Goal: Feedback & Contribution: Leave review/rating

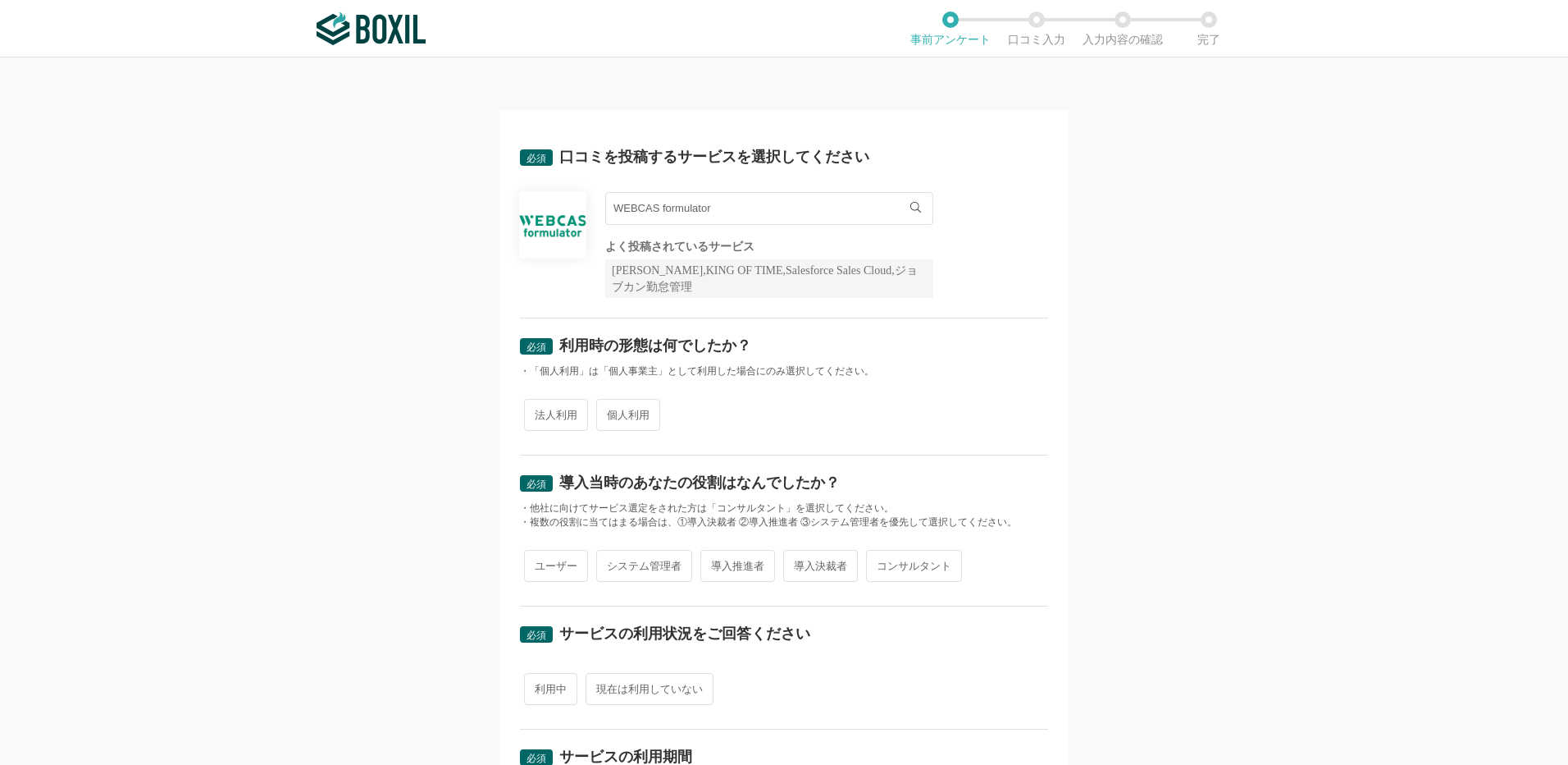
click at [567, 415] on span "法人利用" at bounding box center [556, 414] width 64 height 32
click at [539, 412] on input "法人利用" at bounding box center [533, 406] width 10 height 10
radio input "true"
click at [560, 570] on span "ユーザー" at bounding box center [556, 565] width 64 height 32
click at [539, 562] on input "ユーザー" at bounding box center [533, 557] width 10 height 10
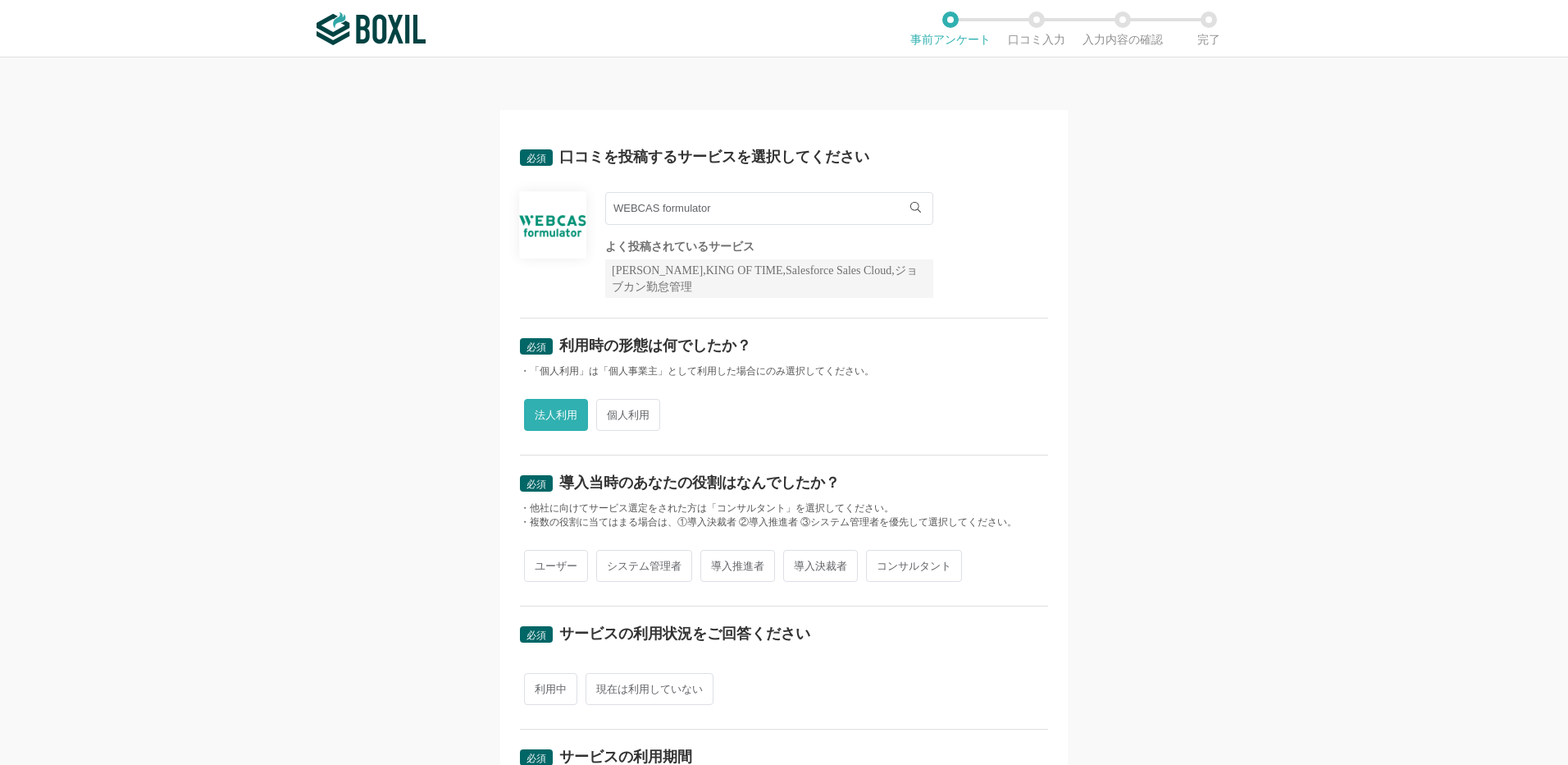
radio input "true"
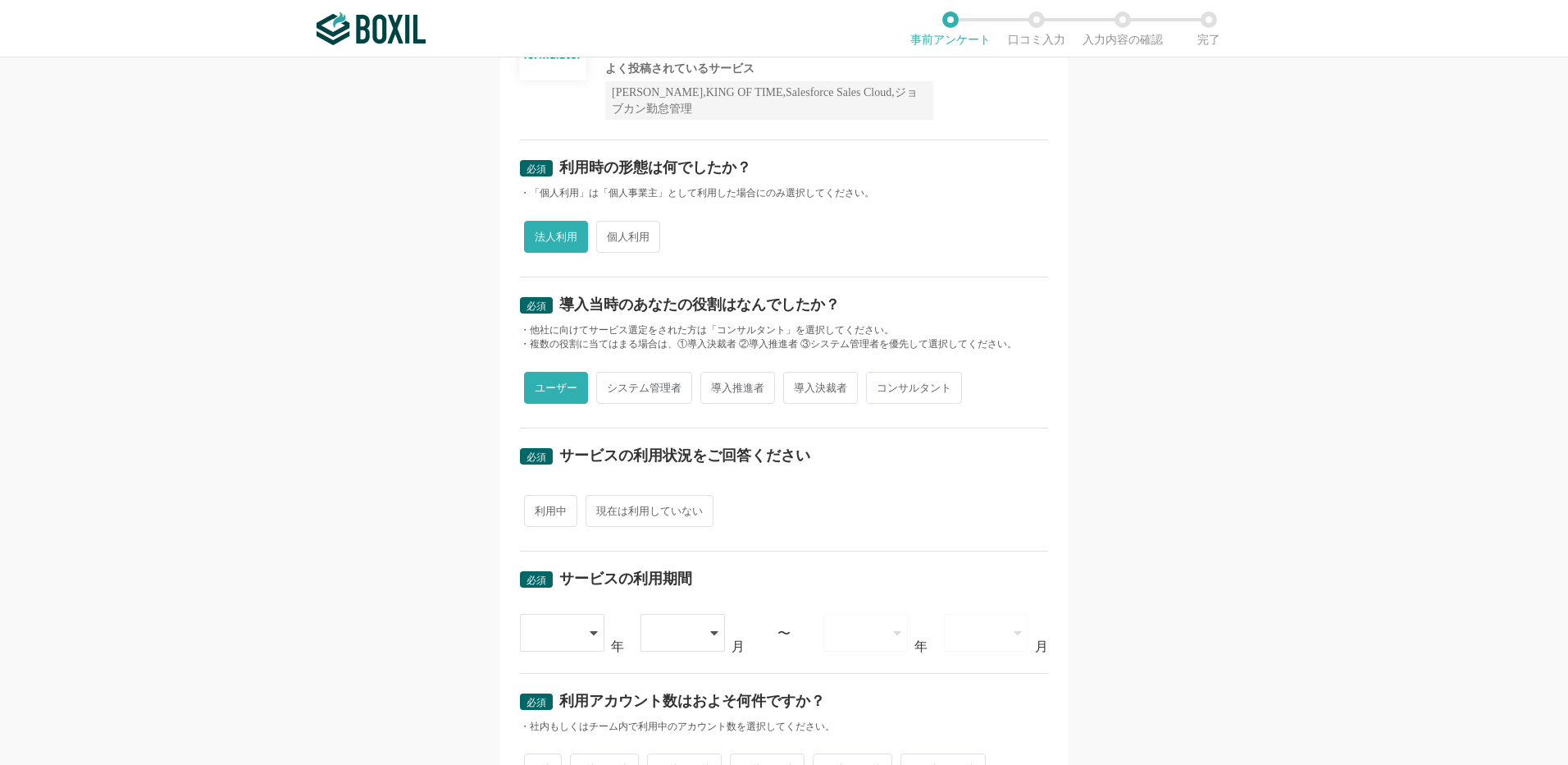
scroll to position [328, 0]
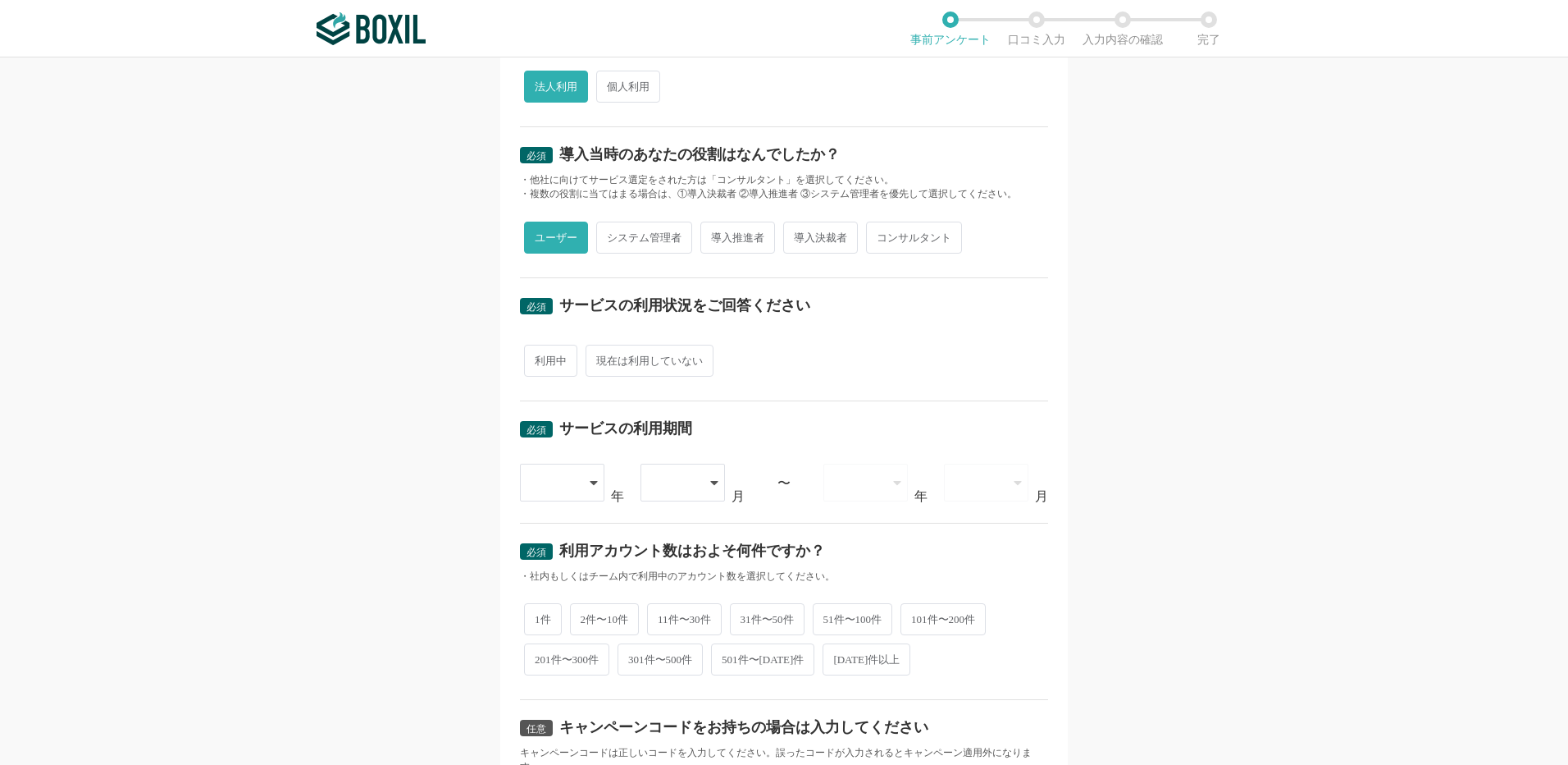
click at [551, 357] on span "利用中" at bounding box center [550, 361] width 53 height 32
click at [539, 357] on input "利用中" at bounding box center [533, 352] width 10 height 10
radio input "true"
click at [591, 476] on icon at bounding box center [595, 483] width 8 height 13
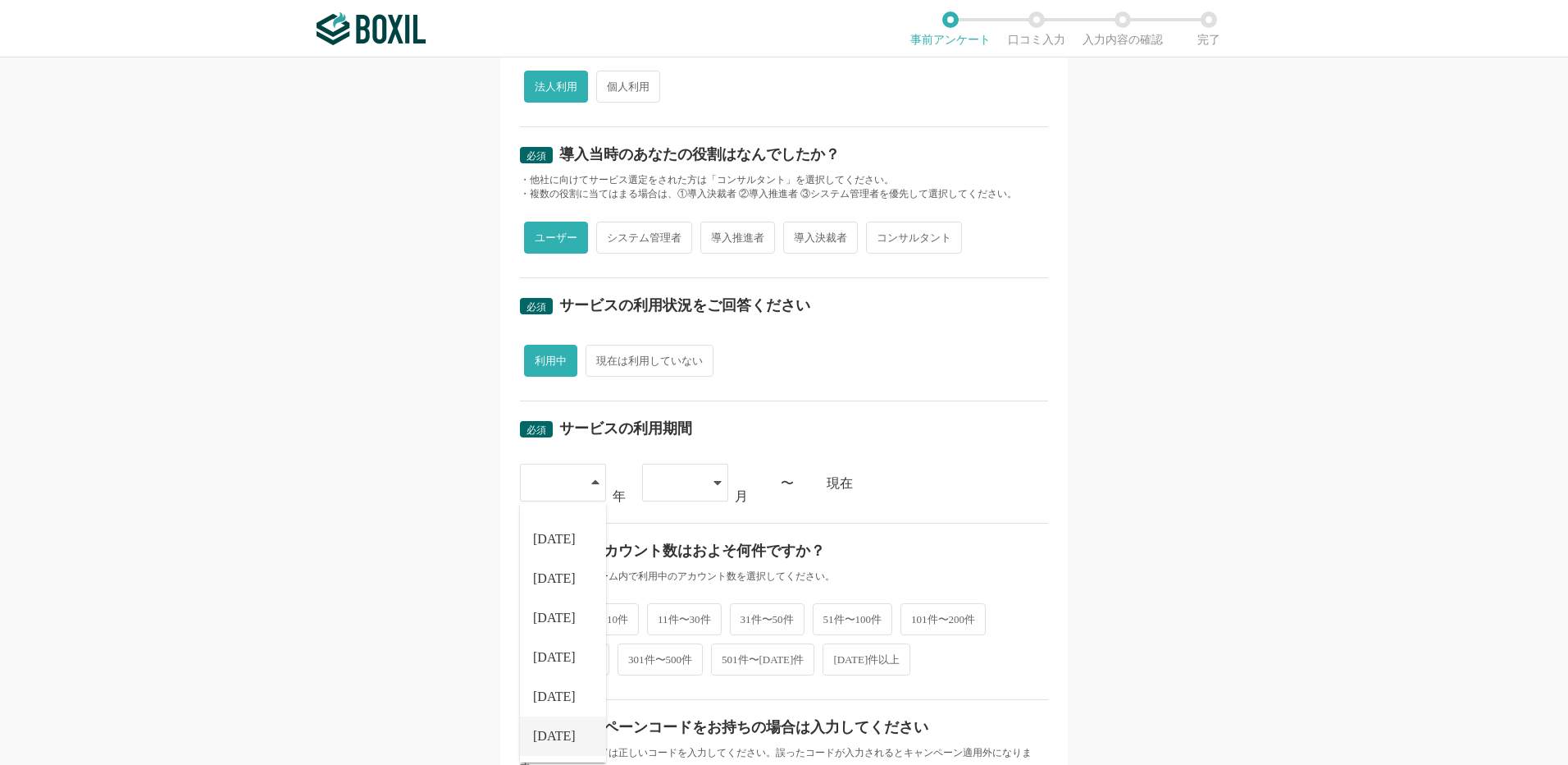
click at [555, 739] on span "[DATE]" at bounding box center [555, 736] width 43 height 13
click at [713, 479] on icon at bounding box center [717, 483] width 8 height 13
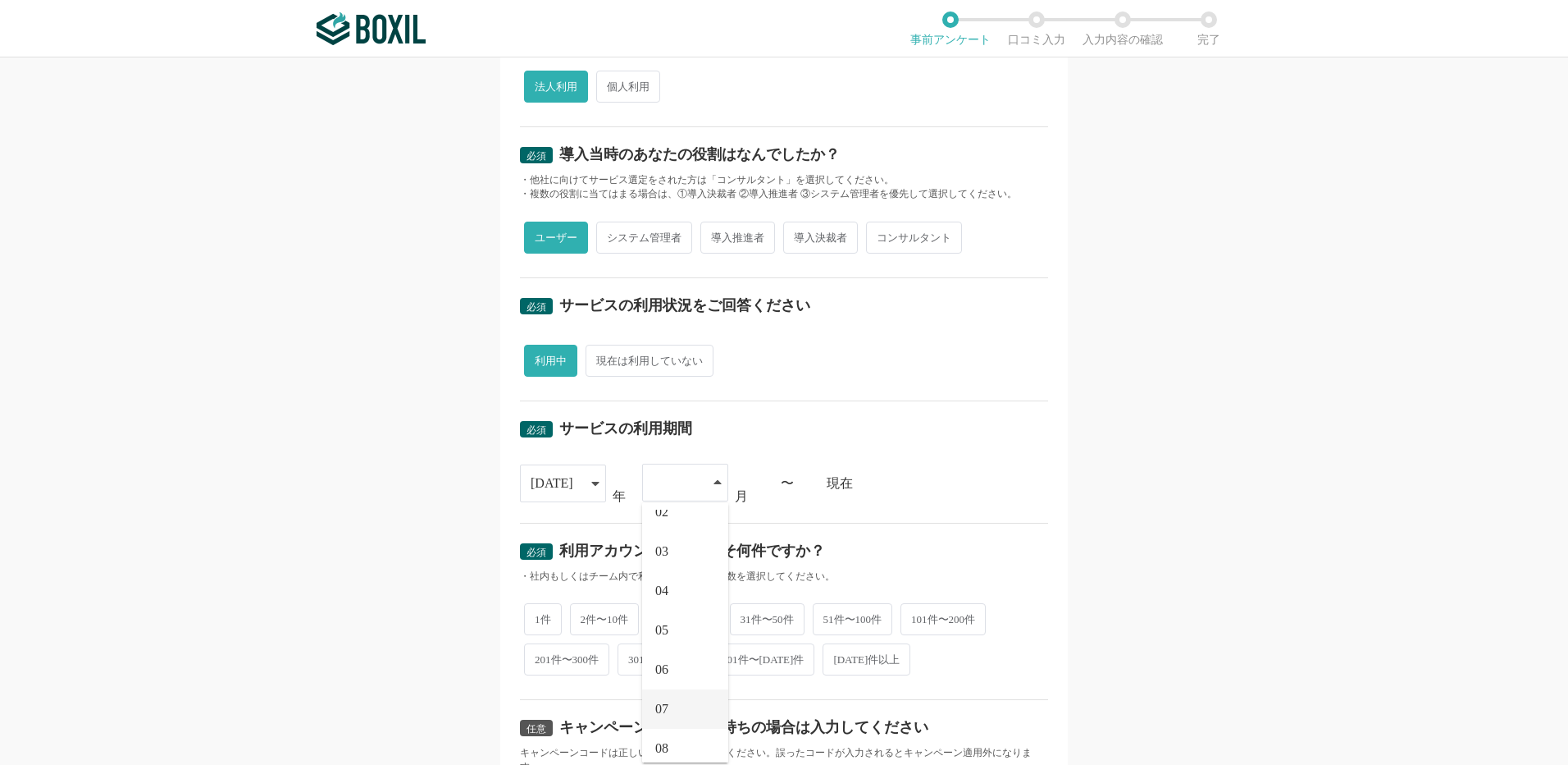
scroll to position [69, 0]
click at [679, 693] on li "07" at bounding box center [685, 697] width 86 height 39
click at [701, 471] on div "07" at bounding box center [685, 482] width 86 height 38
click at [673, 658] on li "06" at bounding box center [685, 655] width 86 height 39
click at [596, 609] on span "2件〜10件" at bounding box center [605, 617] width 69 height 32
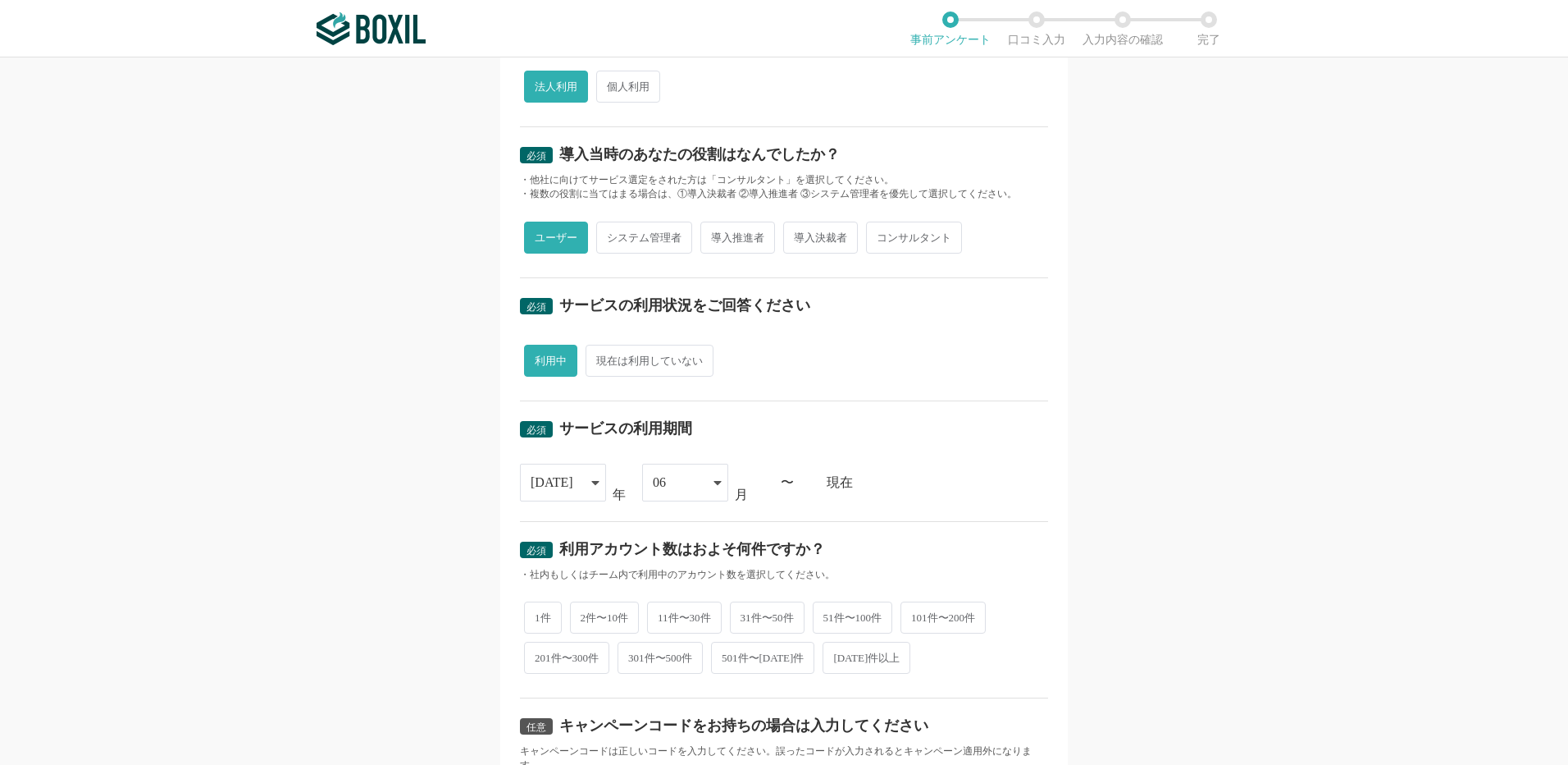
click at [585, 609] on input "2件〜10件" at bounding box center [579, 608] width 10 height 10
radio input "true"
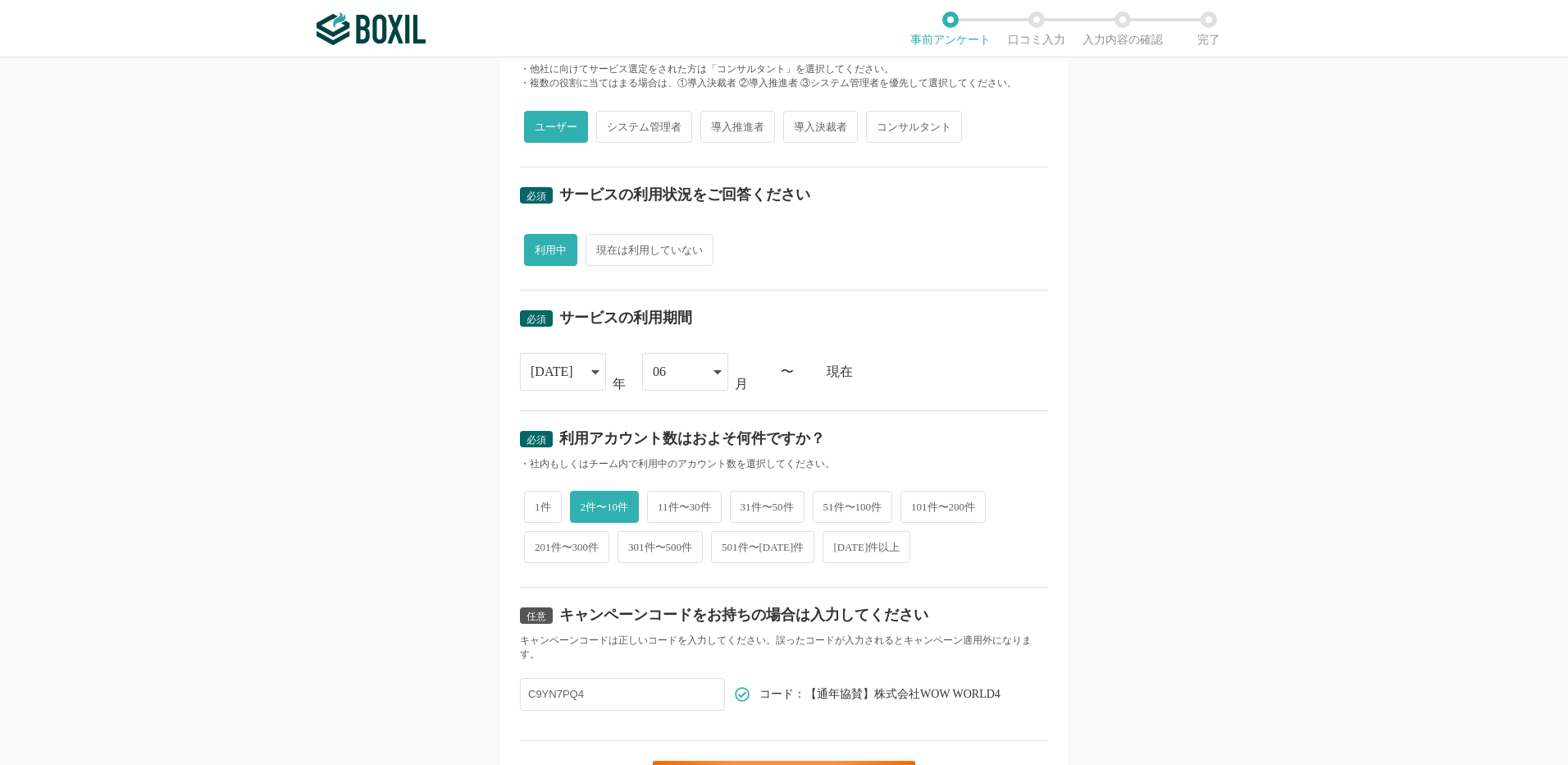
scroll to position [543, 0]
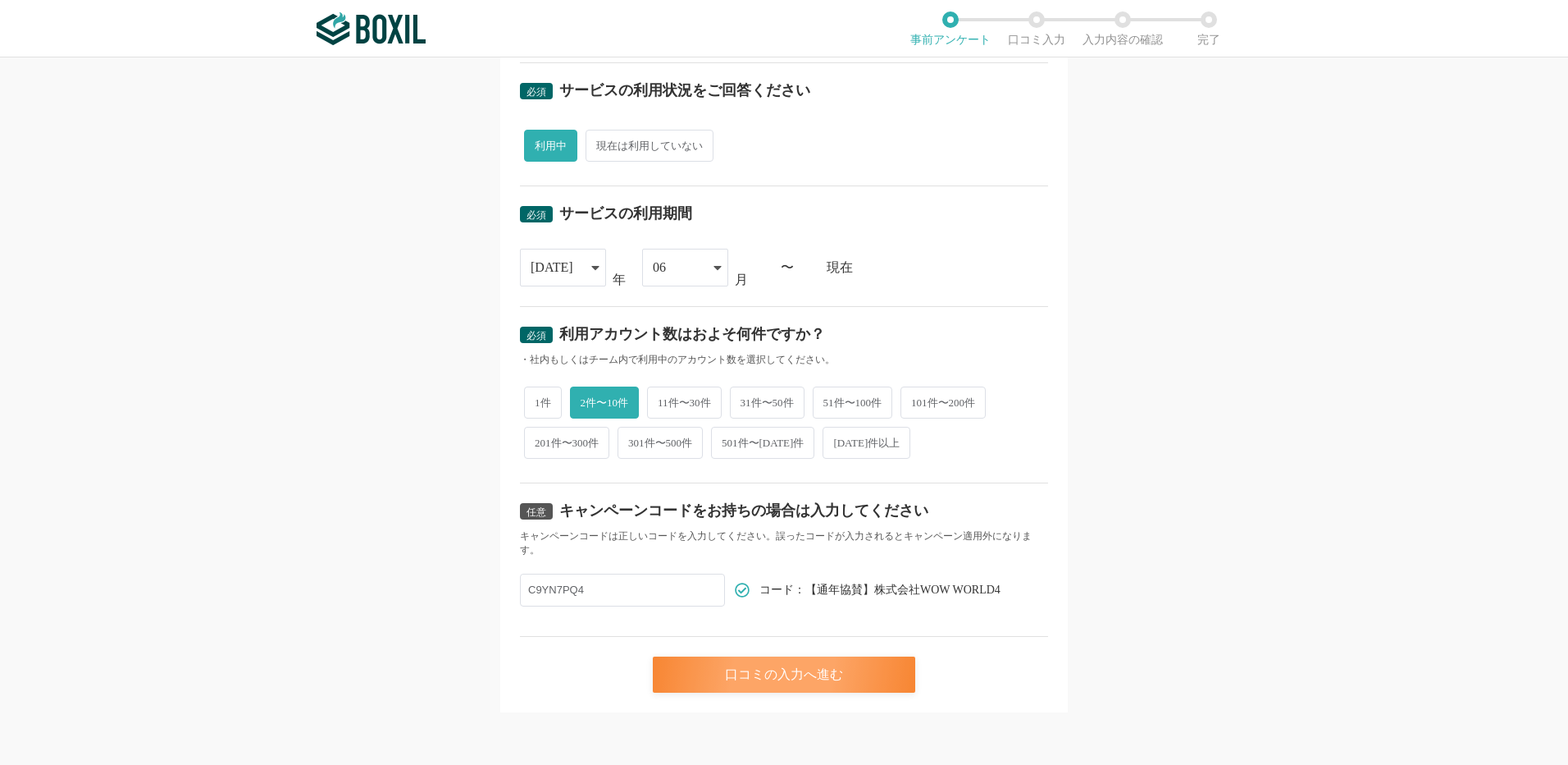
click at [757, 665] on div "口コミの入力へ進む" at bounding box center [784, 674] width 262 height 37
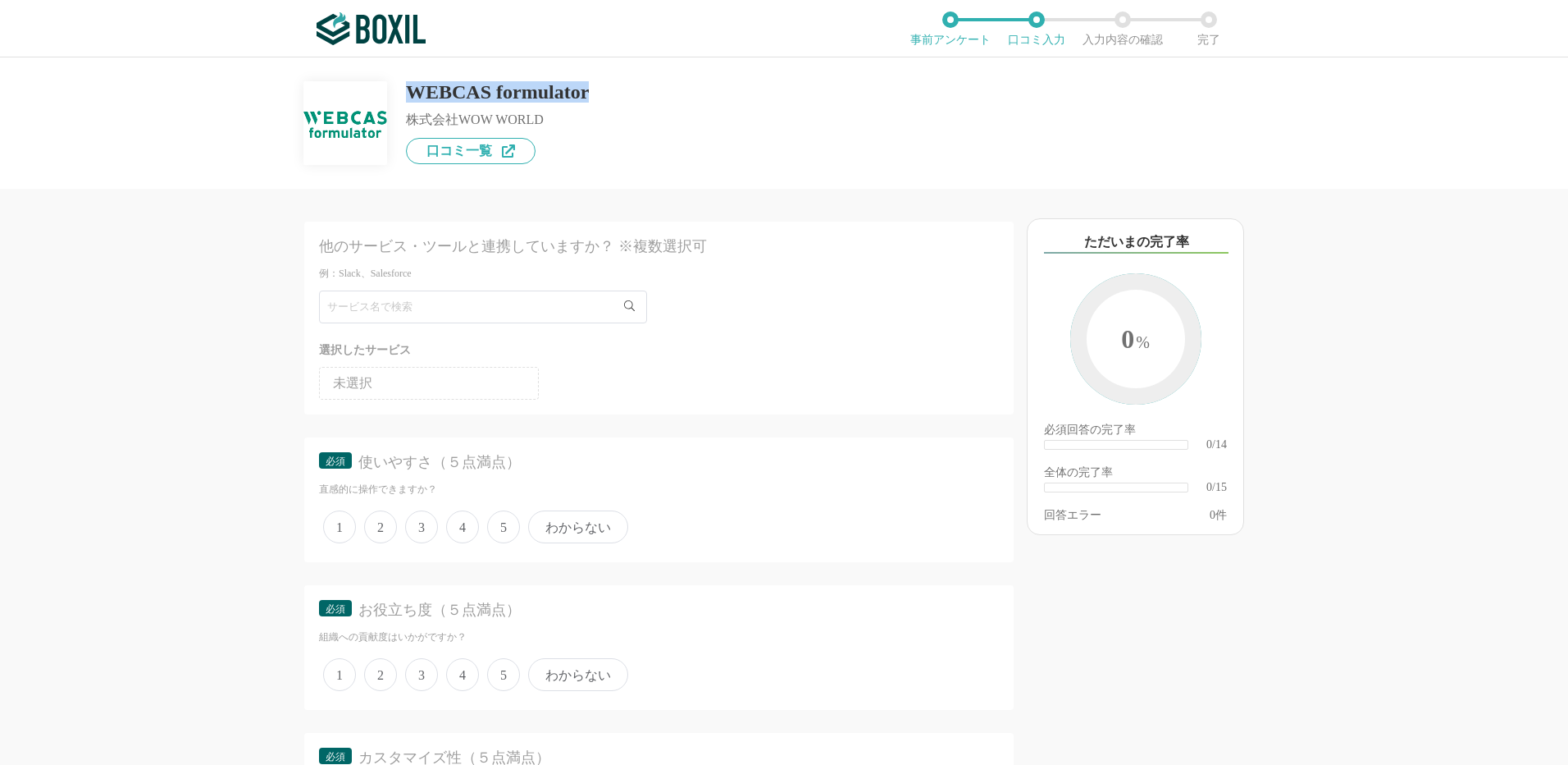
drag, startPoint x: 411, startPoint y: 91, endPoint x: 620, endPoint y: 91, distance: 209.0
click at [620, 91] on div "WEBCAS formulator 株式会社WOW WORLD 口コミ一覧" at bounding box center [784, 111] width 960 height 107
copy div "WEBCAS formulator"
drag, startPoint x: 461, startPoint y: 524, endPoint x: 470, endPoint y: 524, distance: 9.0
click at [462, 524] on span "4" at bounding box center [462, 526] width 33 height 33
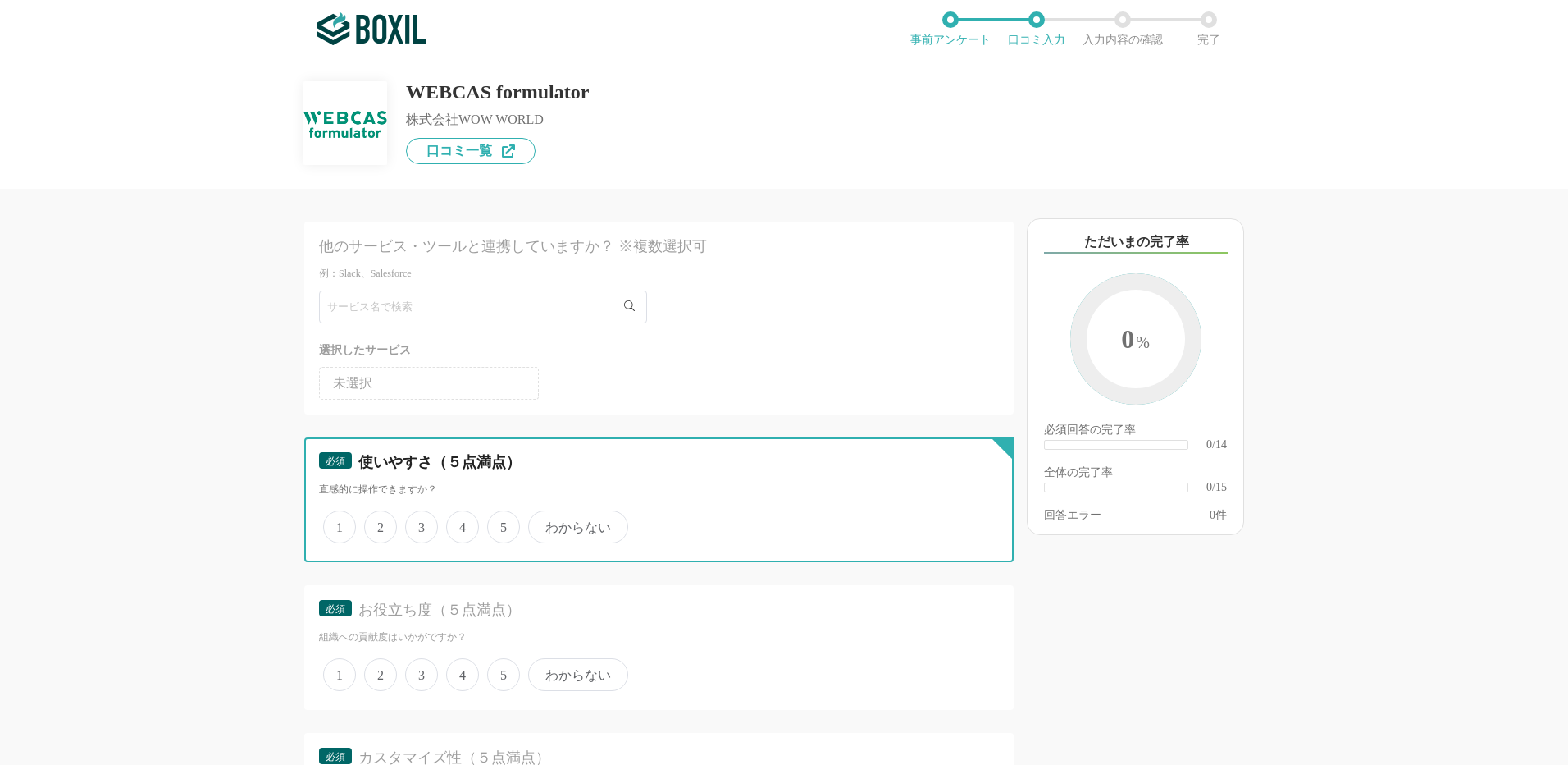
click at [461, 523] on input "4" at bounding box center [455, 518] width 10 height 10
radio input "true"
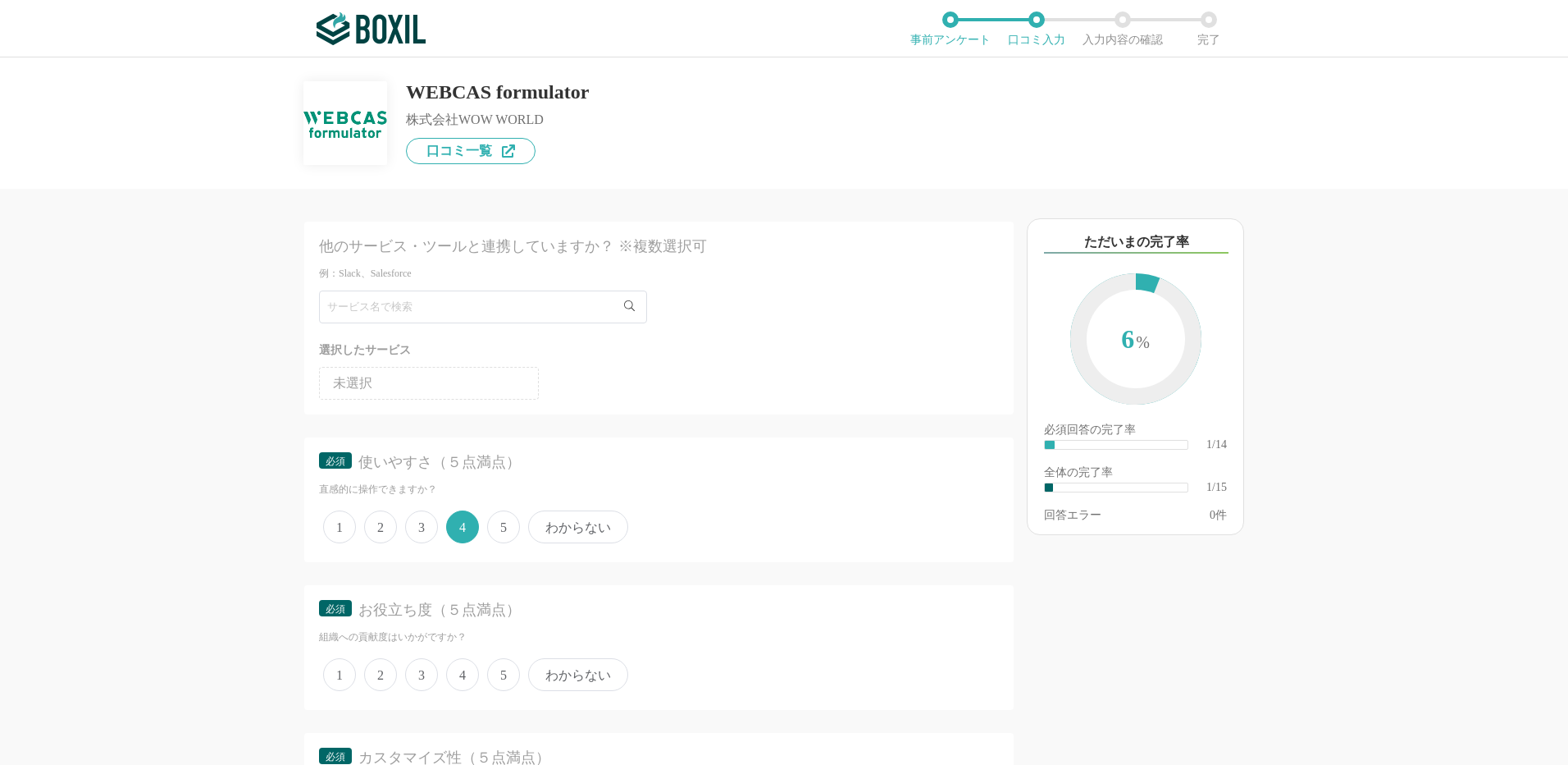
click at [572, 522] on span "わからない" at bounding box center [578, 526] width 100 height 33
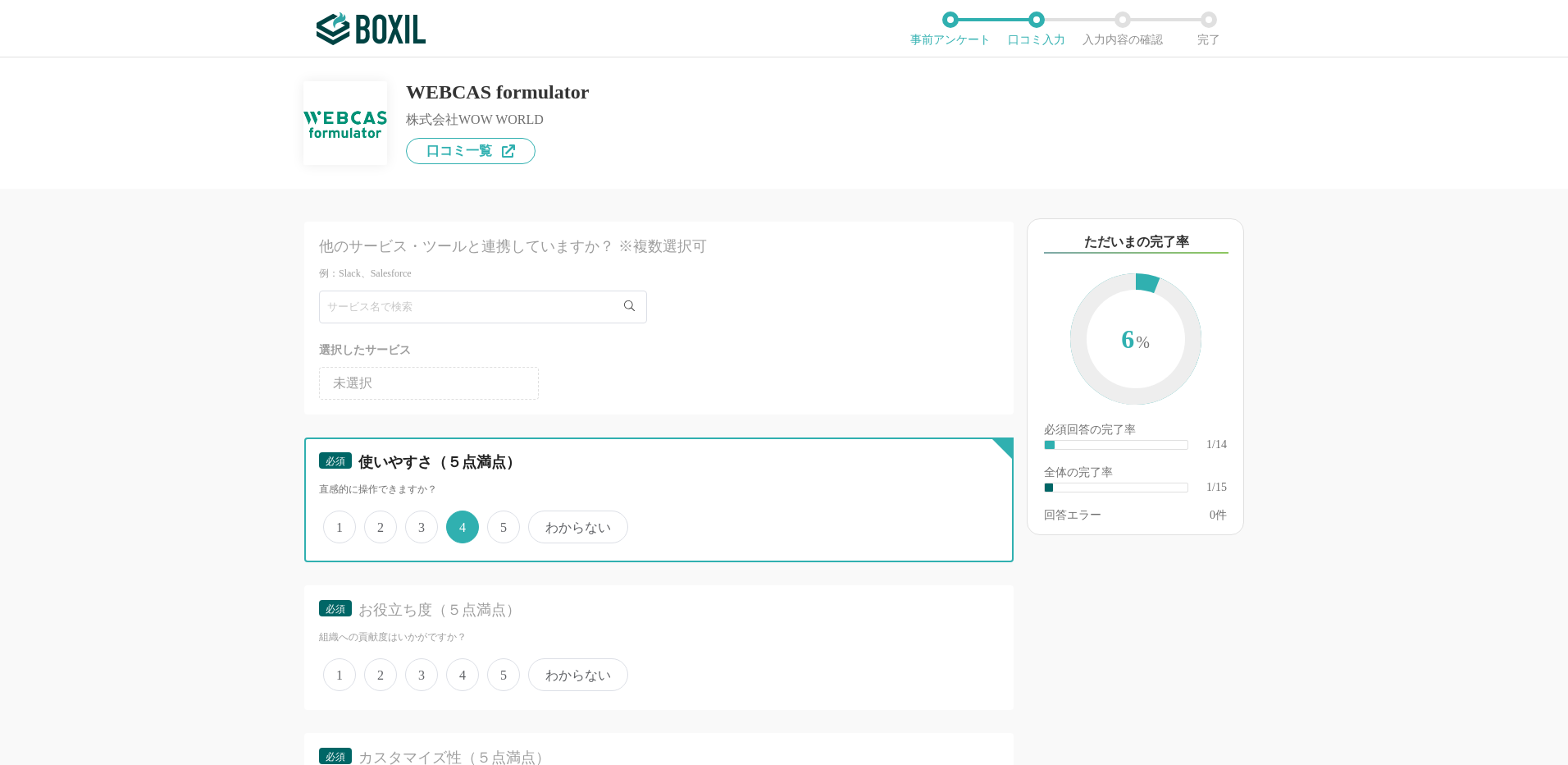
click at [543, 522] on input "わからない" at bounding box center [537, 518] width 10 height 10
radio input "true"
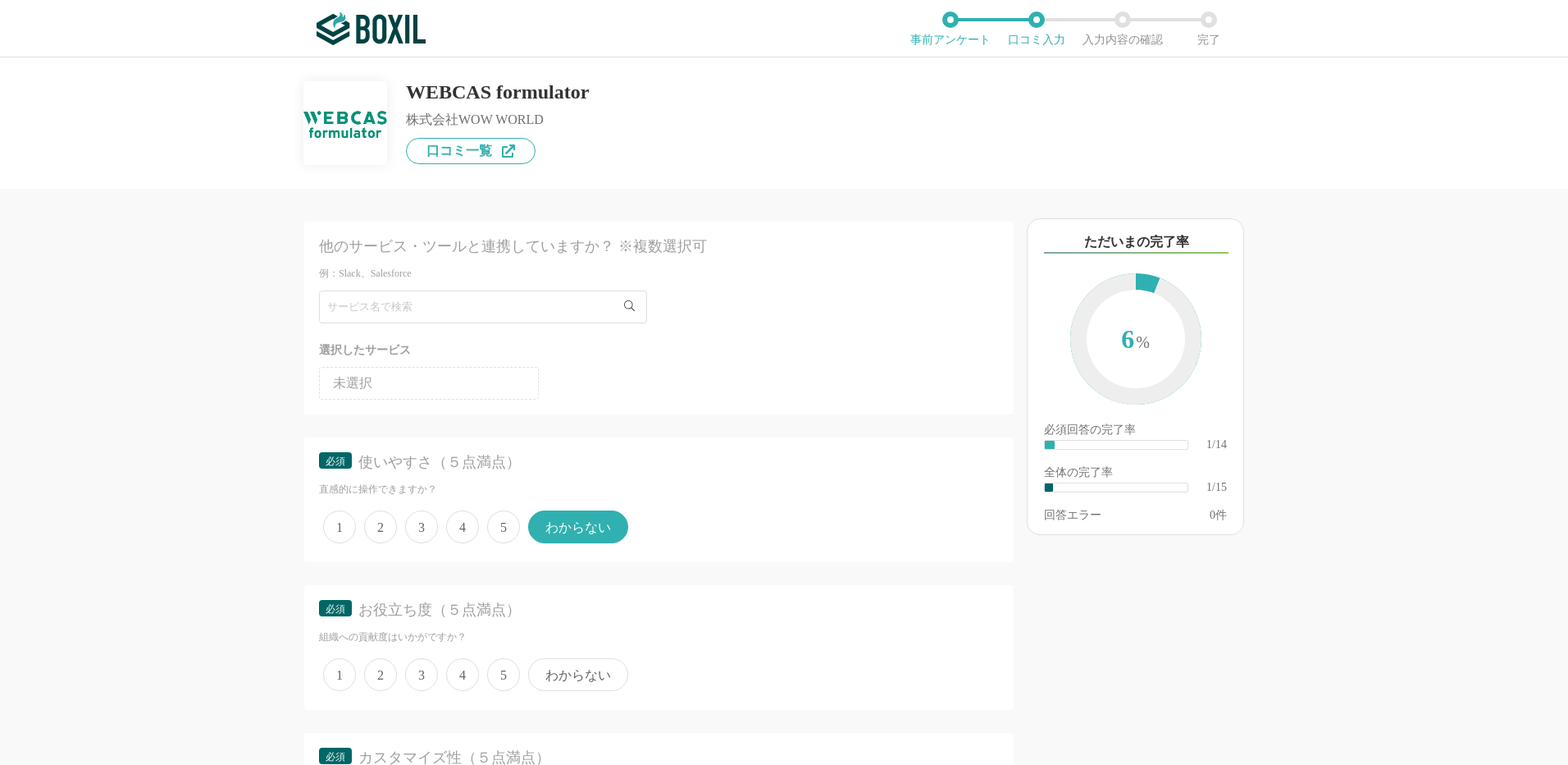
click at [469, 532] on span "4" at bounding box center [462, 526] width 33 height 33
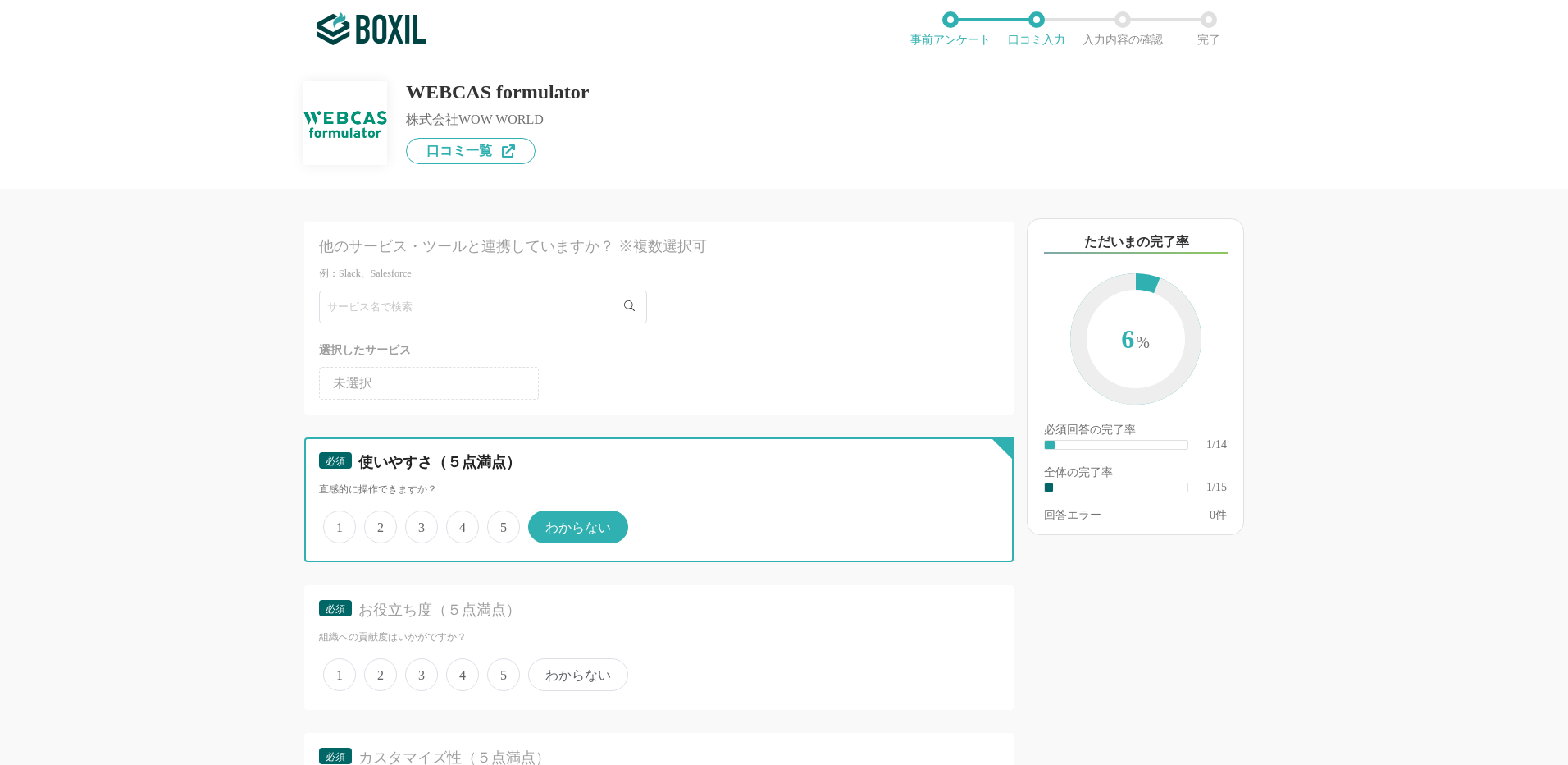
click at [461, 523] on input "4" at bounding box center [455, 518] width 10 height 10
radio input "true"
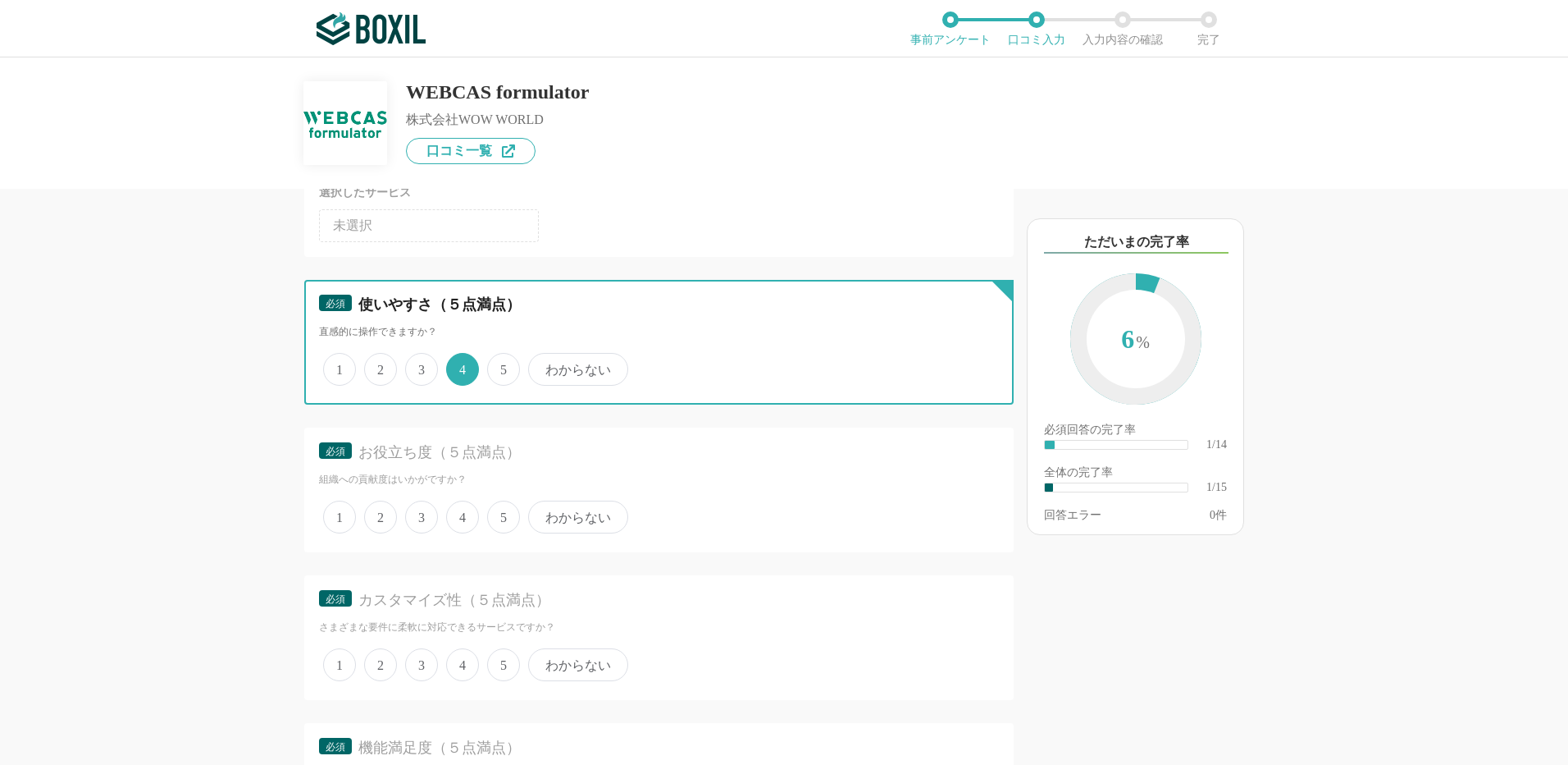
scroll to position [164, 0]
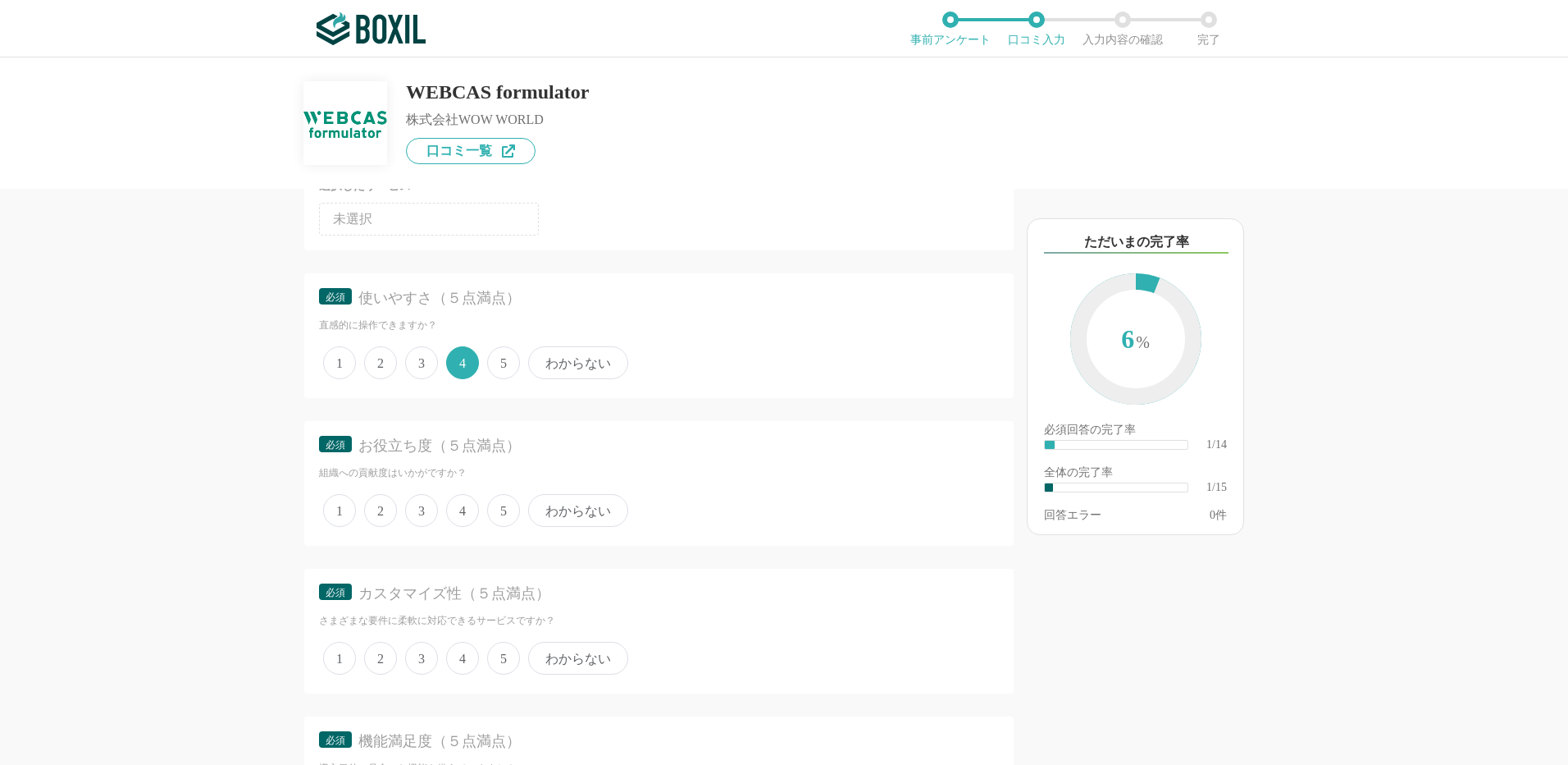
click at [493, 510] on span "5" at bounding box center [503, 510] width 33 height 33
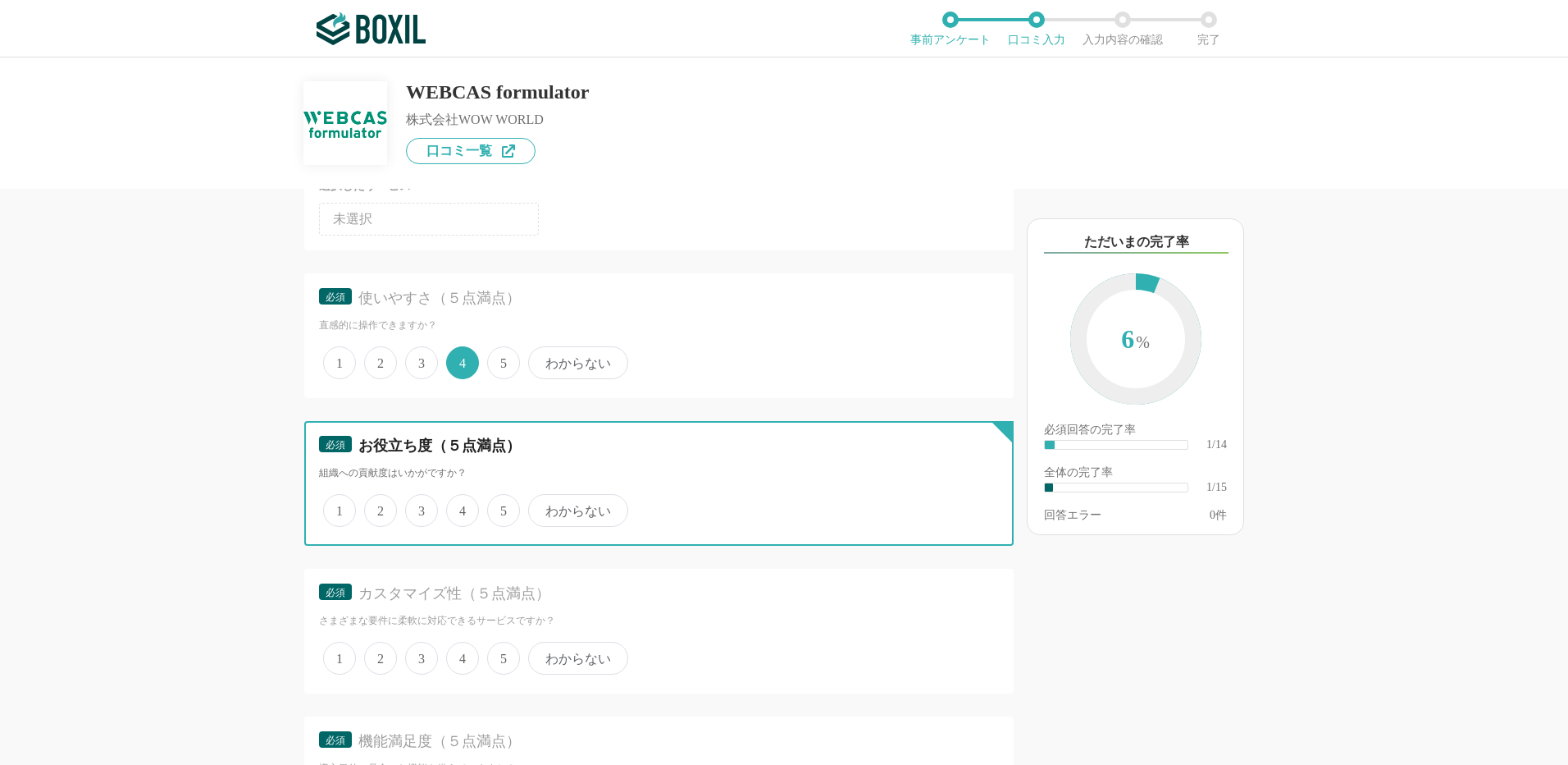
click at [493, 507] on input "5" at bounding box center [496, 501] width 10 height 10
radio input "true"
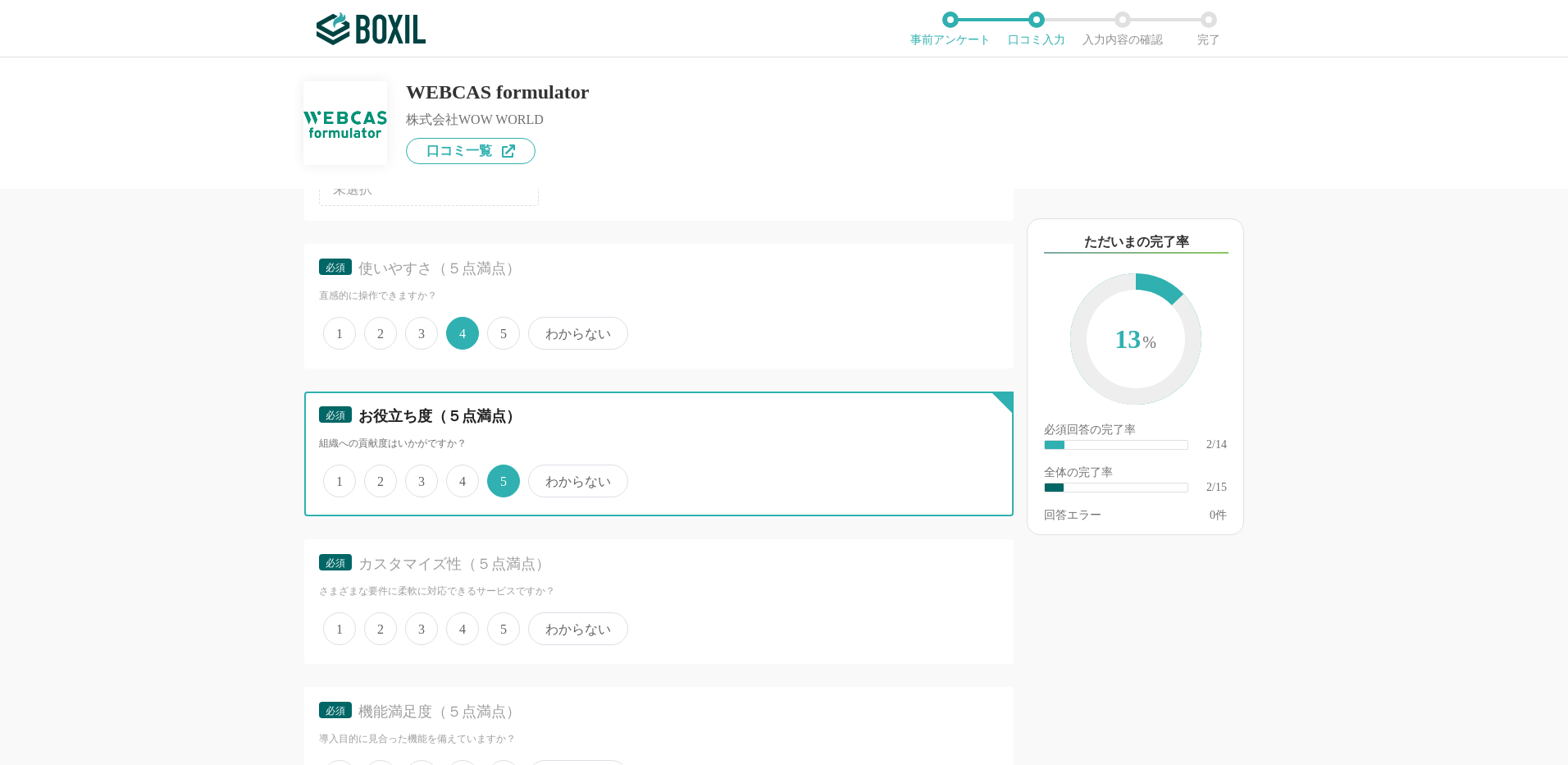
scroll to position [247, 0]
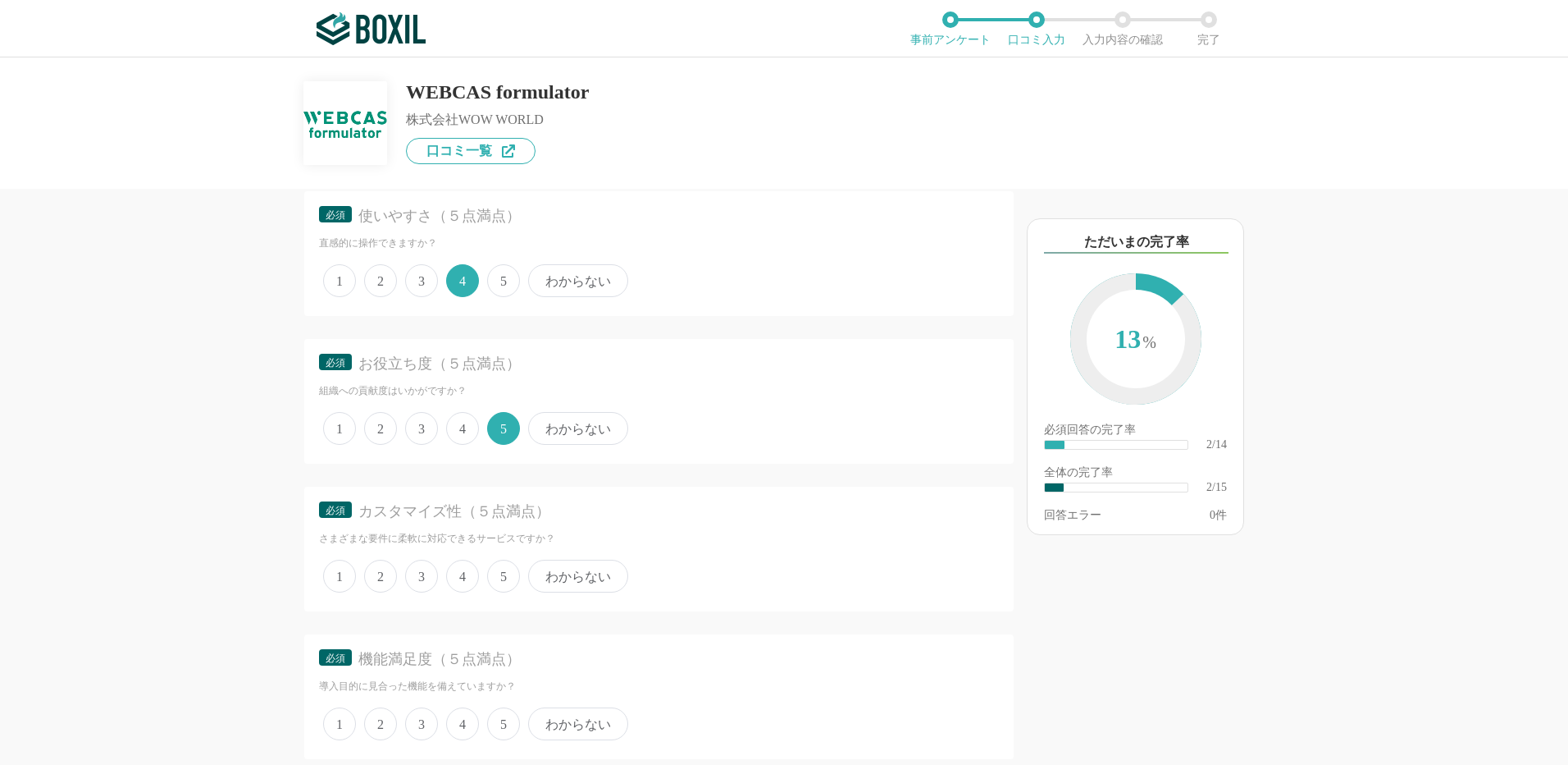
click at [417, 570] on span "3" at bounding box center [421, 576] width 33 height 33
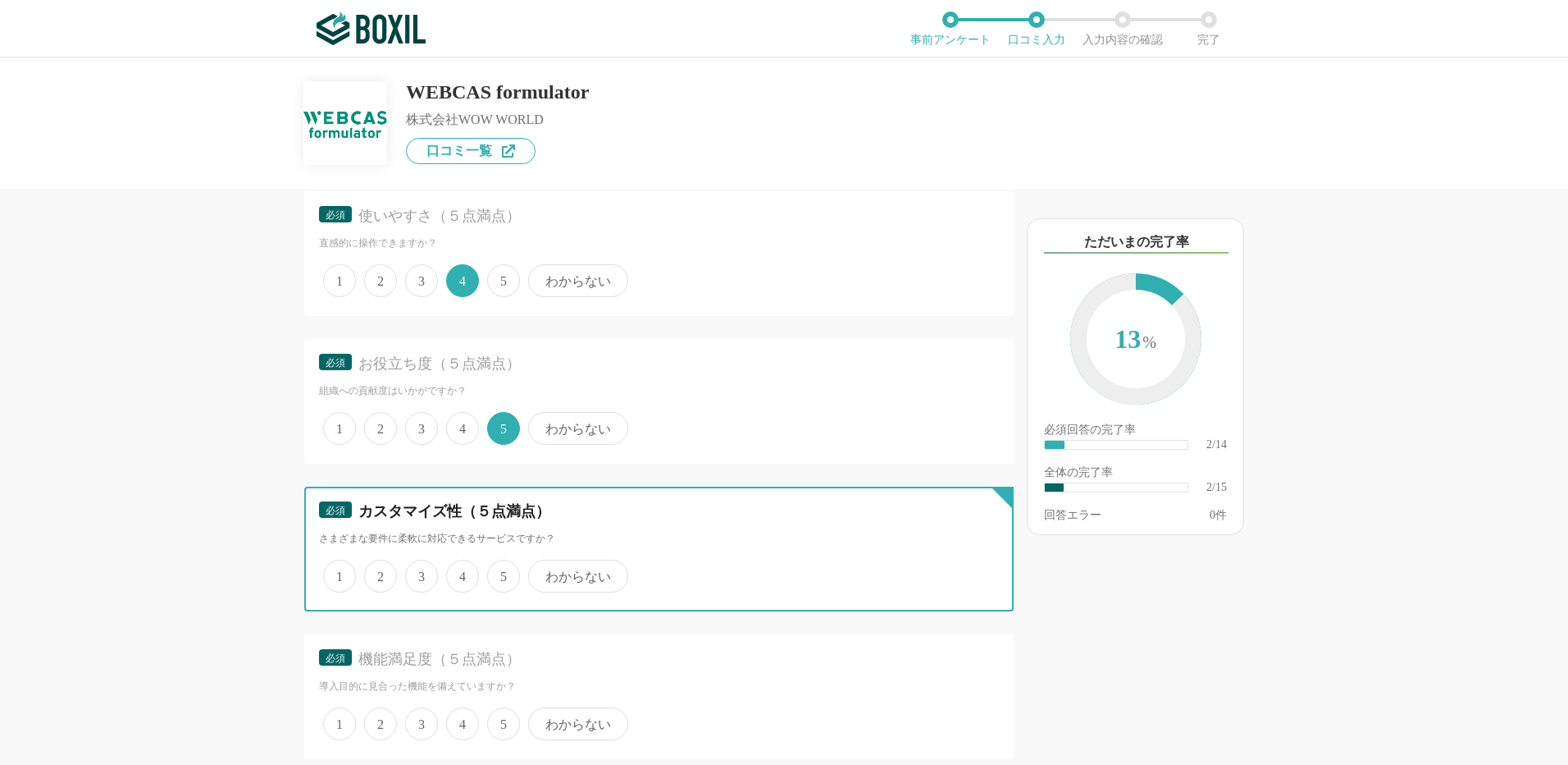
click at [417, 570] on input "3" at bounding box center [414, 566] width 10 height 10
radio input "true"
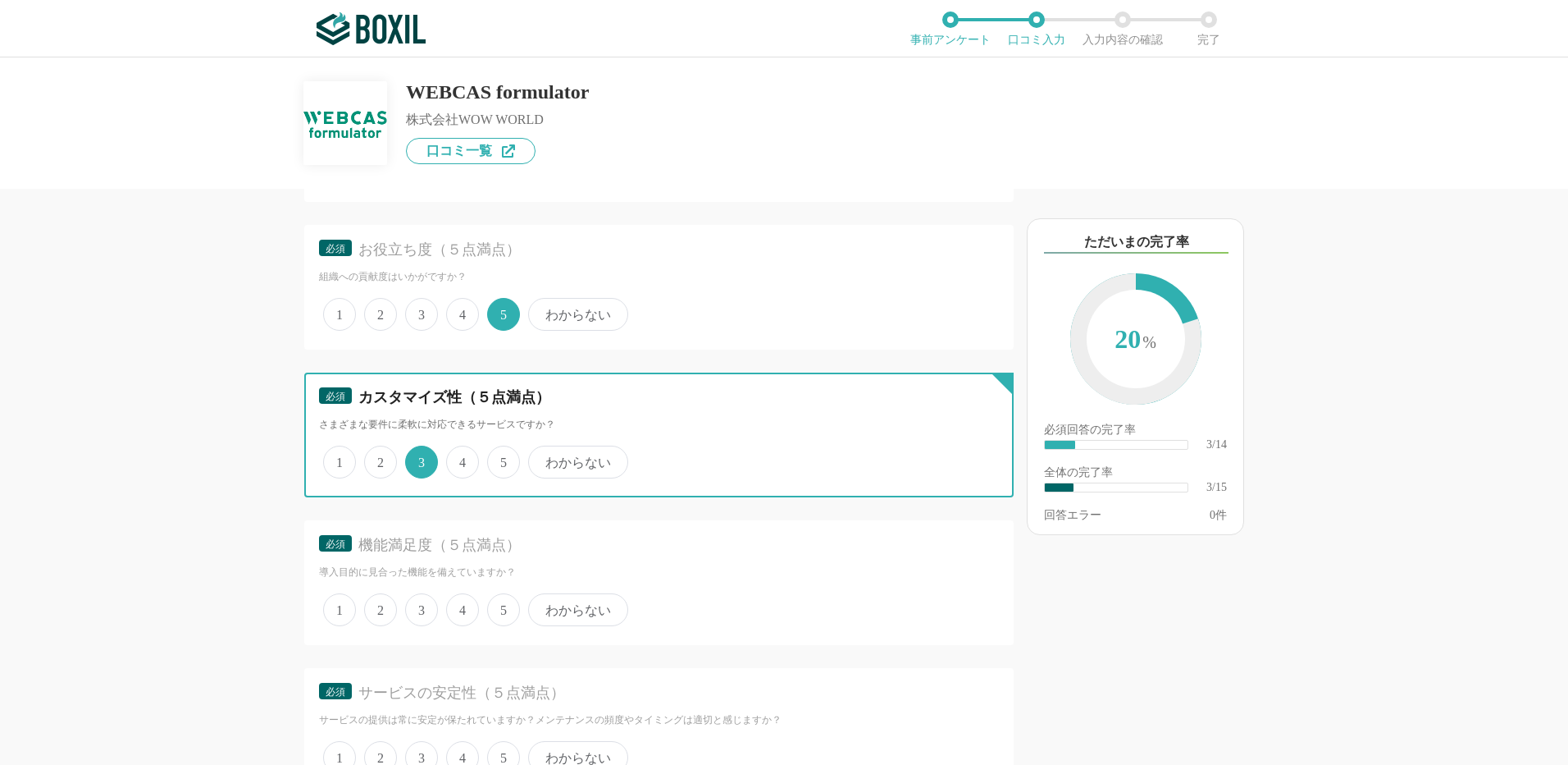
scroll to position [492, 0]
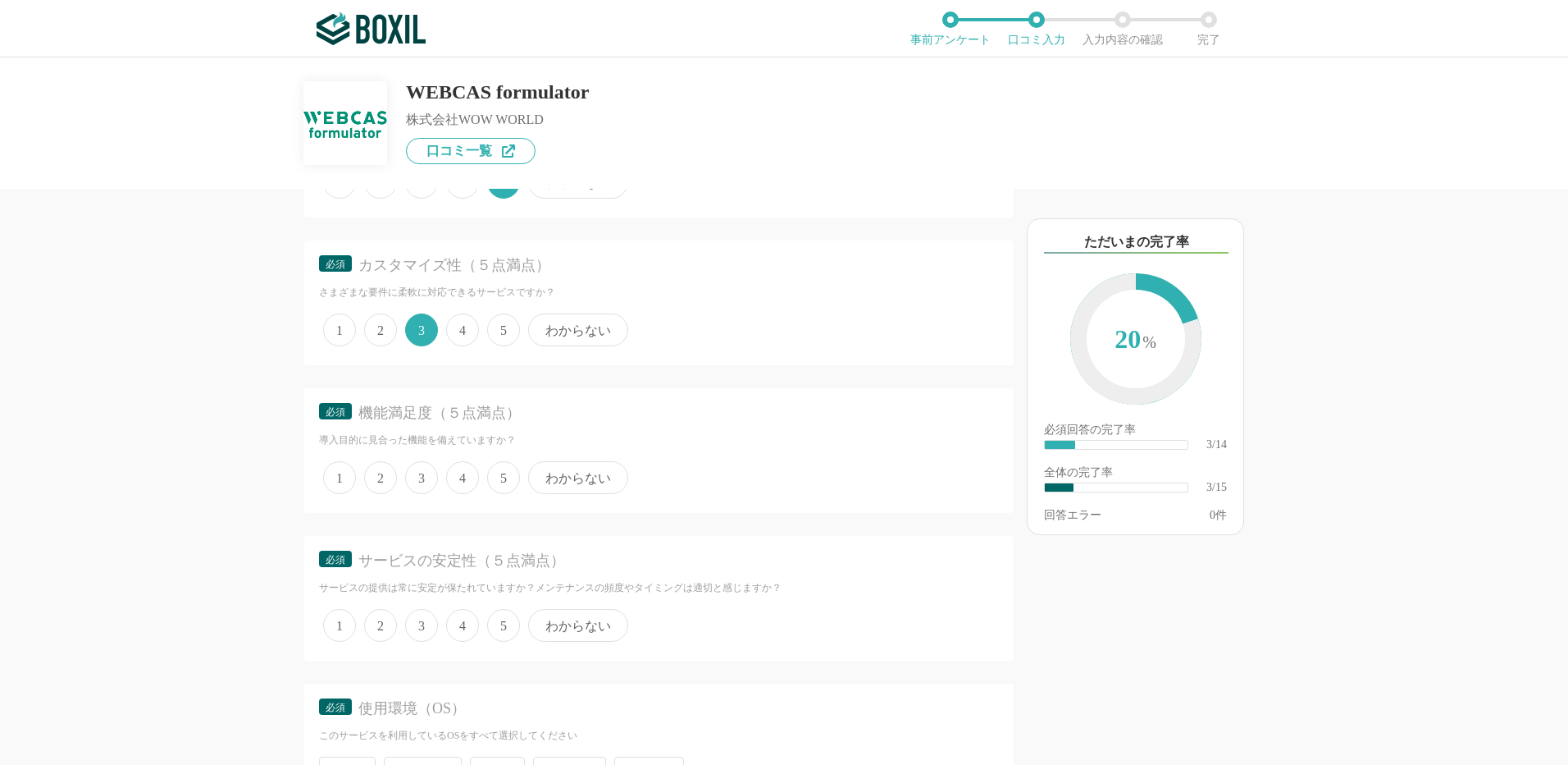
click at [430, 475] on span "3" at bounding box center [421, 477] width 33 height 33
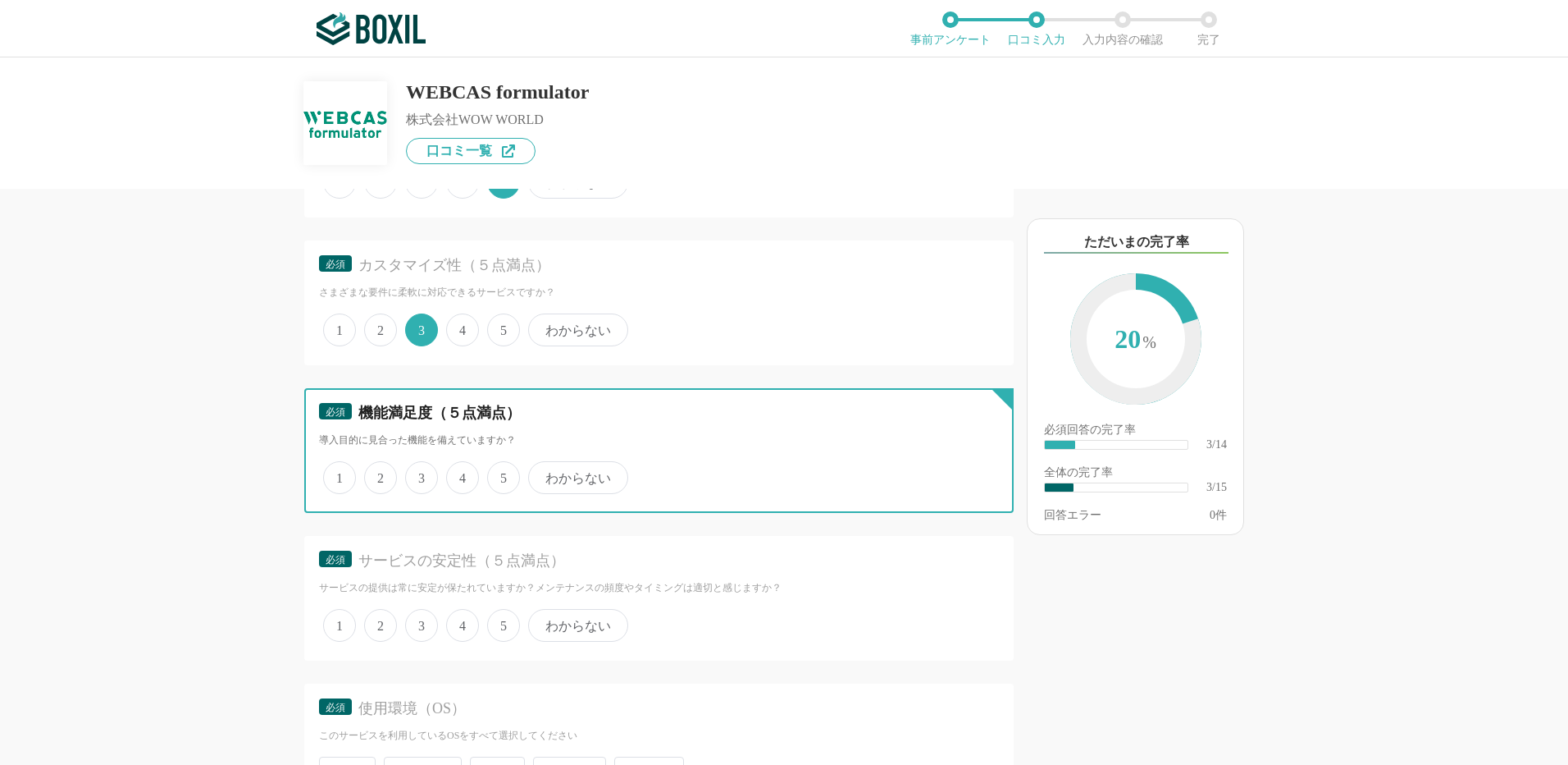
click at [420, 474] on input "3" at bounding box center [414, 468] width 10 height 10
radio input "true"
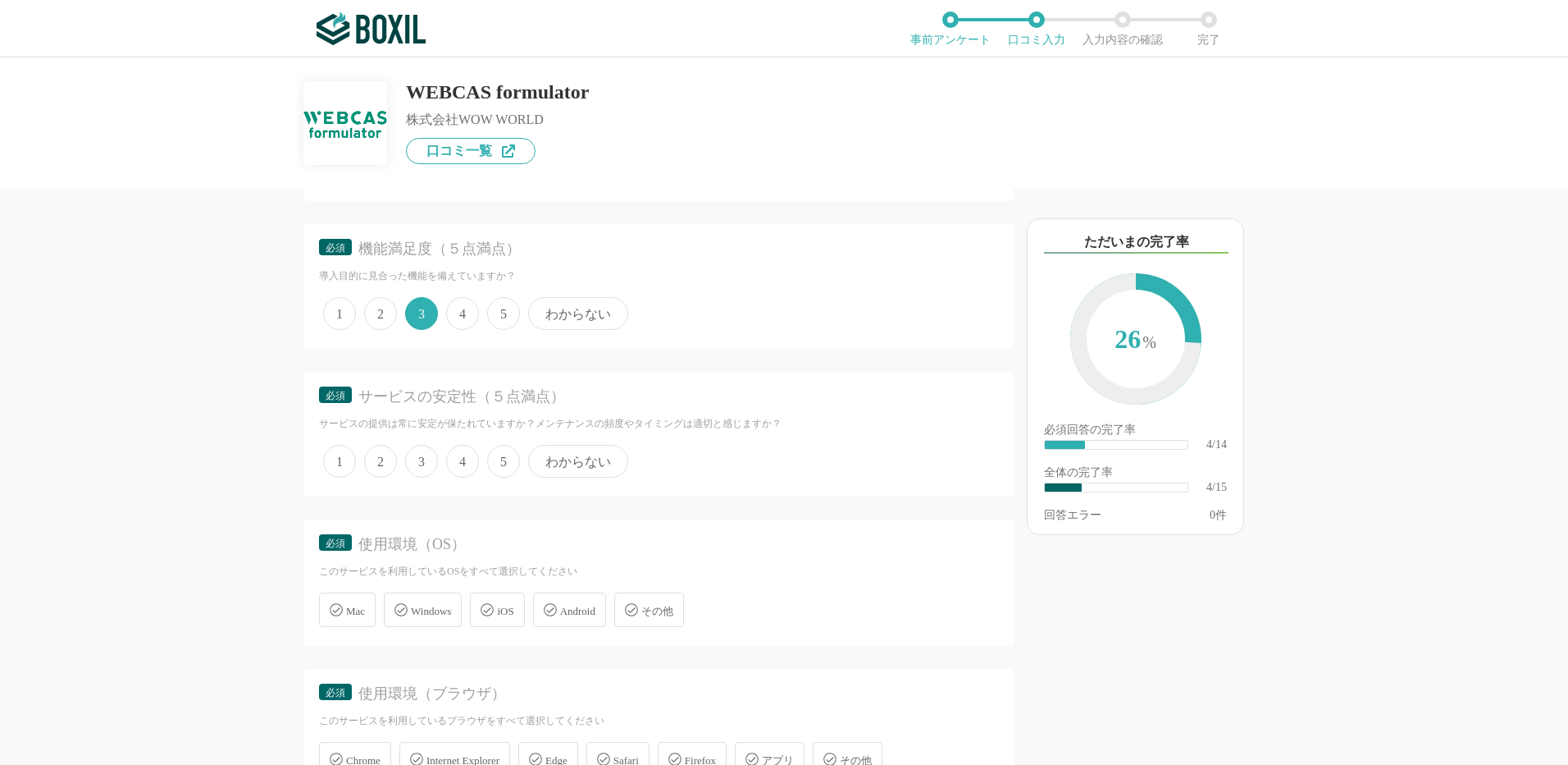
click at [424, 456] on span "3" at bounding box center [421, 460] width 33 height 33
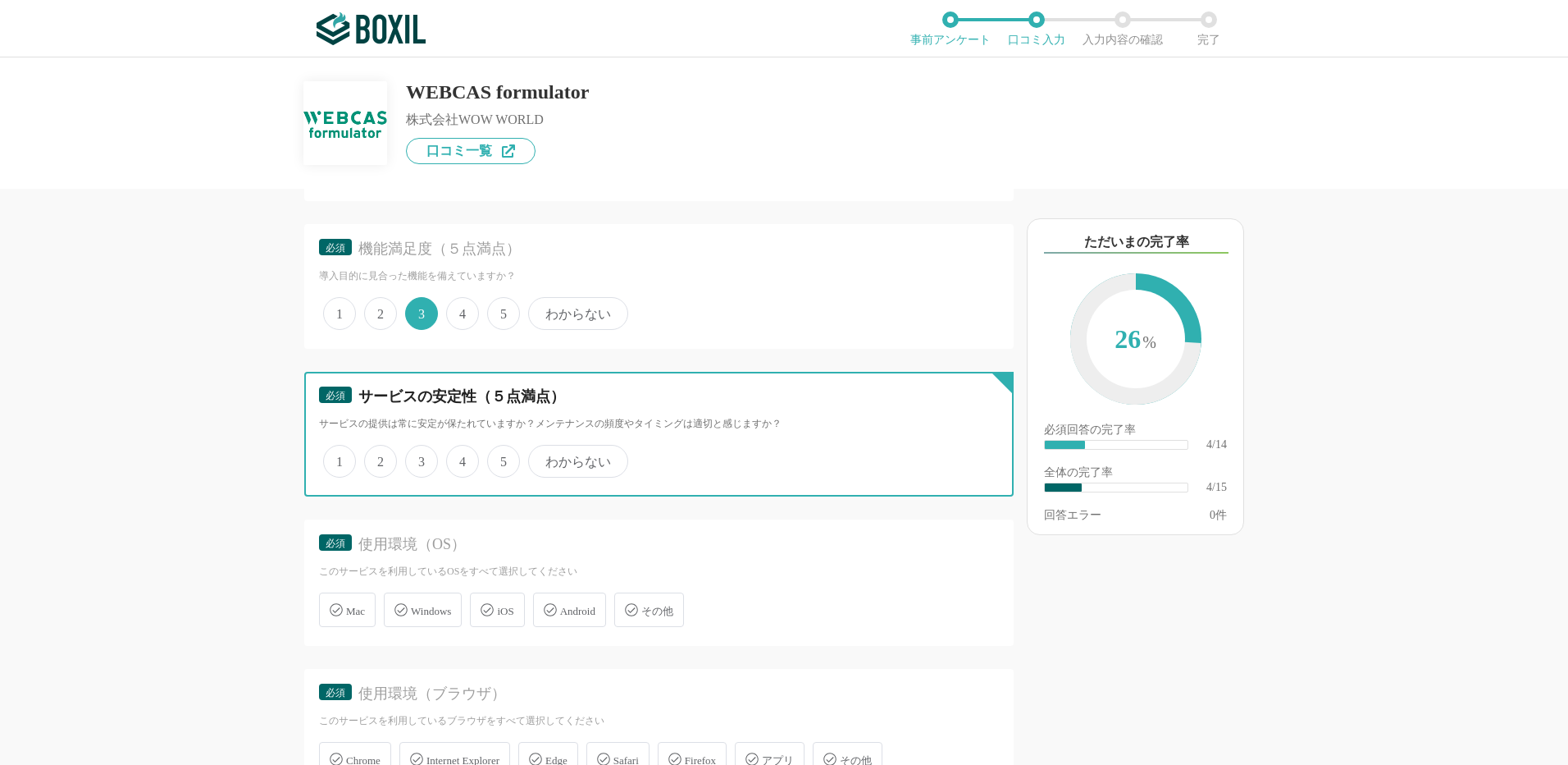
click at [420, 456] on input "3" at bounding box center [414, 452] width 10 height 10
radio input "true"
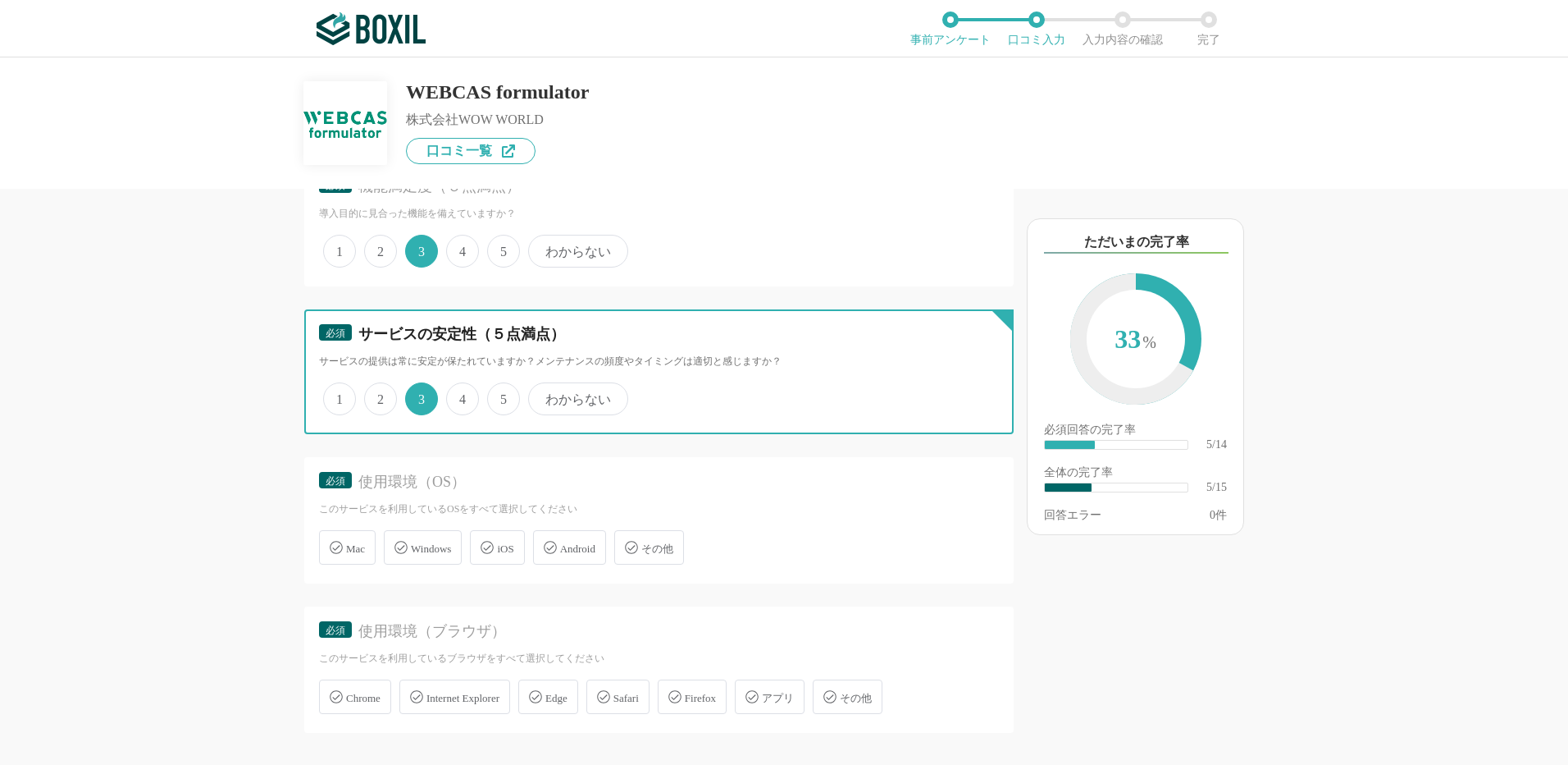
scroll to position [820, 0]
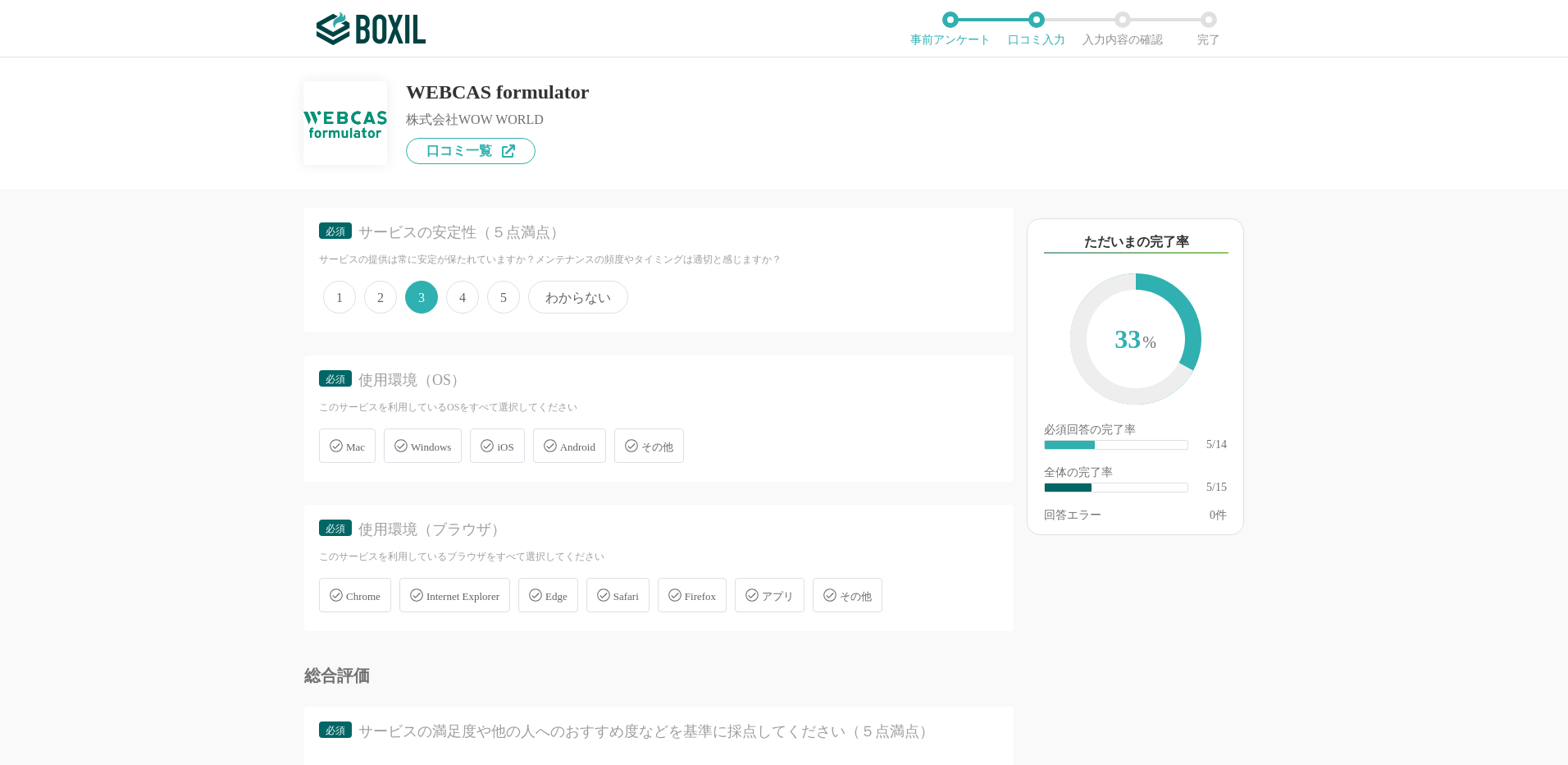
click at [436, 449] on span "Windows" at bounding box center [430, 446] width 40 height 12
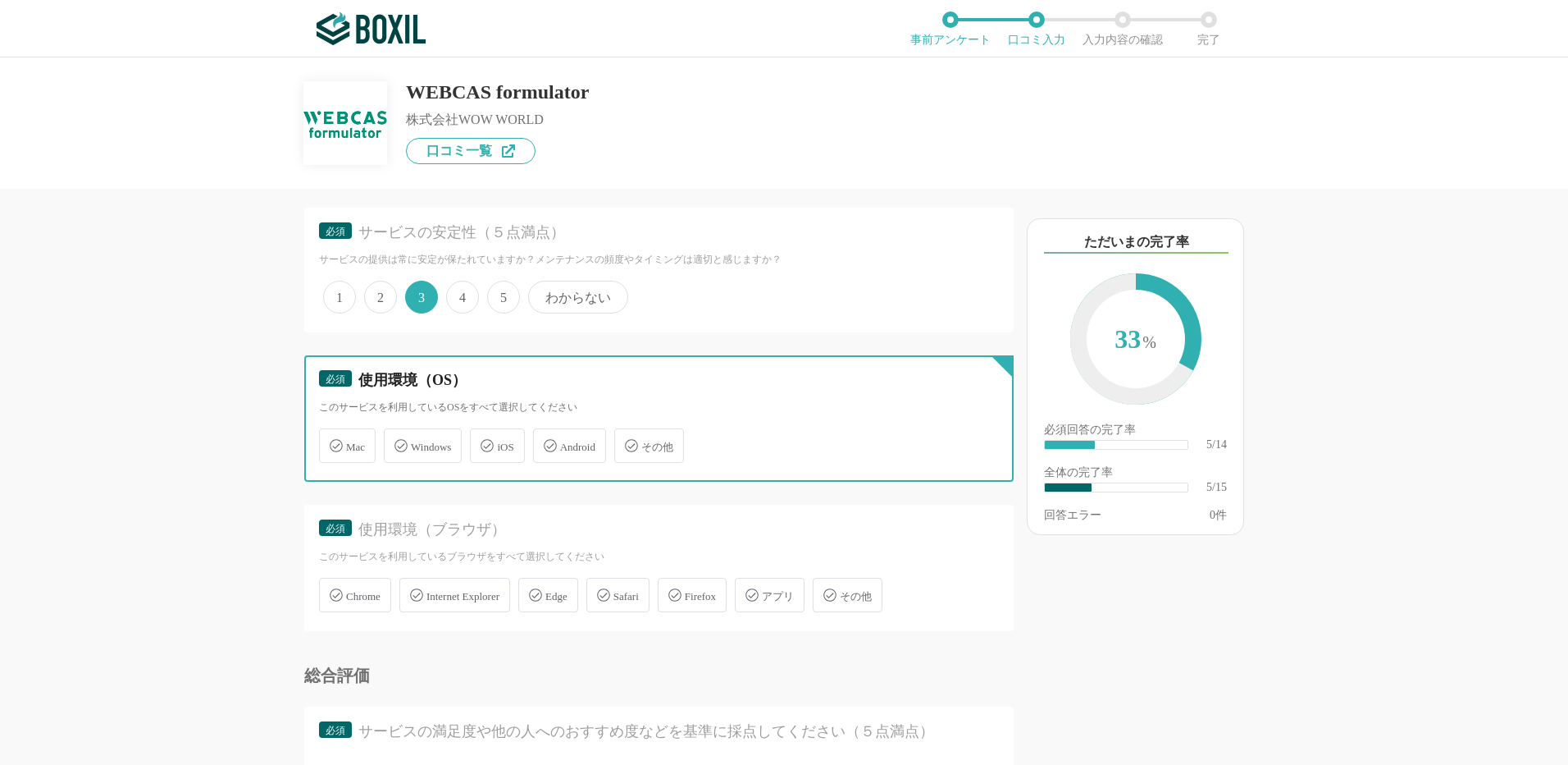
click at [397, 442] on input "Windows" at bounding box center [392, 435] width 10 height 10
checkbox input "true"
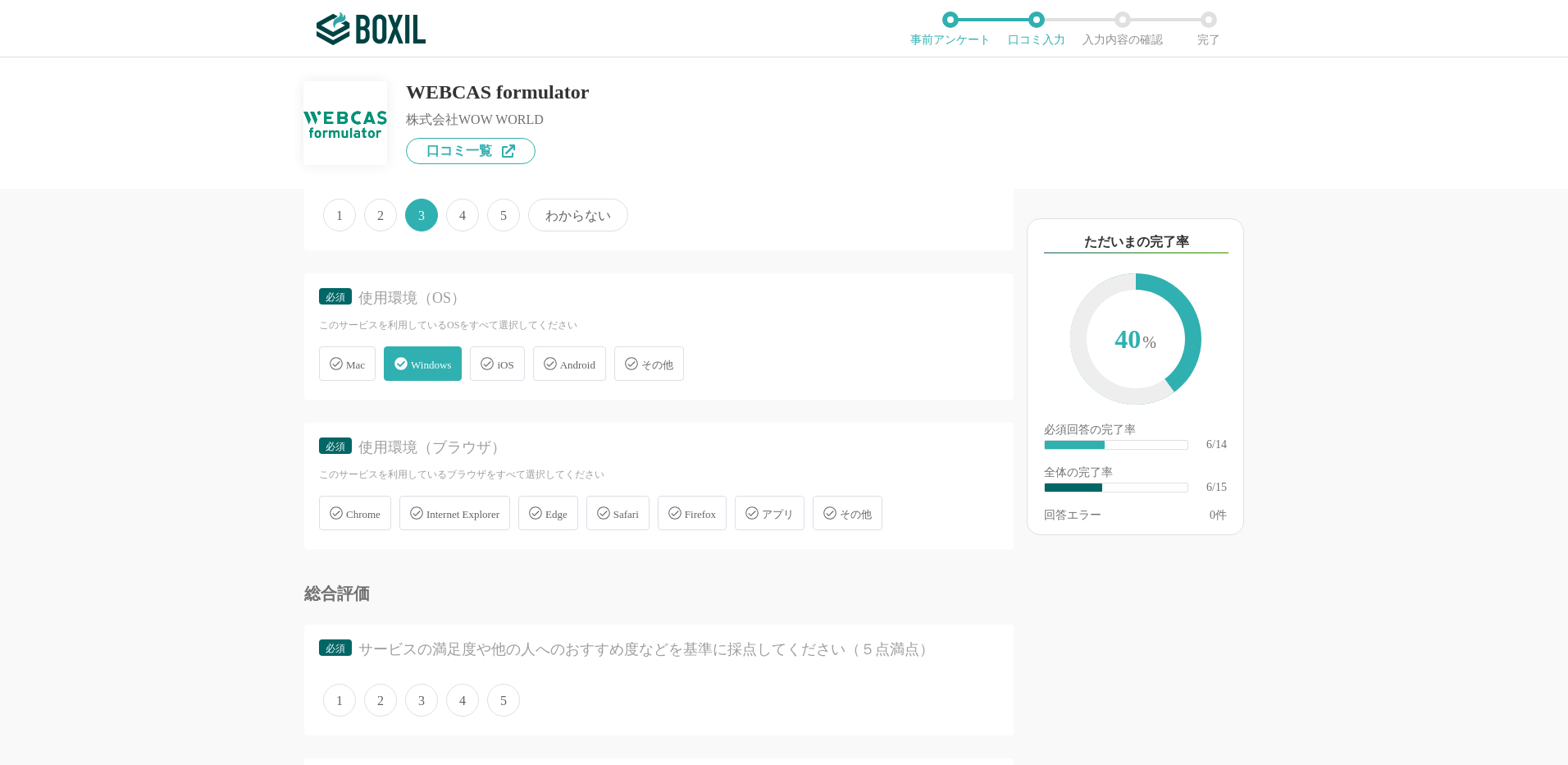
click at [583, 367] on span "Android" at bounding box center [578, 364] width 36 height 12
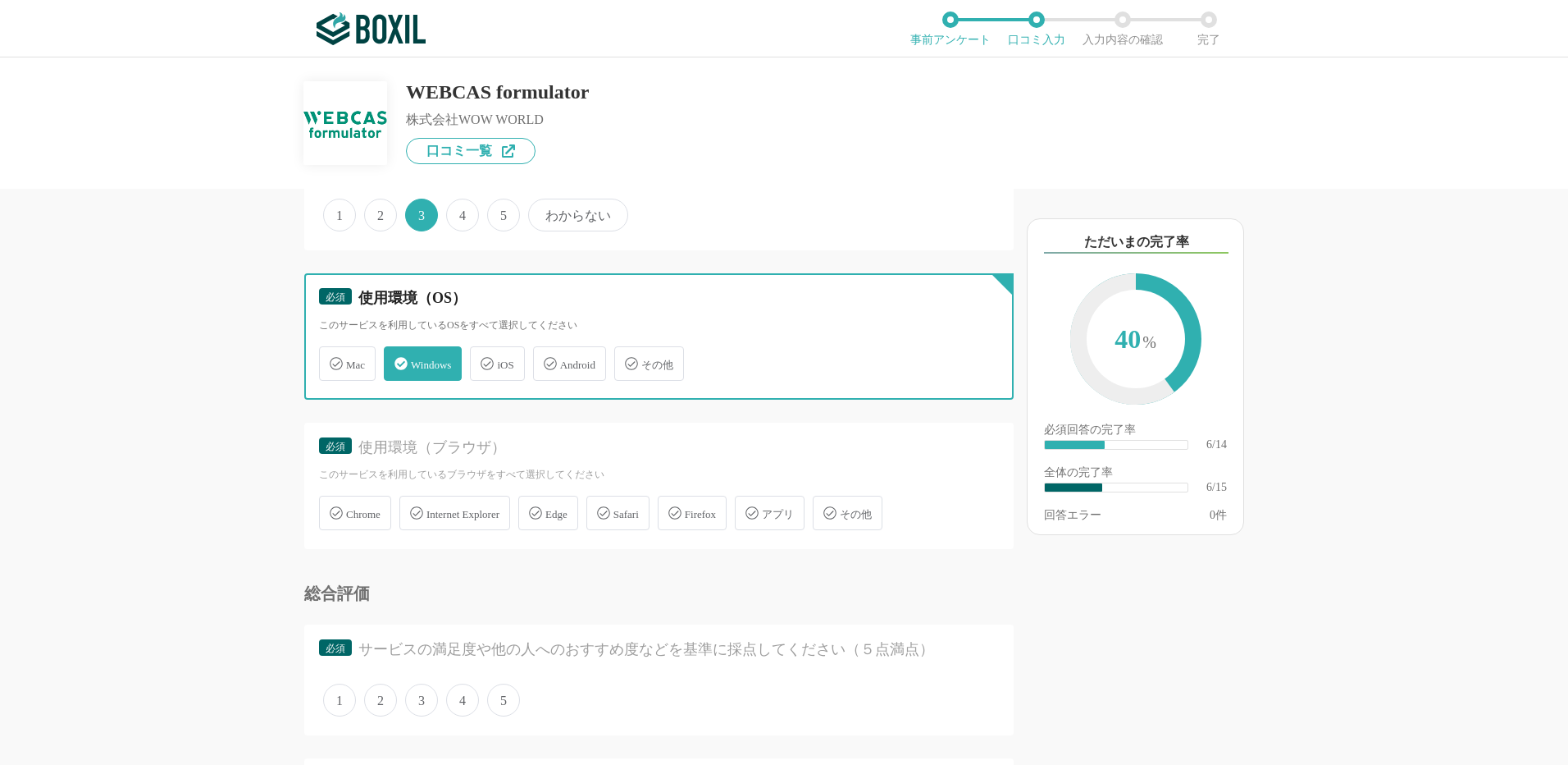
click at [547, 359] on input "Android" at bounding box center [541, 353] width 10 height 10
checkbox input "true"
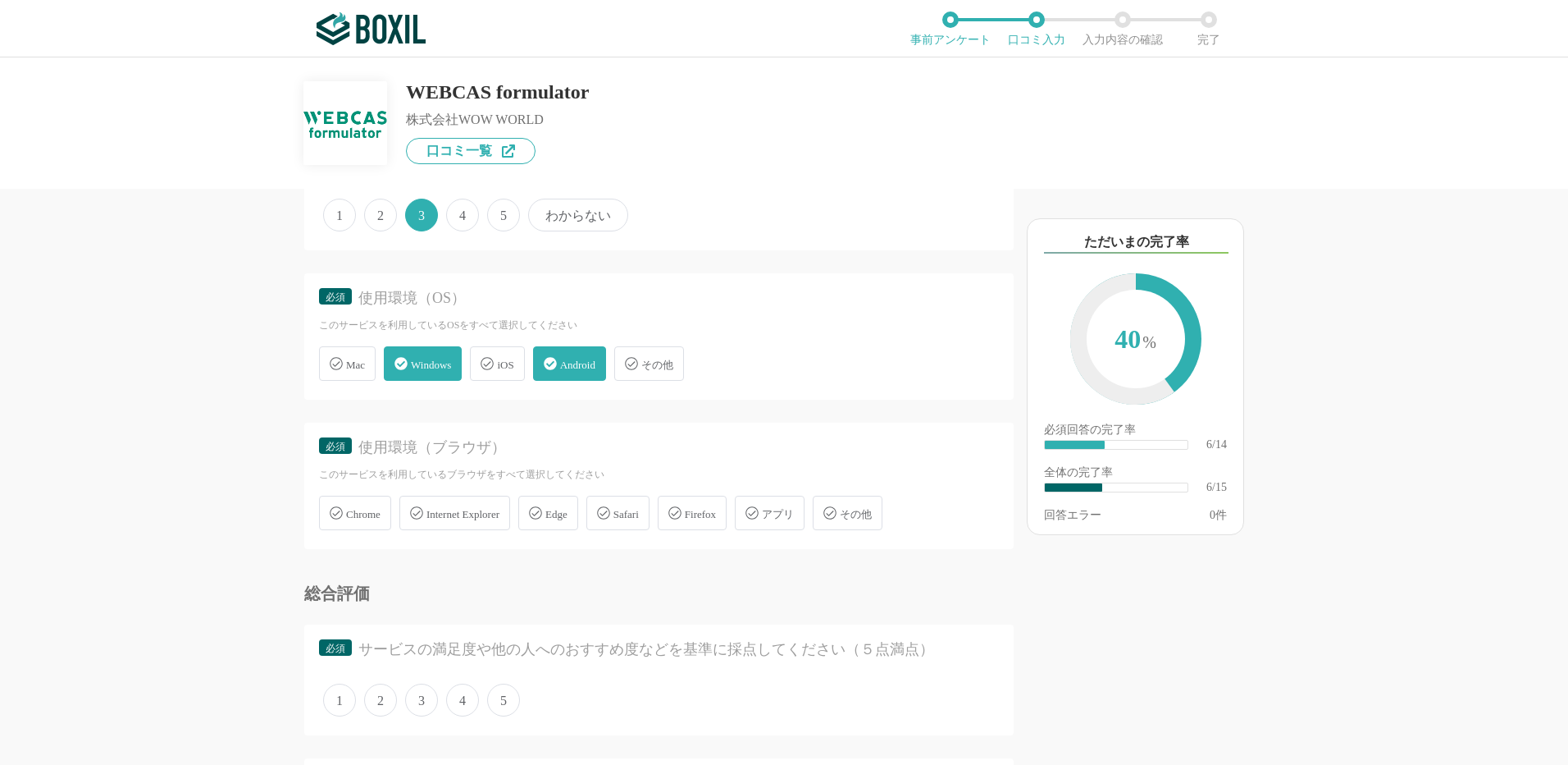
click at [378, 508] on span "Chrome" at bounding box center [363, 514] width 35 height 12
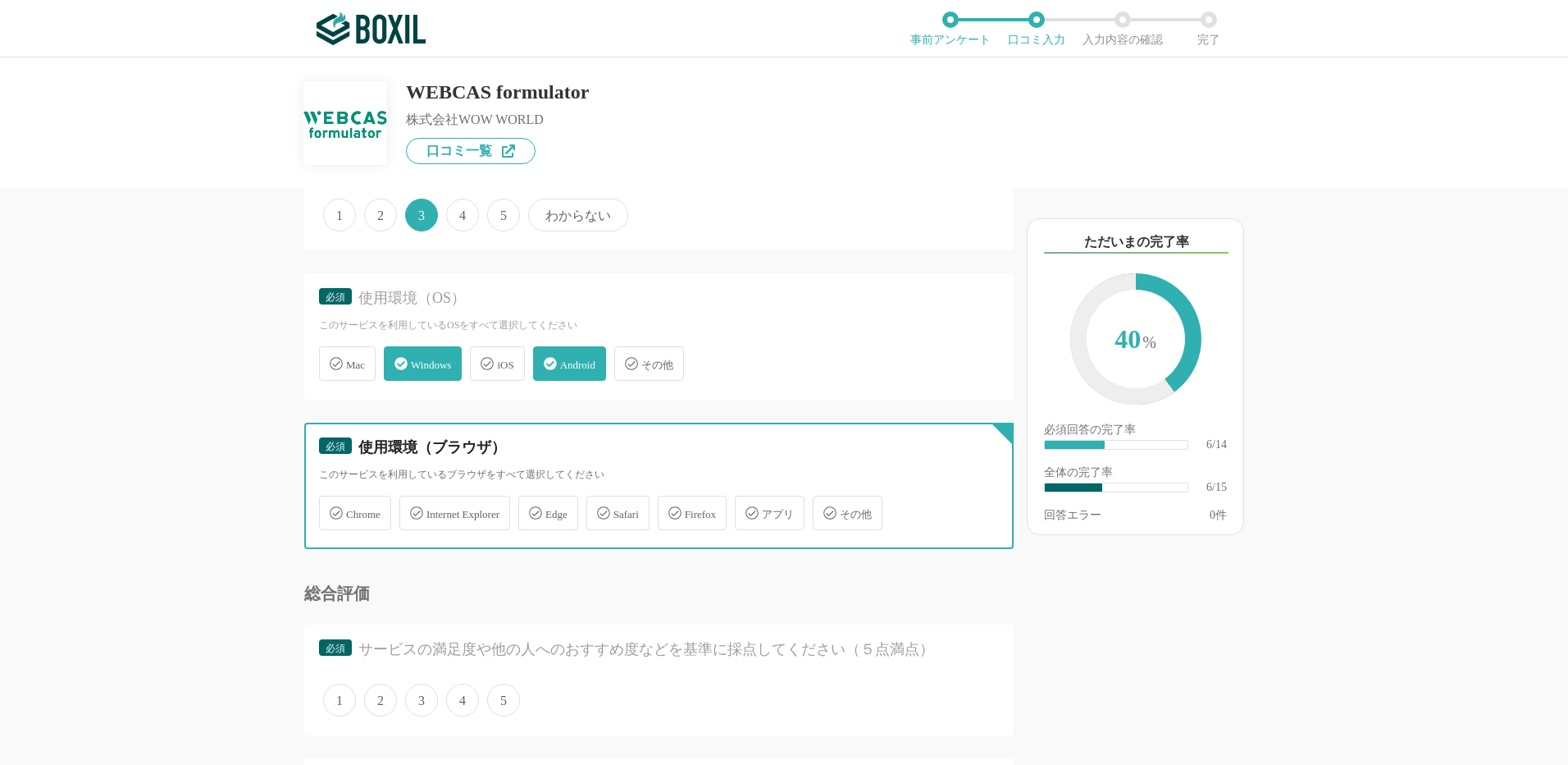
click at [333, 507] on input "Chrome" at bounding box center [327, 502] width 10 height 10
checkbox input "true"
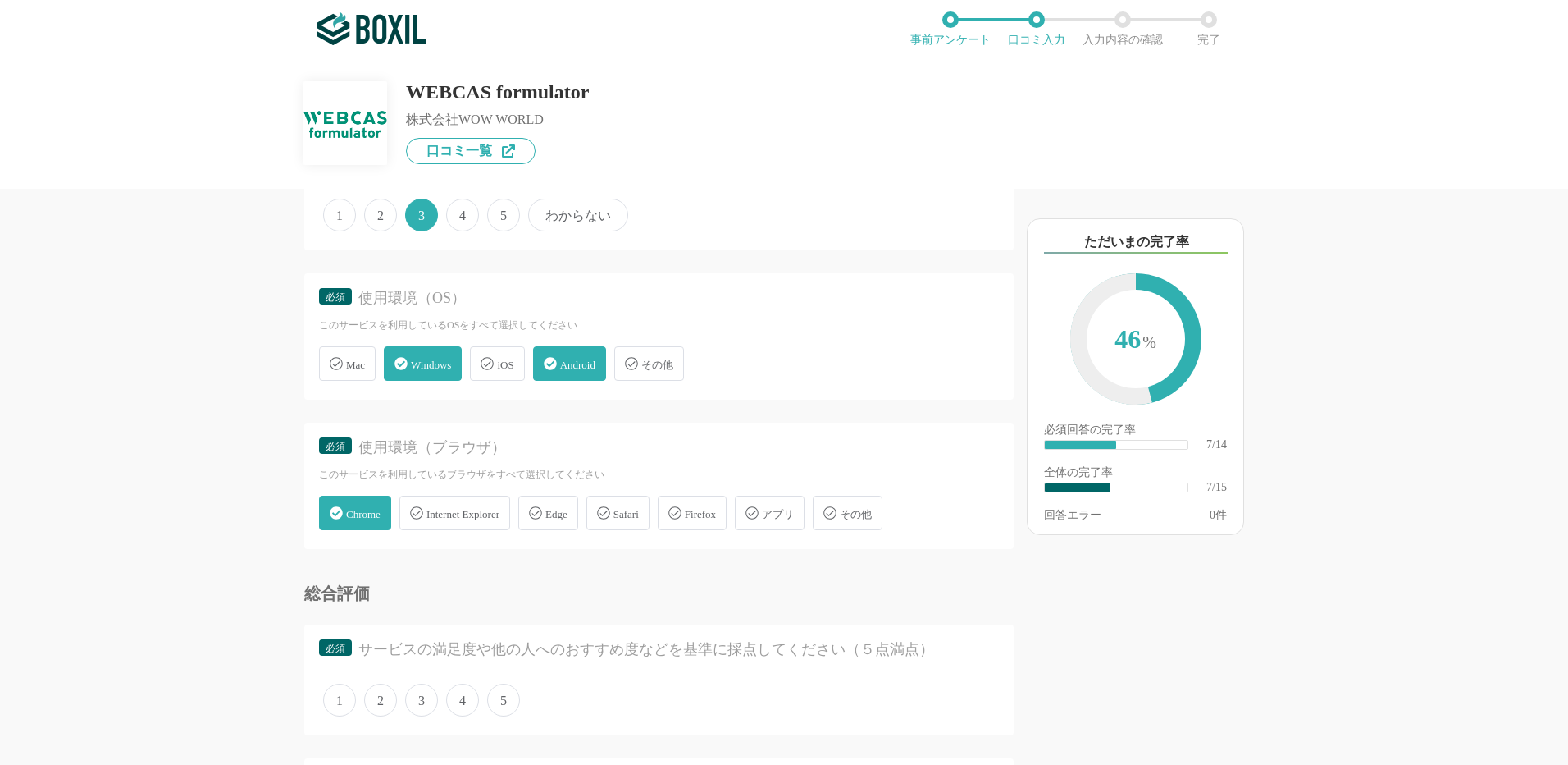
click at [639, 509] on span "Safari" at bounding box center [626, 514] width 25 height 12
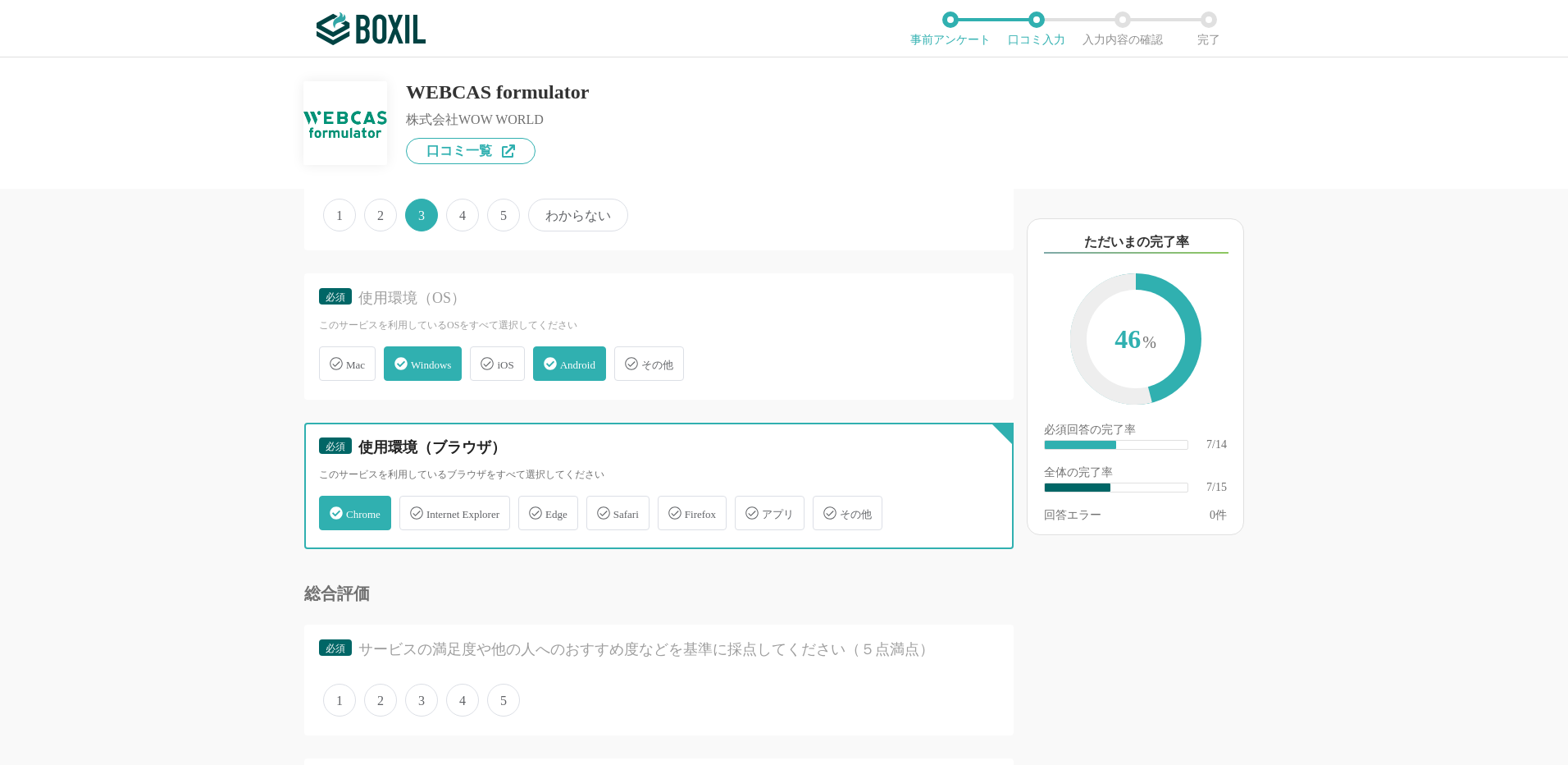
click at [601, 509] on input "Safari" at bounding box center [594, 502] width 10 height 10
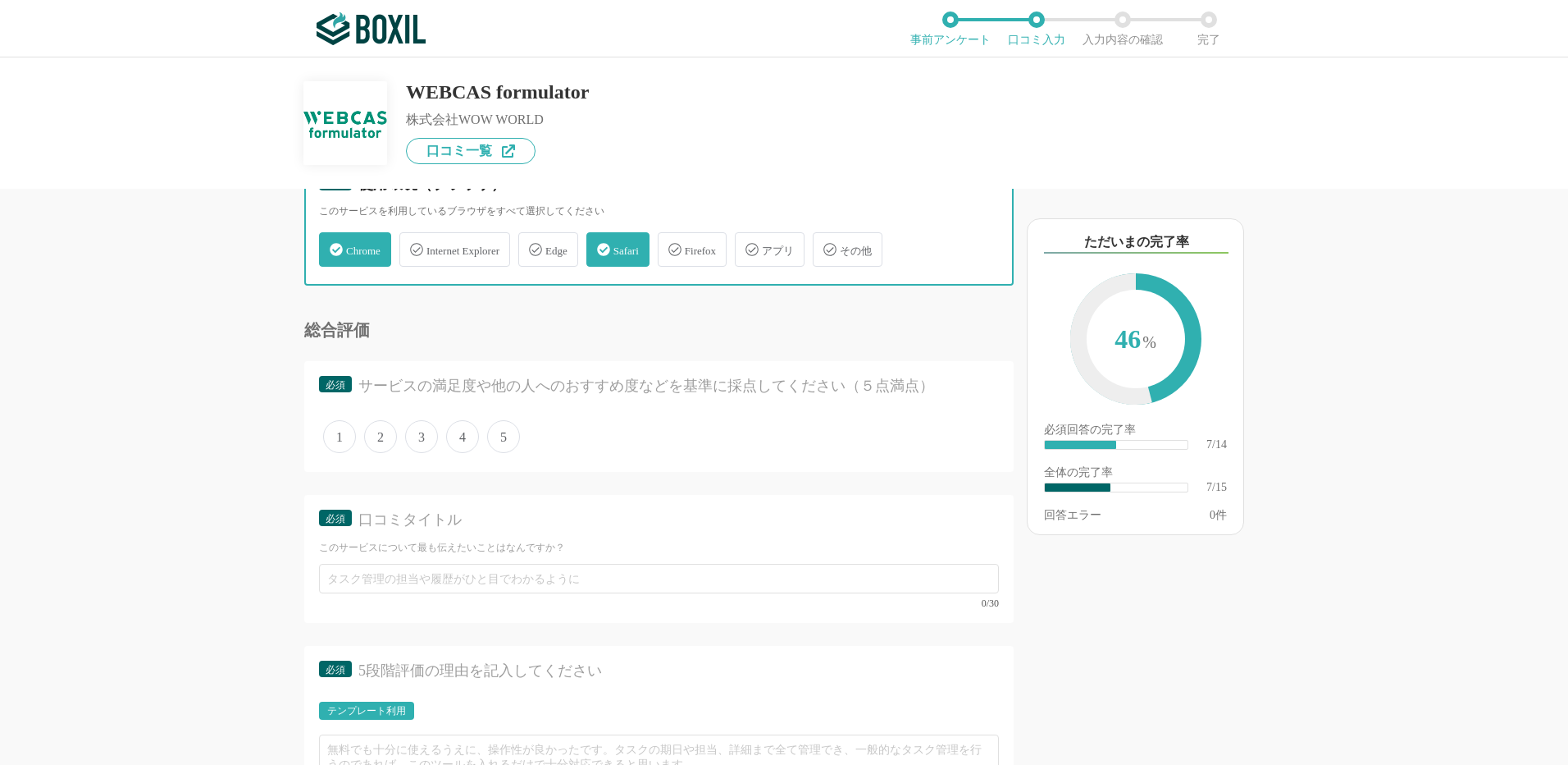
scroll to position [984, 0]
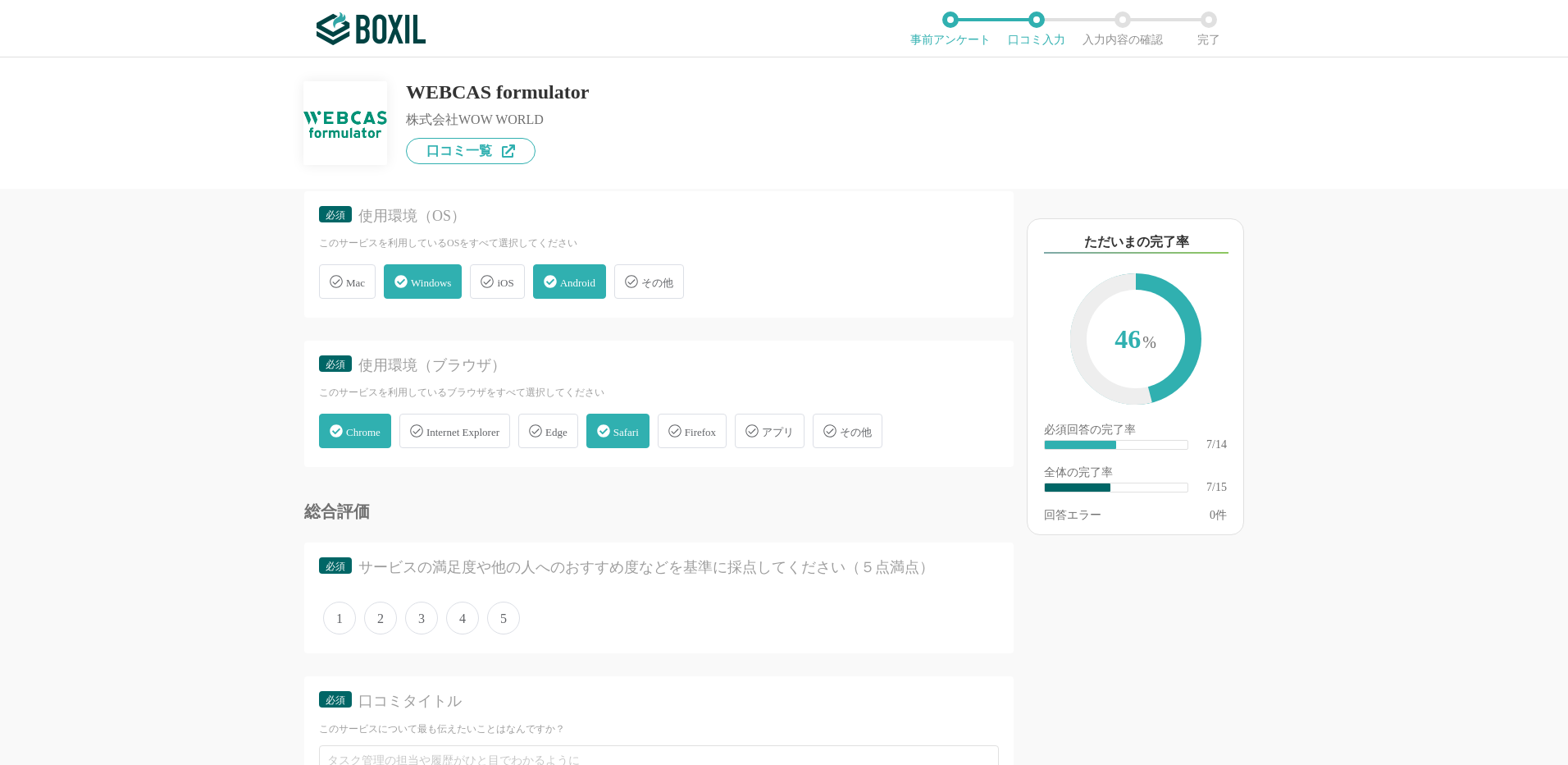
click at [633, 426] on span "Safari" at bounding box center [626, 431] width 25 height 12
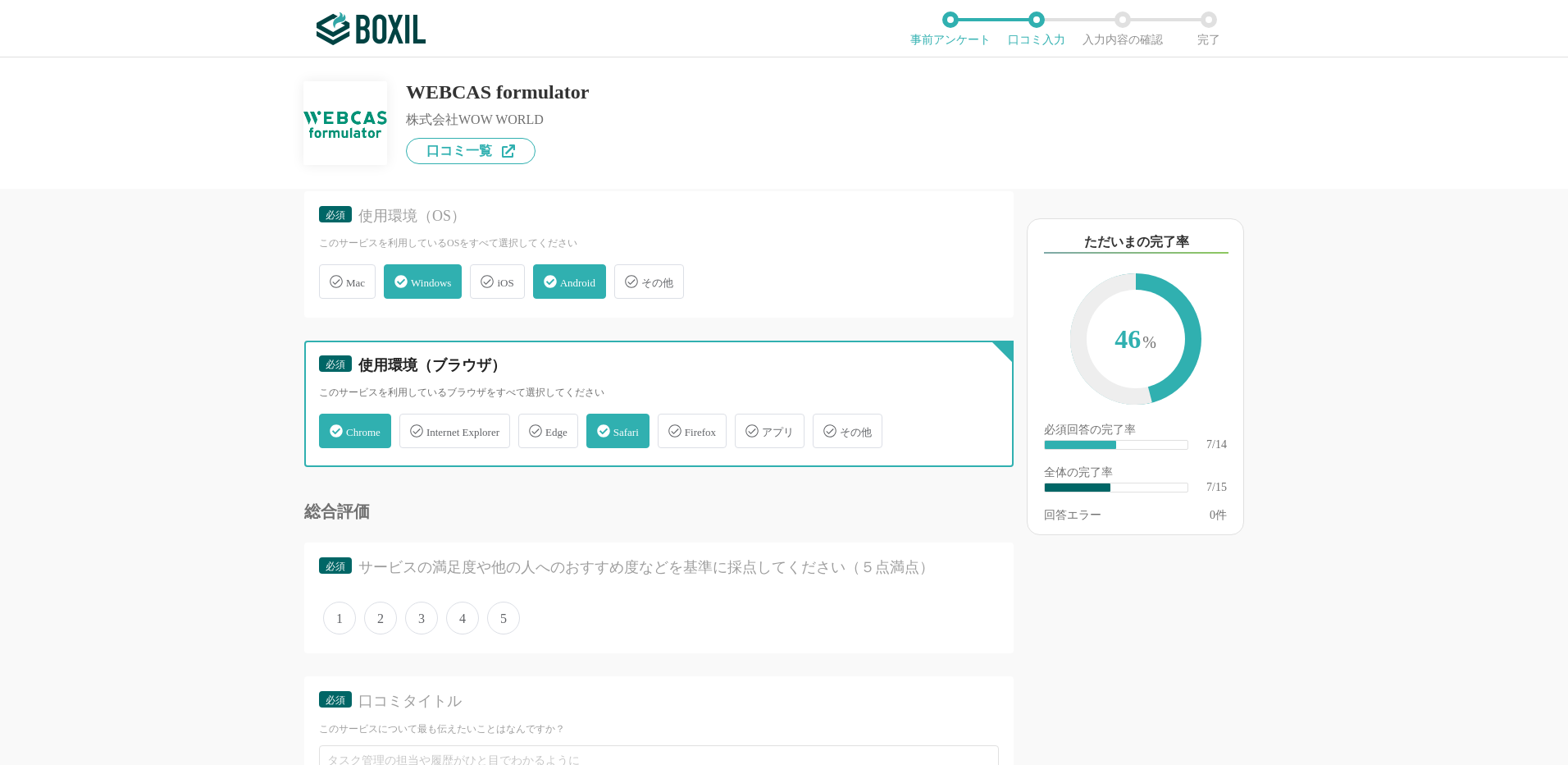
click at [601, 425] on input "Safari" at bounding box center [594, 421] width 10 height 10
checkbox input "false"
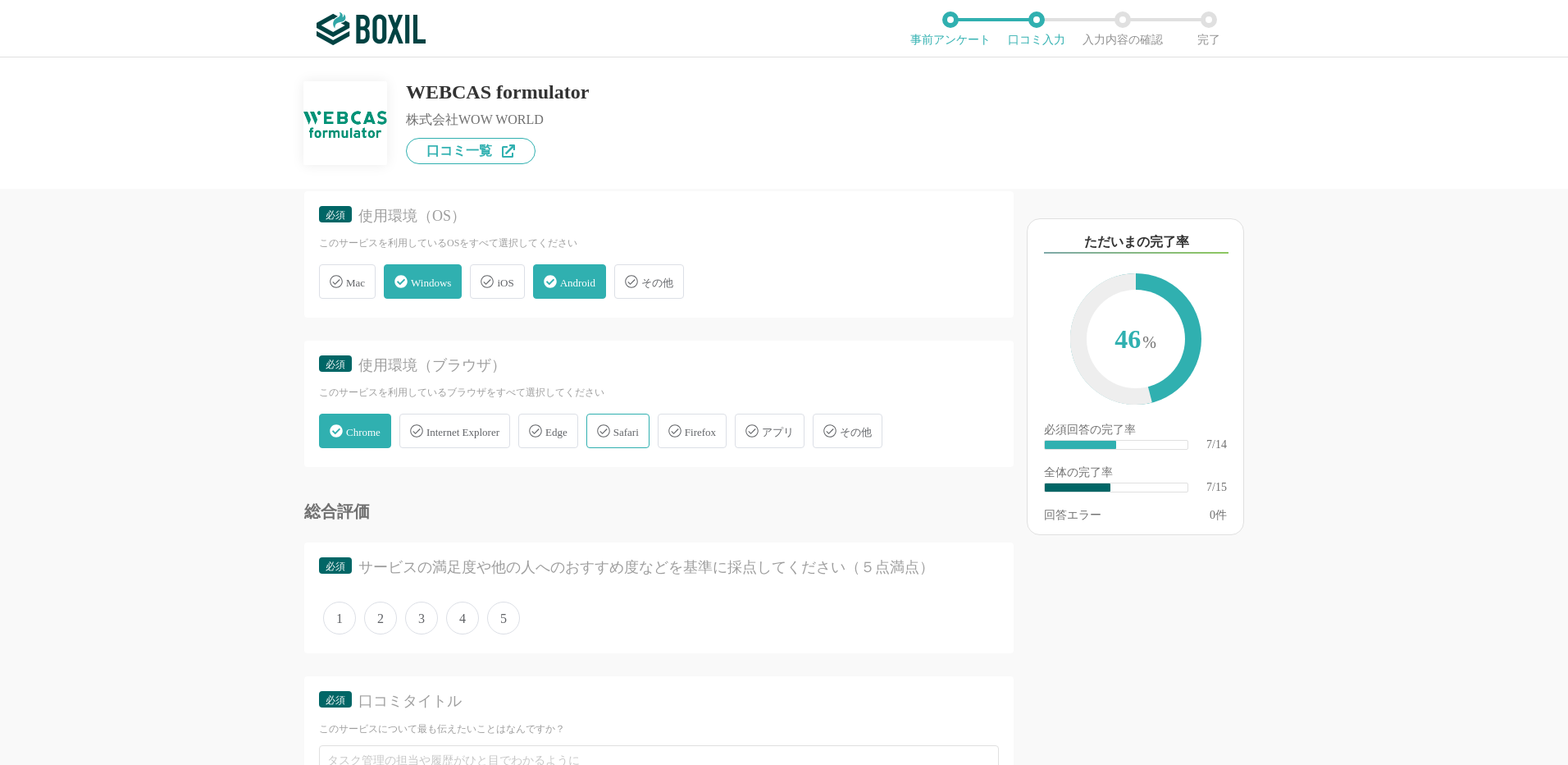
click at [498, 435] on span "Internet Explorer" at bounding box center [463, 431] width 73 height 12
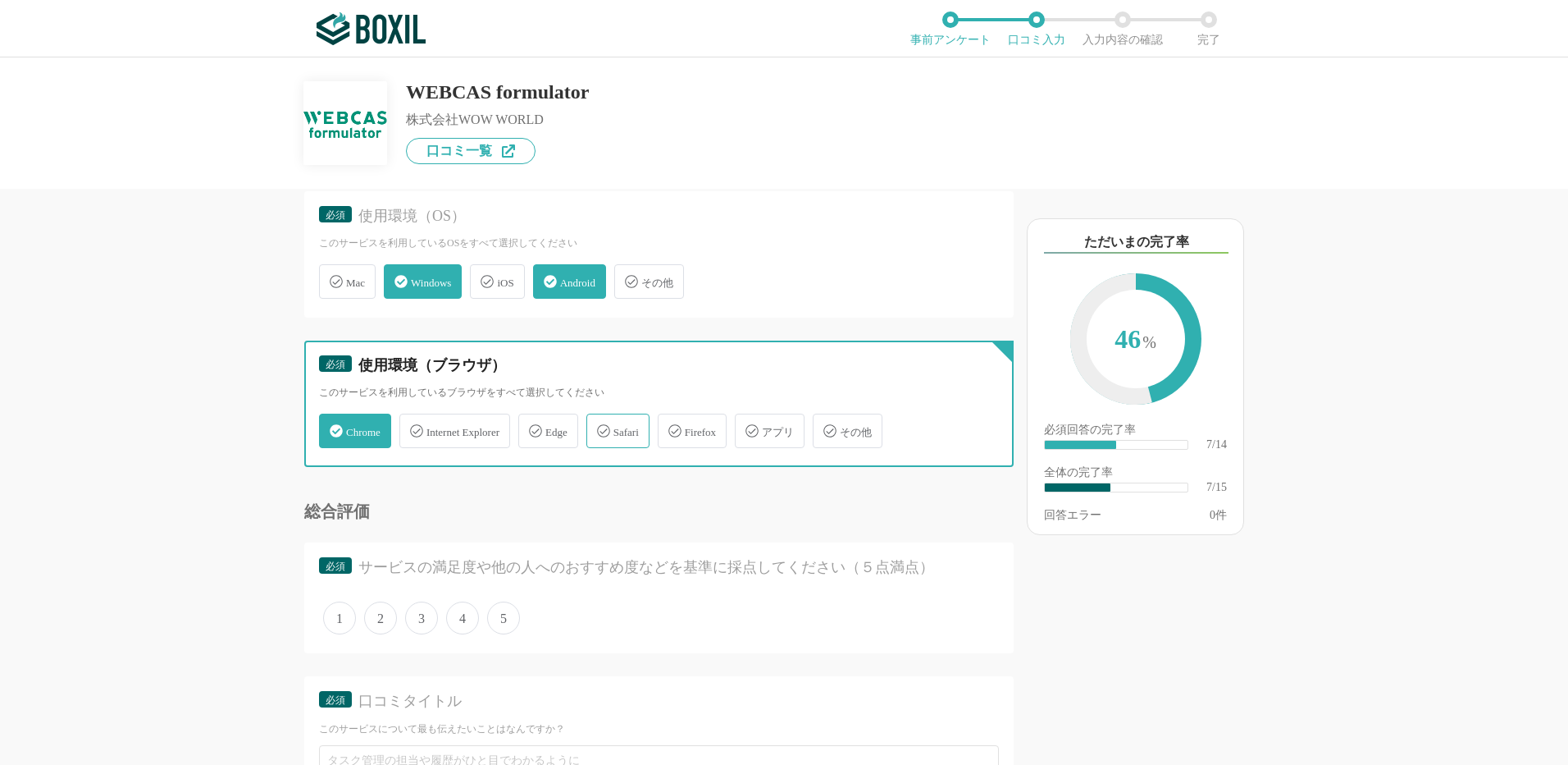
click at [413, 427] on input "Internet Explorer" at bounding box center [408, 421] width 10 height 10
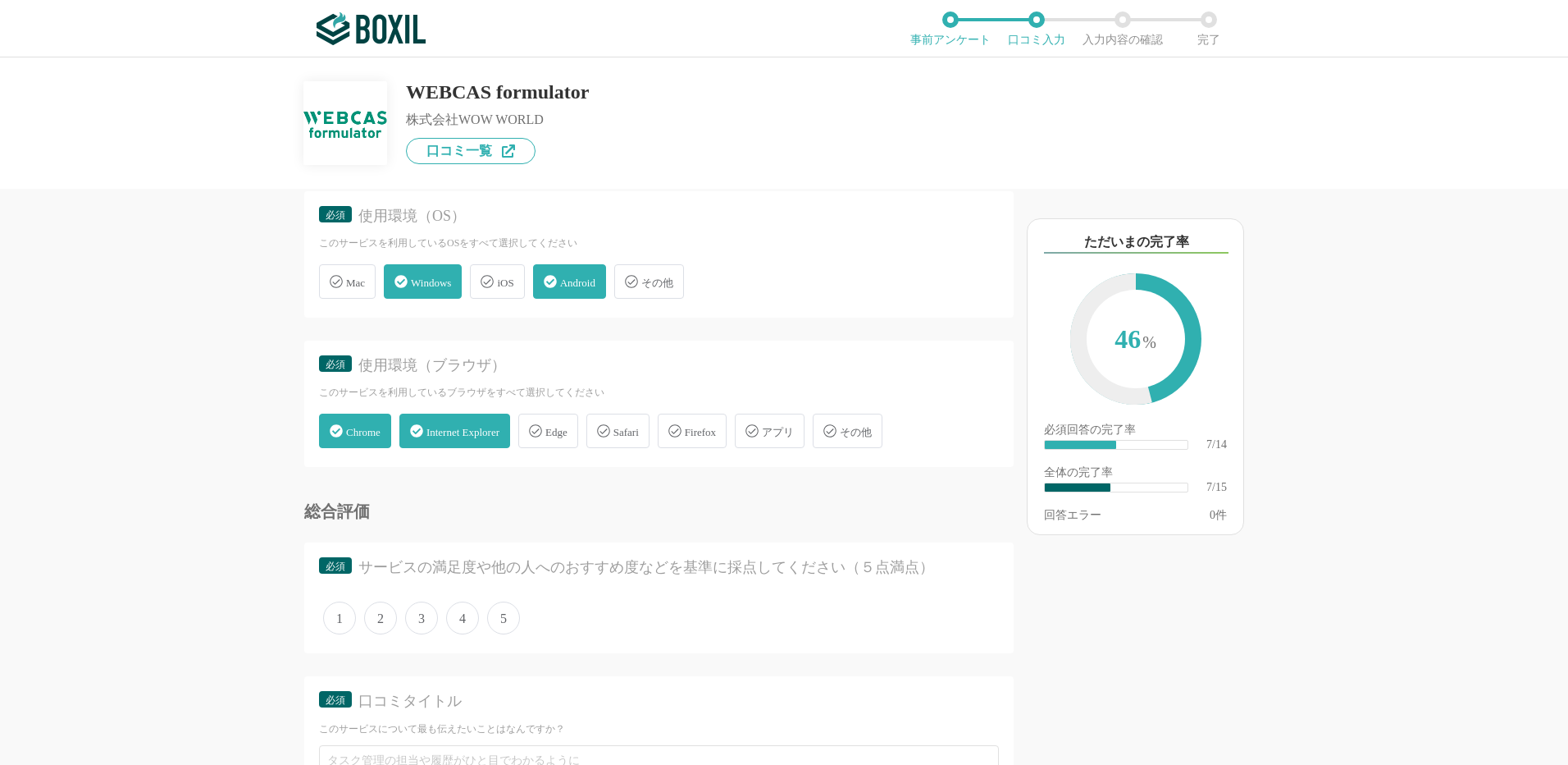
click at [500, 427] on span "Internet Explorer" at bounding box center [463, 431] width 73 height 12
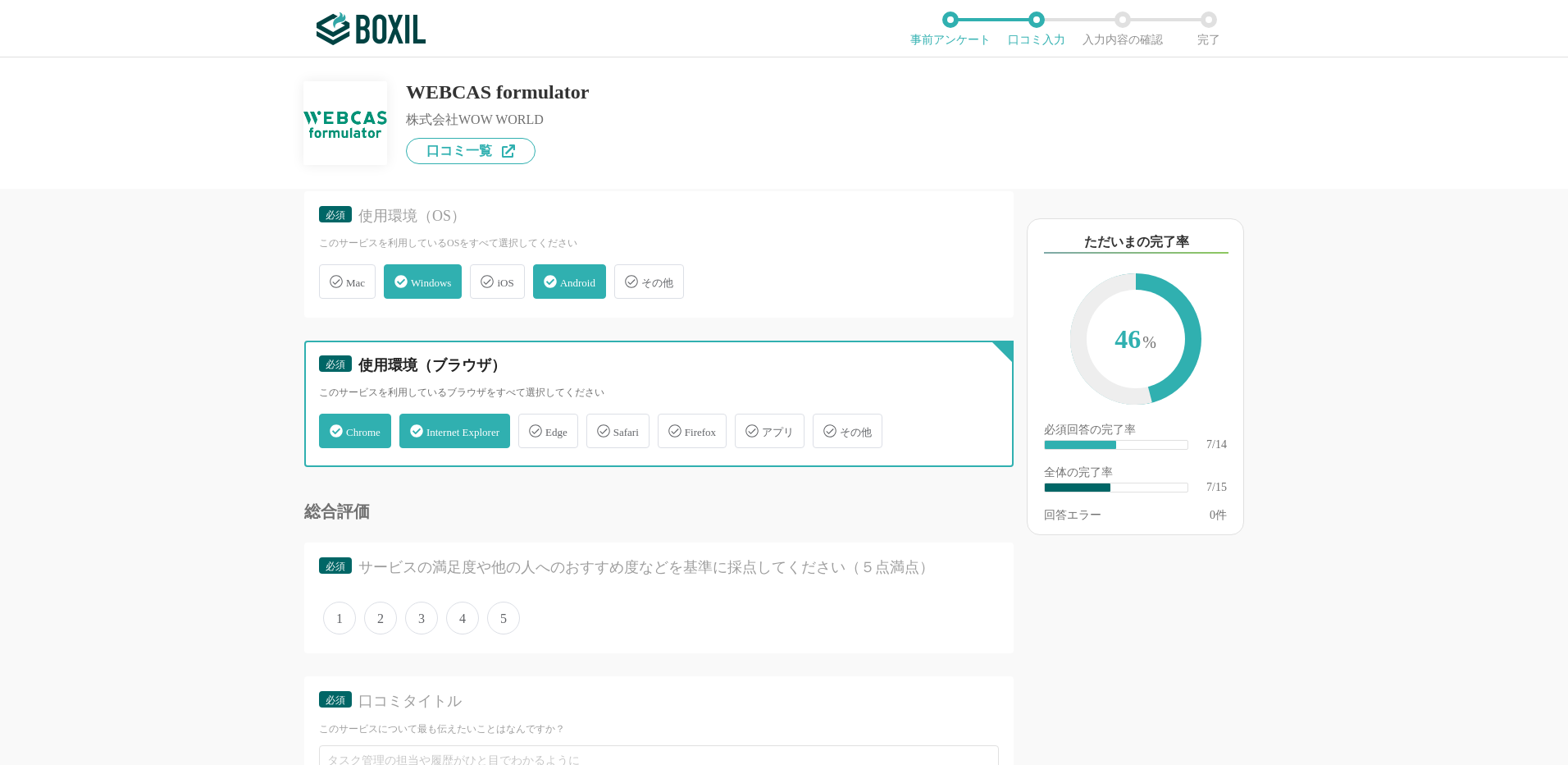
click at [413, 427] on input "Internet Explorer" at bounding box center [408, 421] width 10 height 10
checkbox input "false"
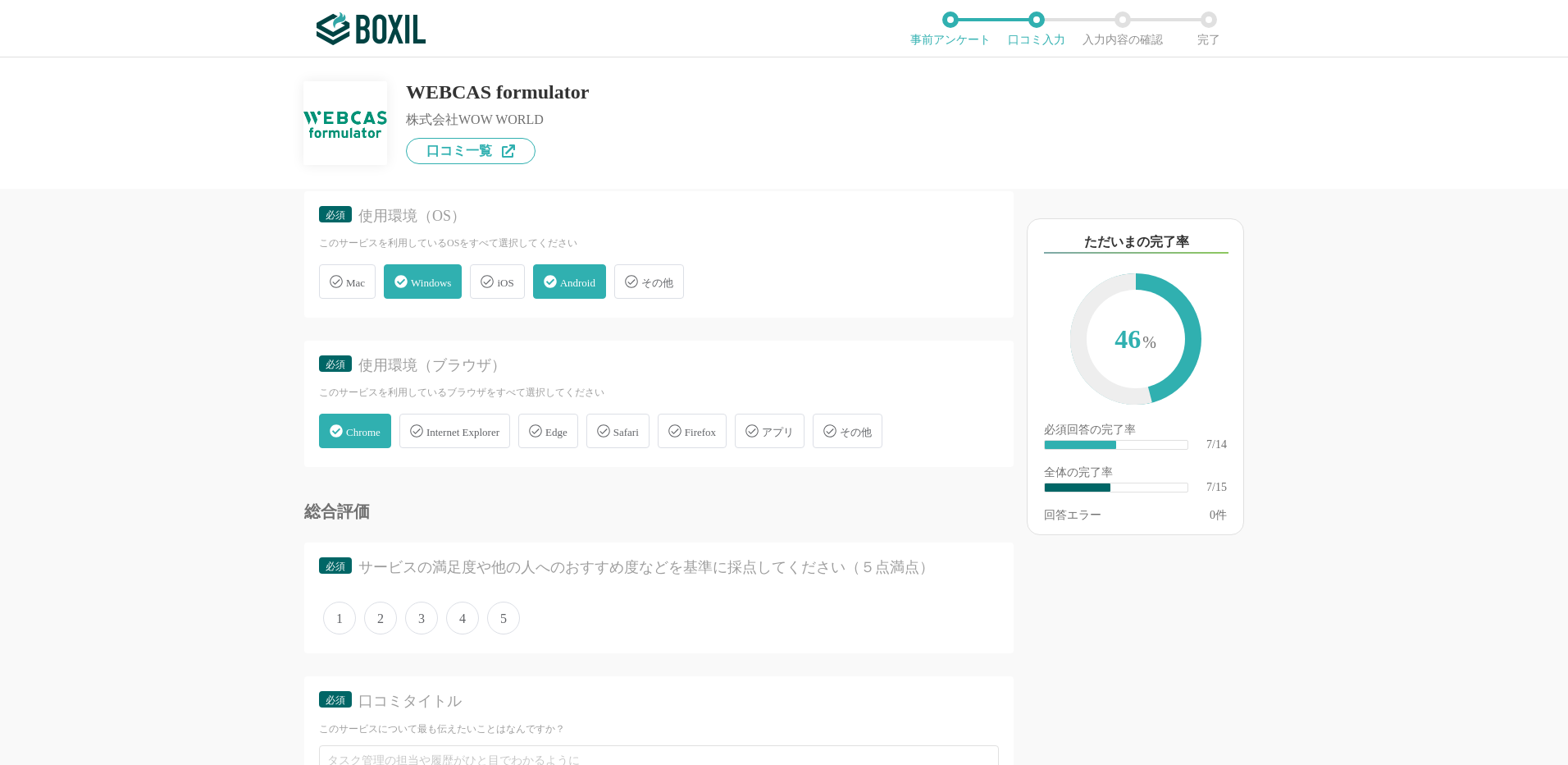
click at [570, 421] on div "Edge" at bounding box center [548, 430] width 60 height 35
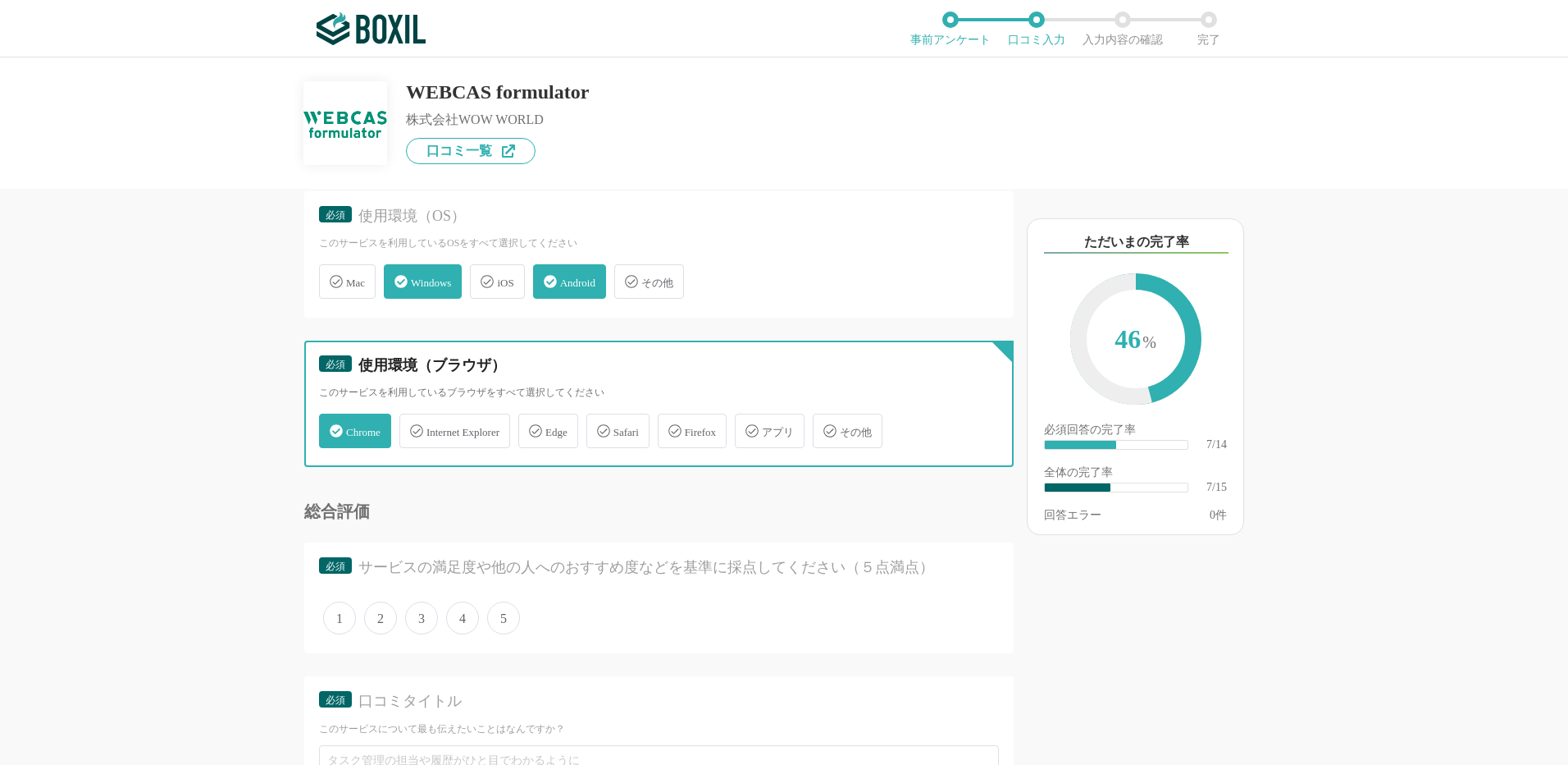
click at [532, 421] on input "Edge" at bounding box center [527, 421] width 10 height 10
checkbox input "true"
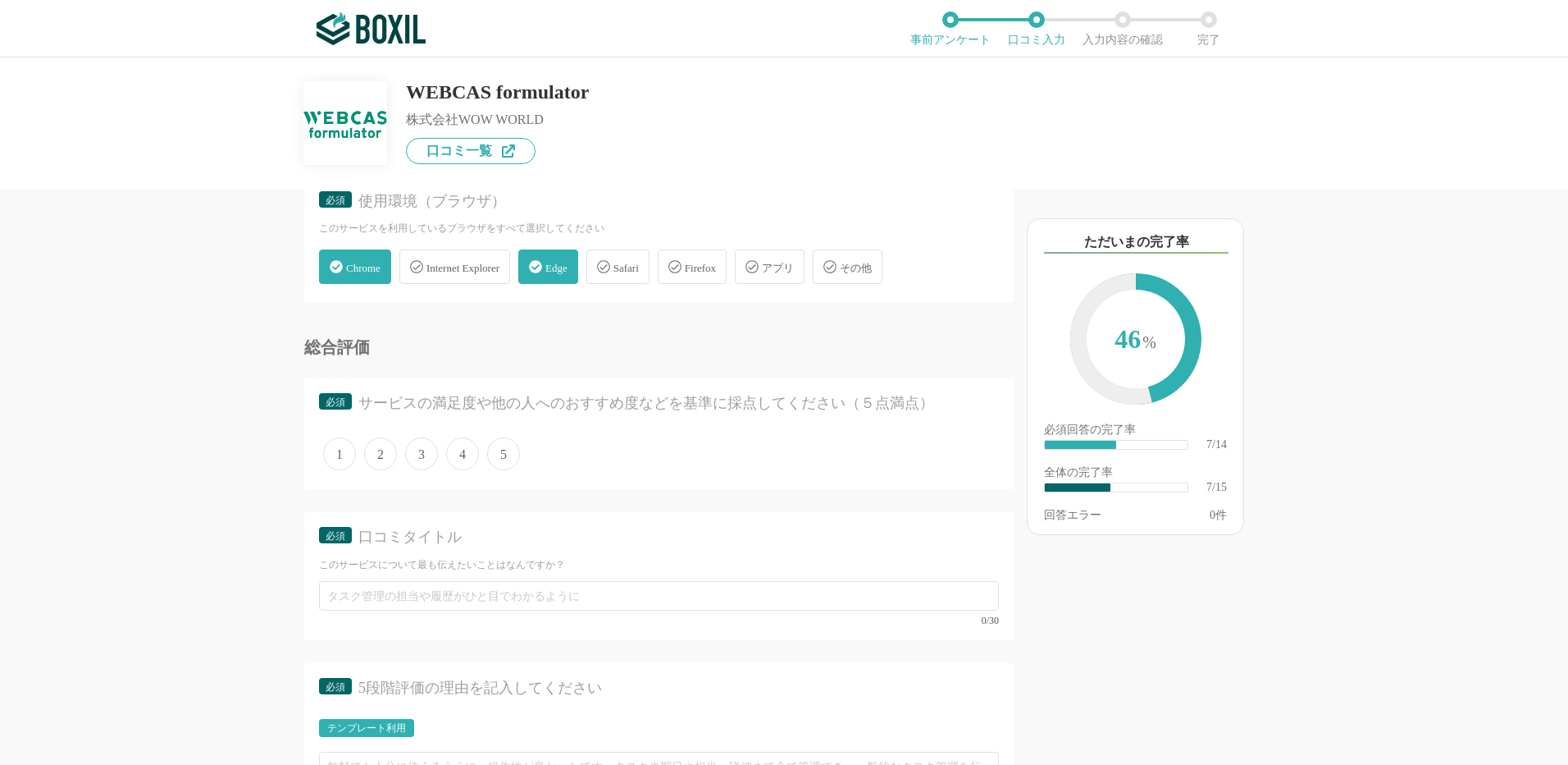
click at [470, 446] on span "4" at bounding box center [462, 453] width 33 height 33
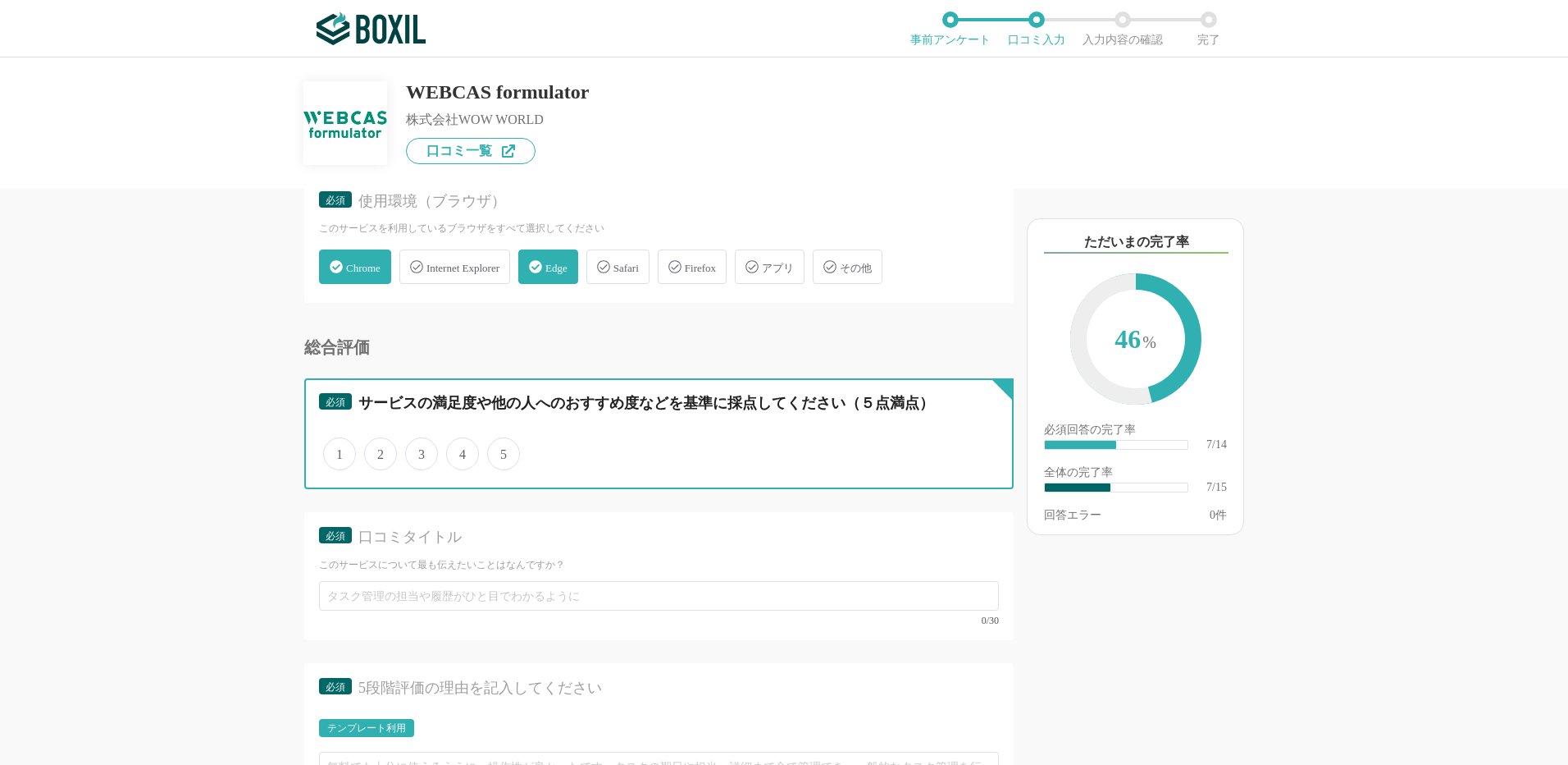
click at [461, 446] on input "4" at bounding box center [455, 444] width 10 height 10
radio input "true"
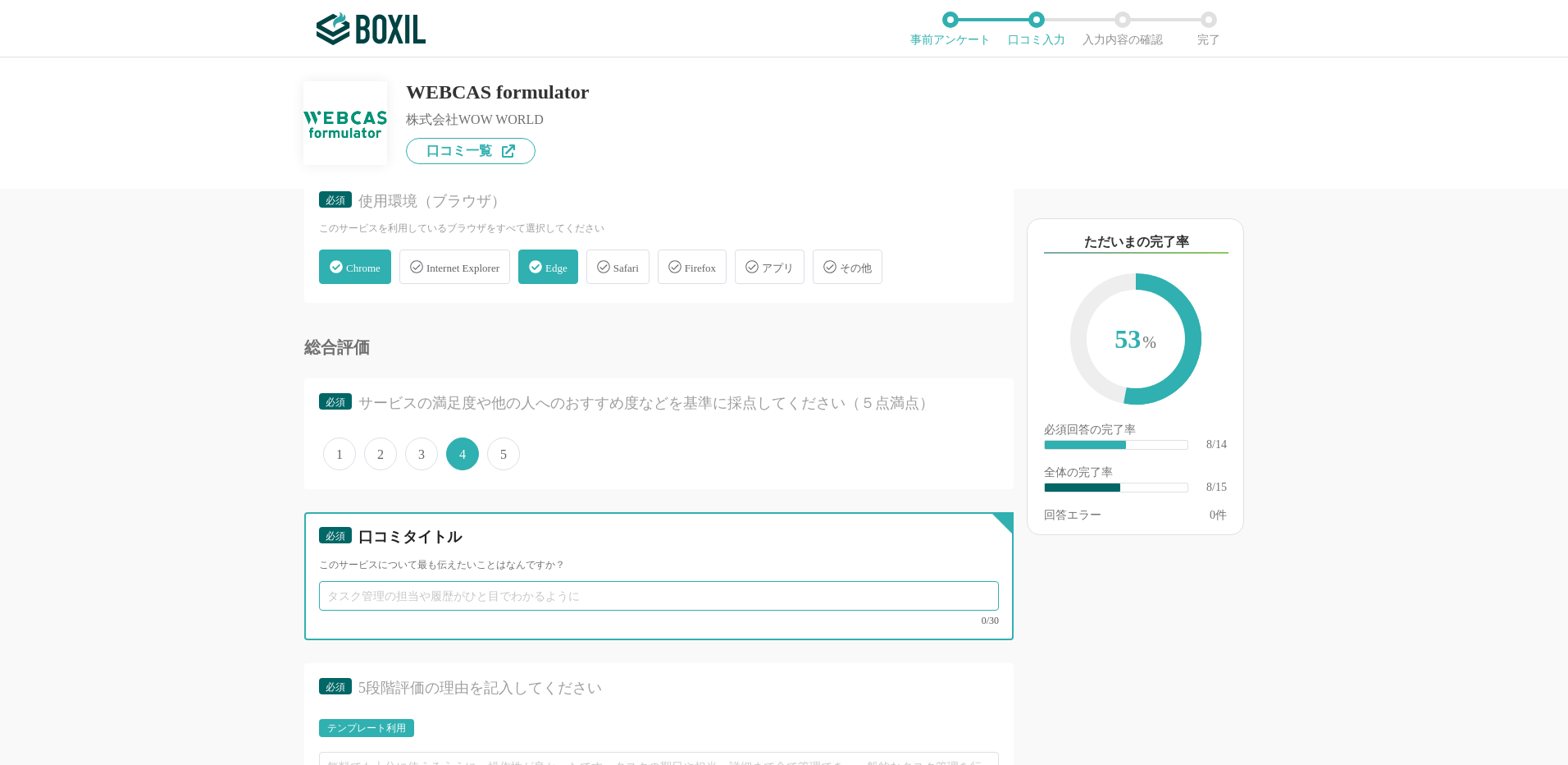
click at [450, 593] on input "text" at bounding box center [658, 596] width 679 height 30
paste input "ノーコードで高度なアンケートが簡単に！"
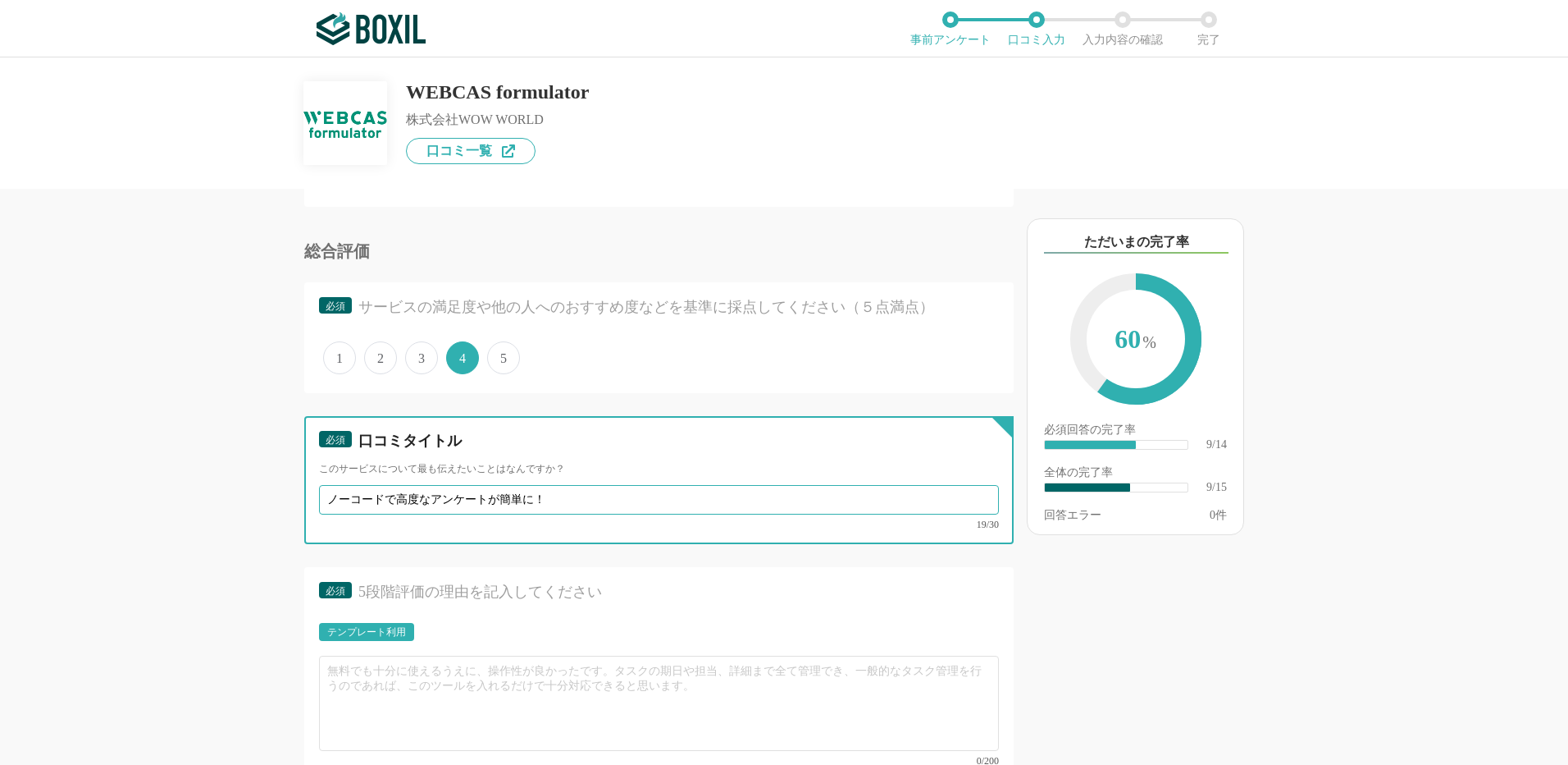
scroll to position [1395, 0]
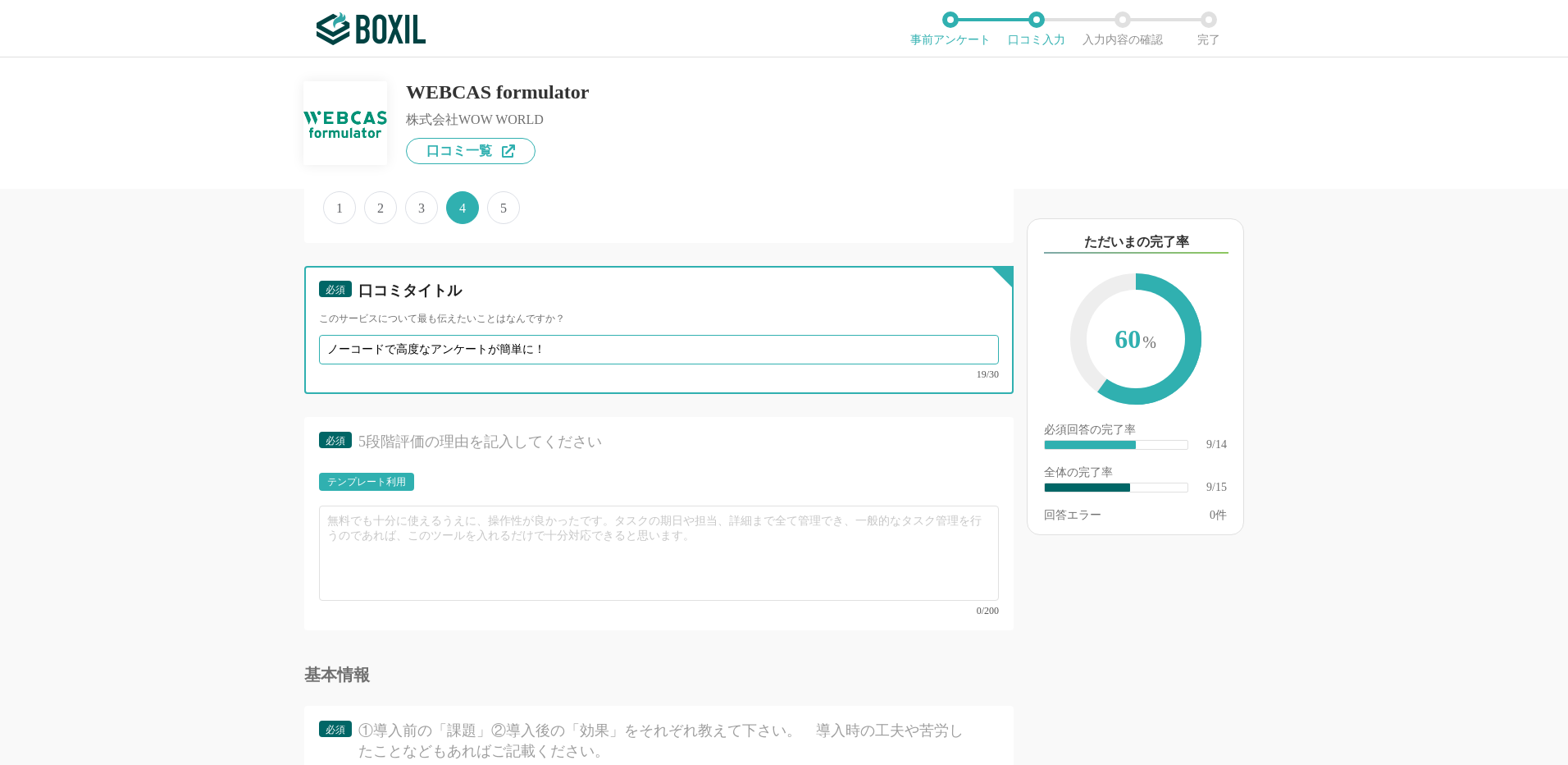
type input "ノーコードで高度なアンケートが簡単に！"
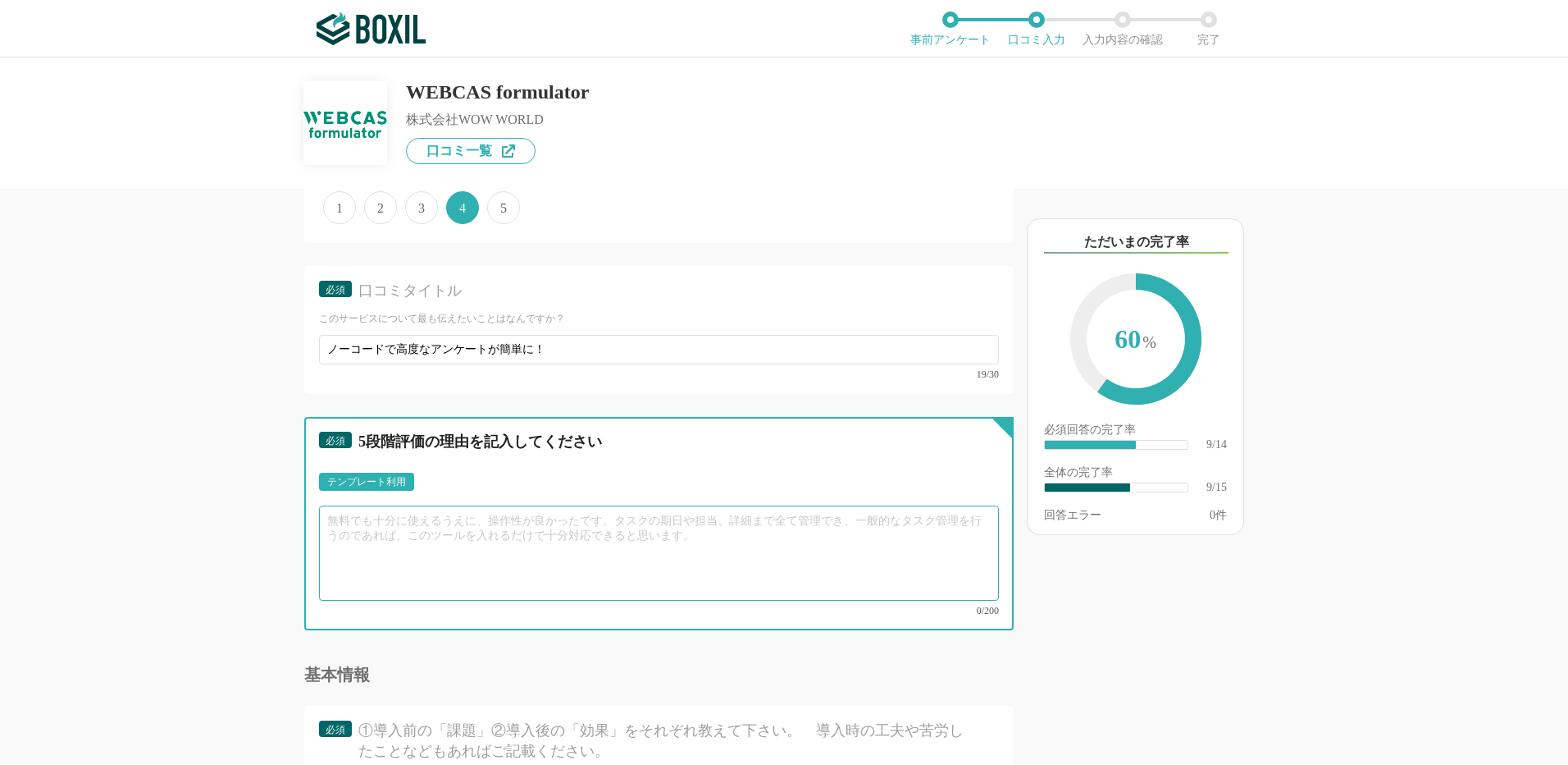
click at [451, 549] on textarea at bounding box center [658, 553] width 679 height 96
paste textarea "WEBCAS formulatorを使ってみた感想として、純粋に「使いやすい」の一言に尽きます。ノーコードで誰でもすぐにフォームを作れる操作性と、充実したサポ…"
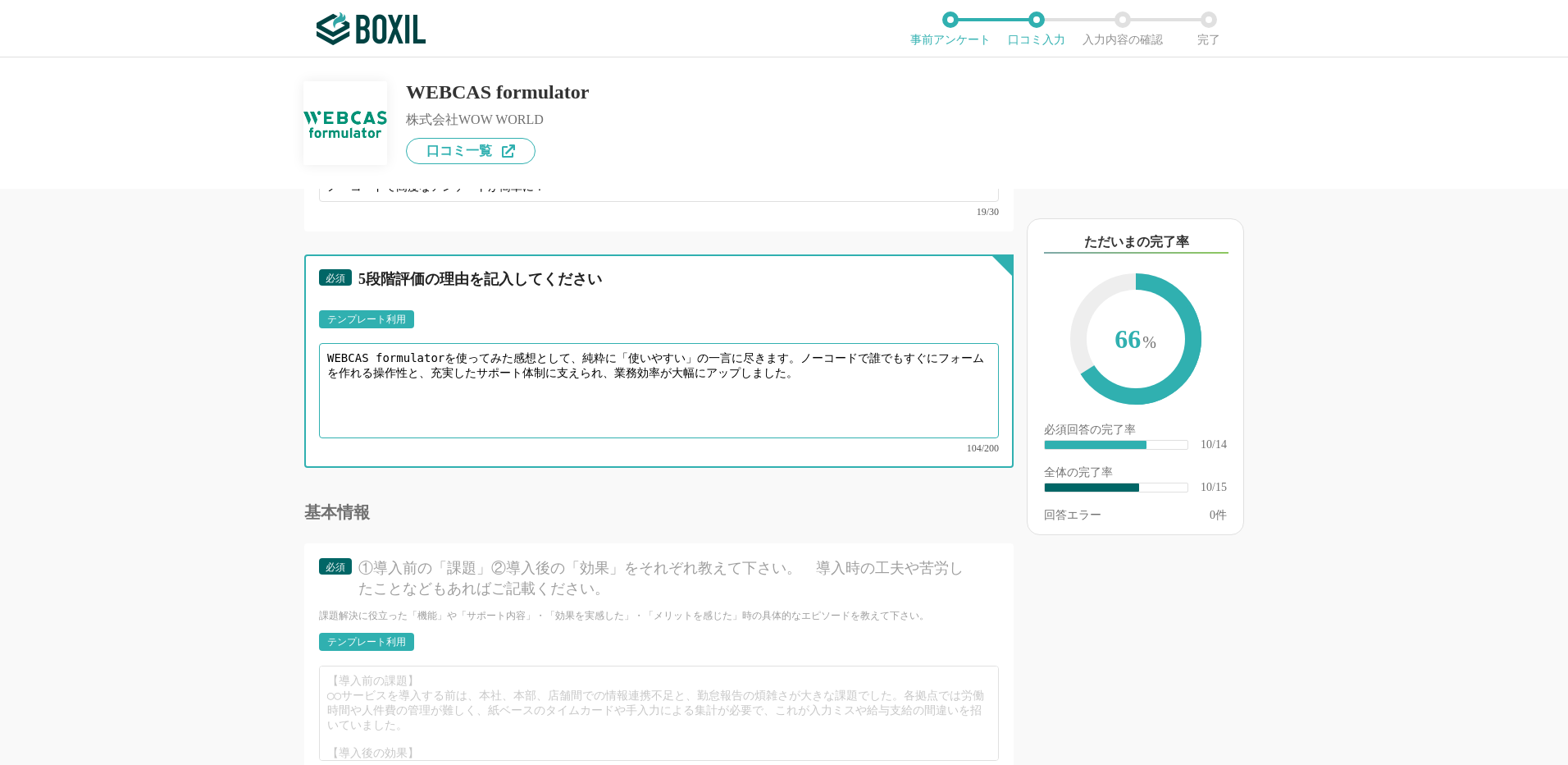
scroll to position [1559, 0]
type textarea "WEBCAS formulatorを使ってみた感想として、純粋に「使いやすい」の一言に尽きます。ノーコードで誰でもすぐにフォームを作れる操作性と、充実したサポ…"
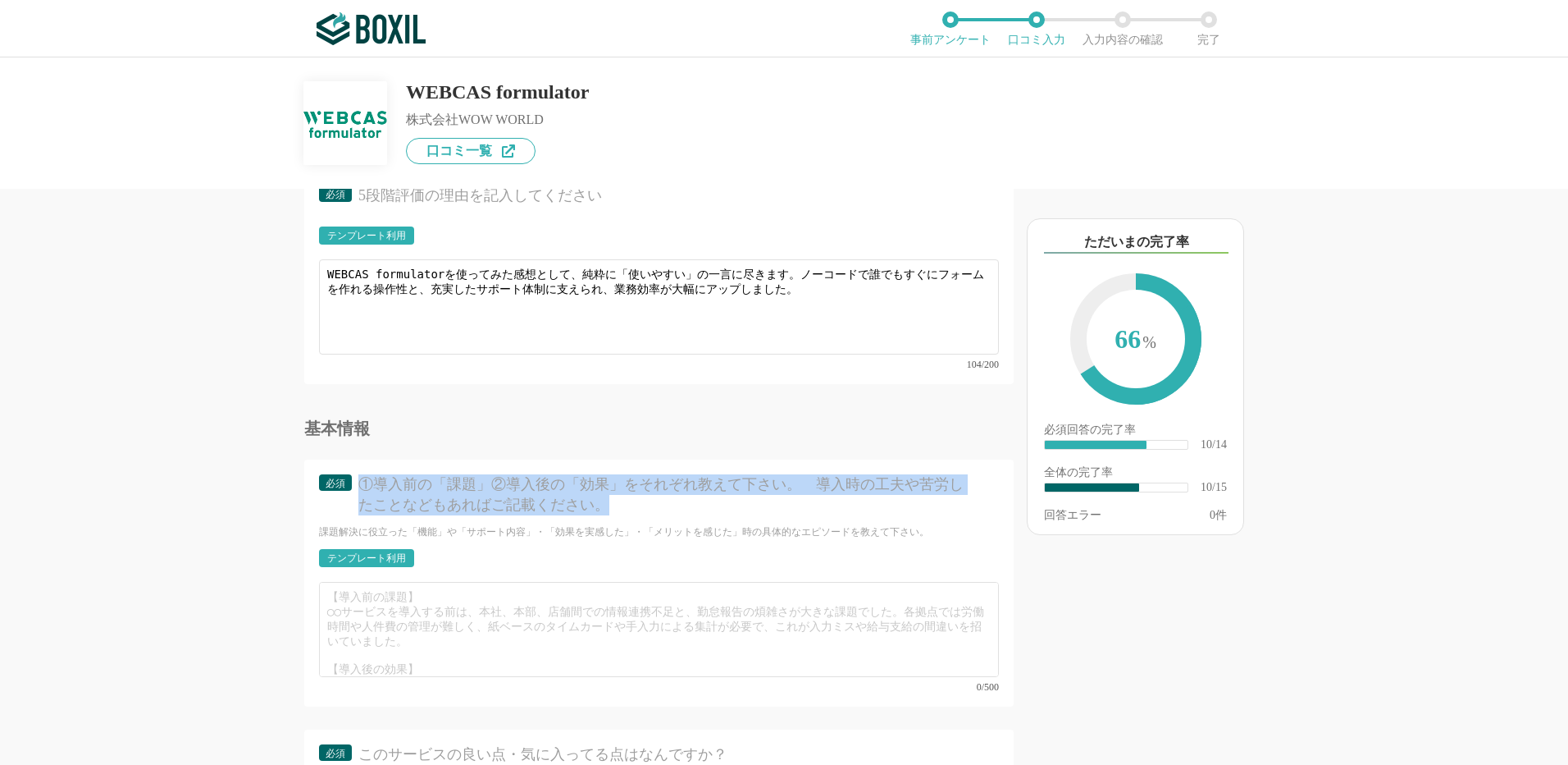
drag, startPoint x: 358, startPoint y: 474, endPoint x: 799, endPoint y: 501, distance: 441.8
copy div "①導入前の「課題」②導入後の「効果」をそれぞれ教えて下さい。　導入時の工夫や苦労したことなどもあればご記載ください。"
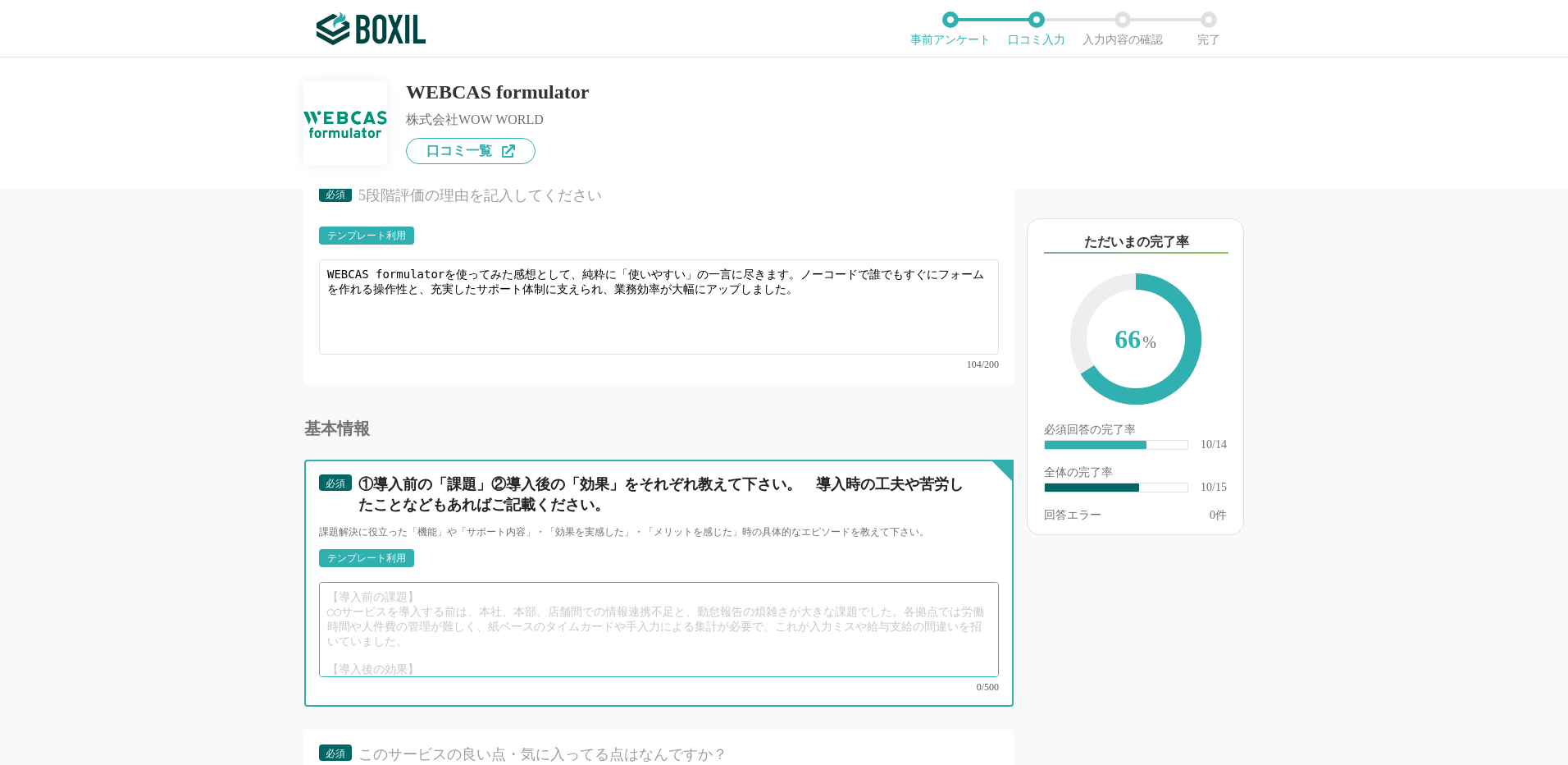
click at [397, 598] on textarea at bounding box center [658, 629] width 679 height 96
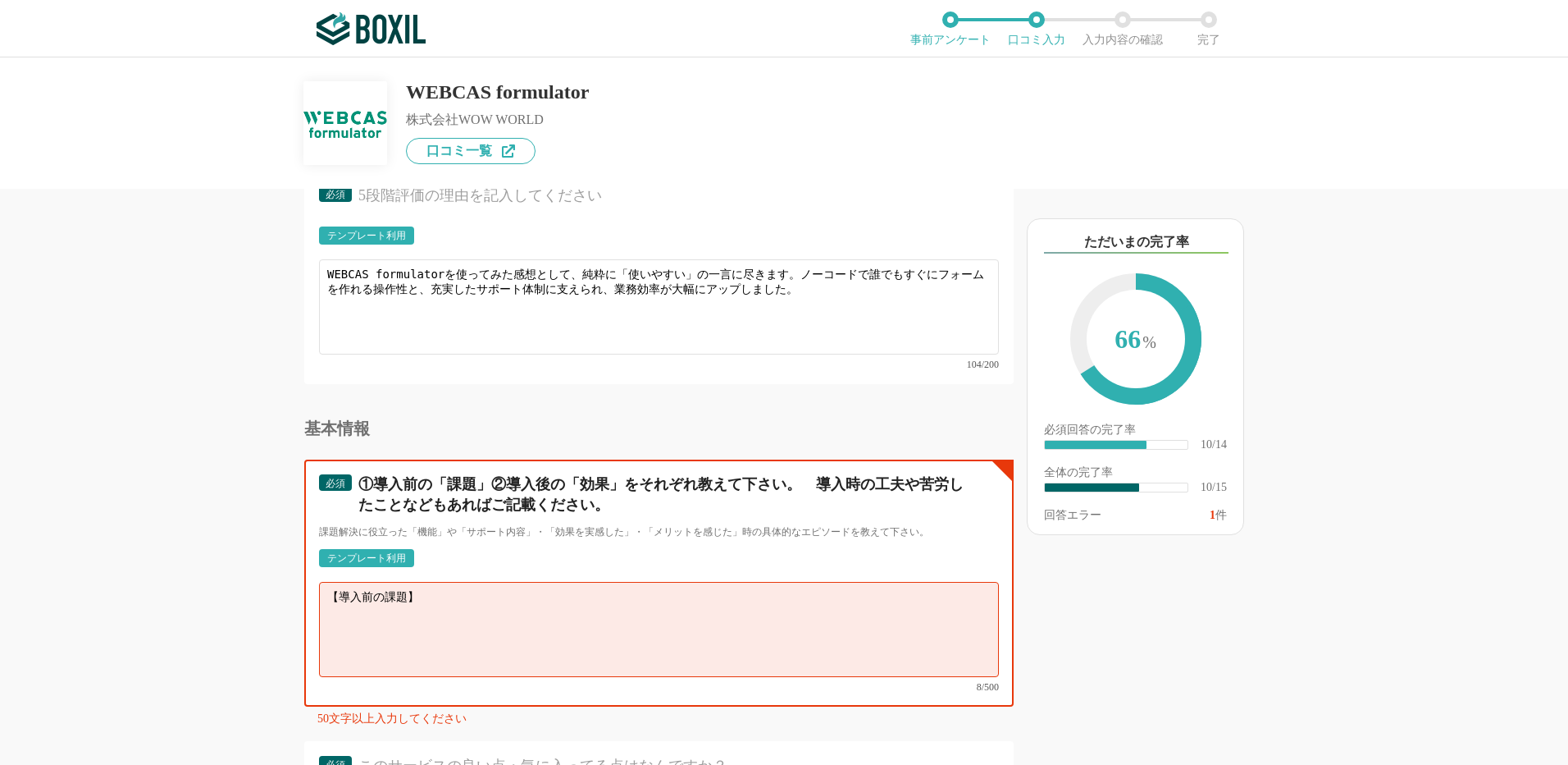
click at [350, 608] on textarea "【導入前の課題】" at bounding box center [658, 629] width 679 height 96
paste textarea "外注に依存していてコスト・時間がかかった"
click at [342, 639] on textarea "【導入前の課題】 外注に依存しているとコスト・時間がかかる 【導入後の効果】" at bounding box center [658, 629] width 679 height 96
paste textarea "自分たちでスピーディーに作成でき、効率化・コスト削減につながった"
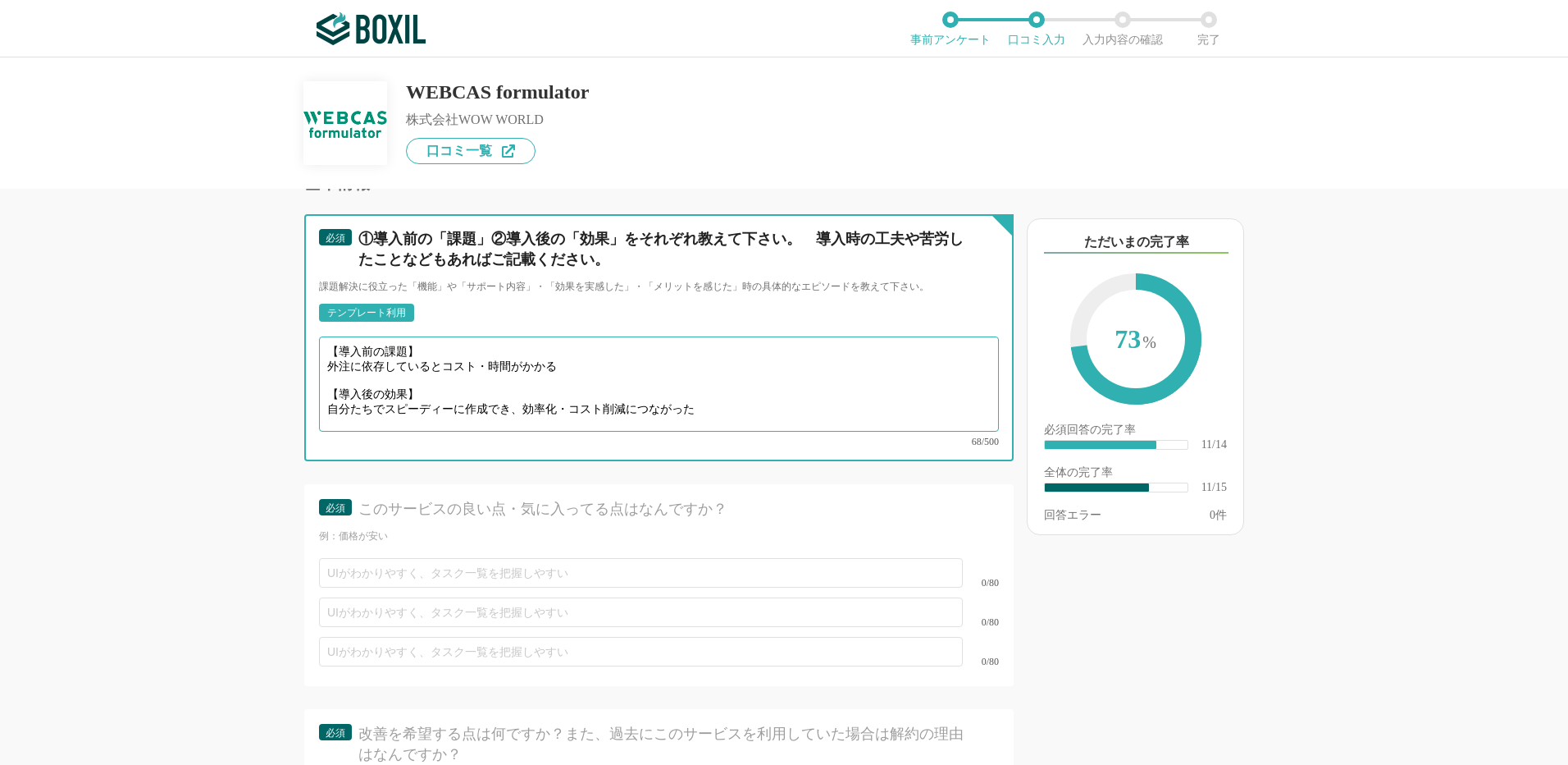
scroll to position [1887, 0]
type textarea "【導入前の課題】 外注に依存しているとコスト・時間がかかる 【導入後の効果】 自分たちでスピーディーに作成でき、効率化・コスト削減につながった"
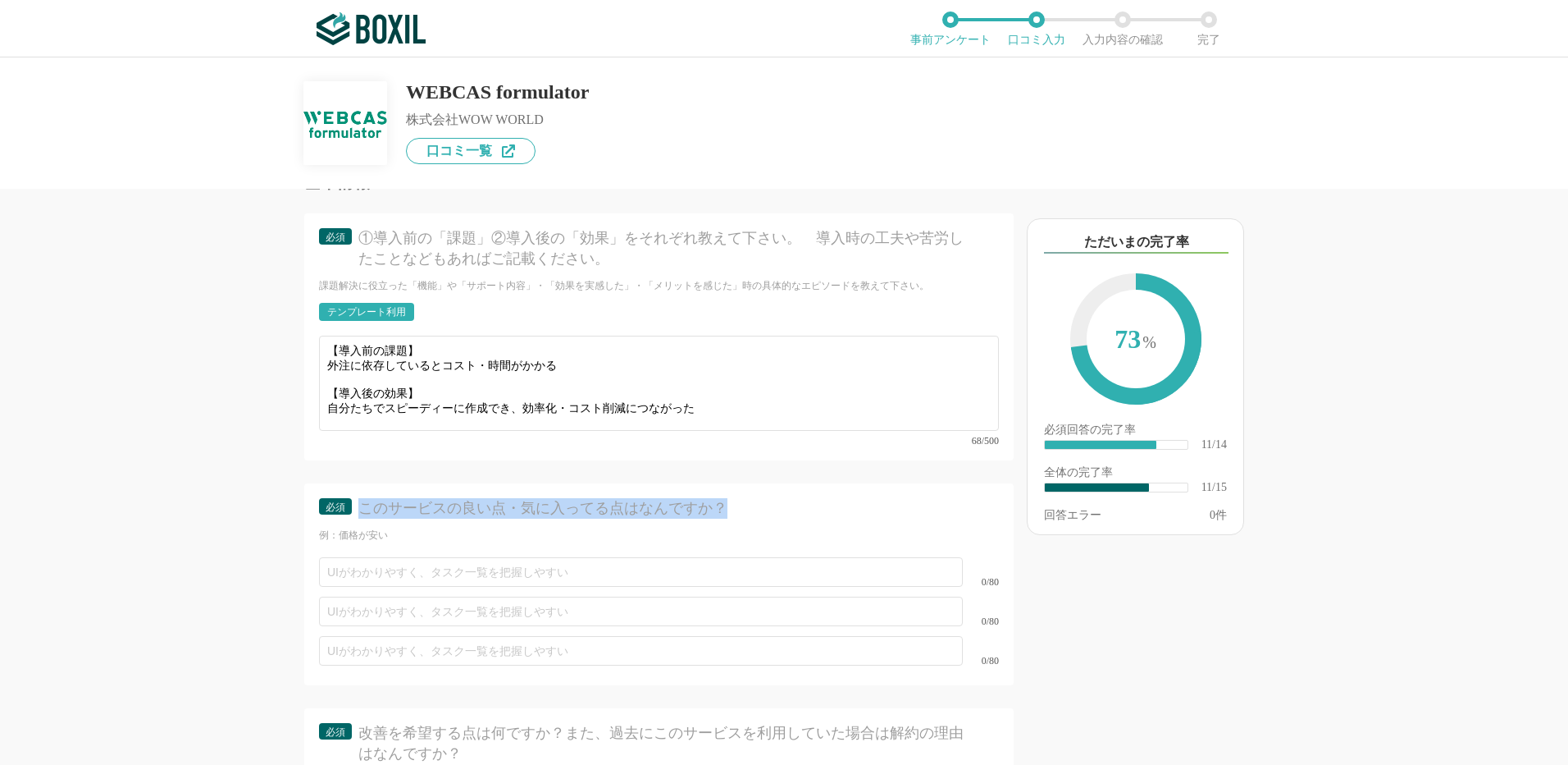
drag, startPoint x: 365, startPoint y: 489, endPoint x: 719, endPoint y: 495, distance: 354.1
copy div "このサービスの良い点・気に入ってる点はなんですか？"
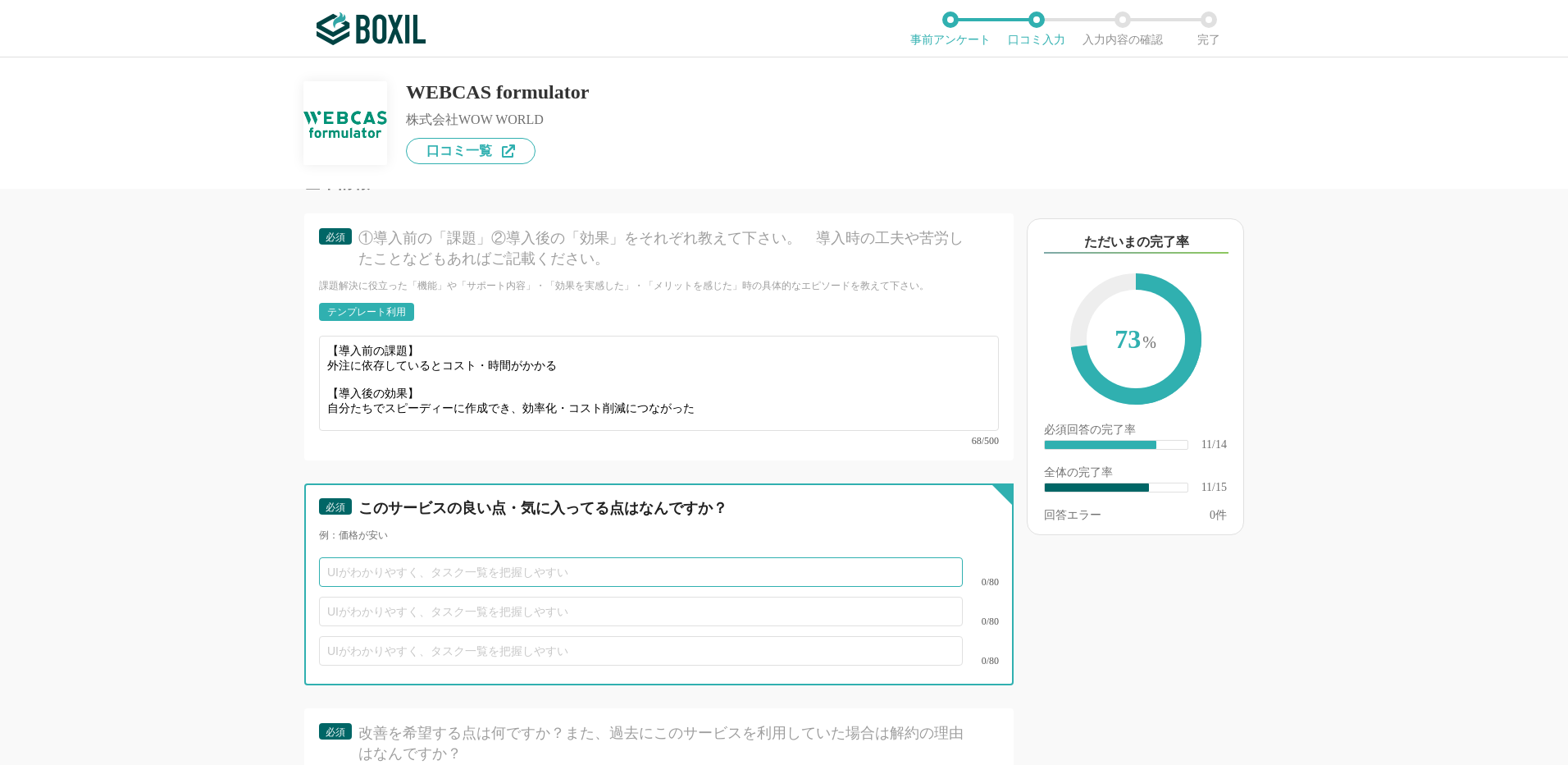
click at [372, 557] on input "text" at bounding box center [640, 572] width 644 height 30
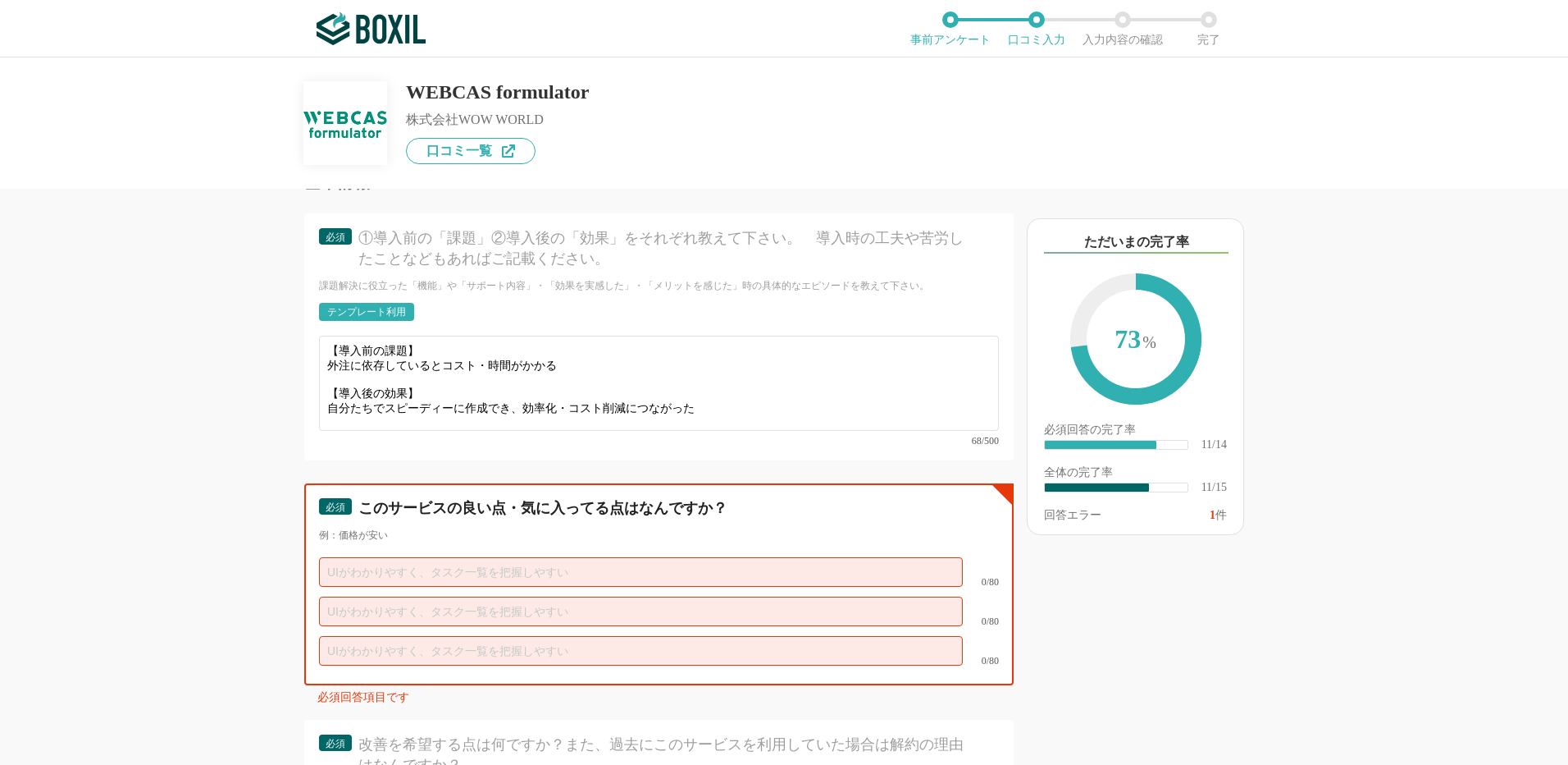
click at [334, 557] on input "text" at bounding box center [640, 572] width 644 height 30
paste input "ノーコードで直感的に操作でき、初めてでも短時間でアンケートやフォームが作成できる。"
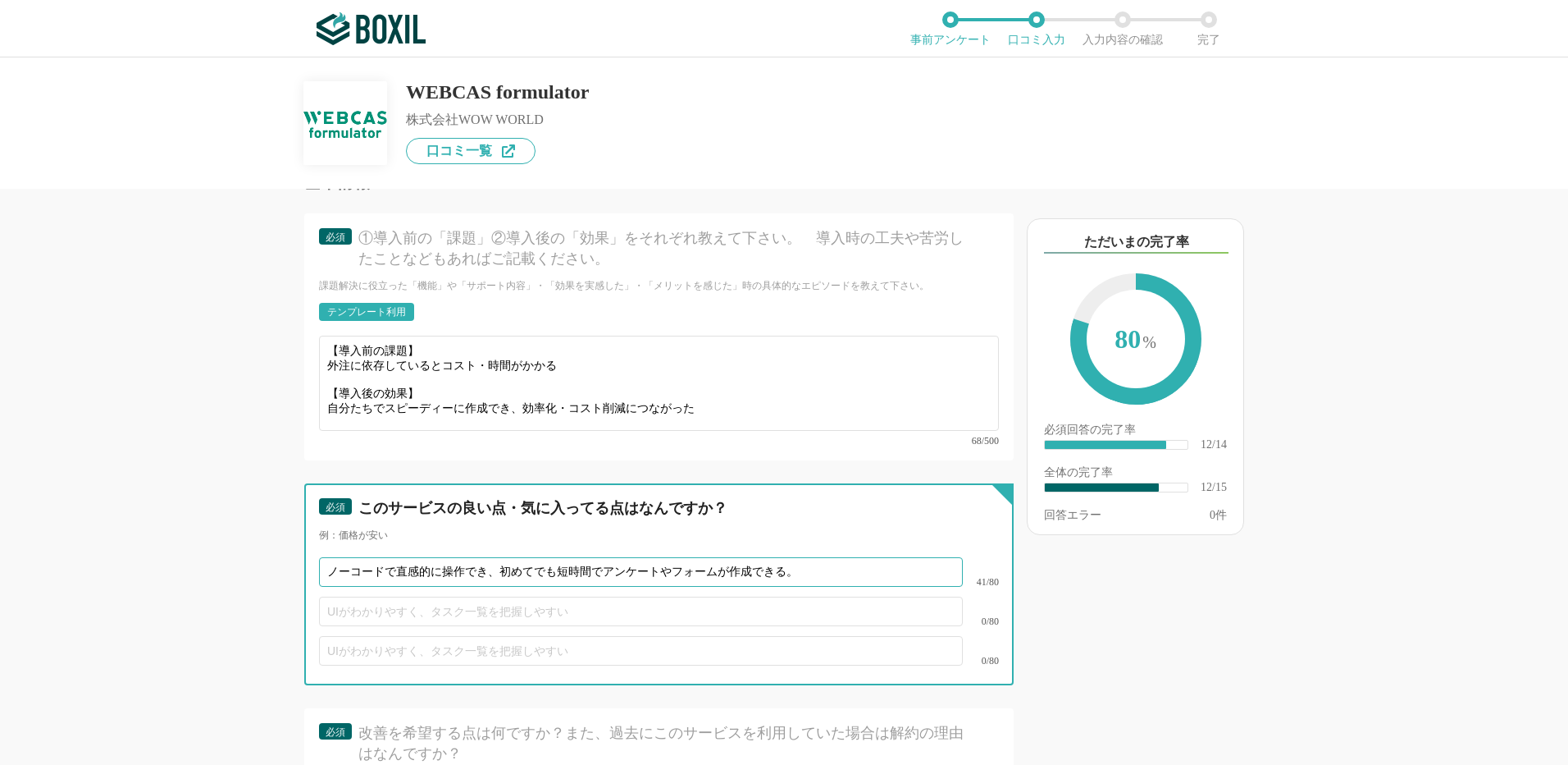
type input "ノーコードで直感的に操作でき、初めてでも短時間でアンケートやフォームが作成できる。"
click at [347, 596] on input "text" at bounding box center [640, 611] width 644 height 30
paste input "条件分岐やページ遷移、デザイン調整なども自由度が高く、ニーズに合わせたフォームが作れる。"
type input "条件分岐やページ遷移、デザイン調整なども自由度が高く、ニーズに合わせたフォームが作れる。"
click at [358, 637] on input "text" at bounding box center [640, 651] width 644 height 30
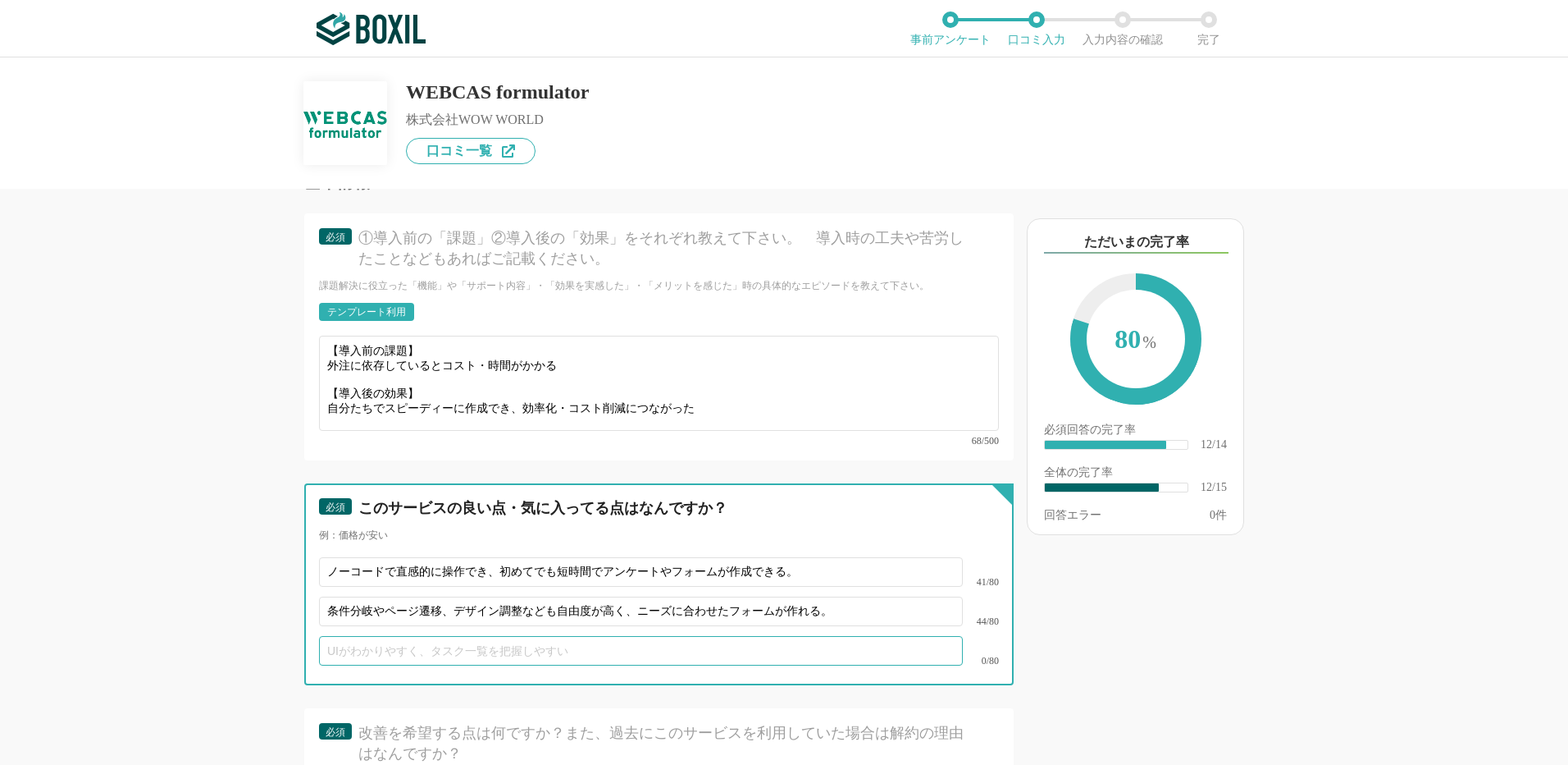
paste input "導入前後でのフォロー、マニュアル、勉強会など、困ったときにすぐ相談できる環境がある。"
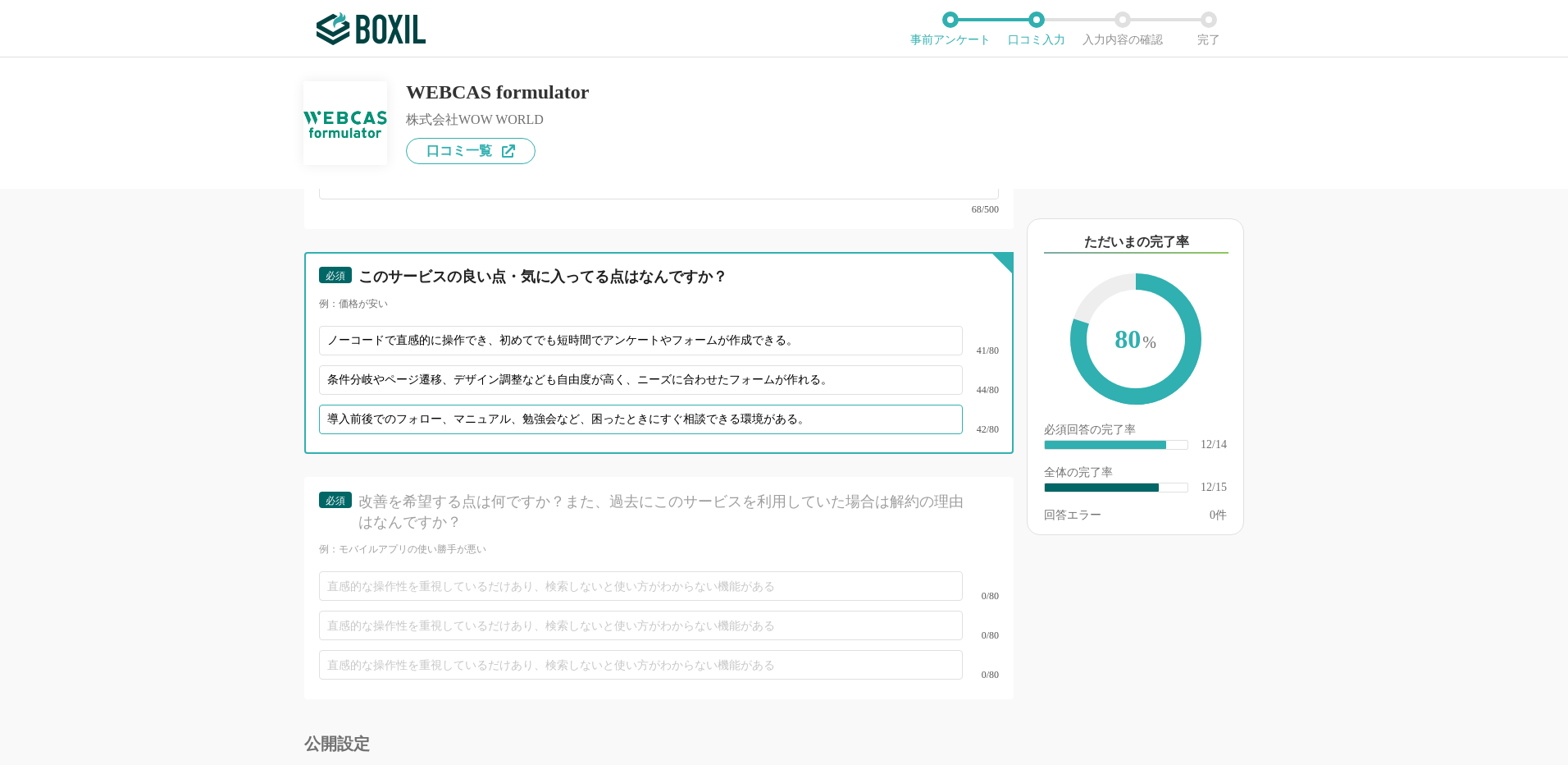
scroll to position [2215, 0]
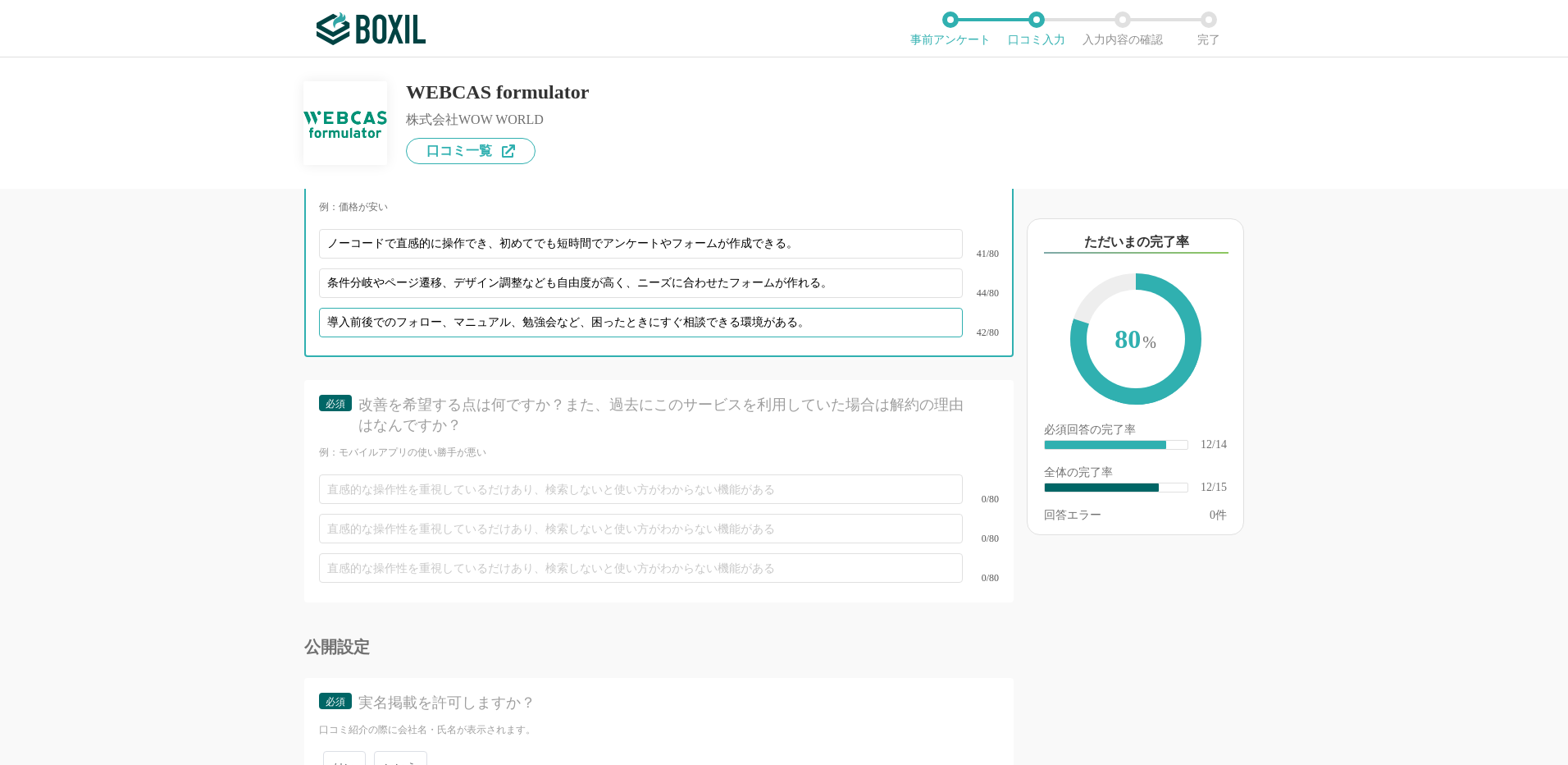
type input "導入前後でのフォロー、マニュアル、勉強会など、困ったときにすぐ相談できる環境がある。"
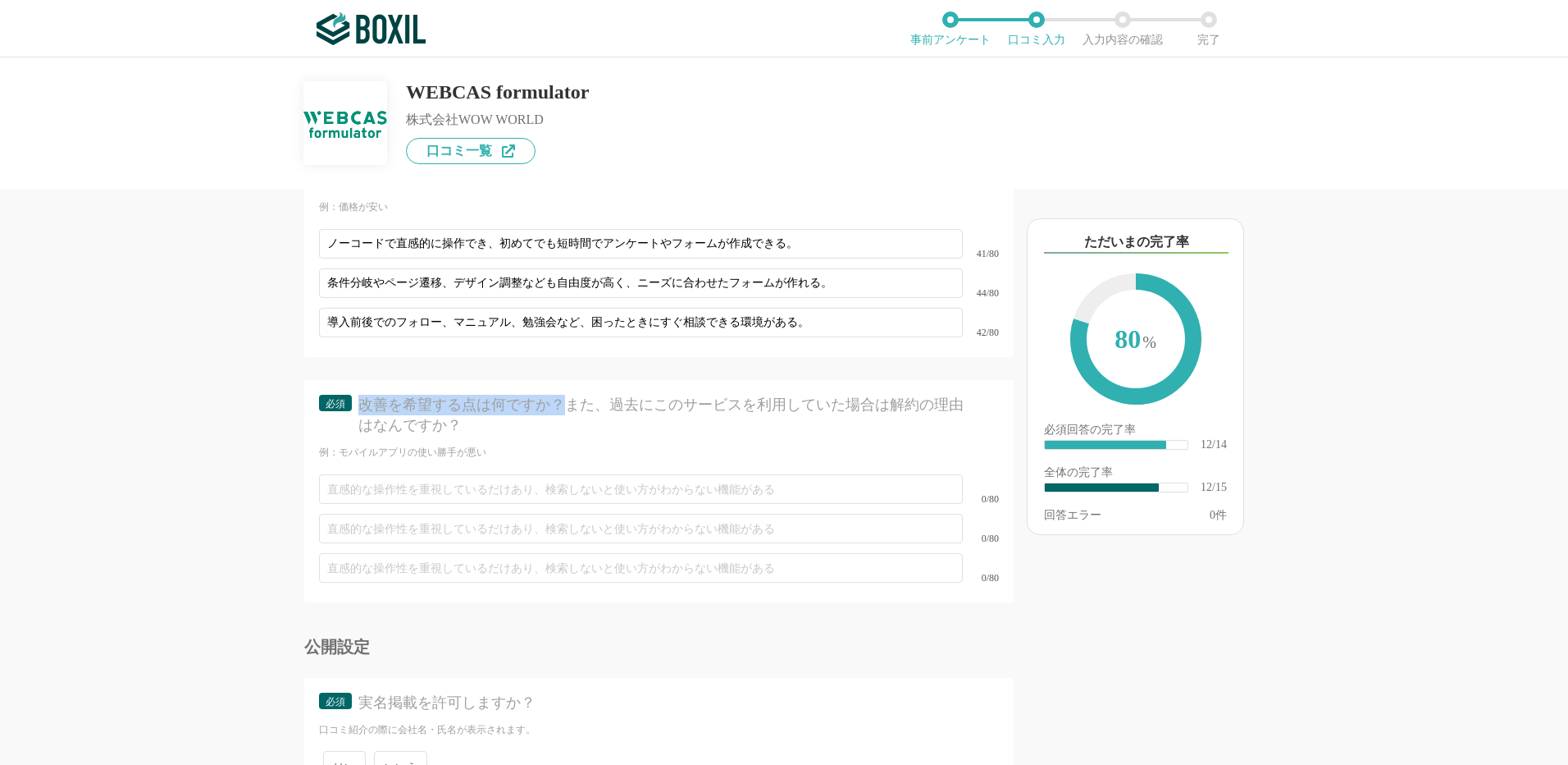
drag, startPoint x: 358, startPoint y: 385, endPoint x: 569, endPoint y: 390, distance: 211.1
copy div "改善を希望する点は何ですか？"
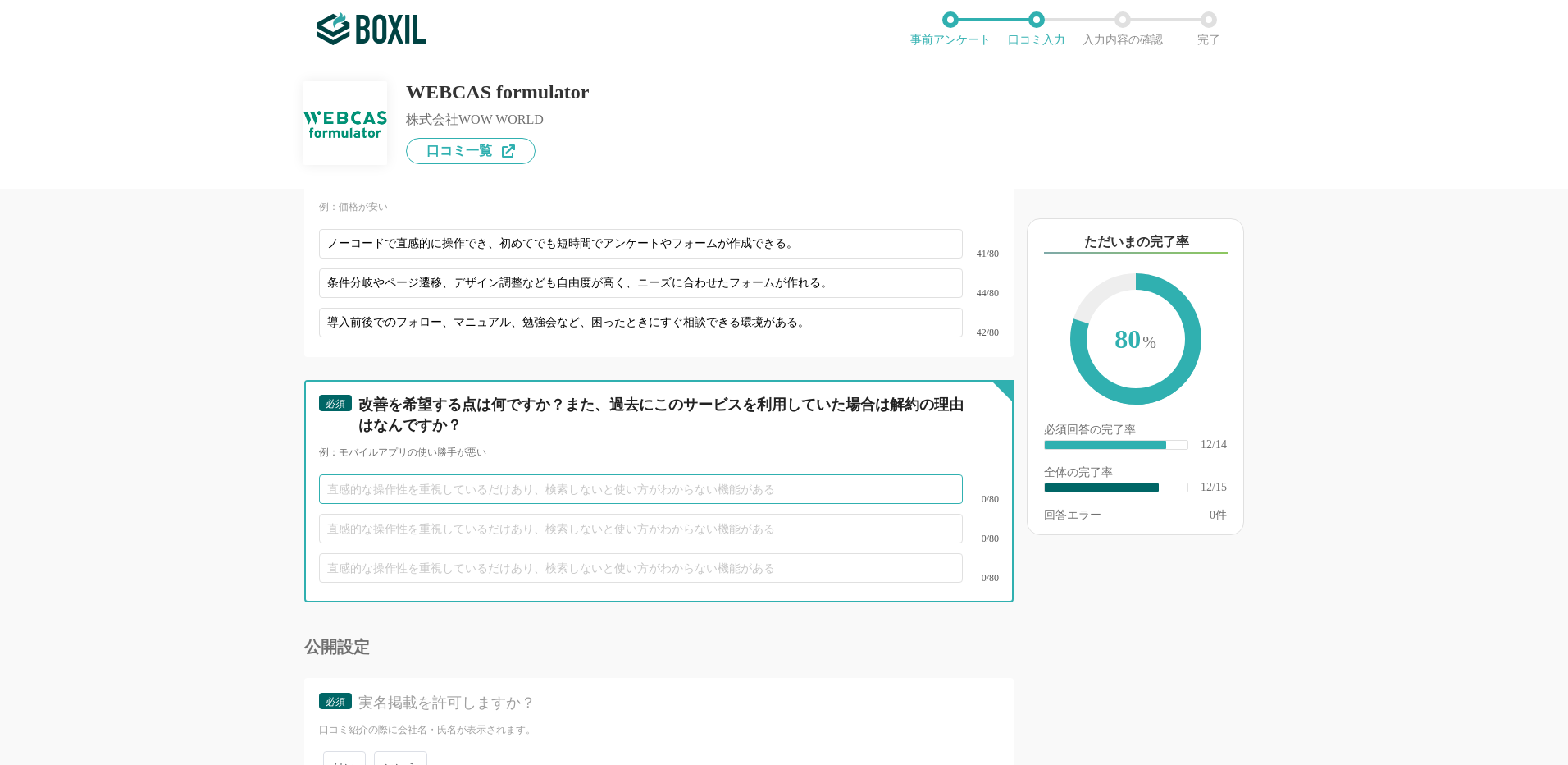
click at [381, 474] on input "text" at bounding box center [640, 489] width 644 height 30
paste input "標準テンプレートは使いやすいが、細かいデザインカスタマイズは少し制約があるため、もう少し自由度があるとよい。"
type input "標準テンプレートは使いやすいが、細かいデザインカスタマイズは少し制約があるため、もう少し自由度があるとよい。"
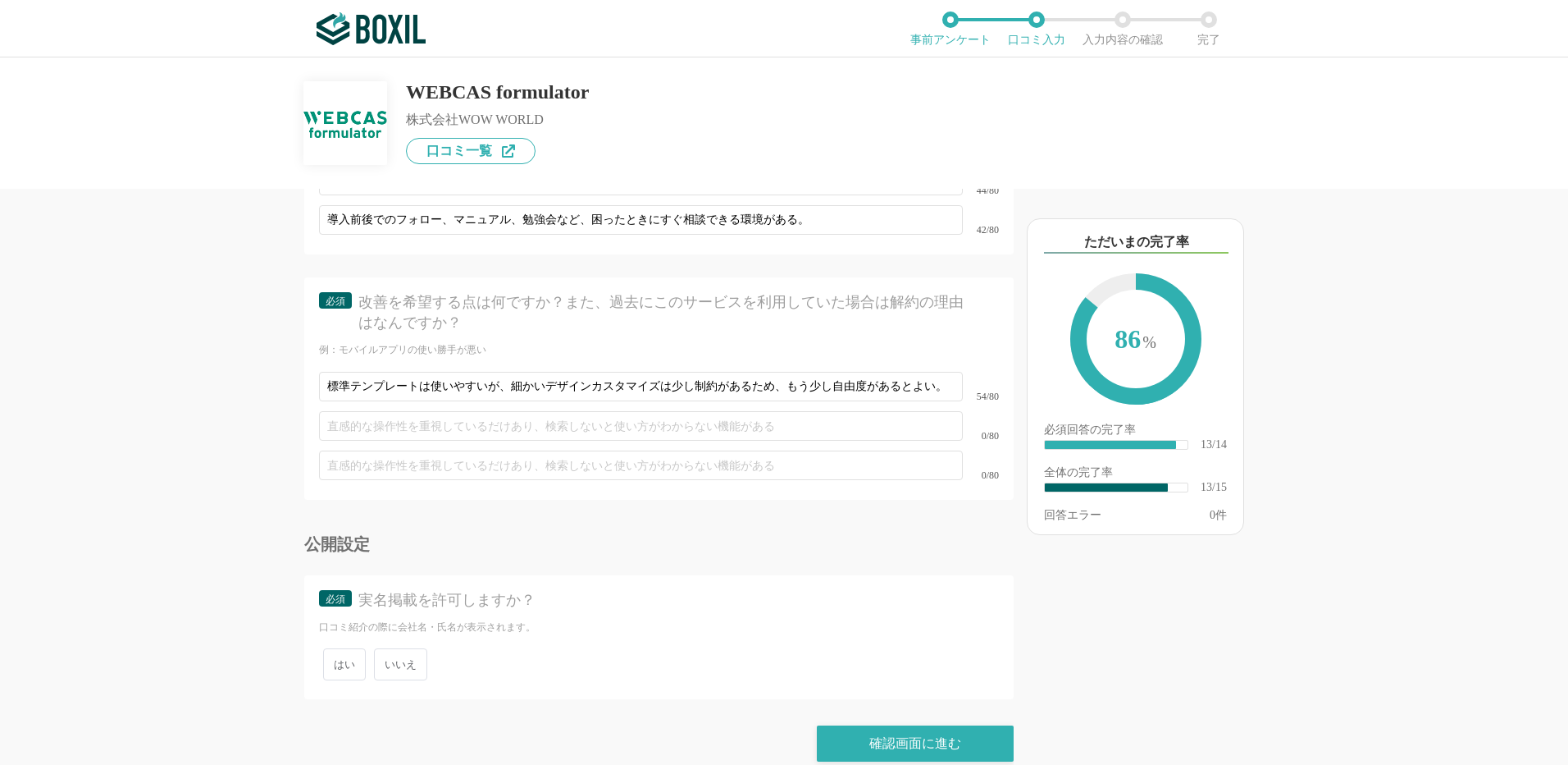
scroll to position [2319, 0]
click at [397, 647] on span "いいえ" at bounding box center [400, 663] width 53 height 32
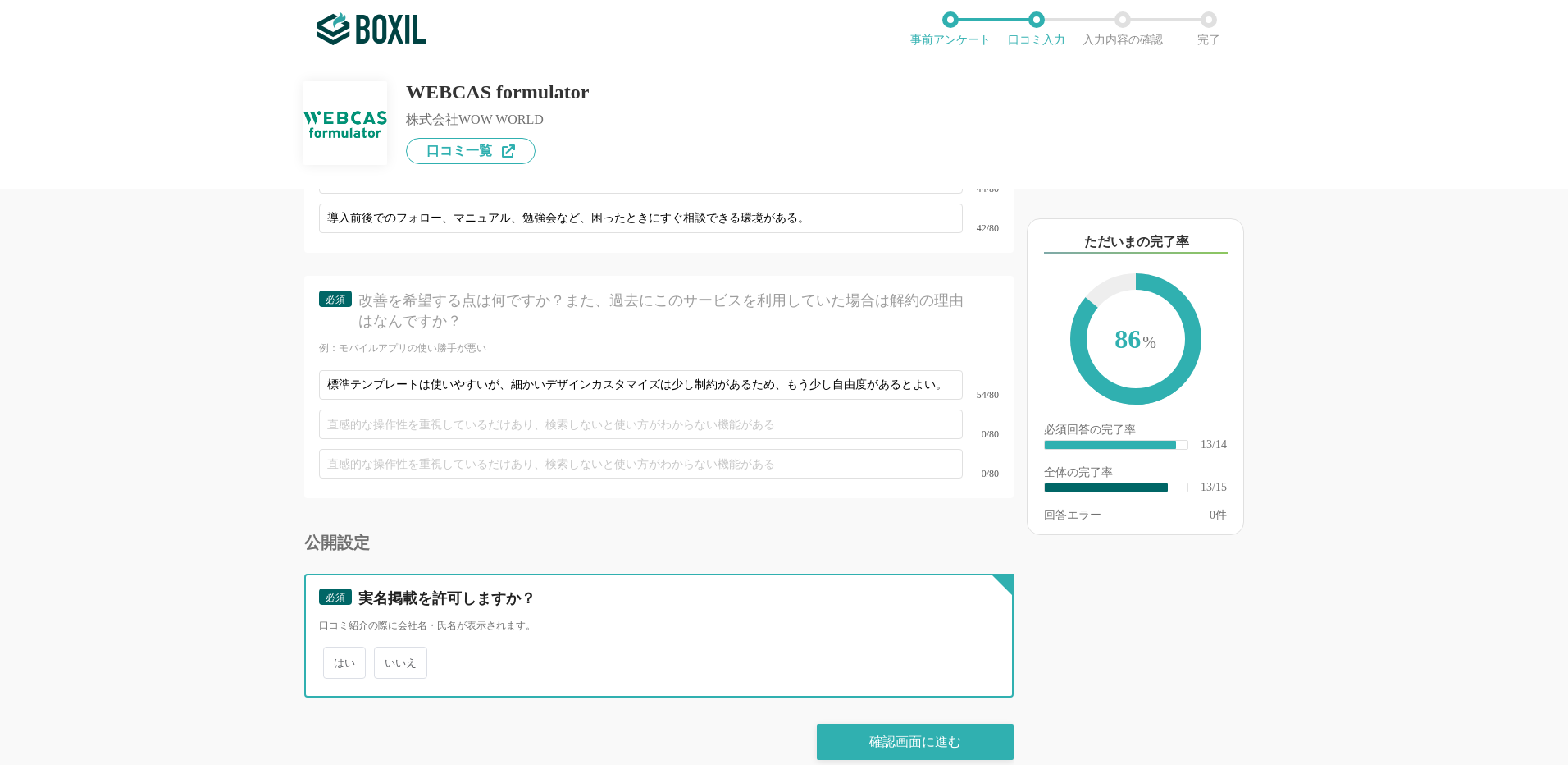
click at [389, 649] on input "いいえ" at bounding box center [382, 653] width 10 height 10
radio input "true"
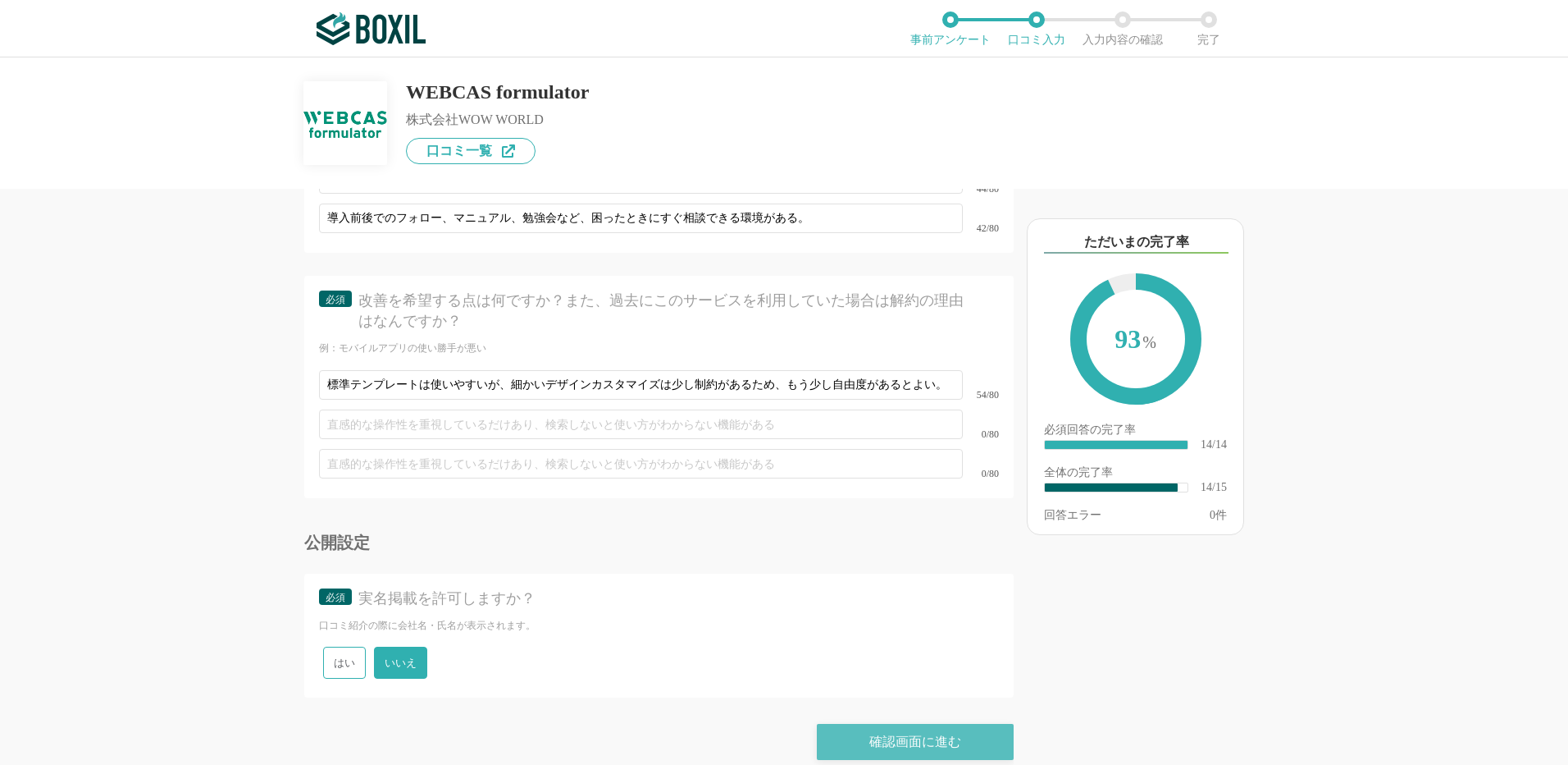
click at [948, 726] on div "確認画面に進む" at bounding box center [916, 742] width 197 height 37
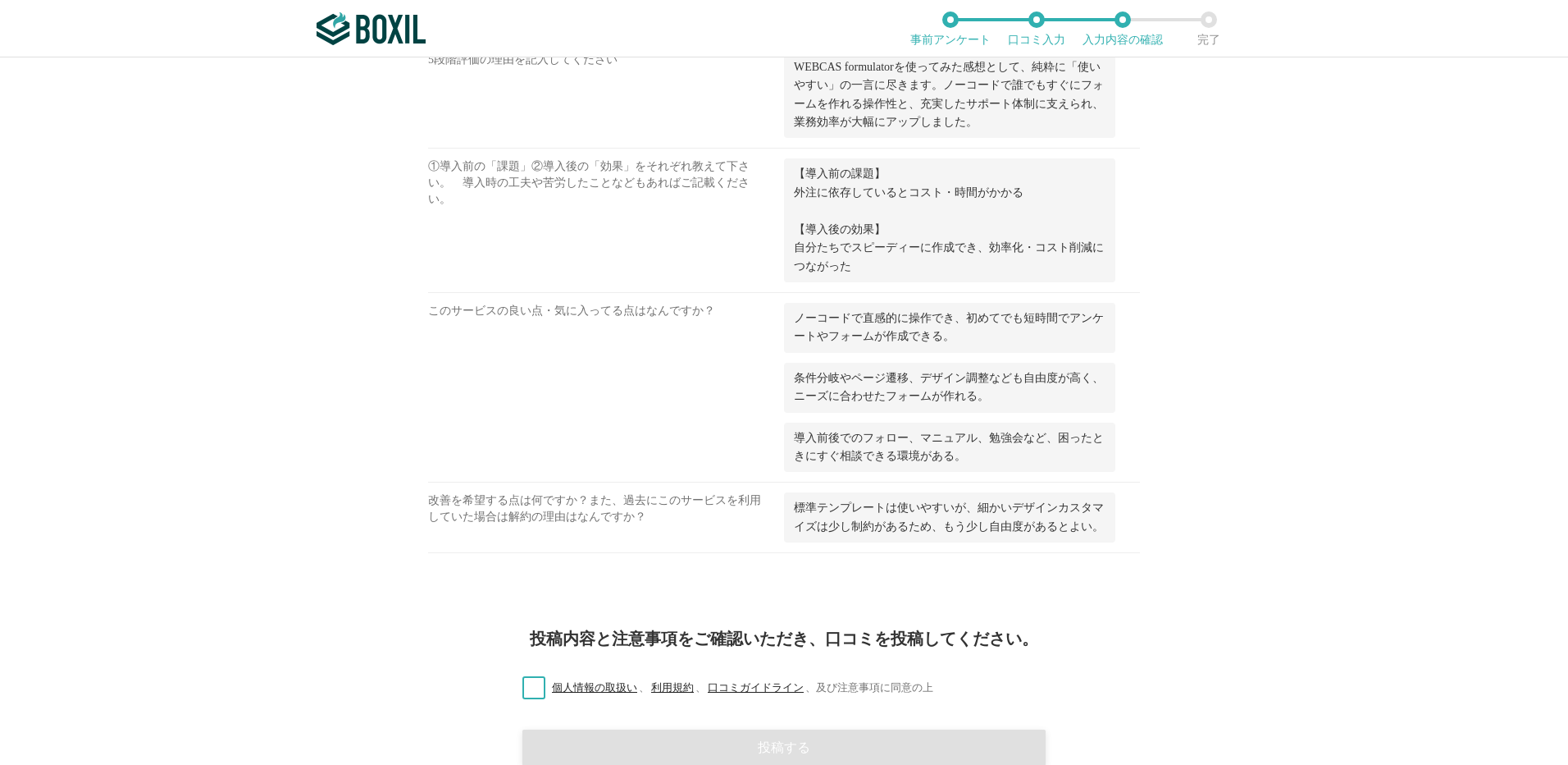
scroll to position [1165, 0]
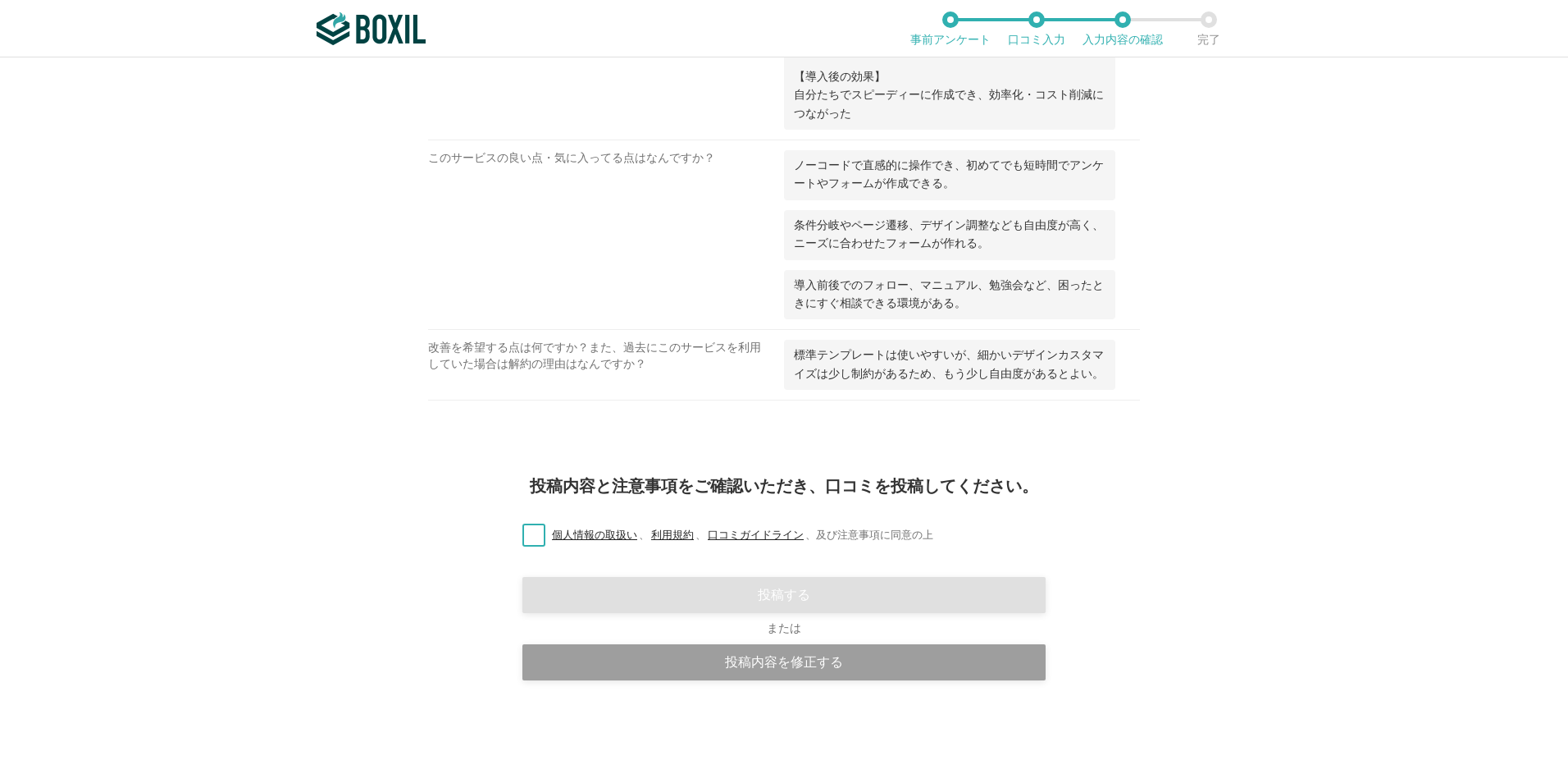
click at [533, 537] on label "個人情報の取扱い 、 利用規約 、 口コミガイドライン 、 及び注意事項に同意の上" at bounding box center [721, 535] width 424 height 17
click at [0, 0] on input "個人情報の取扱い 、 利用規約 、 口コミガイドライン 、 及び注意事項に同意の上" at bounding box center [0, 0] width 0 height 0
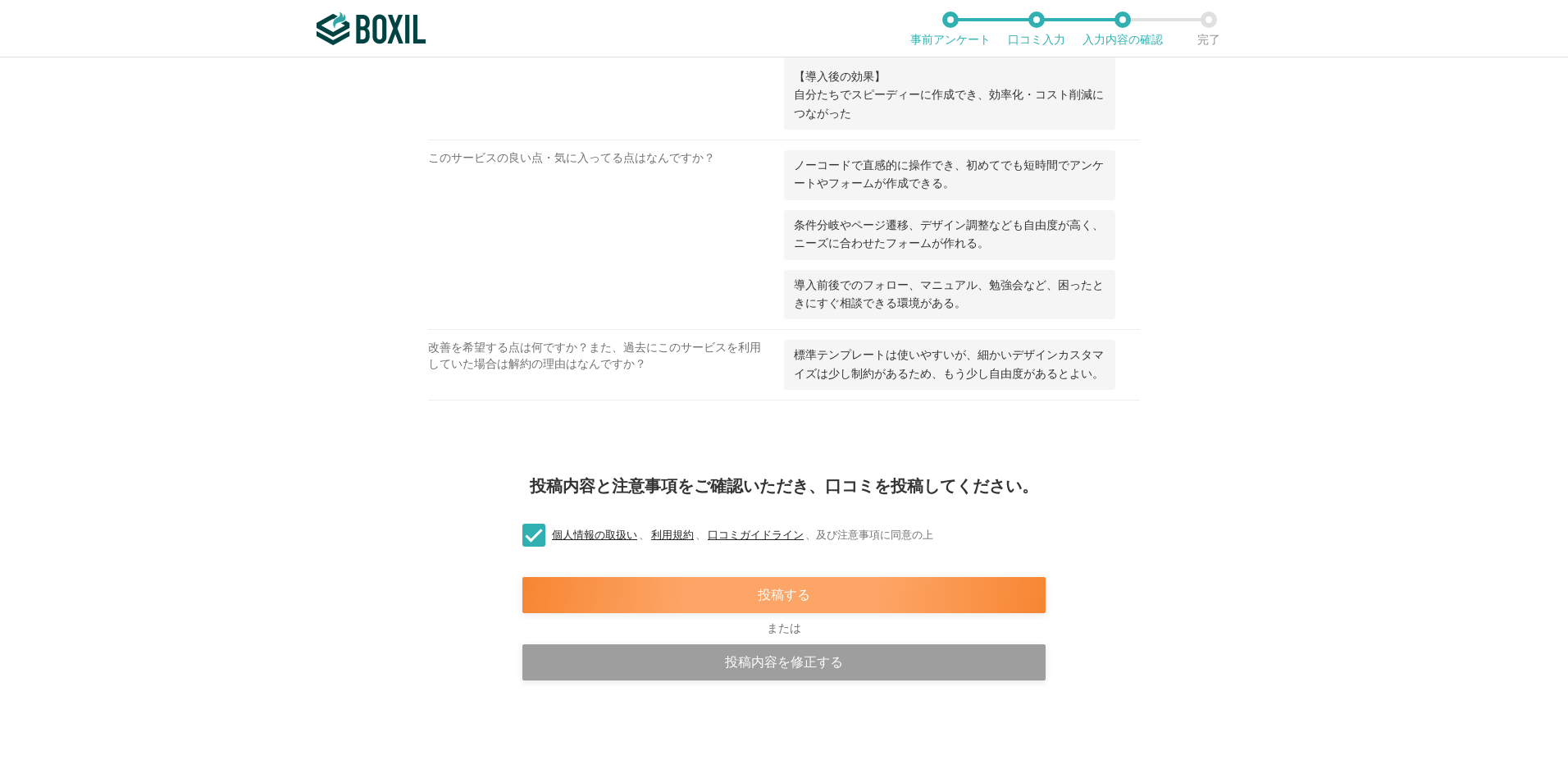
click at [752, 598] on div "投稿する" at bounding box center [784, 594] width 523 height 37
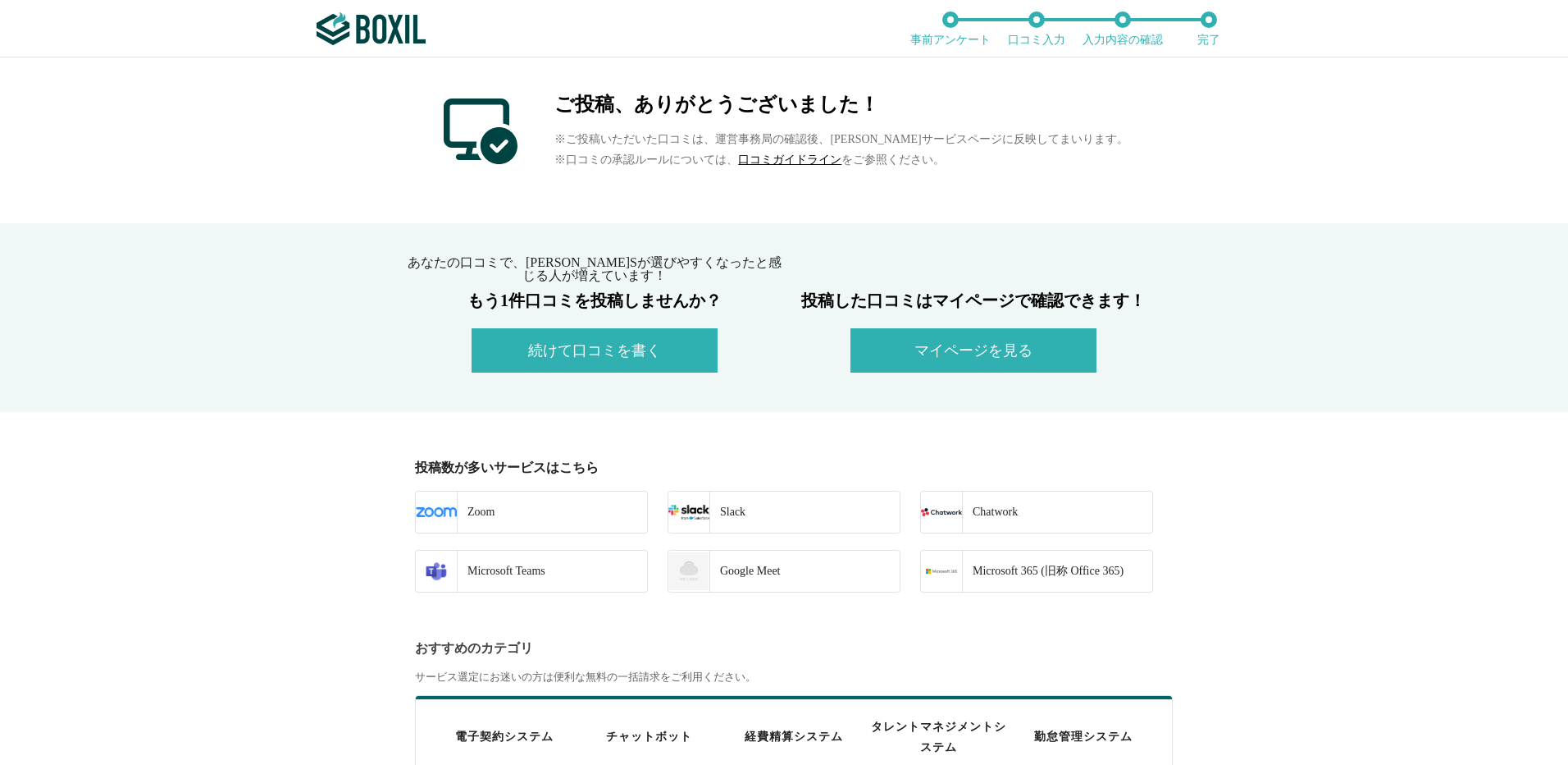
click at [967, 338] on button "マイページを見る" at bounding box center [973, 350] width 246 height 44
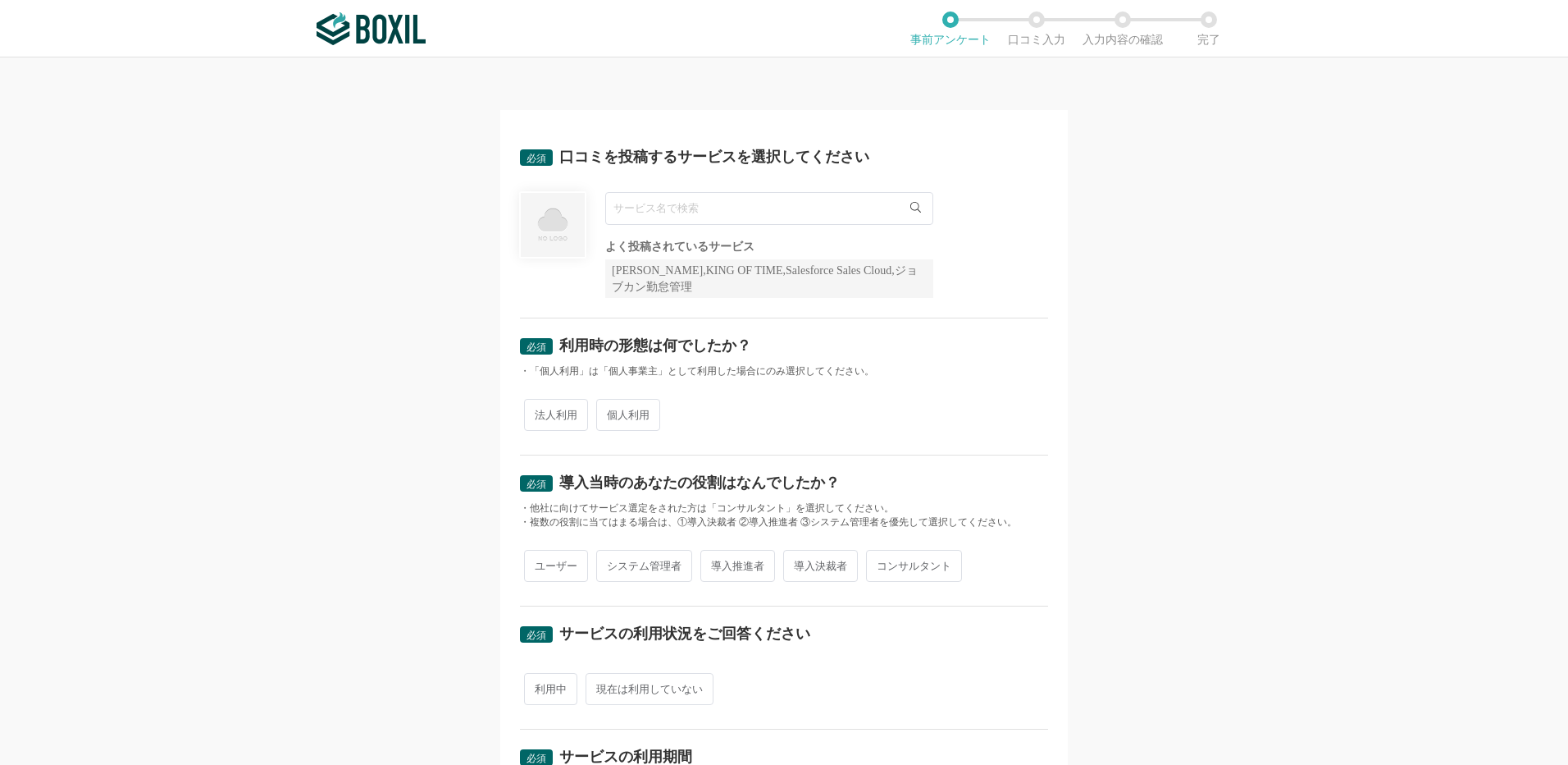
click at [660, 216] on input "text" at bounding box center [769, 208] width 328 height 33
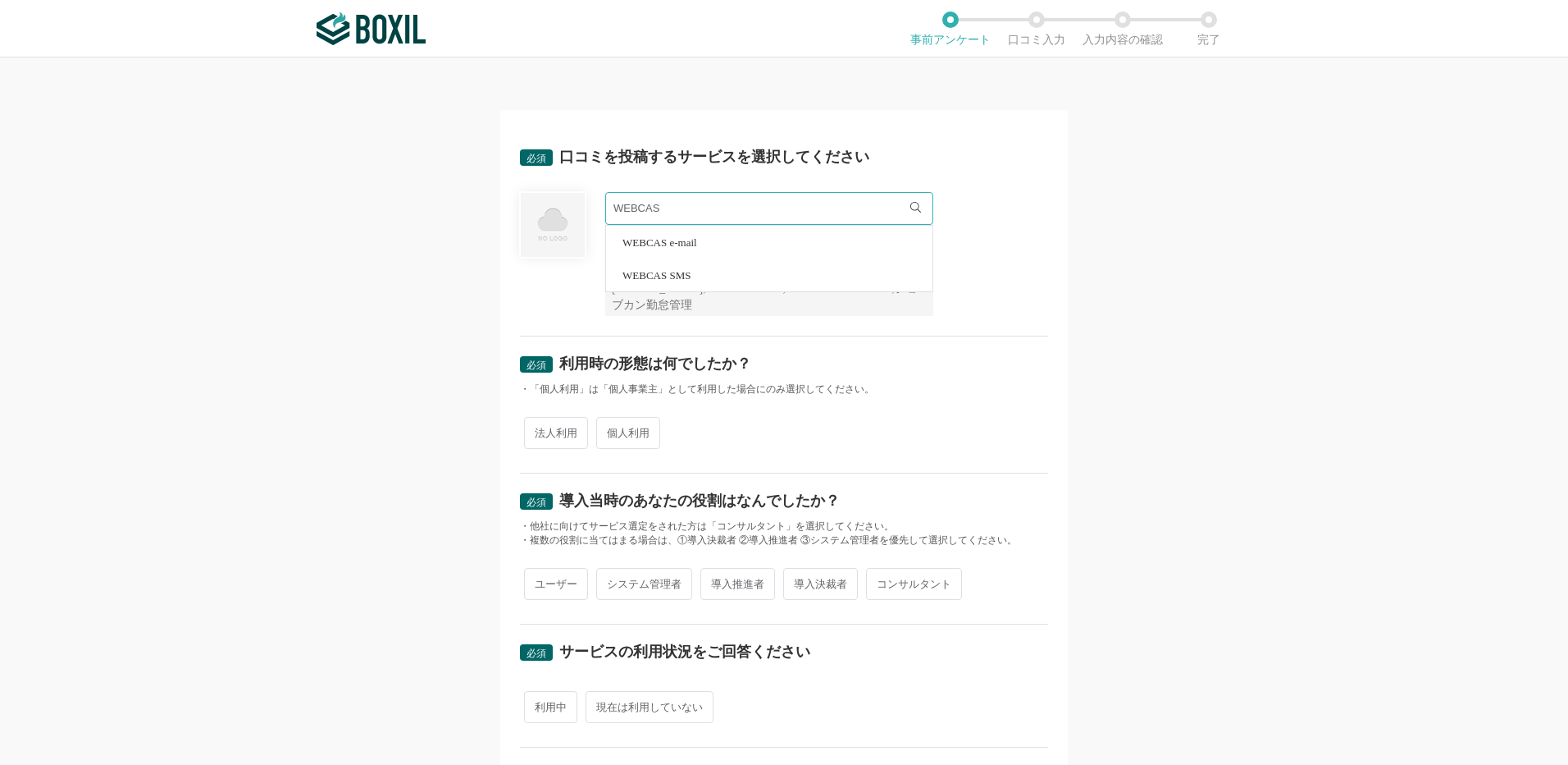
click at [684, 240] on span "WEBCAS e-mail" at bounding box center [660, 242] width 75 height 10
type input "WEBCAS e-mail"
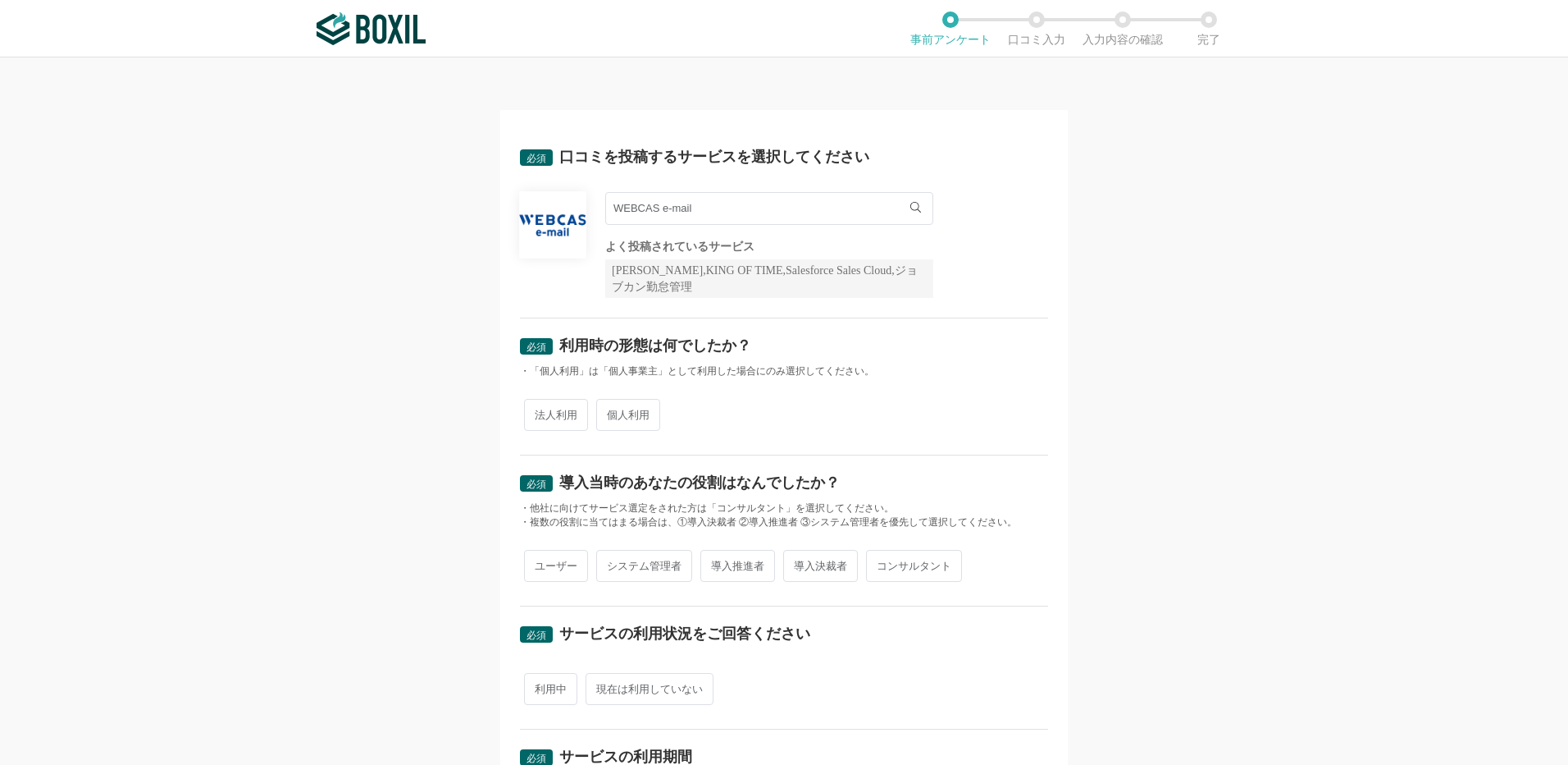
click at [556, 415] on span "法人利用" at bounding box center [556, 414] width 64 height 32
click at [539, 412] on input "法人利用" at bounding box center [533, 406] width 10 height 10
radio input "true"
click at [566, 566] on span "ユーザー" at bounding box center [556, 565] width 64 height 32
click at [539, 562] on input "ユーザー" at bounding box center [533, 557] width 10 height 10
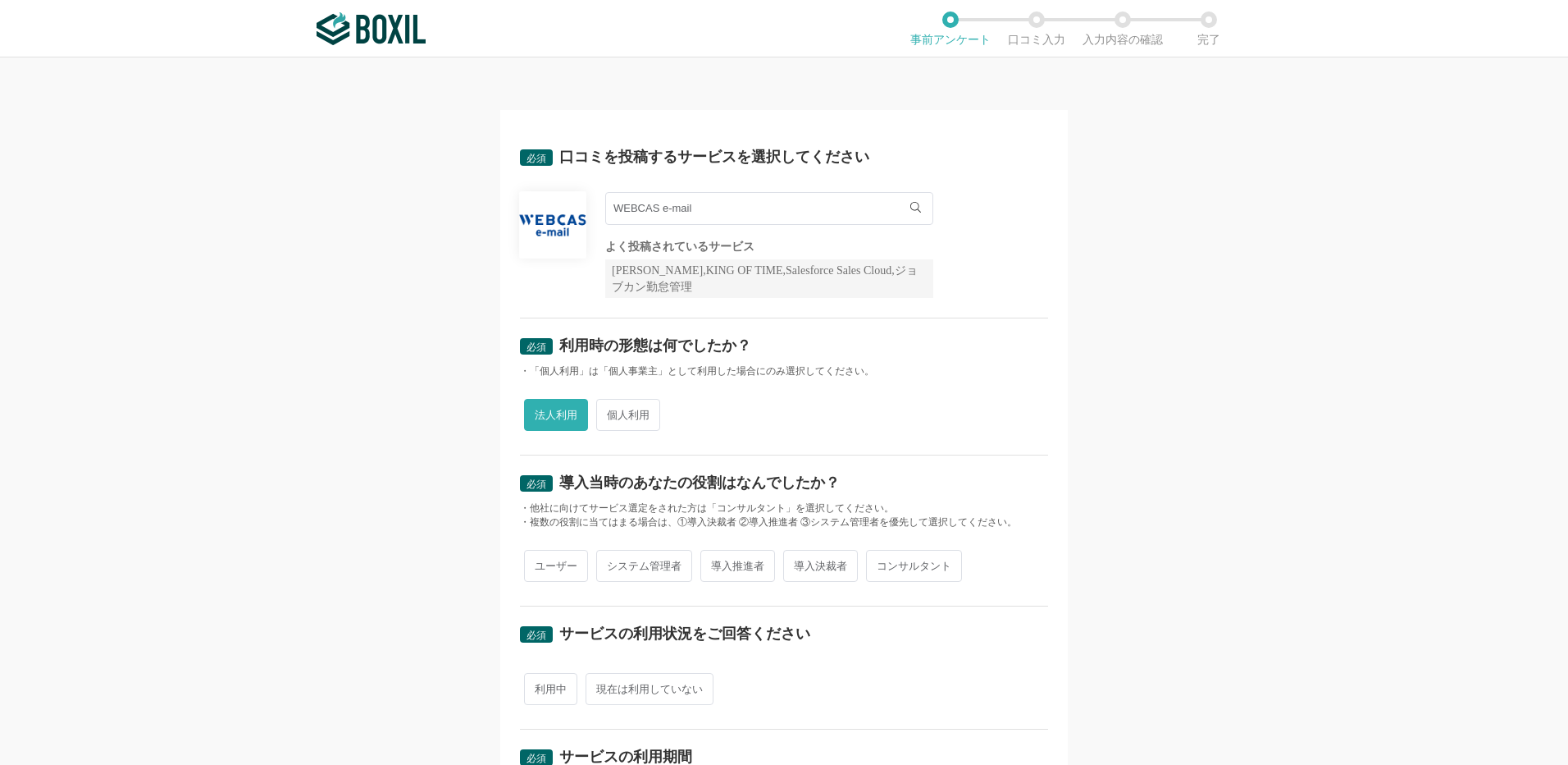
radio input "true"
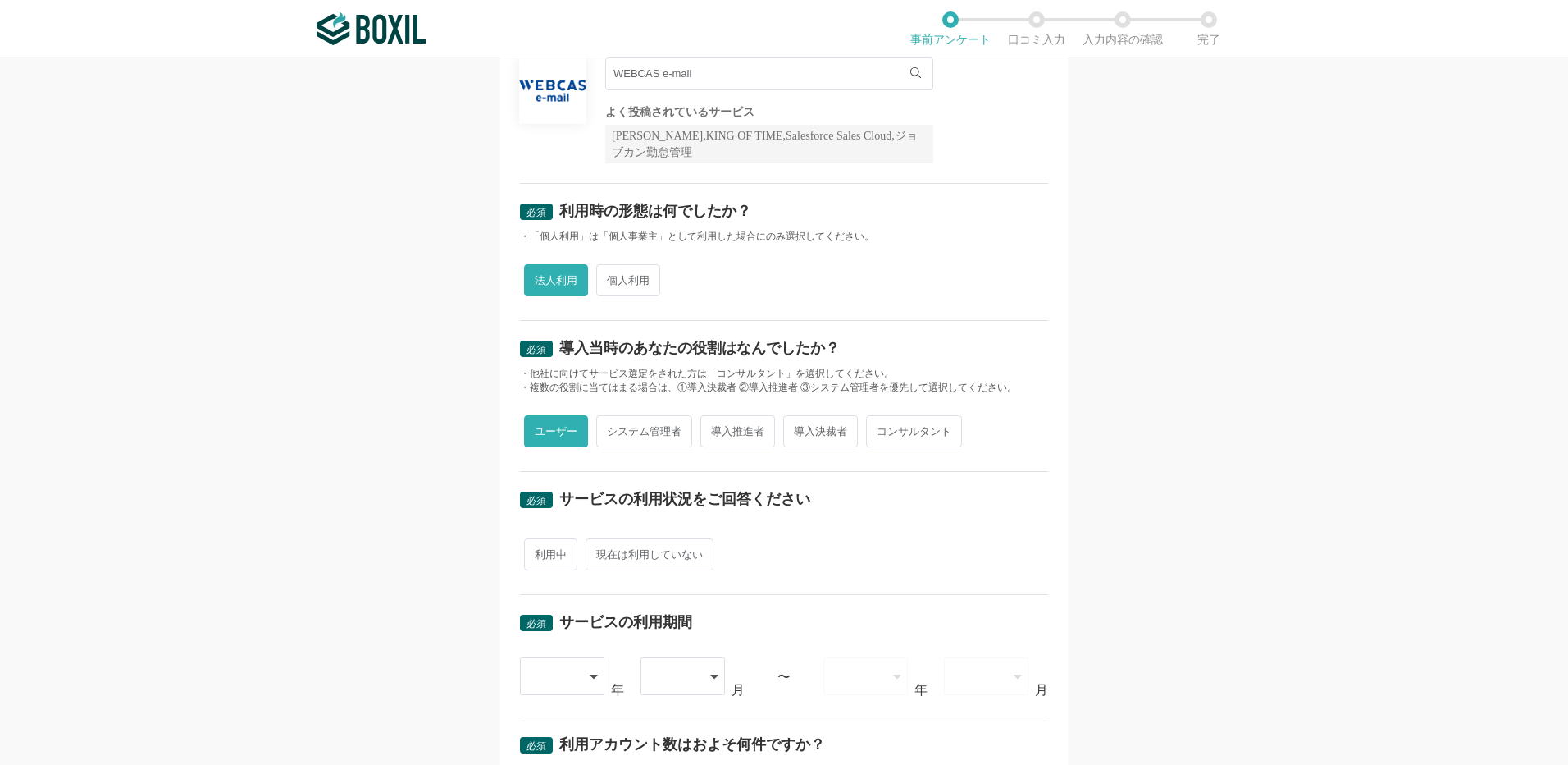
scroll to position [328, 0]
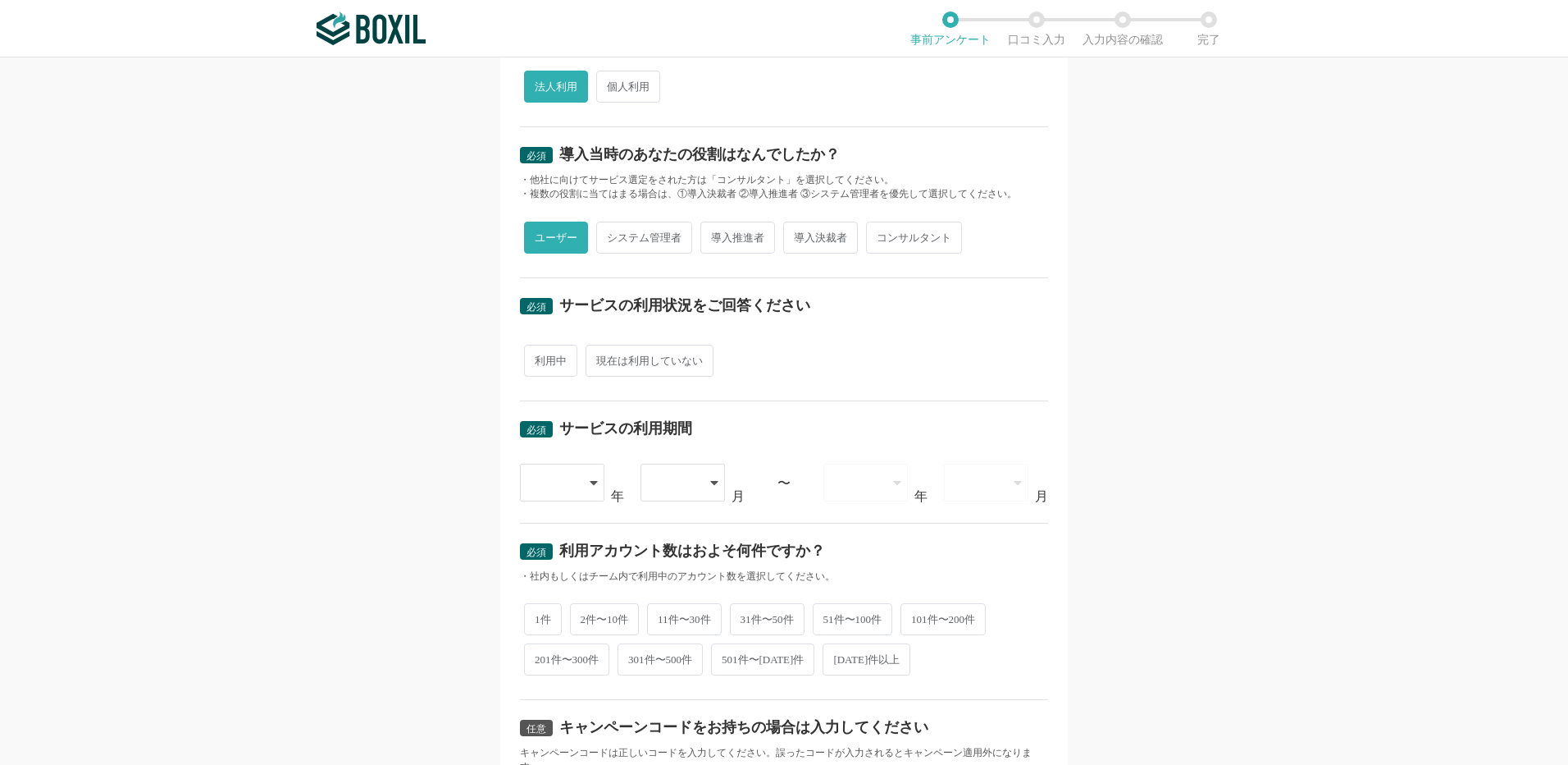
click at [547, 368] on span "利用中" at bounding box center [550, 361] width 53 height 32
click at [539, 358] on input "利用中" at bounding box center [533, 352] width 10 height 10
radio input "true"
click at [583, 480] on div at bounding box center [563, 482] width 86 height 38
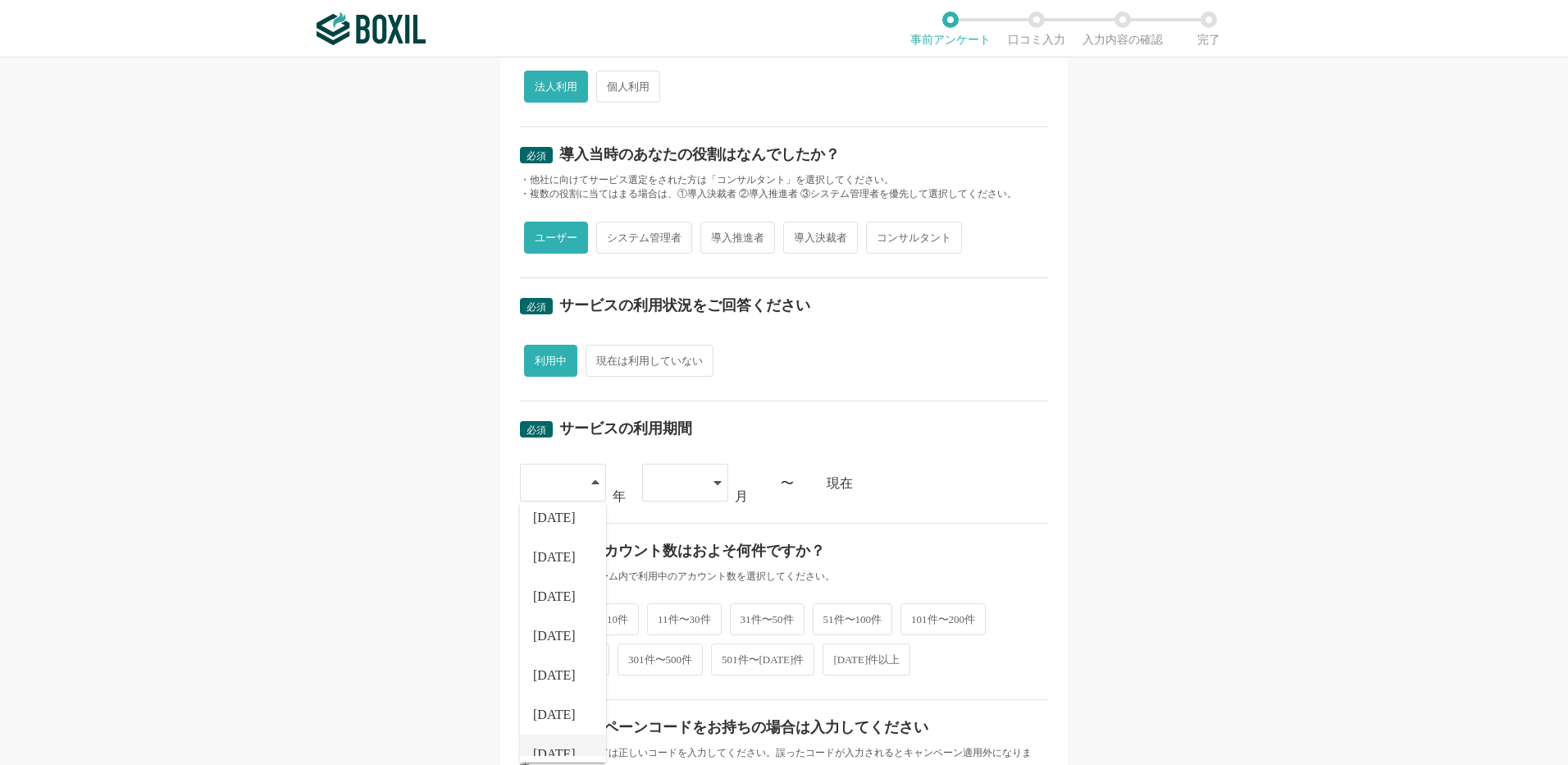
scroll to position [188, 0]
drag, startPoint x: 549, startPoint y: 727, endPoint x: 553, endPoint y: 718, distance: 9.8
click at [548, 729] on span "[DATE]" at bounding box center [555, 736] width 43 height 13
click at [688, 485] on div at bounding box center [678, 482] width 49 height 37
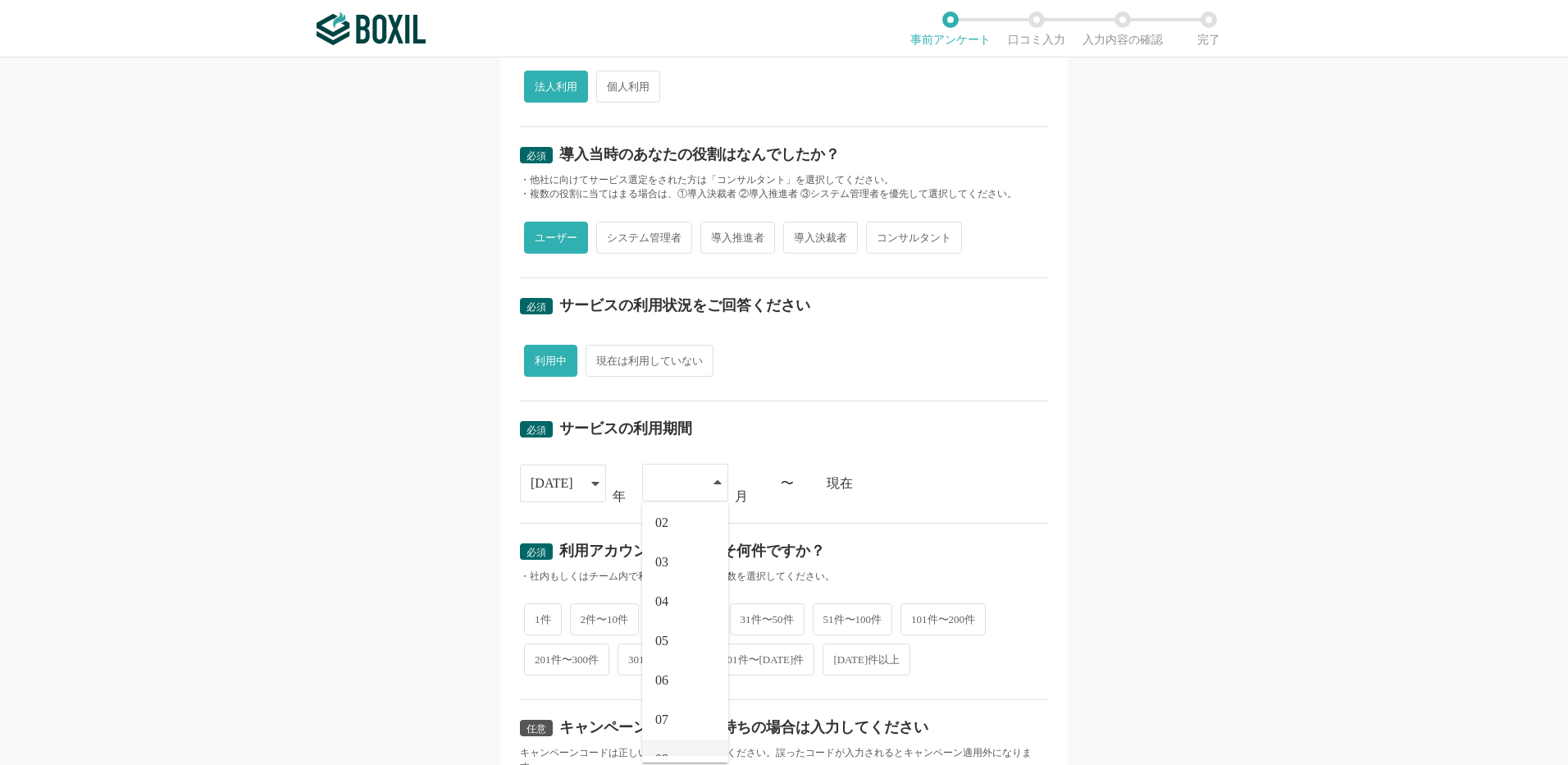
scroll to position [69, 0]
click at [677, 642] on li "06" at bounding box center [685, 657] width 86 height 39
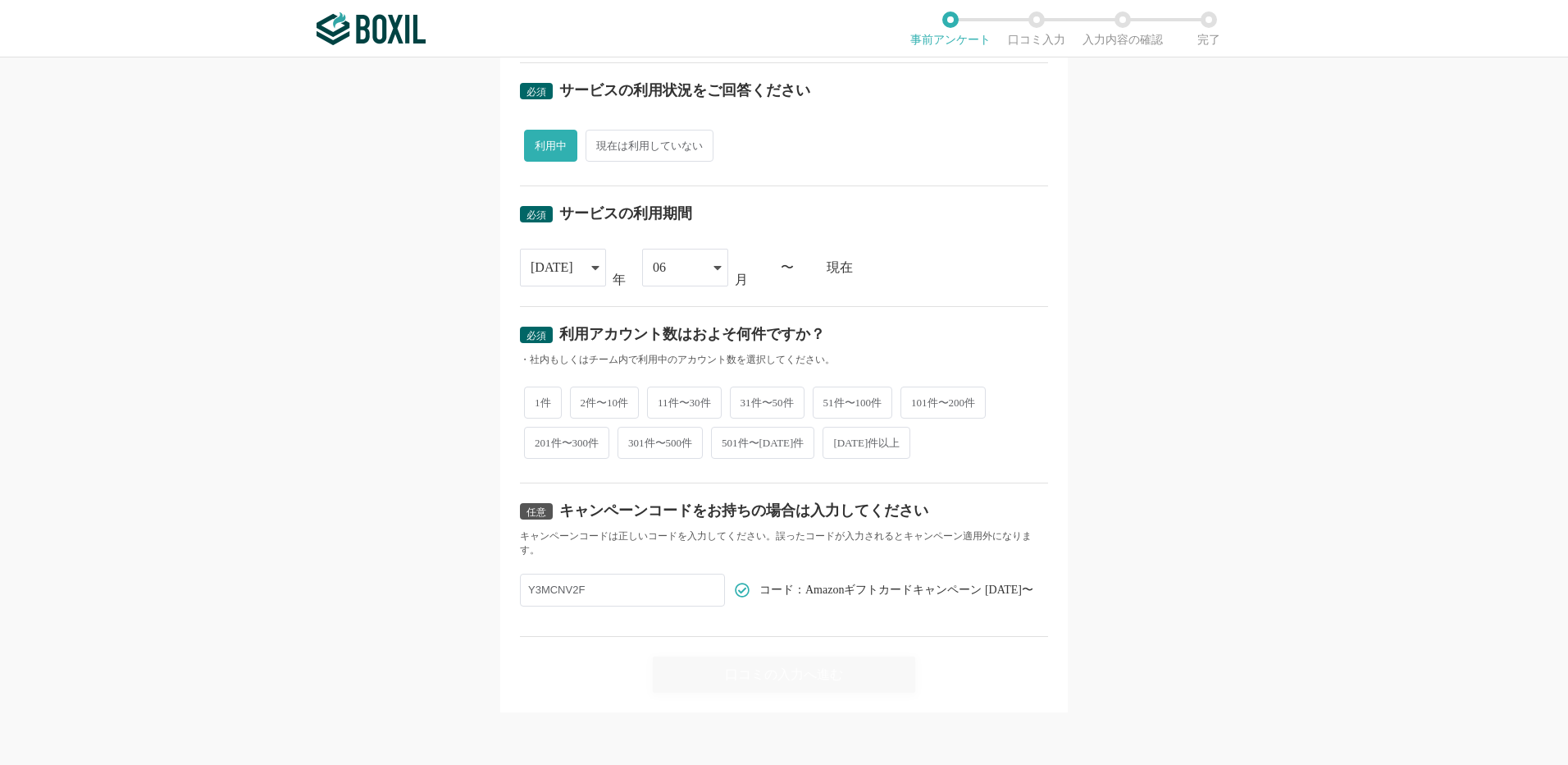
click at [604, 394] on span "2件〜10件" at bounding box center [605, 402] width 69 height 32
click at [585, 394] on input "2件〜10件" at bounding box center [579, 394] width 10 height 10
radio input "true"
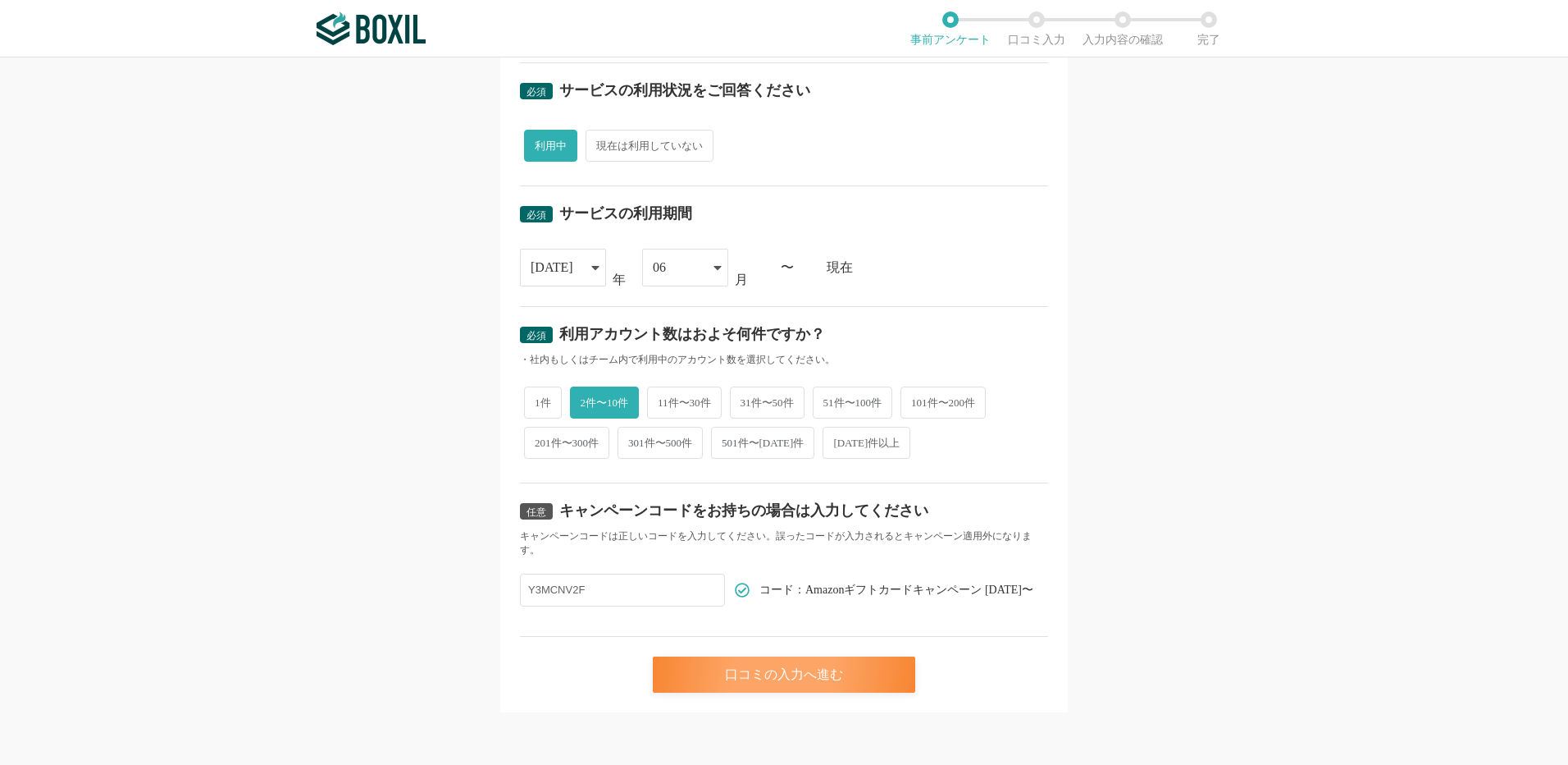
click at [784, 676] on div "口コミの入力へ進む" at bounding box center [784, 674] width 262 height 37
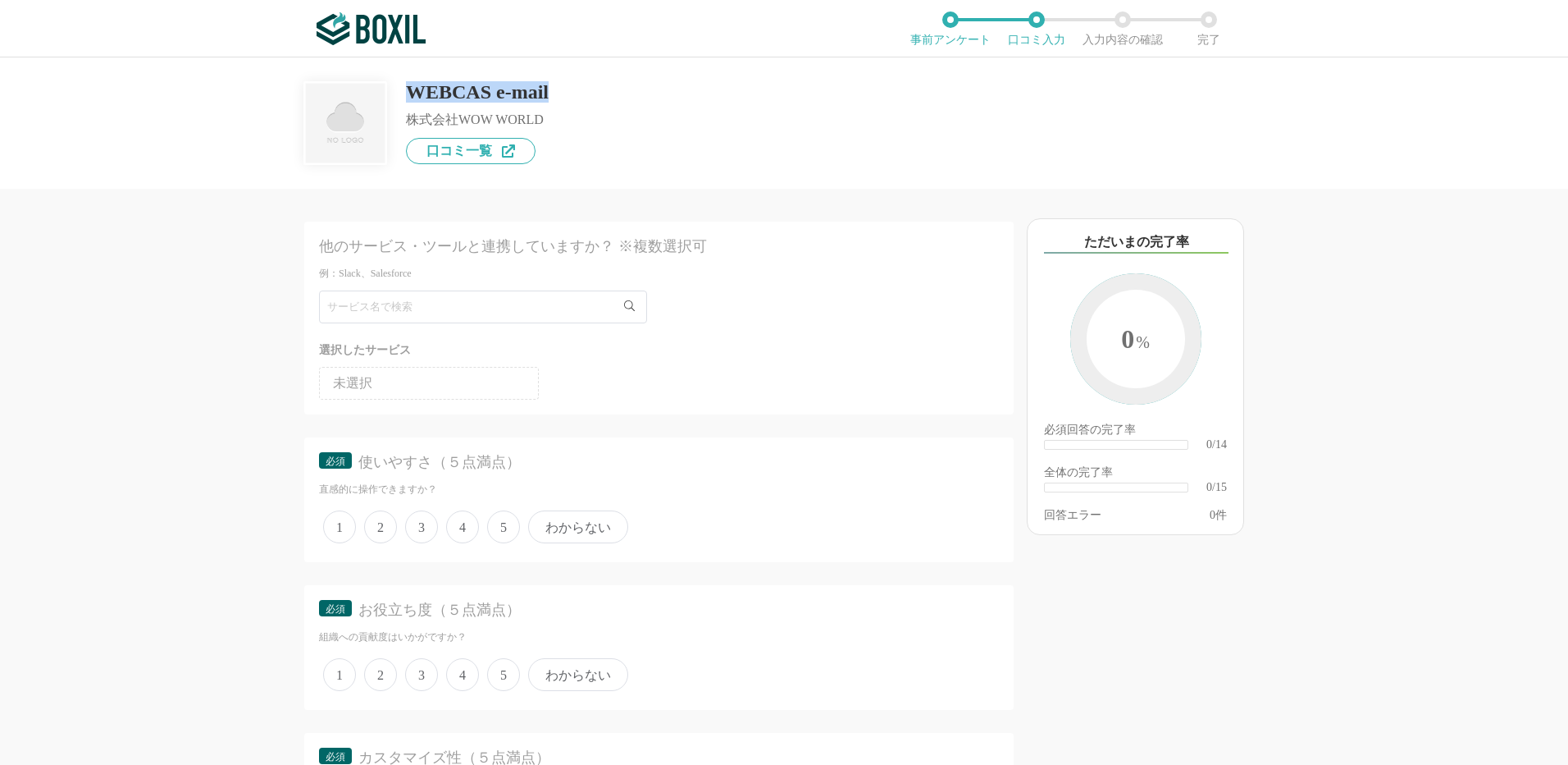
drag, startPoint x: 567, startPoint y: 89, endPoint x: 410, endPoint y: 89, distance: 157.0
click at [410, 89] on div "WEBCAS e-mail 株式会社WOW WORLD 口コミ一覧" at bounding box center [784, 111] width 960 height 107
copy div "WEBCAS e-mail"
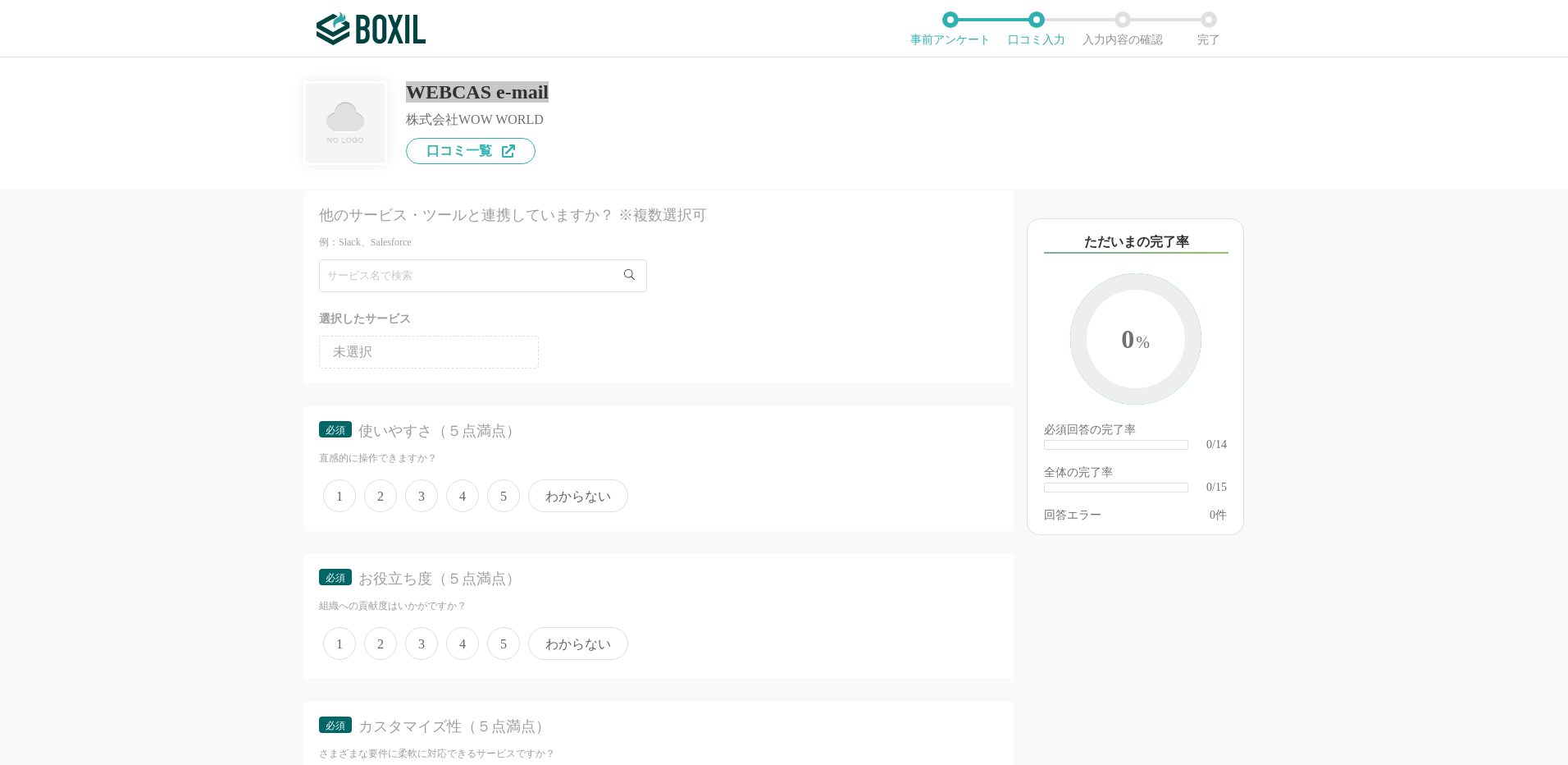
scroll to position [82, 0]
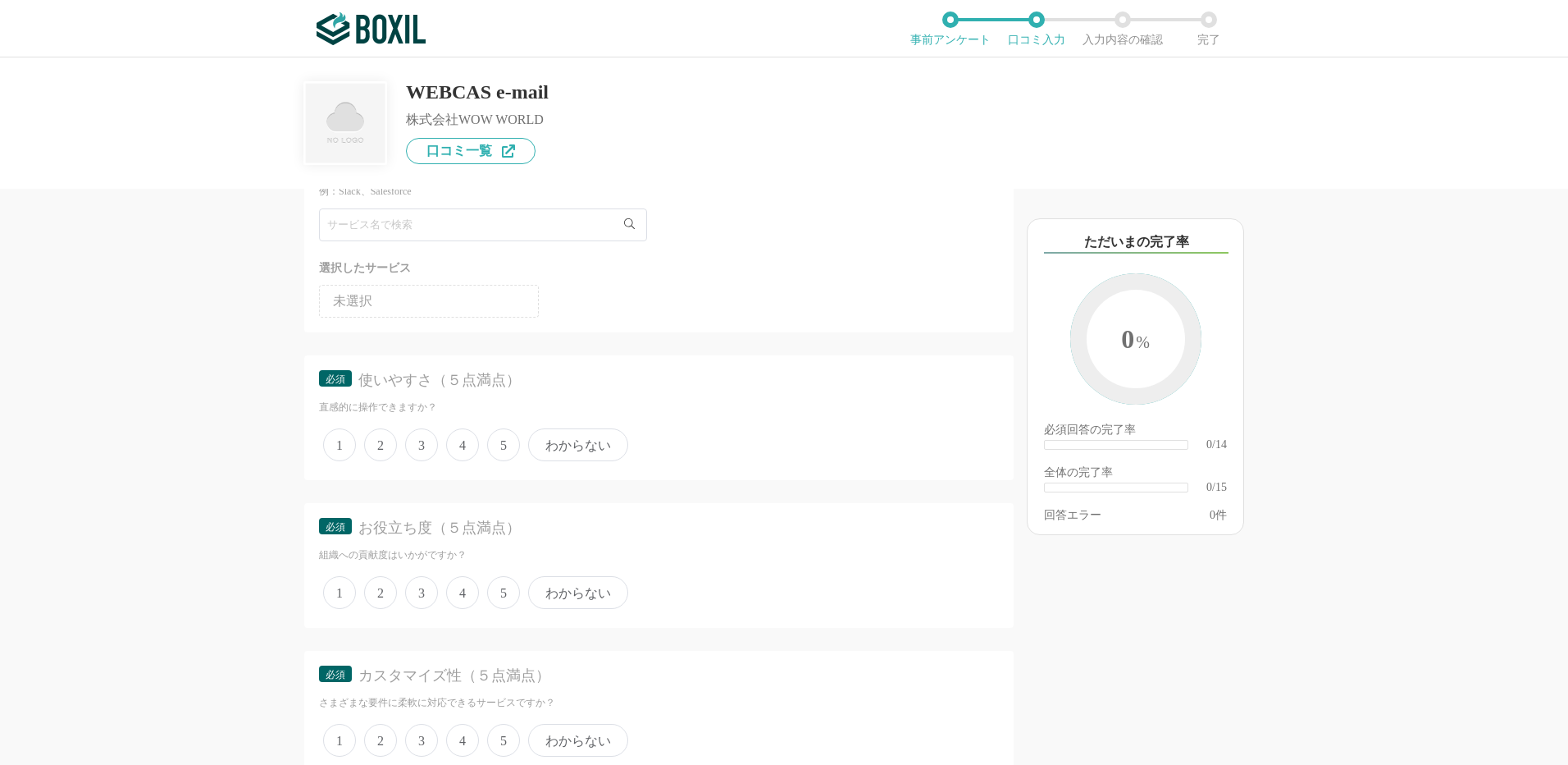
click at [500, 444] on span "5" at bounding box center [503, 444] width 33 height 33
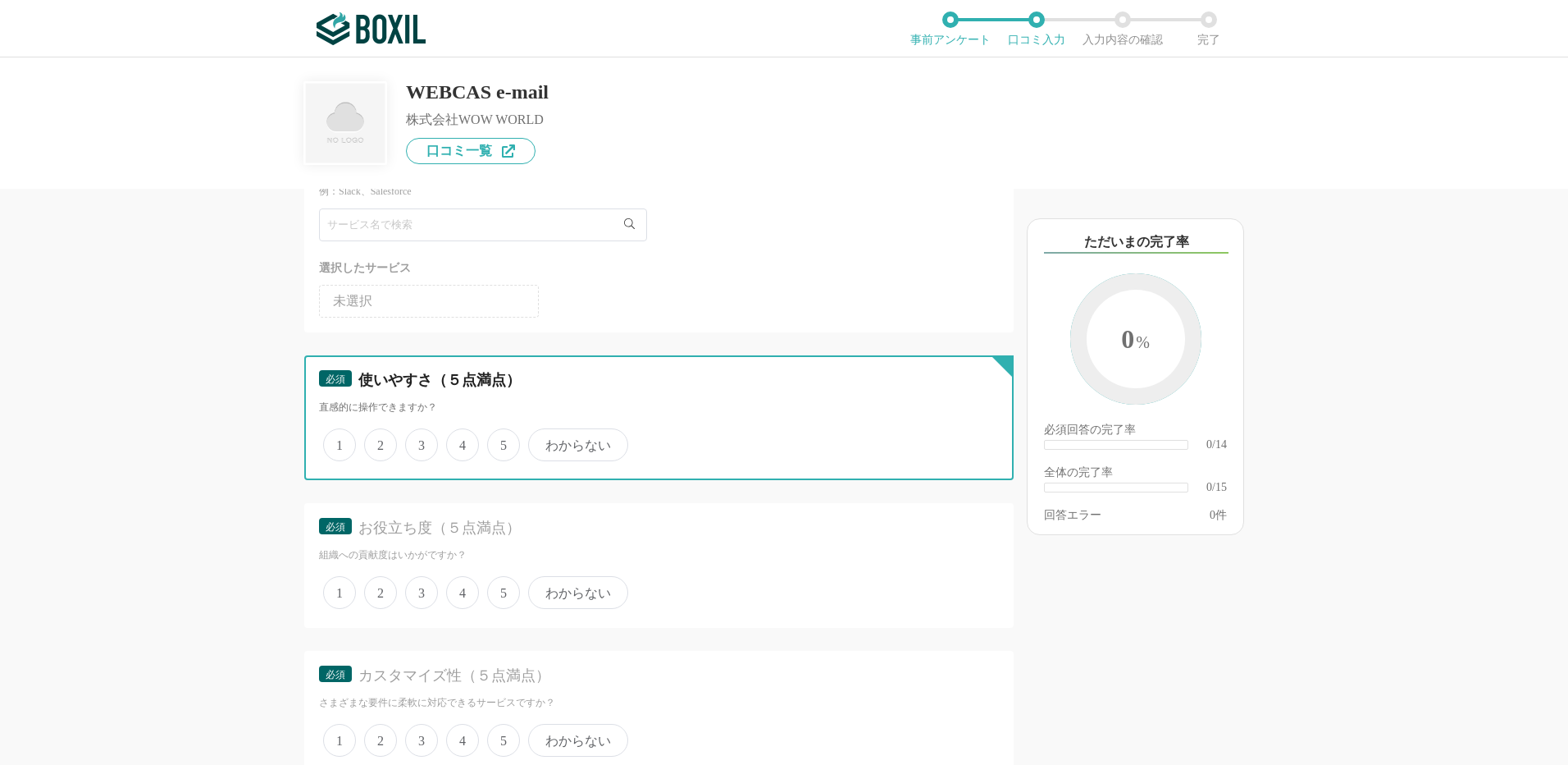
click at [500, 442] on input "5" at bounding box center [496, 435] width 10 height 10
radio input "true"
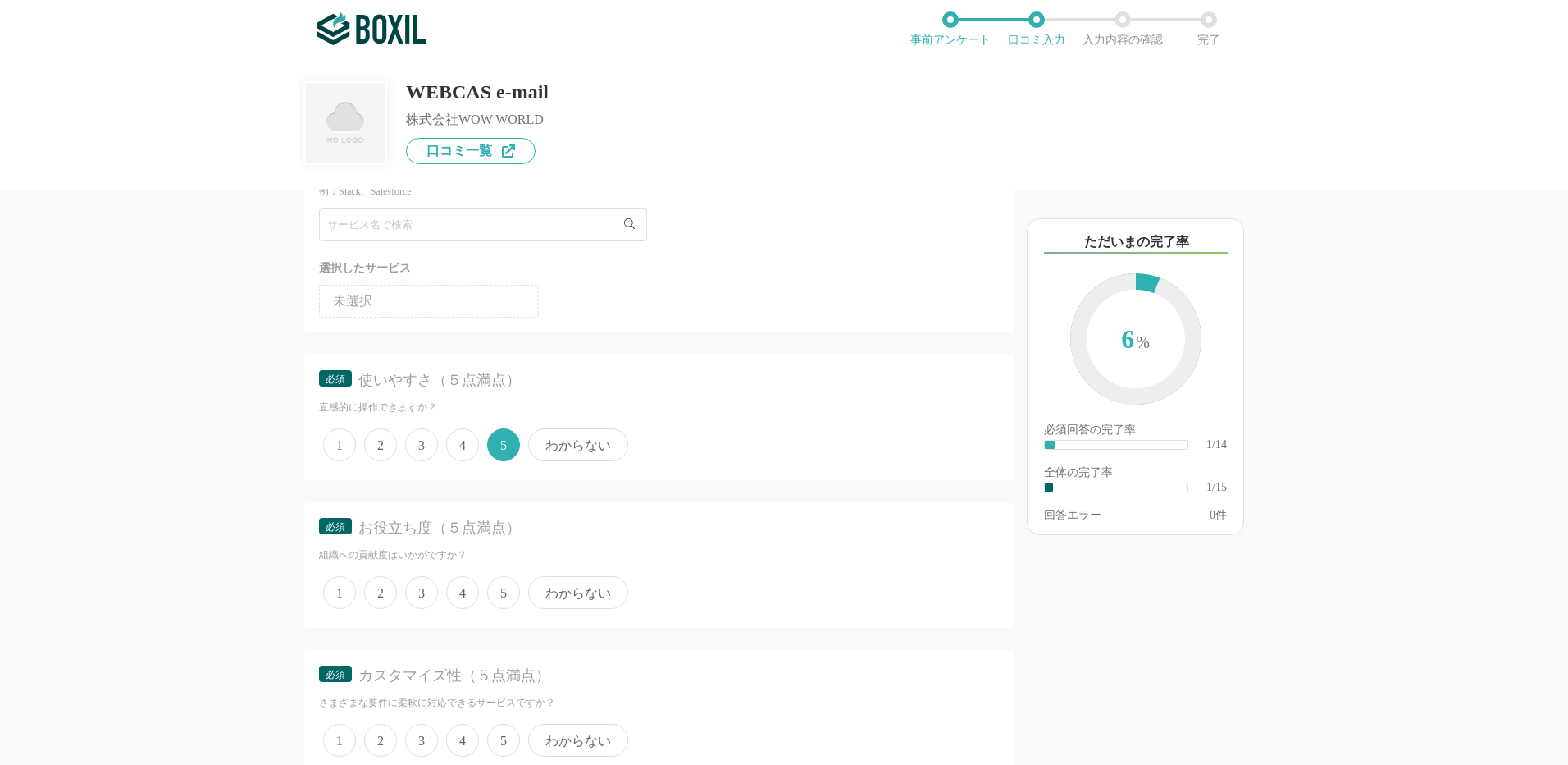
click at [499, 592] on span "5" at bounding box center [503, 592] width 33 height 33
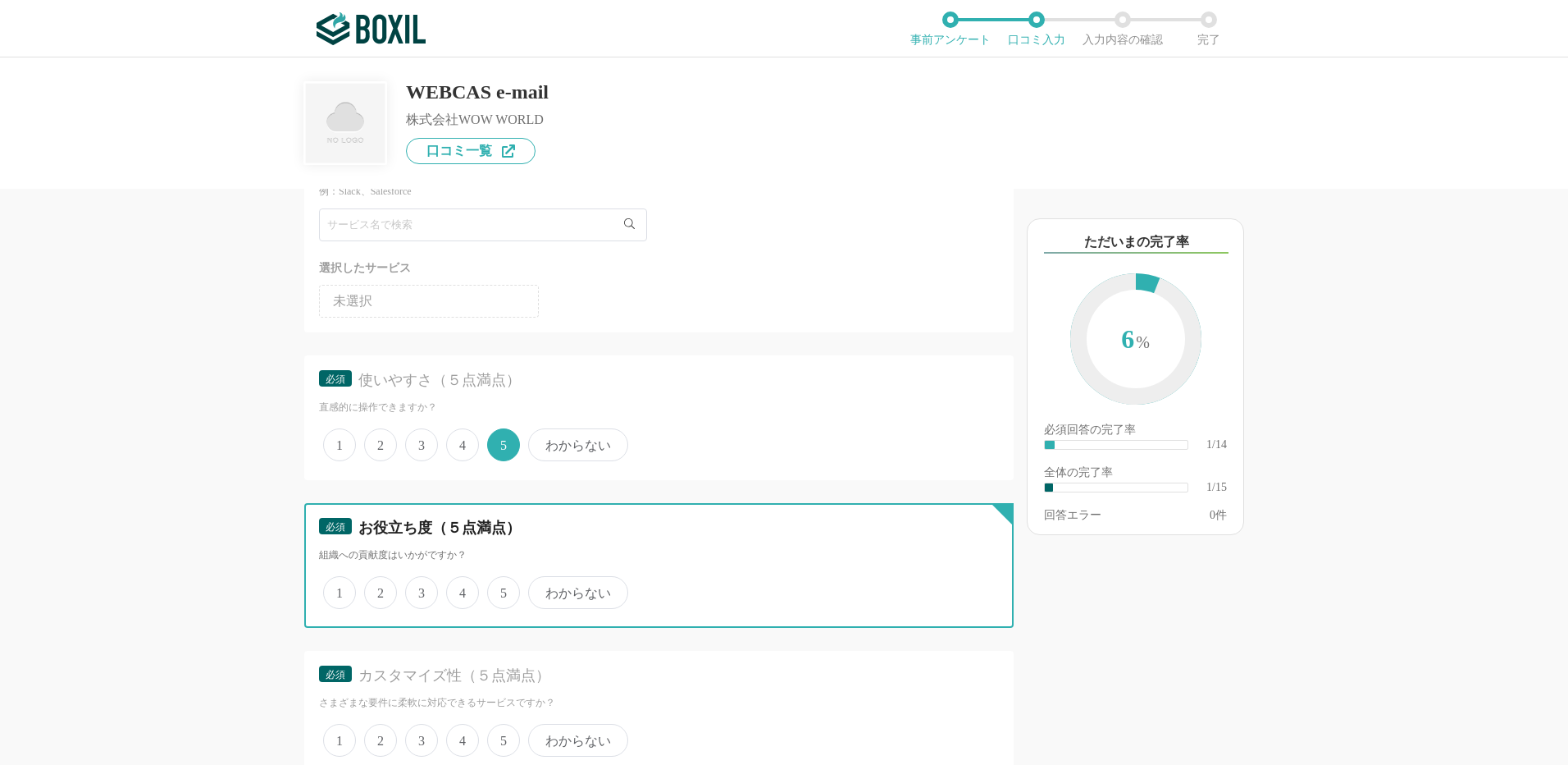
click at [499, 589] on input "5" at bounding box center [496, 583] width 10 height 10
radio input "true"
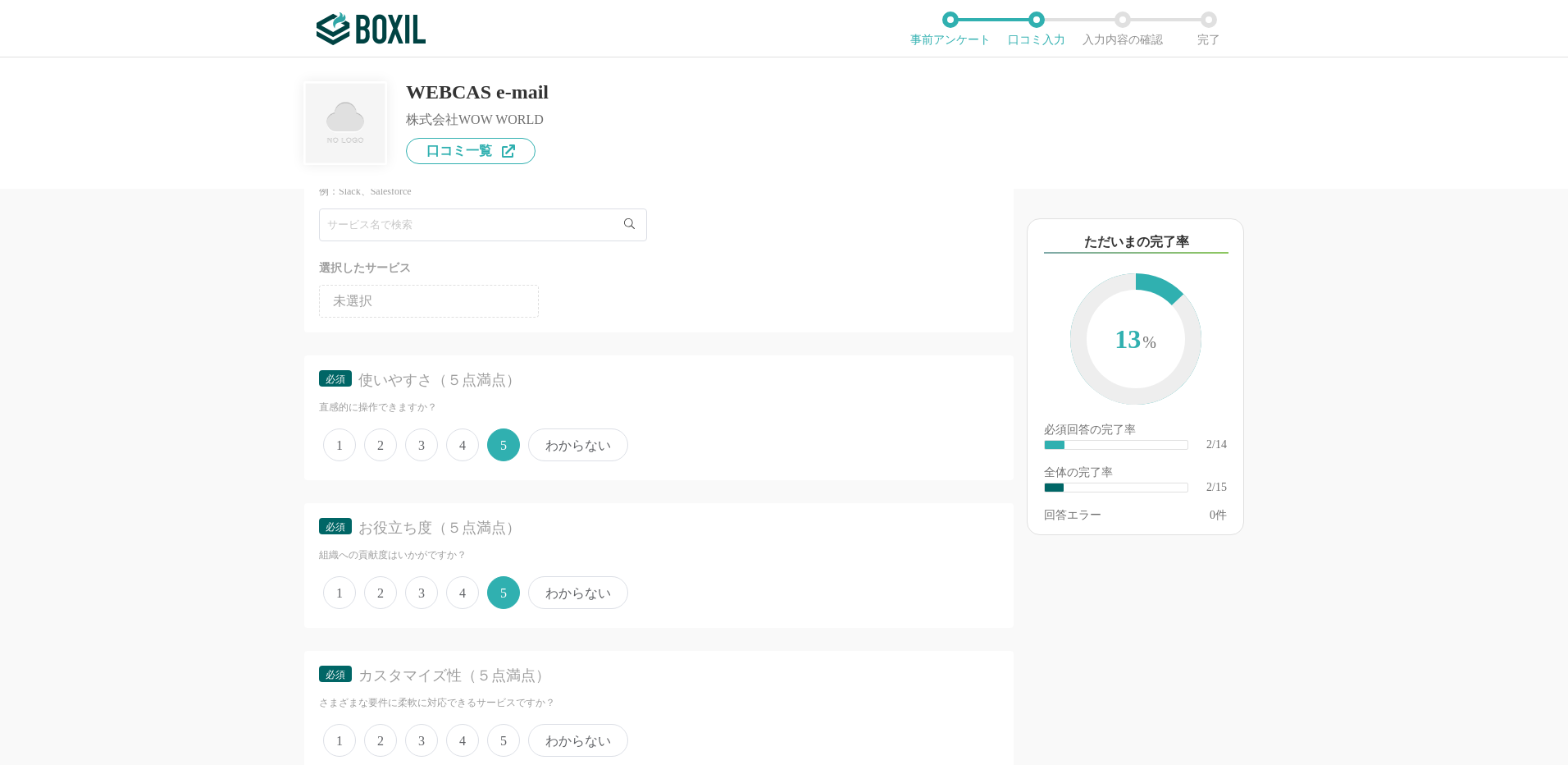
click at [463, 740] on span "4" at bounding box center [462, 740] width 33 height 33
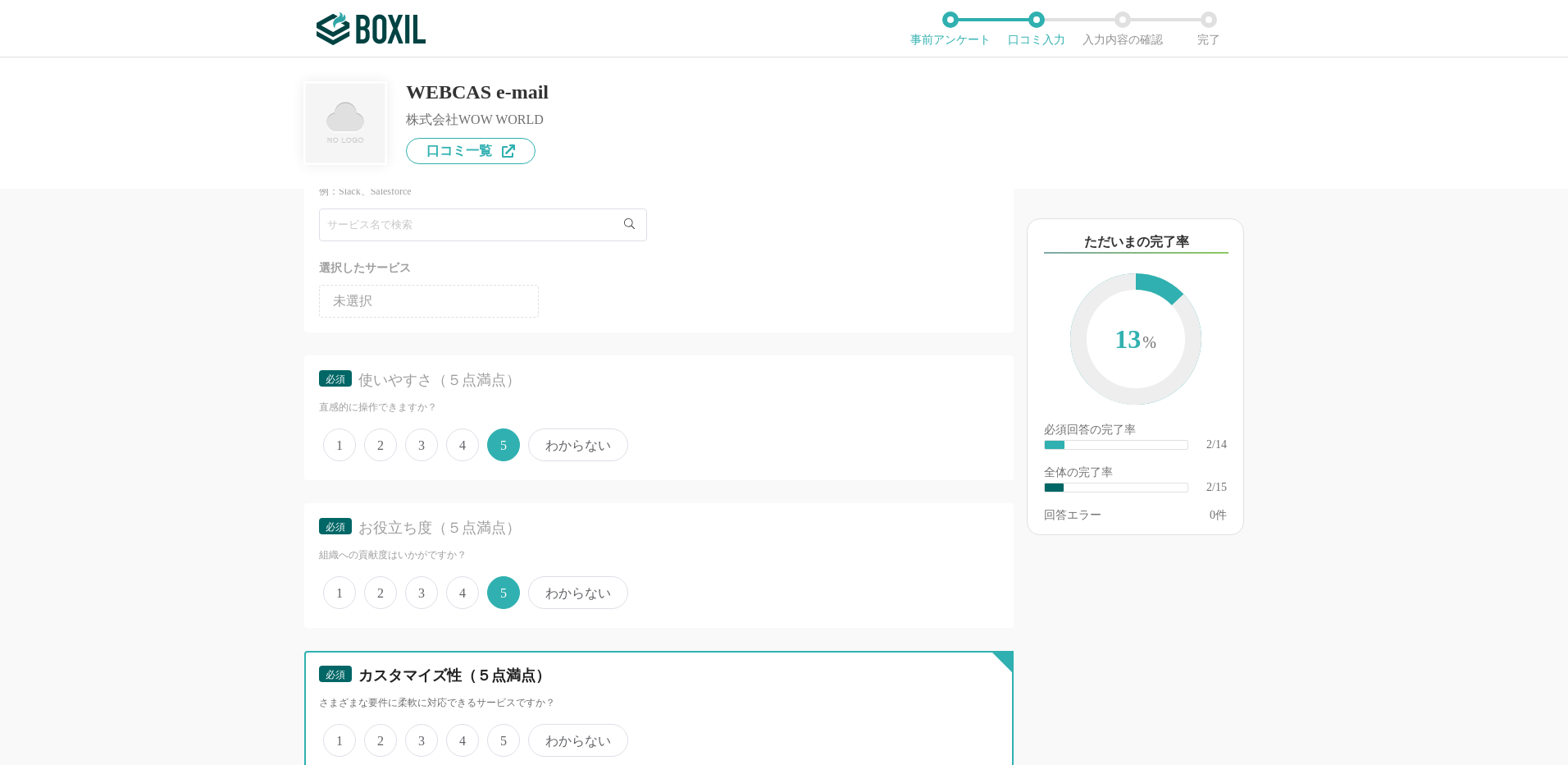
click at [461, 737] on input "4" at bounding box center [455, 730] width 10 height 10
radio input "true"
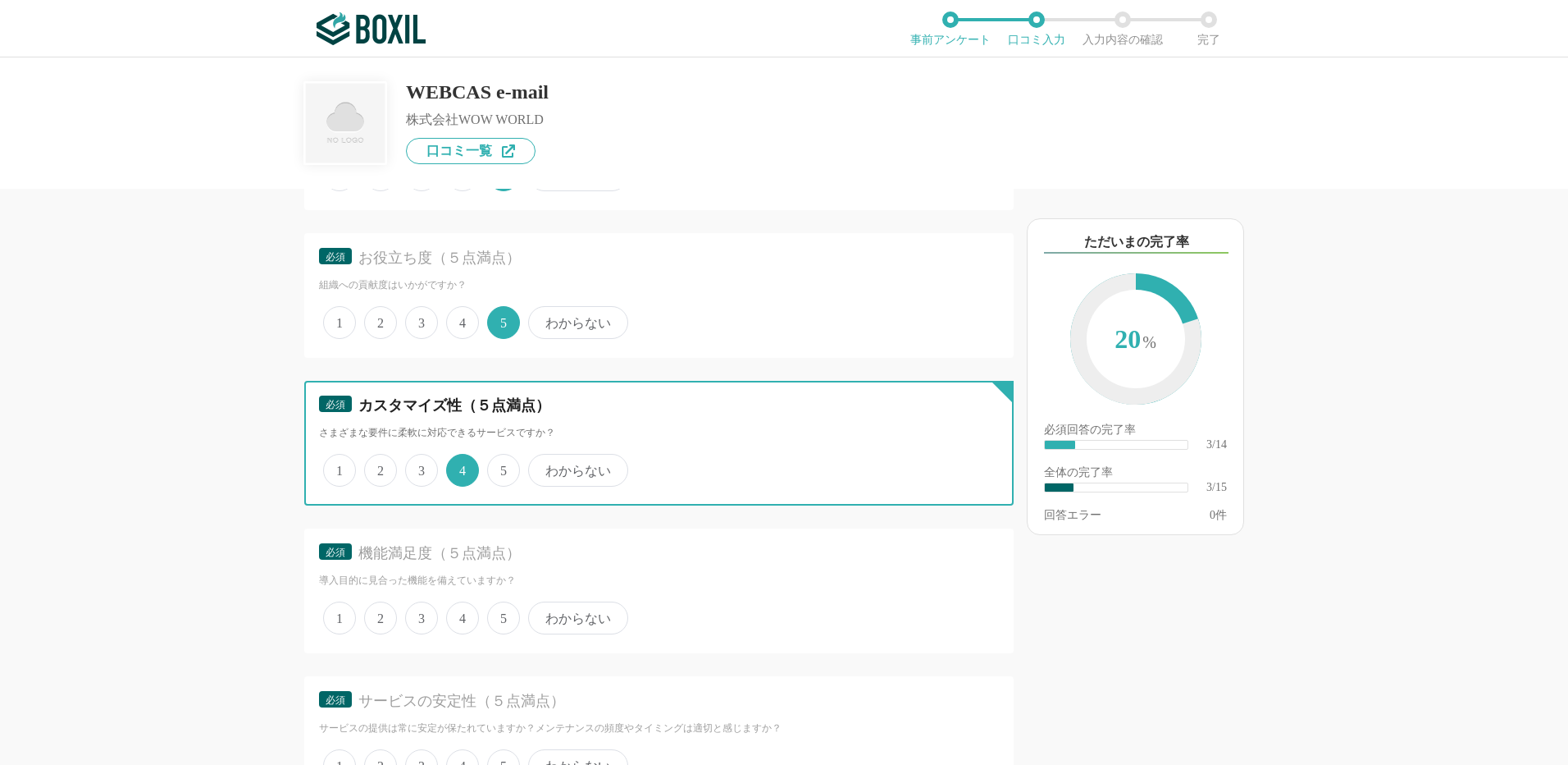
scroll to position [492, 0]
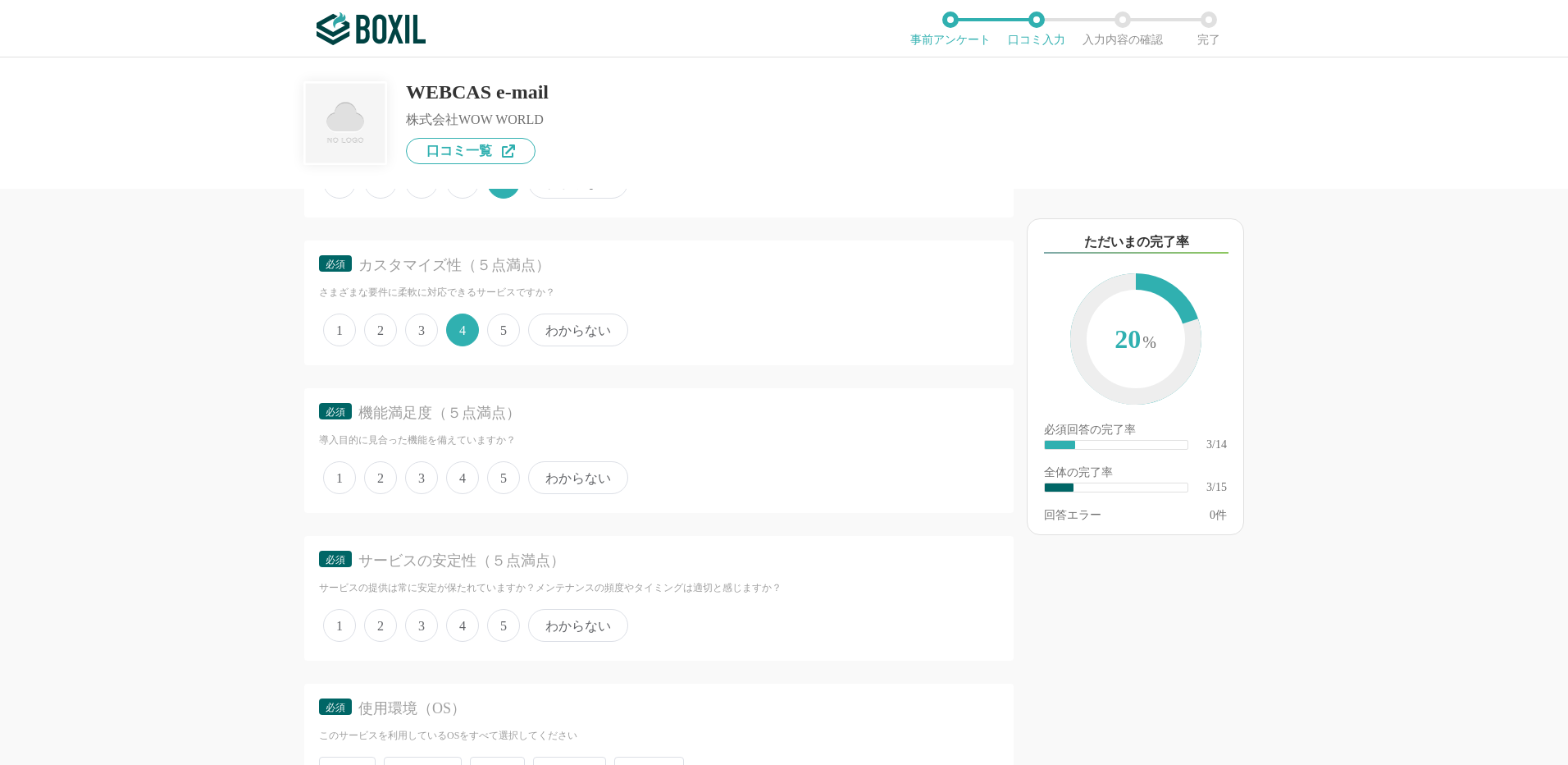
click at [500, 483] on span "5" at bounding box center [503, 477] width 33 height 33
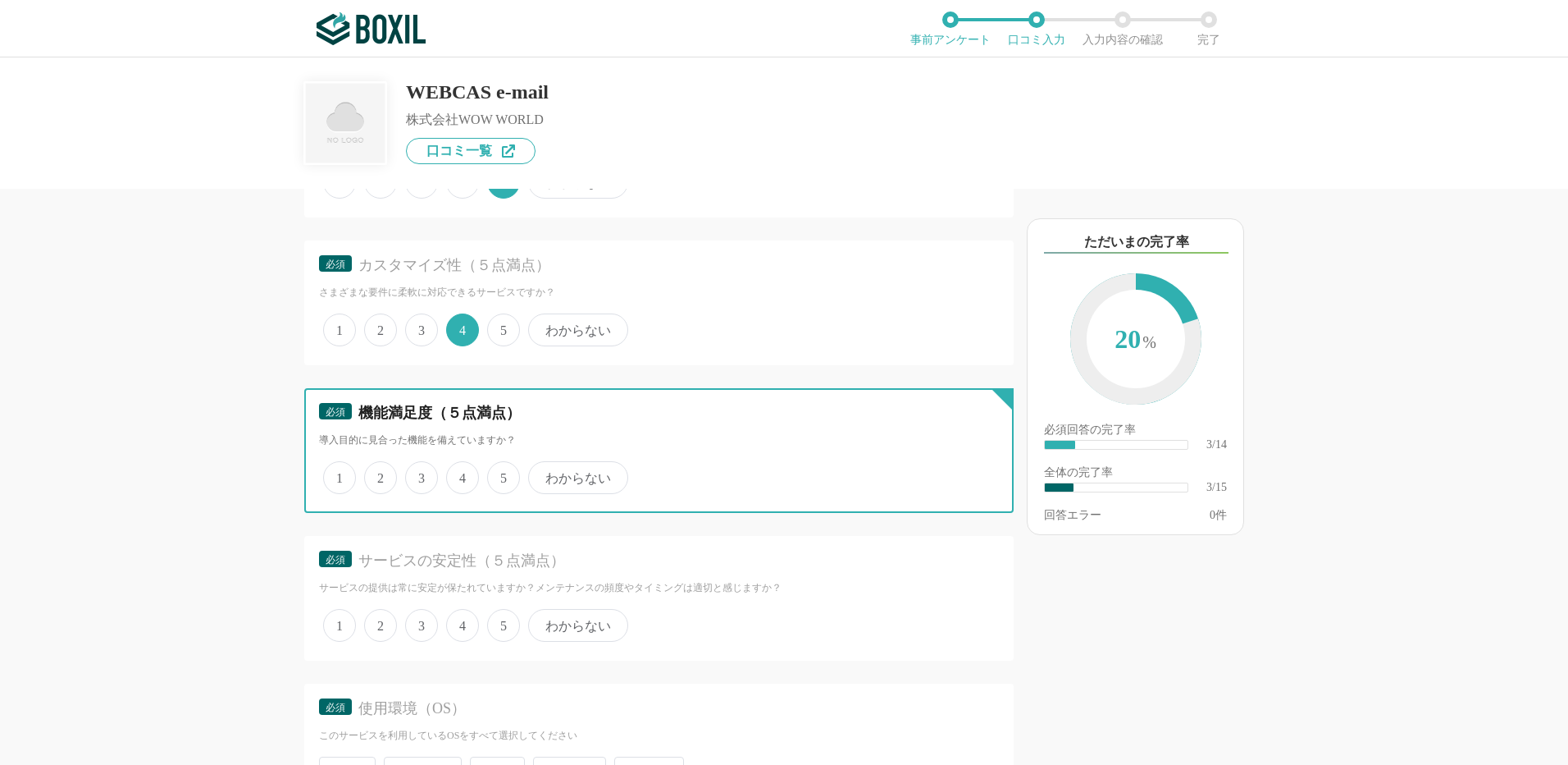
click at [500, 474] on input "5" at bounding box center [496, 468] width 10 height 10
radio input "true"
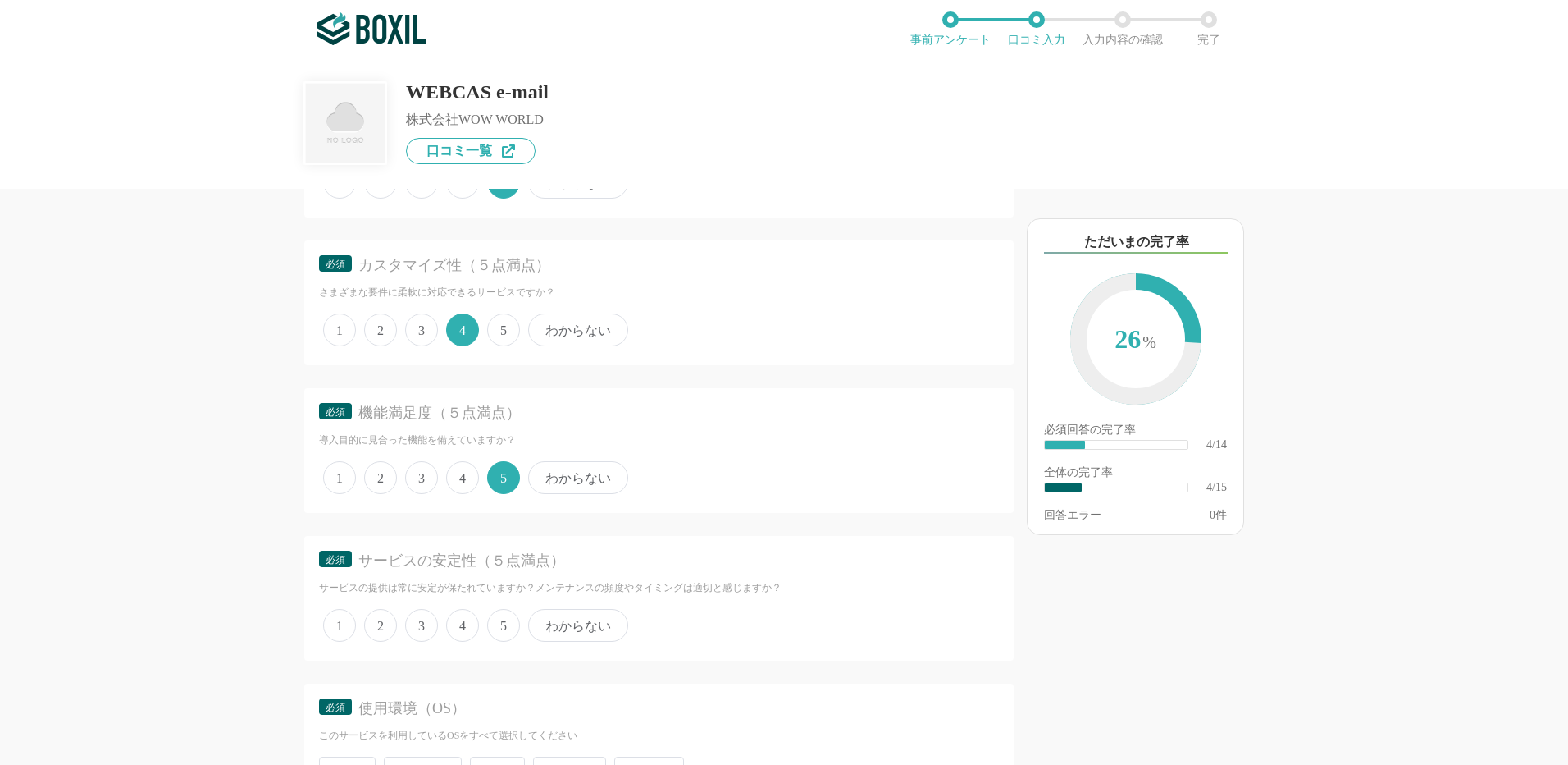
click at [497, 628] on span "5" at bounding box center [503, 624] width 33 height 33
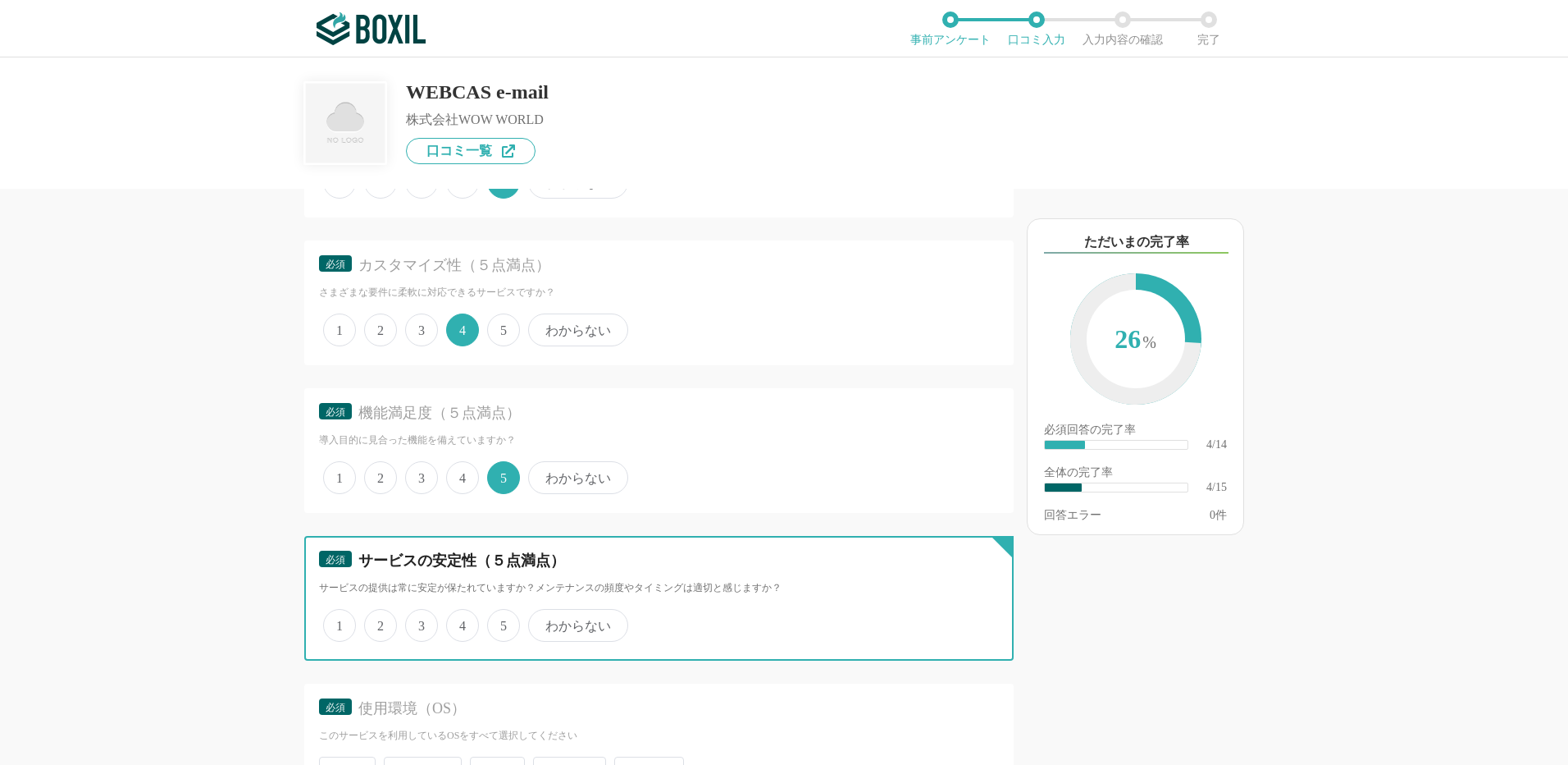
click at [497, 622] on input "5" at bounding box center [496, 616] width 10 height 10
radio input "true"
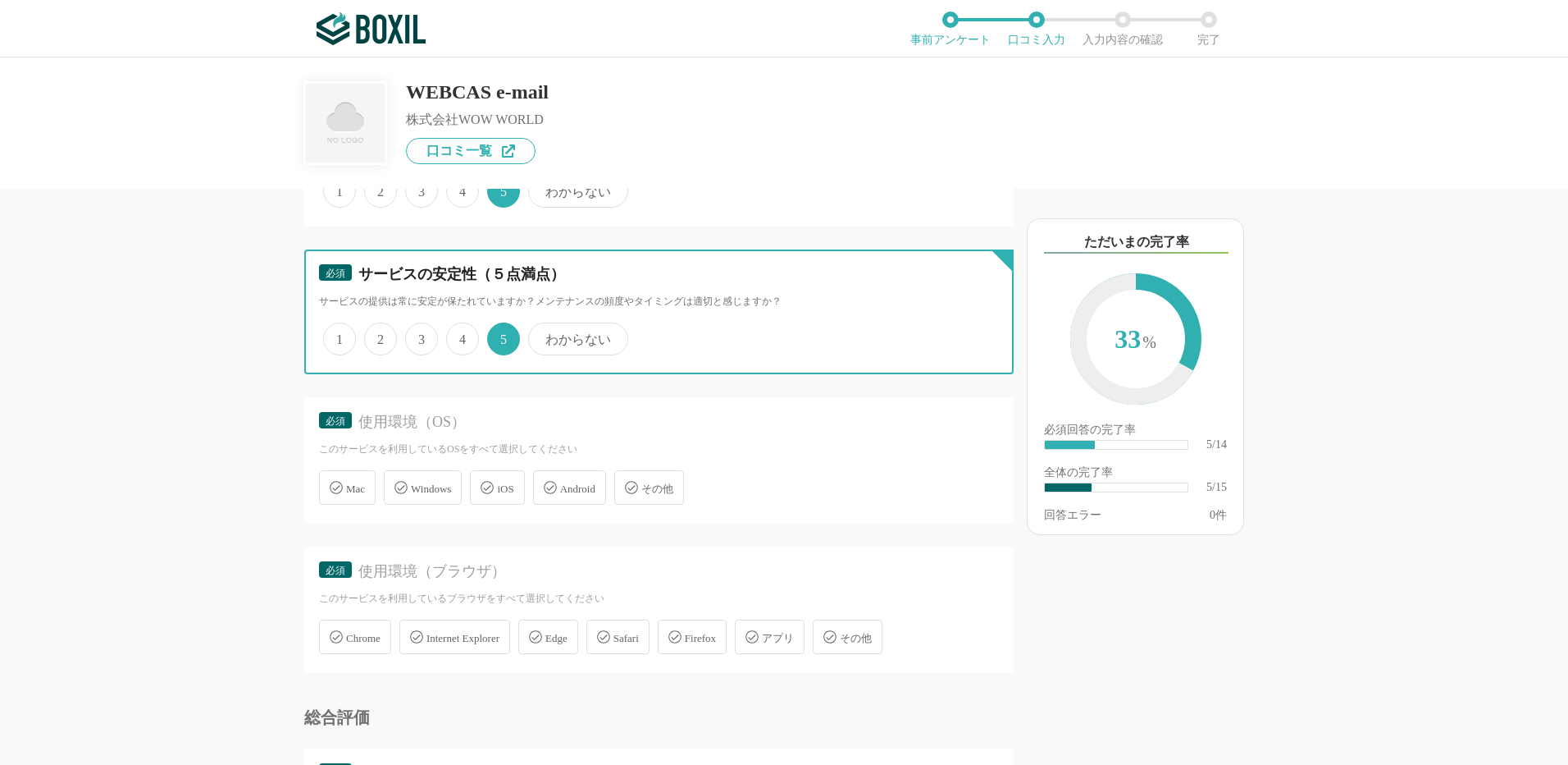
scroll to position [903, 0]
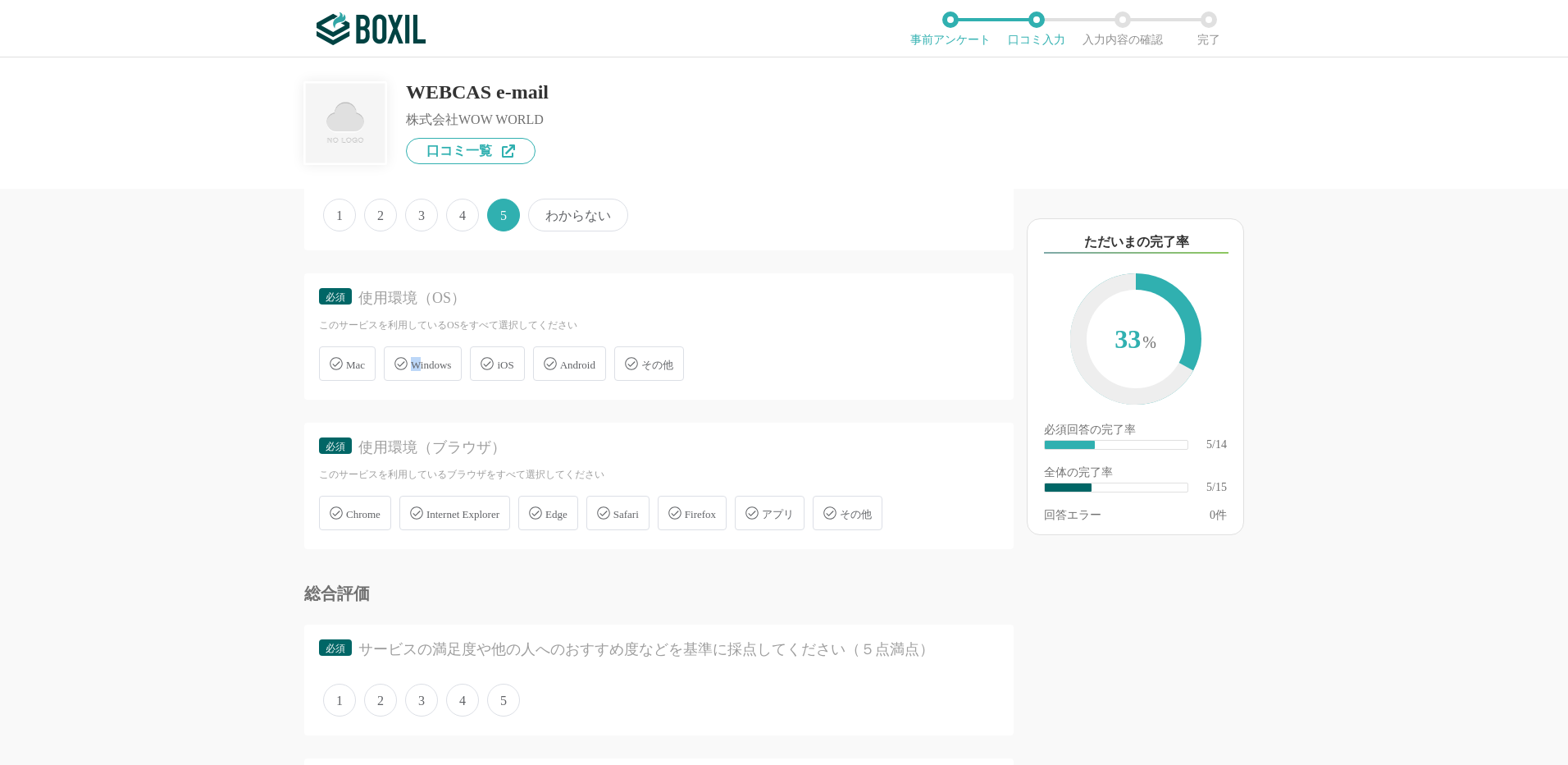
click at [418, 370] on span "Windows" at bounding box center [430, 364] width 40 height 12
click at [445, 359] on span "Windows" at bounding box center [430, 364] width 40 height 12
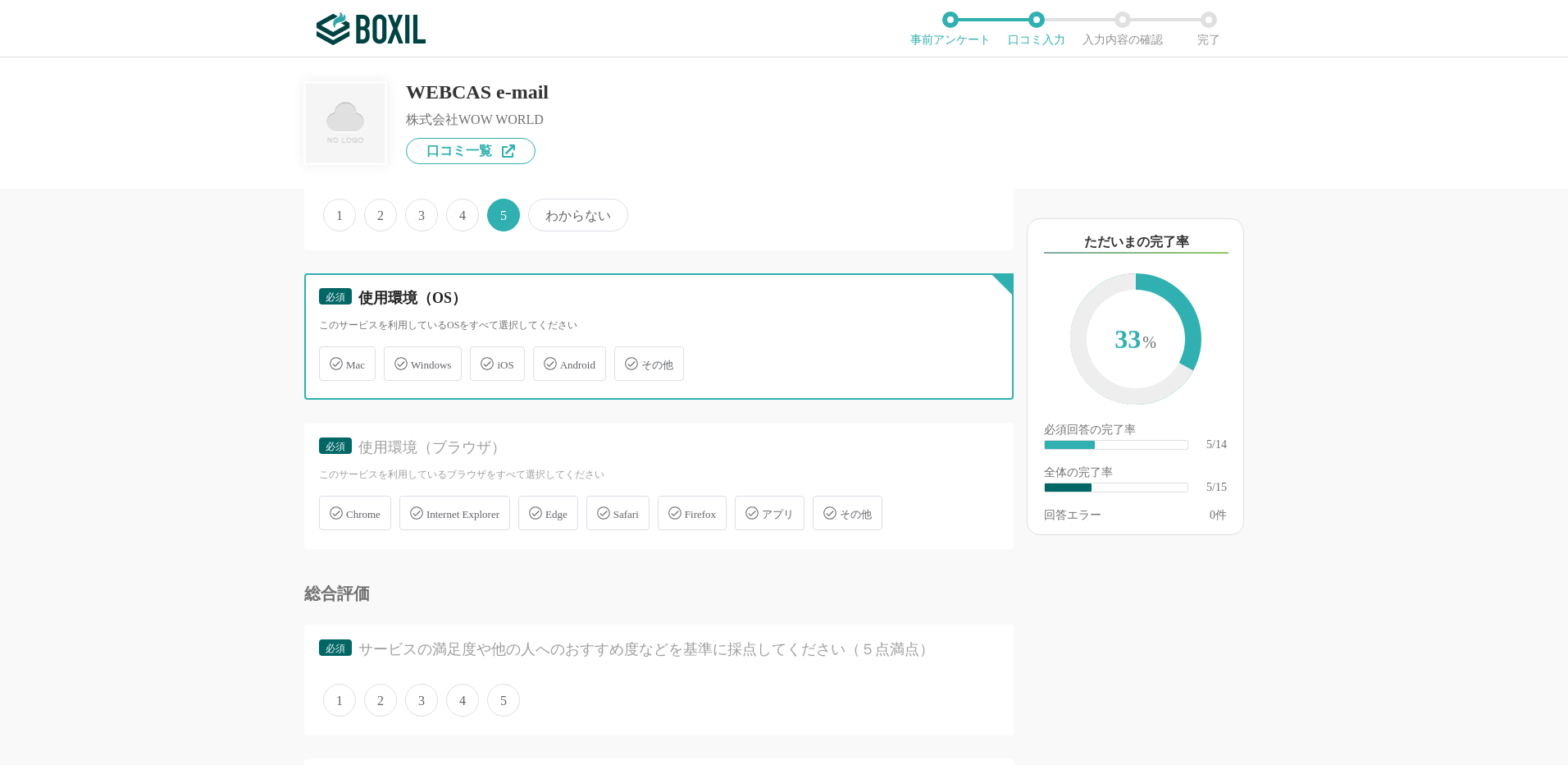
click at [397, 359] on input "Windows" at bounding box center [392, 353] width 10 height 10
checkbox input "true"
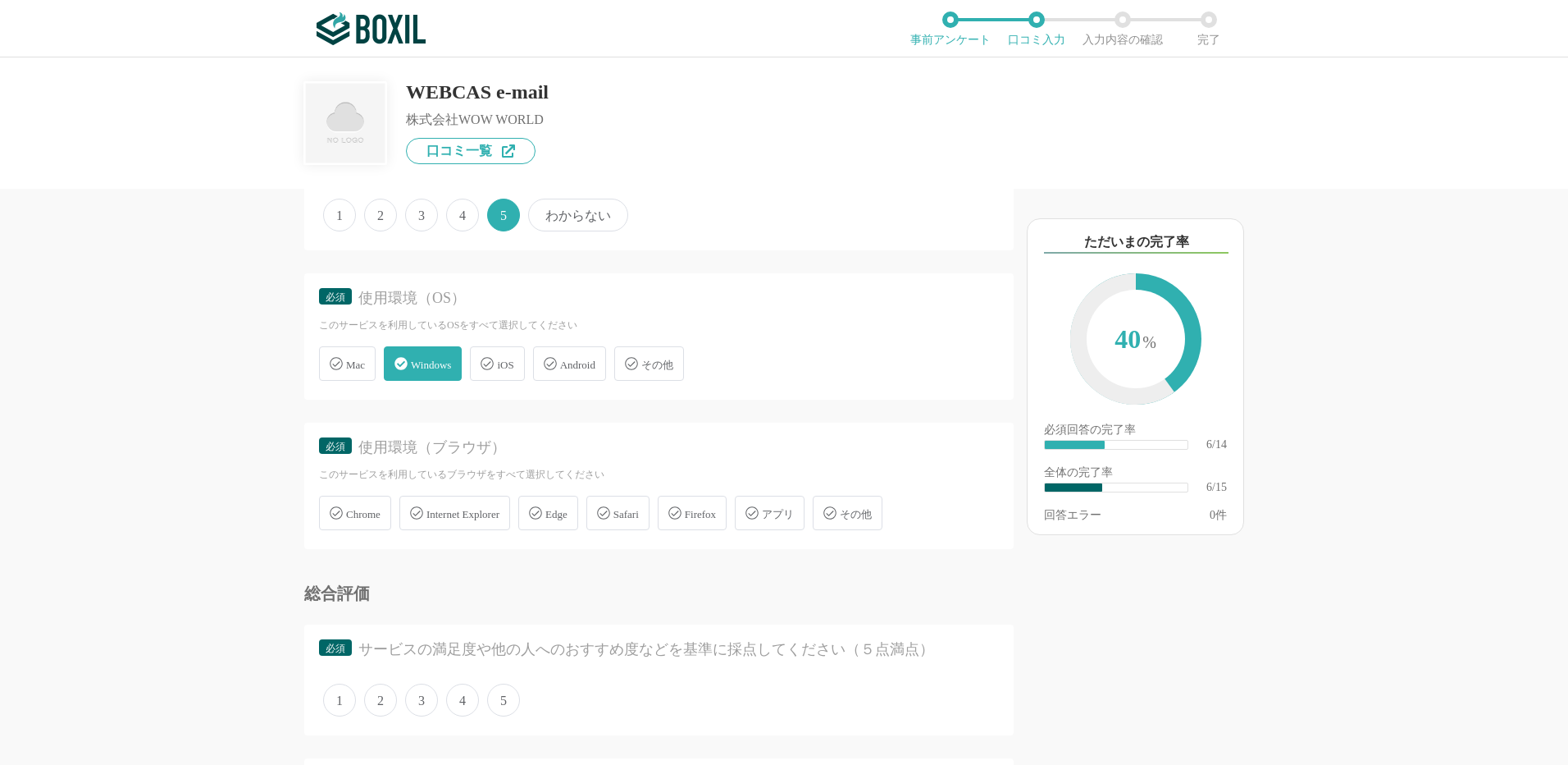
click at [375, 508] on span "Chrome" at bounding box center [363, 514] width 35 height 12
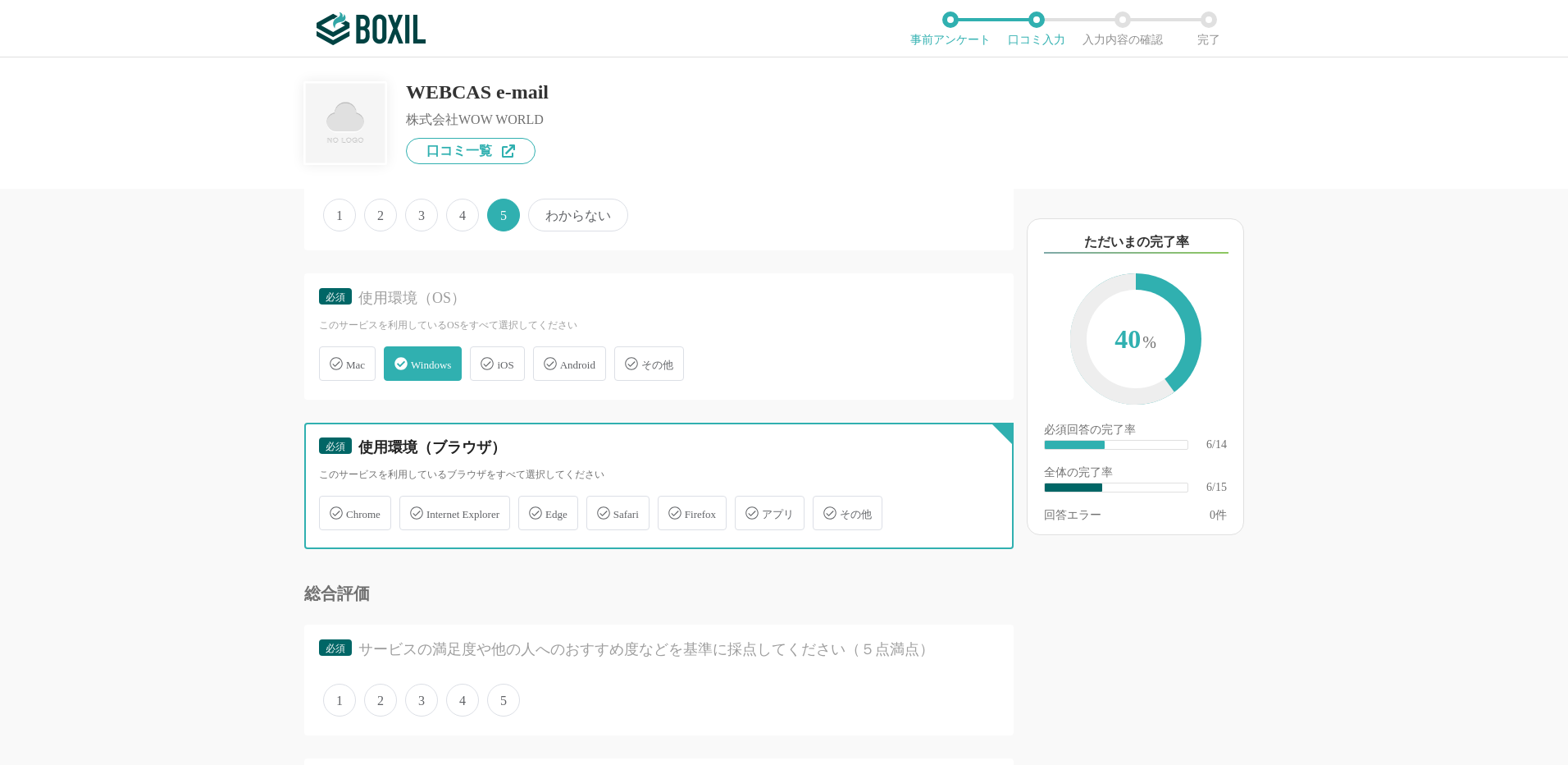
click at [333, 508] on input "Chrome" at bounding box center [327, 502] width 10 height 10
checkbox input "true"
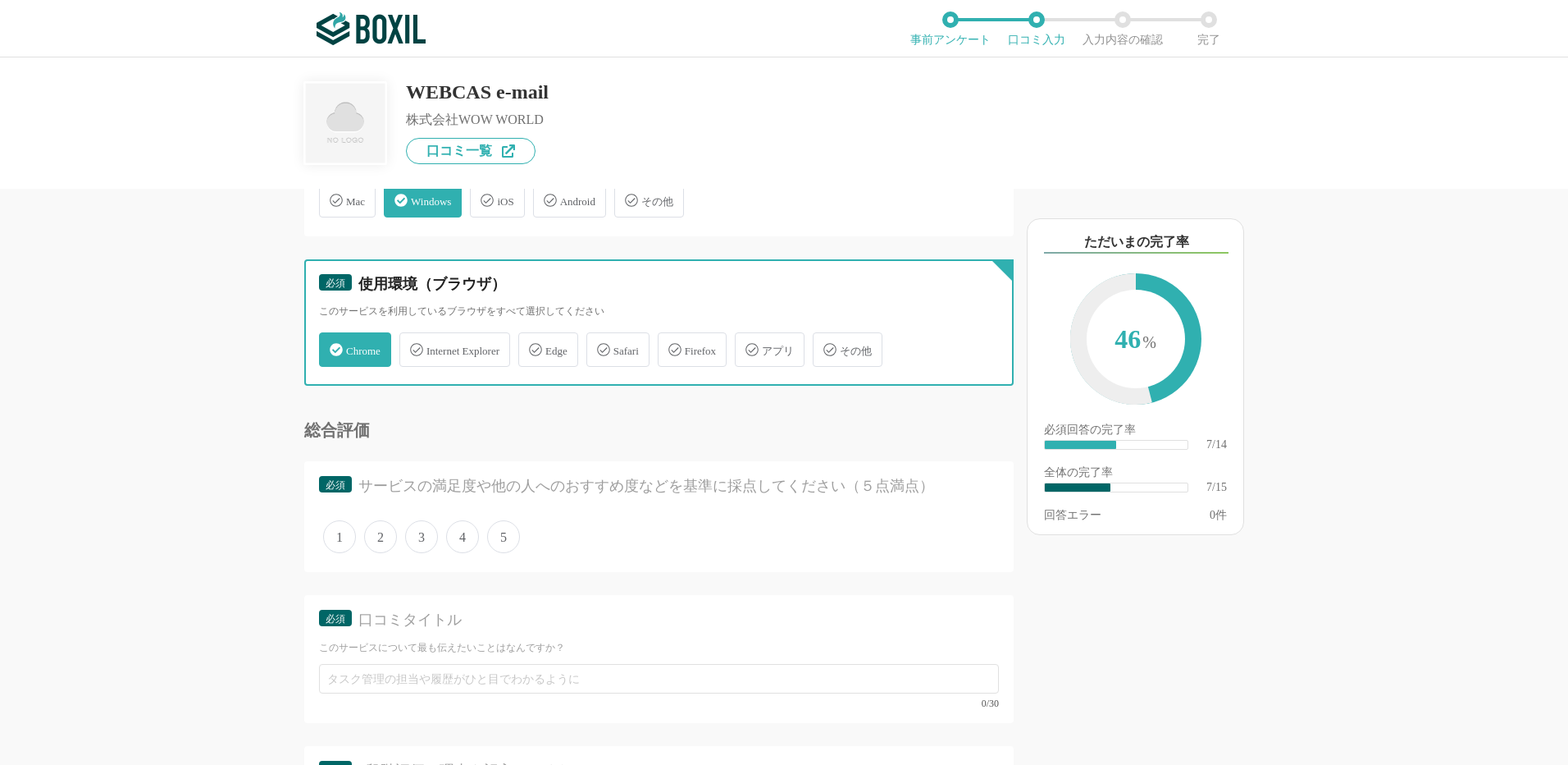
scroll to position [1067, 0]
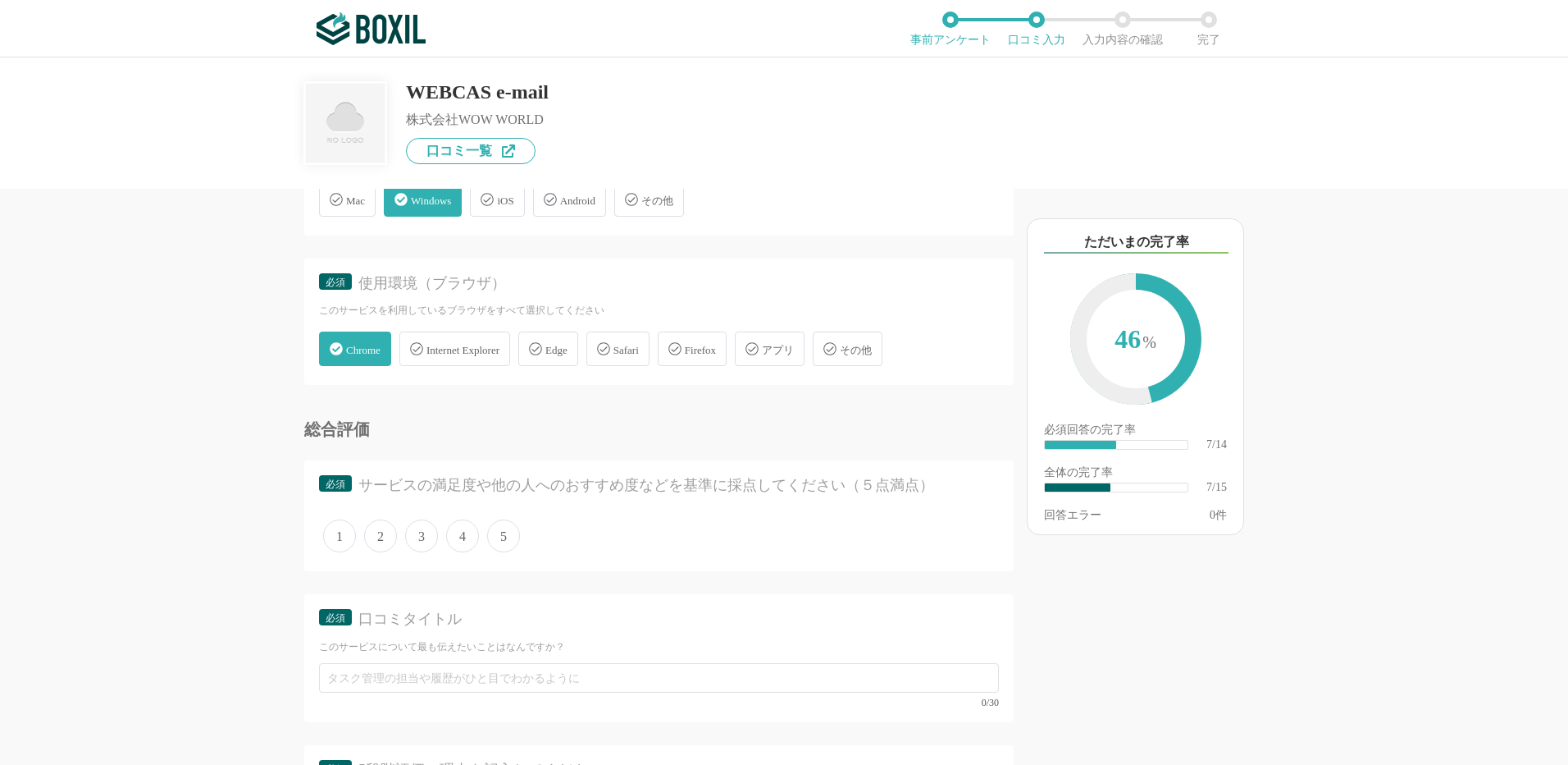
click at [496, 541] on span "5" at bounding box center [503, 535] width 33 height 33
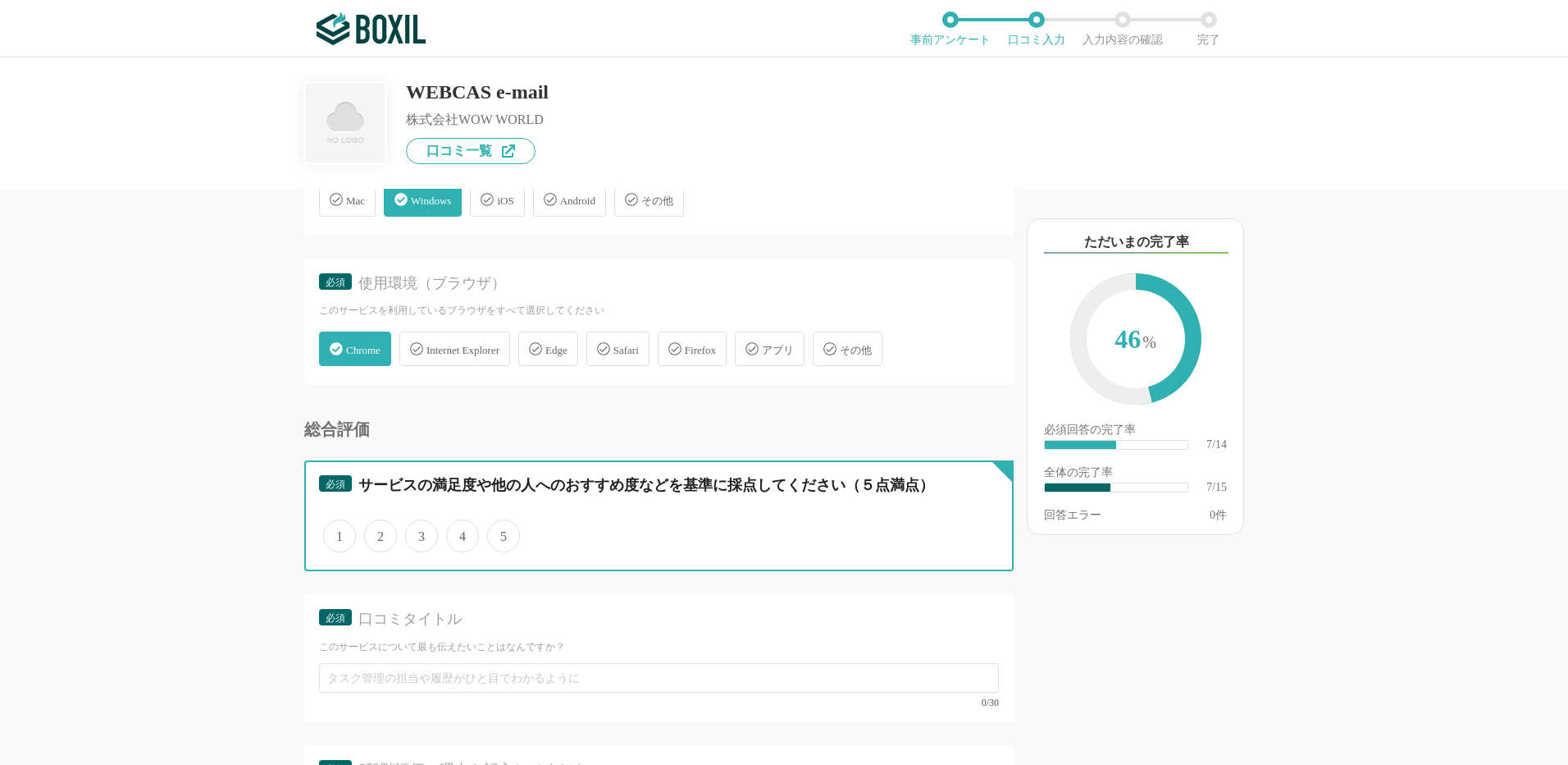
click at [496, 532] on input "5" at bounding box center [496, 527] width 10 height 10
radio input "true"
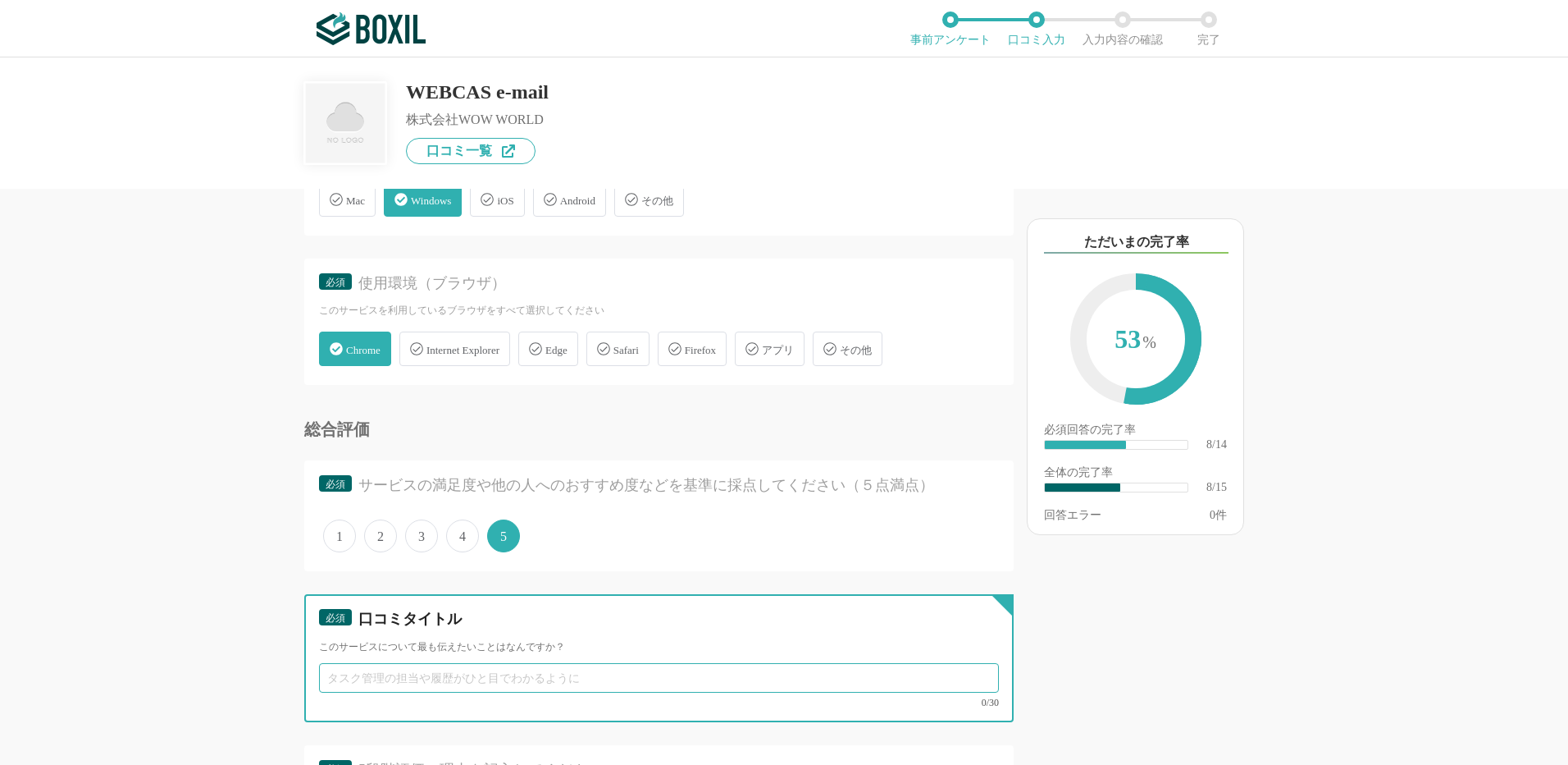
click at [414, 689] on input "text" at bounding box center [658, 678] width 679 height 30
paste input "大量メールを一括で安定配信できる点"
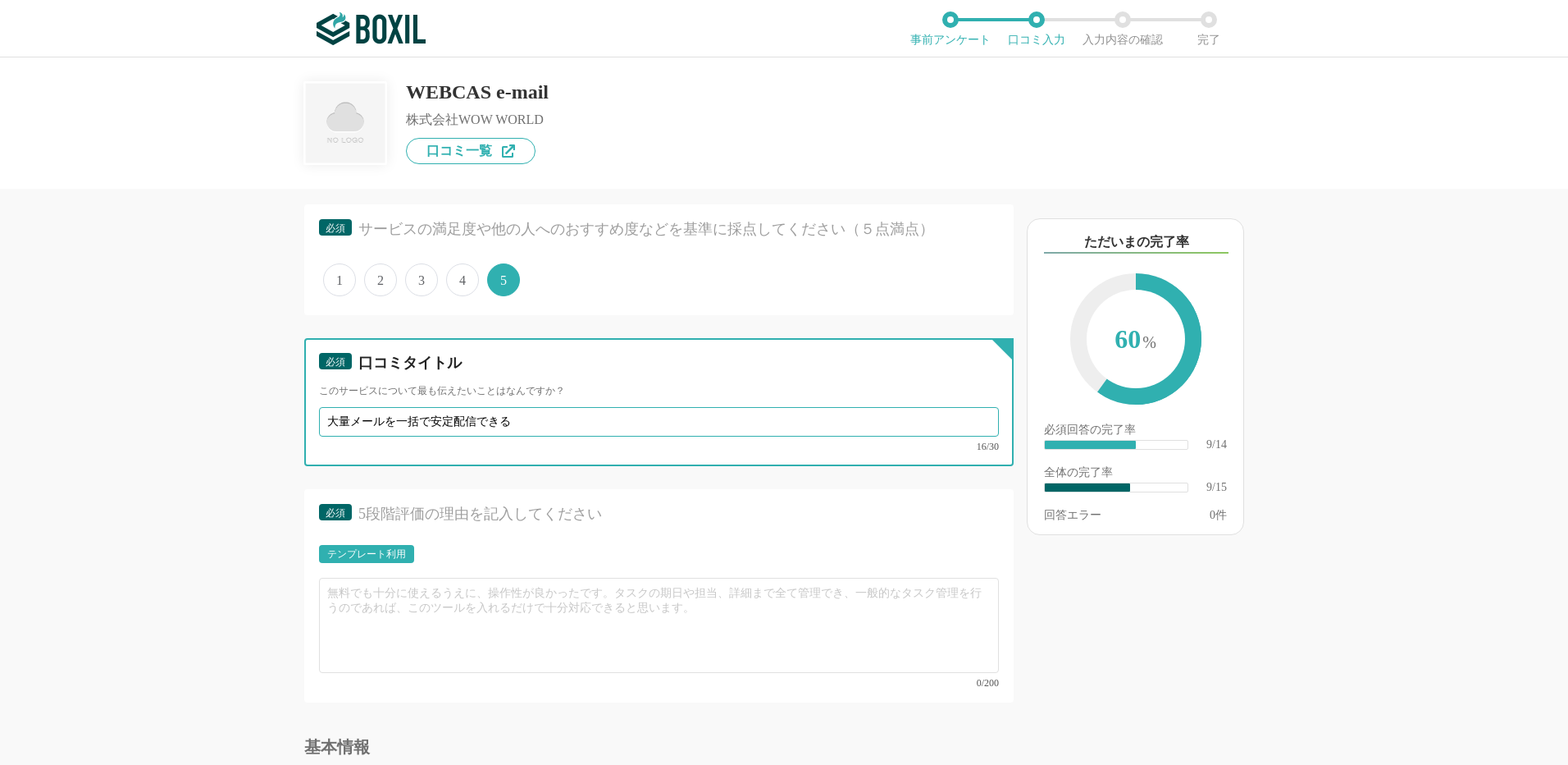
scroll to position [1477, 0]
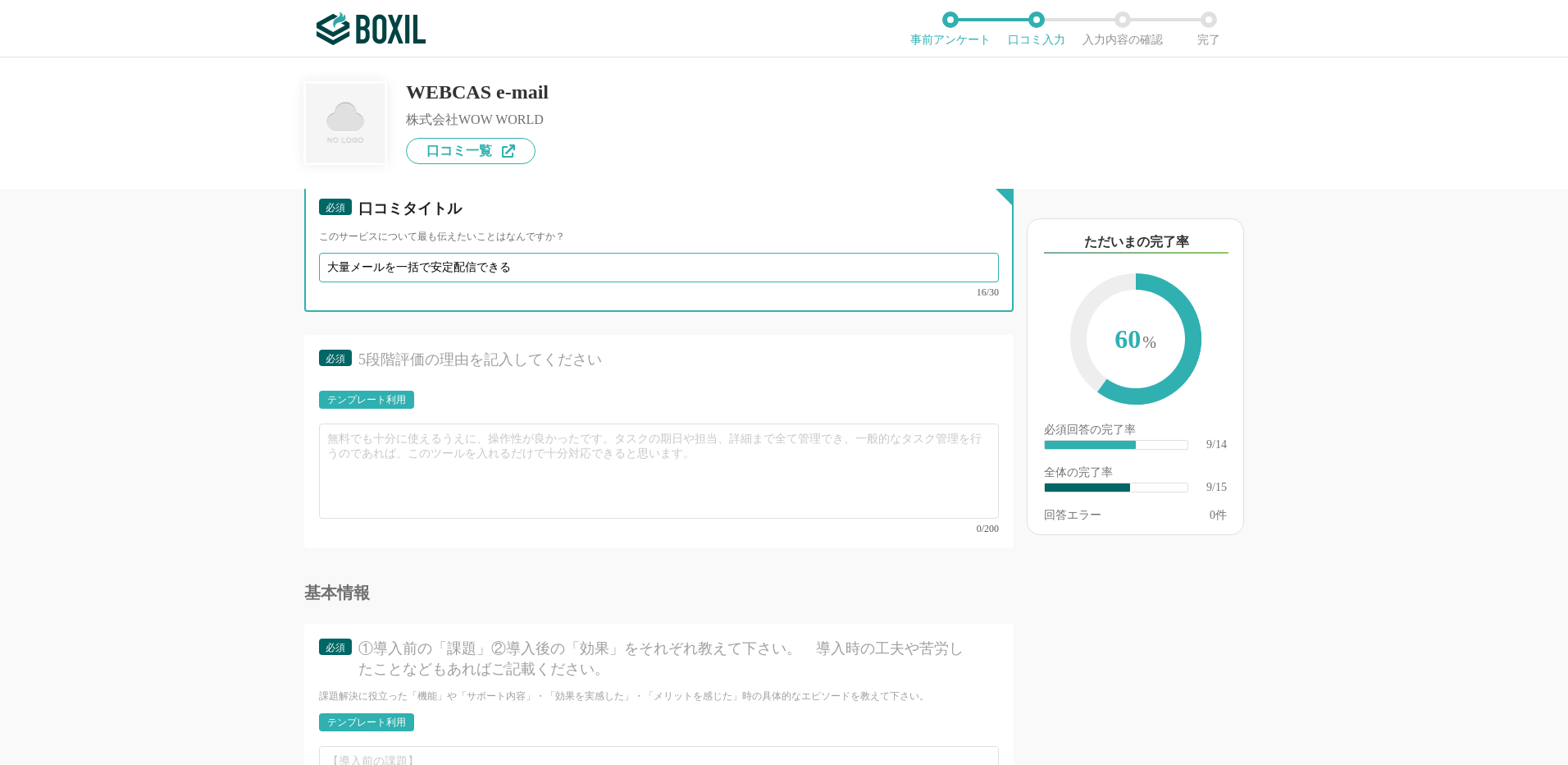
drag, startPoint x: 529, startPoint y: 266, endPoint x: 202, endPoint y: 300, distance: 328.8
click at [202, 300] on div "他のサービス・ツールと連携していますか？ ※複数選択可 例：Slack、Salesforce 選択したサービス 未選択 必須 使いやすさ（５点満点） 直感的に…" at bounding box center [604, 476] width 820 height 576
click at [475, 262] on input "大量メールを一括で安定配信できる" at bounding box center [658, 268] width 679 height 30
drag, startPoint x: 476, startPoint y: 264, endPoint x: 317, endPoint y: 278, distance: 159.6
click at [317, 278] on div "必須 口コミタイトル このサービスについて最も伝えたいことはなんですか？ 大量メールを一括で安定配信できる 16/30" at bounding box center [659, 248] width 709 height 128
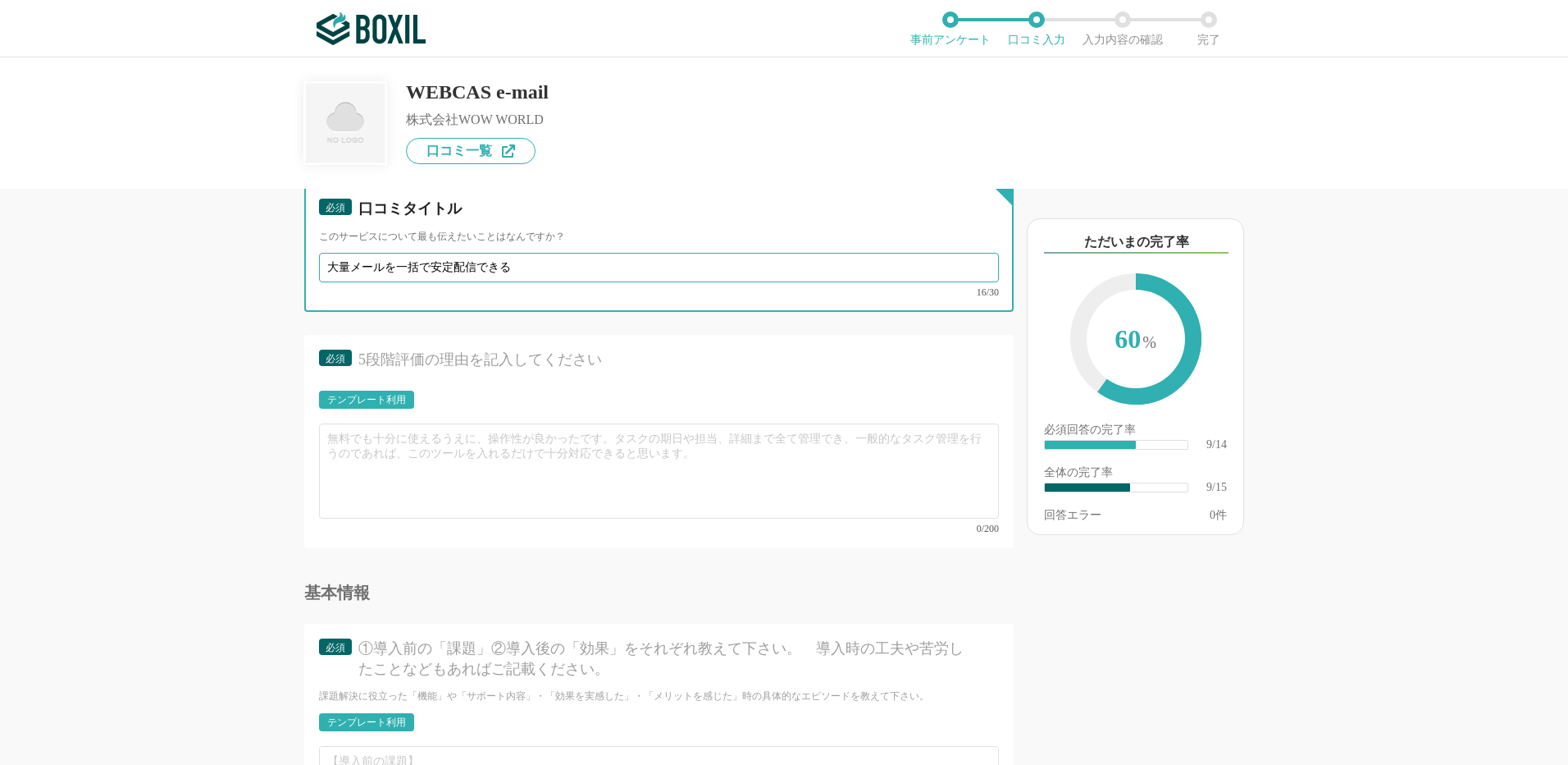
paste input "定性と信頼性を重視してメール"
type input "安定性と信頼性を重視してメール配信ができる"
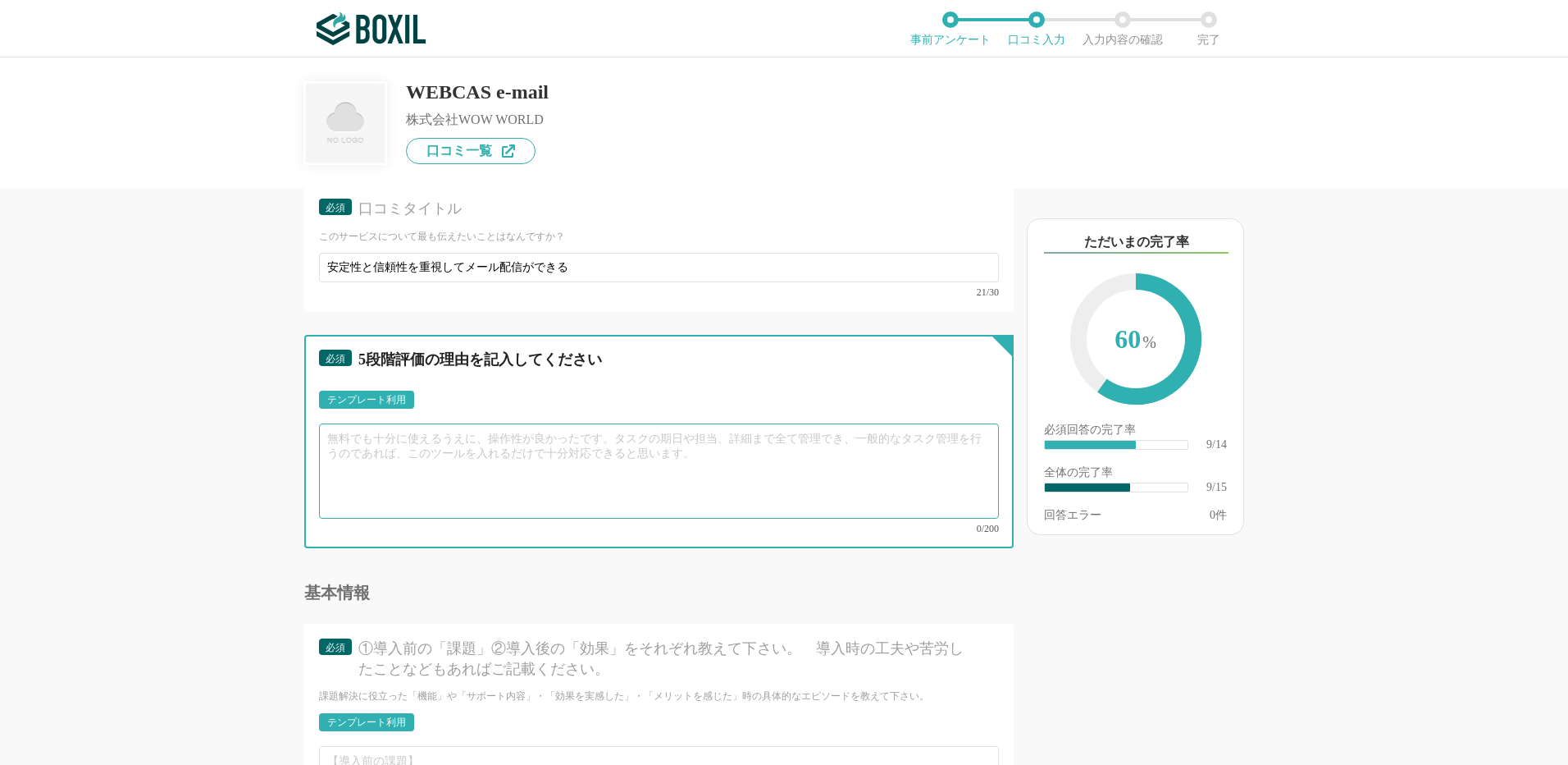
click at [358, 442] on textarea at bounding box center [658, 472] width 679 height 96
paste textarea "大量配信やターゲットごとの送り分けが必要な場合でも安心して利用でき、配信結果を見ながらPDCAを回せるのも魅力です。"
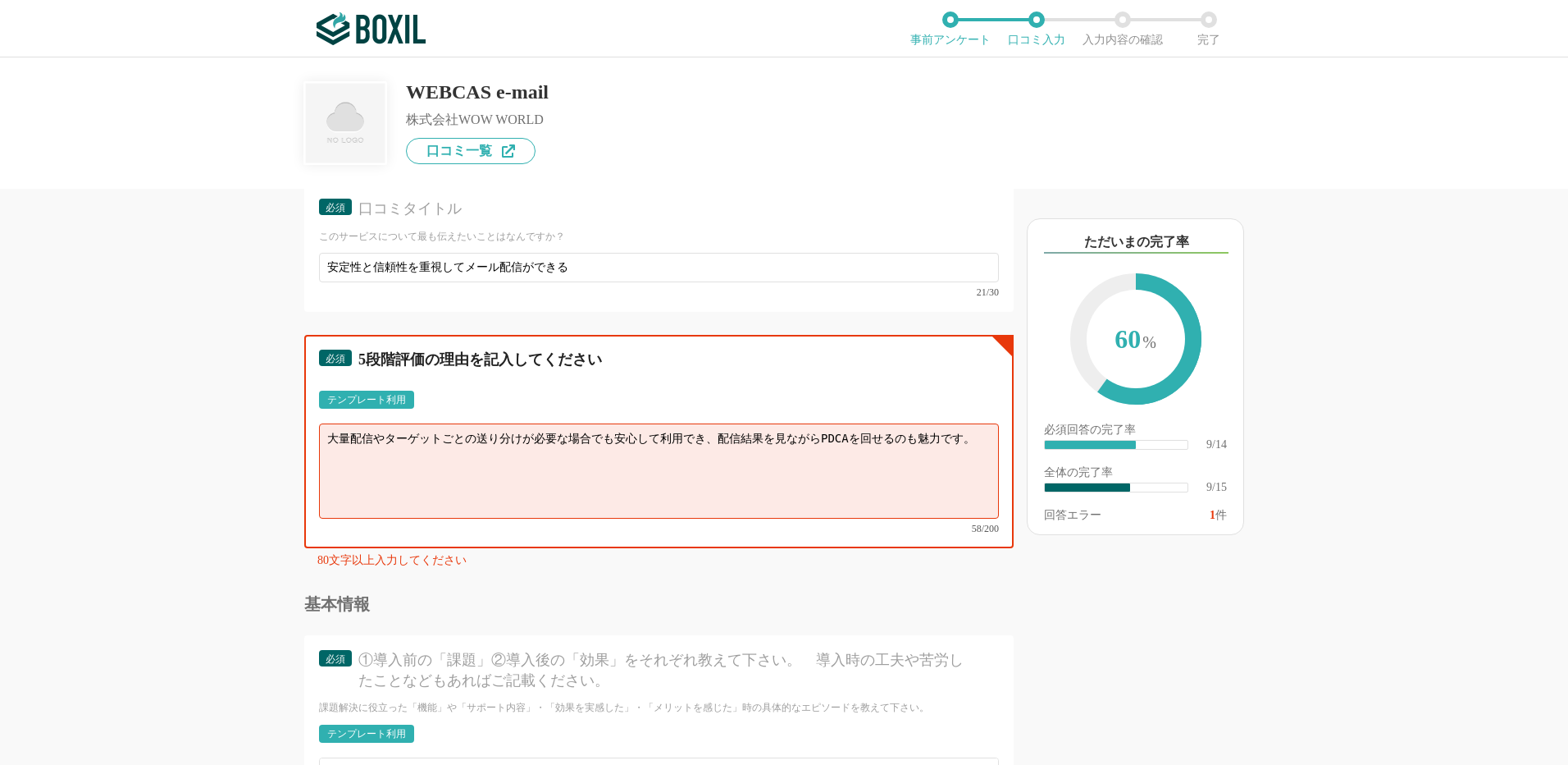
click at [968, 430] on textarea "大量配信やターゲットごとの送り分けが必要な場合でも安心して利用でき、配信結果を見ながらPDCAを回せるのも魅力です。" at bounding box center [658, 472] width 679 height 96
paste textarea "配信予約やテスト送信機能があるため、作業効率と安心感が"
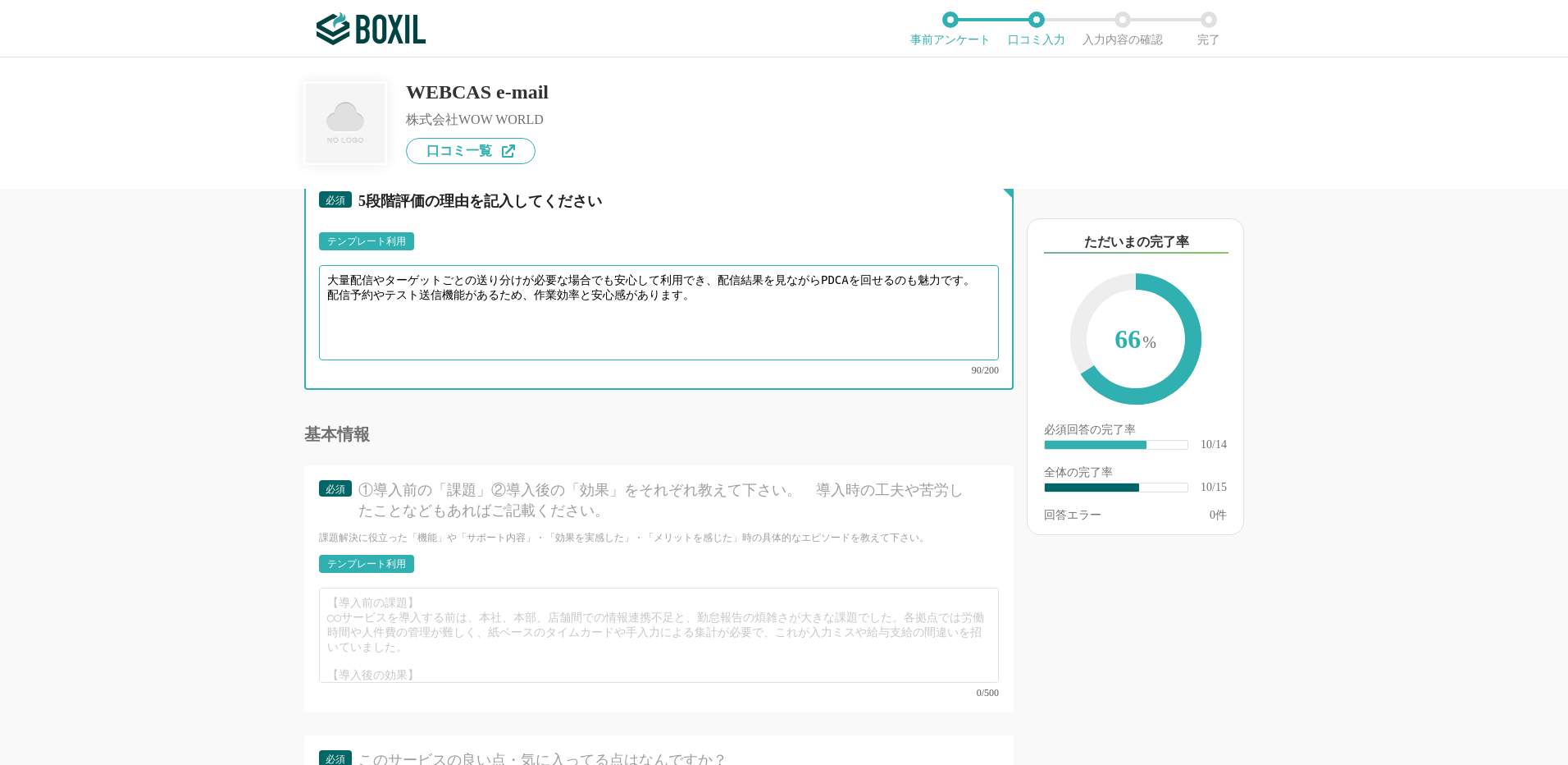
scroll to position [1641, 0]
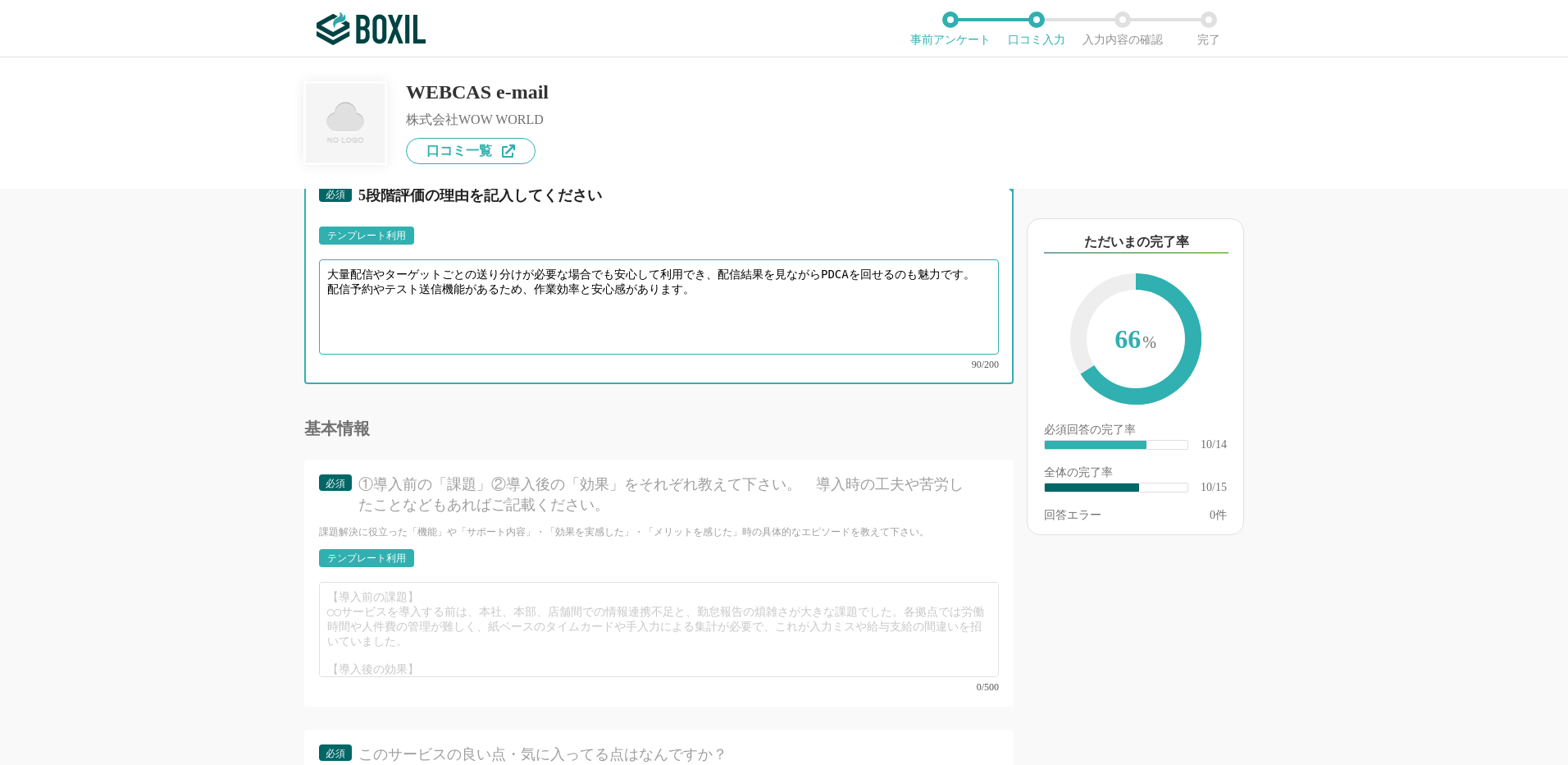
type textarea "大量配信やターゲットごとの送り分けが必要な場合でも安心して利用でき、配信結果を見ながらPDCAを回せるのも魅力です。 配信予約やテスト送信機能があるため、作業…"
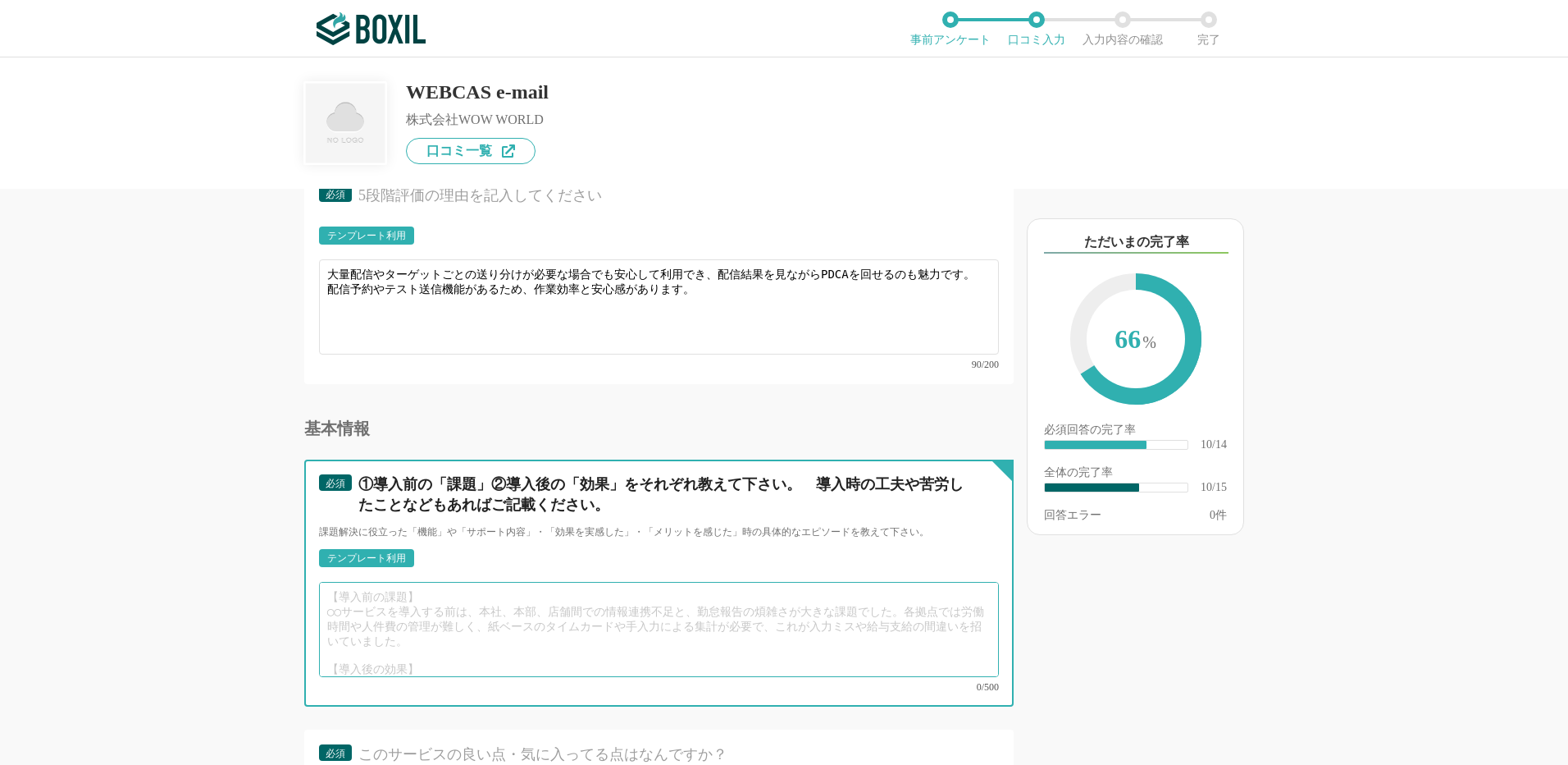
click at [378, 599] on textarea at bounding box center [658, 629] width 679 height 96
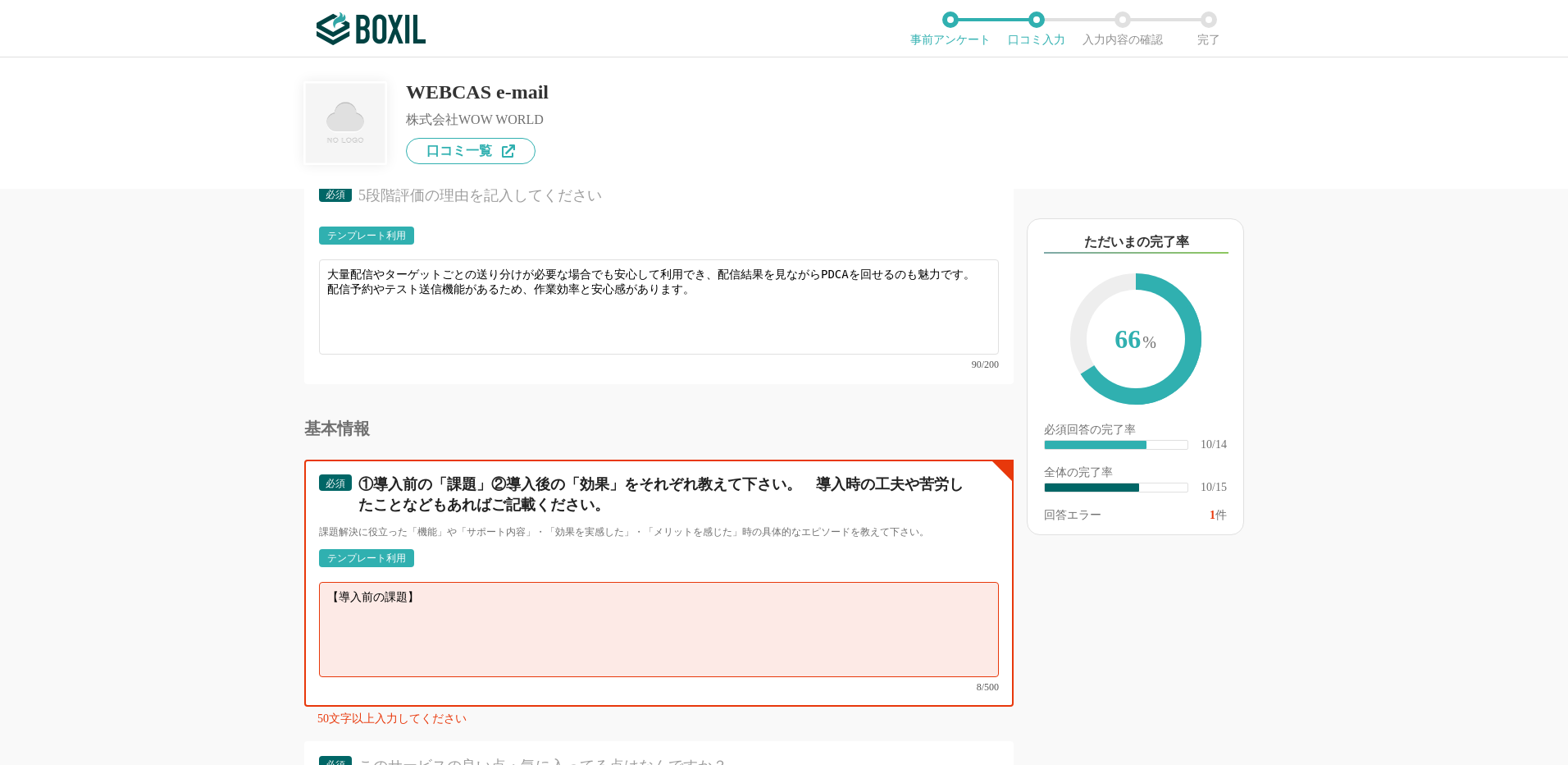
click at [330, 607] on textarea "【導入前の課題】" at bounding box center [658, 629] width 679 height 96
paste textarea "顧客向けメール配信を自前で行うのはシステム的に限界があり、誤配信や到達率の不安があった。 大量配信時にサーバー負荷や送信遅延が発生し、安定した配信が難しかった…"
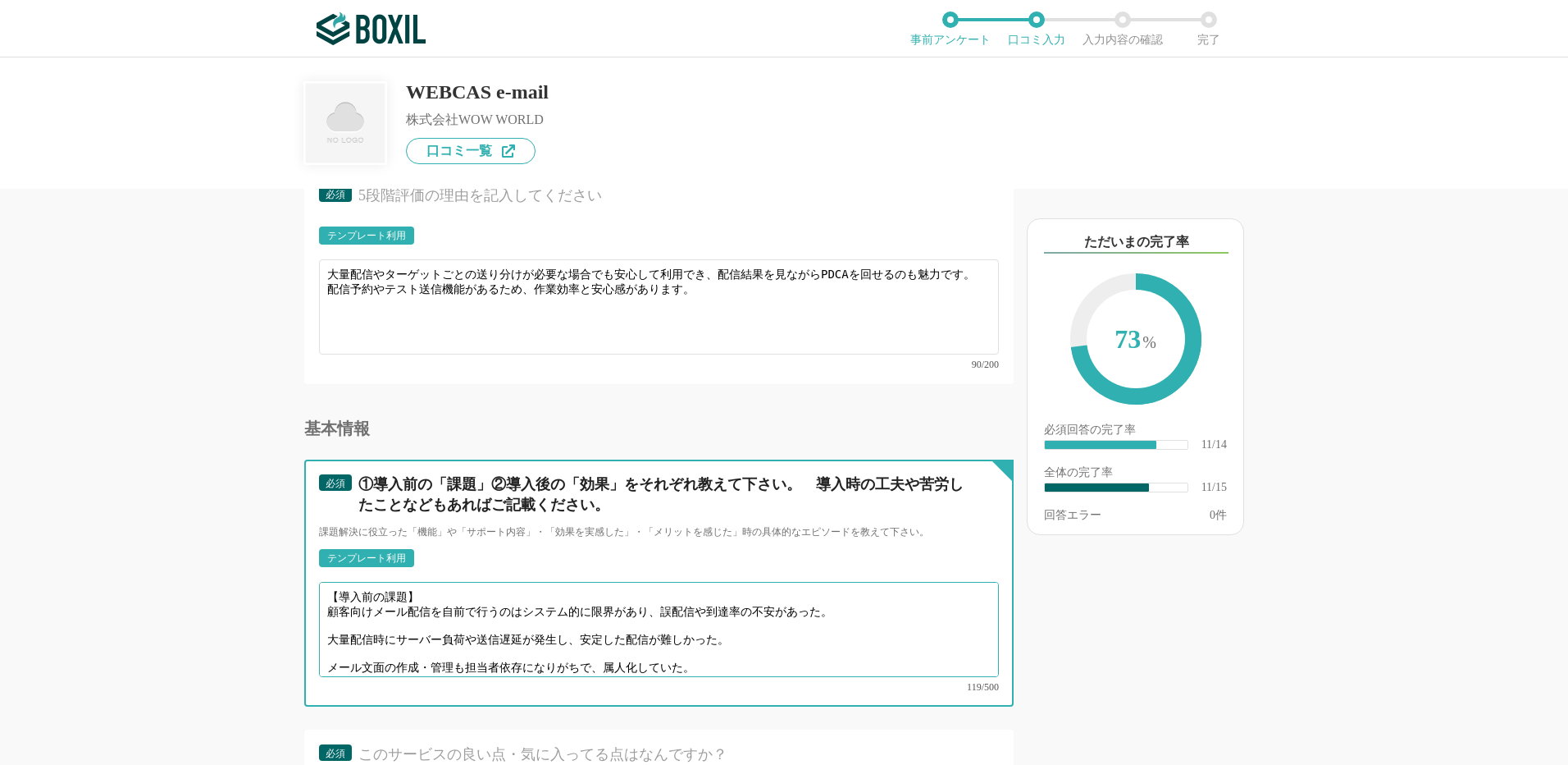
click at [325, 620] on textarea "【導入前の課題】 顧客向けメール配信を自前で行うのはシステム的に限界があり、誤配信や到達率の不安があった。 大量配信時にサーバー負荷や送信遅延が発生し、安定し…" at bounding box center [658, 629] width 679 height 96
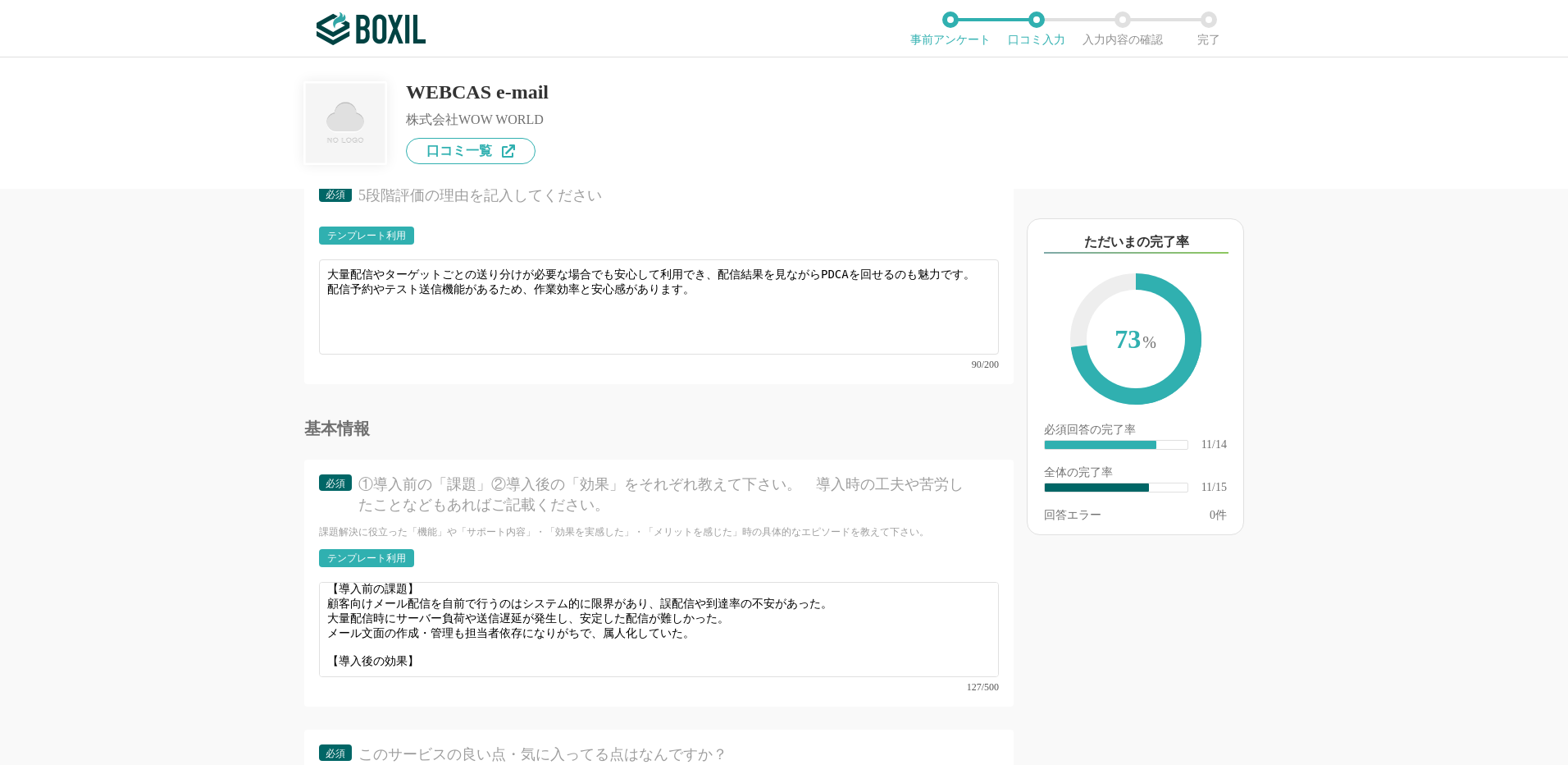
scroll to position [11, 0]
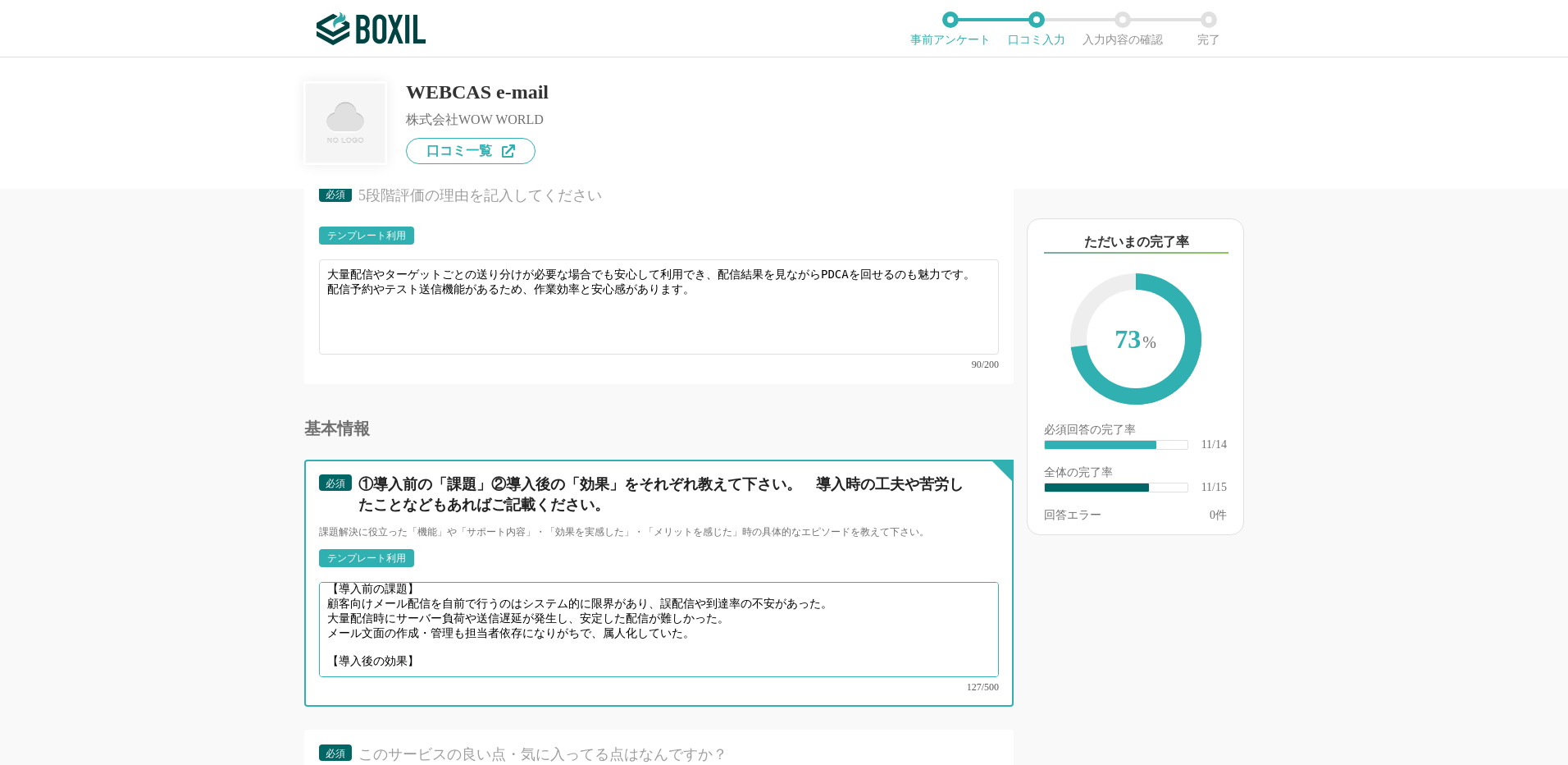
click at [368, 647] on textarea "【導入前の課題】 顧客向けメール配信を自前で行うのはシステム的に限界があり、誤配信や到達率の不安があった。 大量配信時にサーバー負荷や送信遅延が発生し、安定し…" at bounding box center [658, 629] width 679 height 96
paste textarea "大量配信でも安定した送信が可能になり、到達率が大幅に改善。 配信リストの管理やセグメント分けがしやすく、ターゲットごとにメールを送り分けられるようになった。 …"
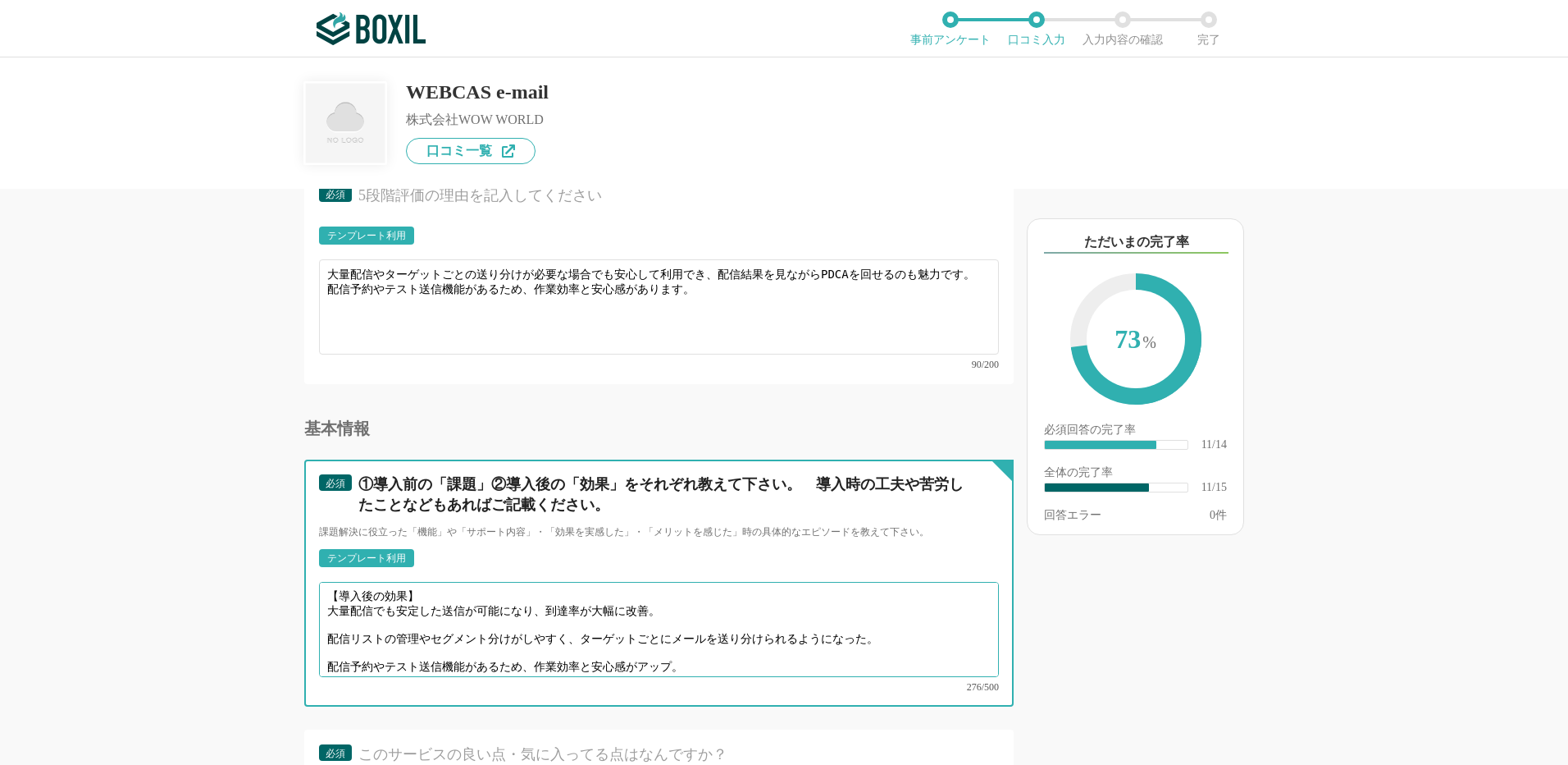
click at [327, 607] on textarea "【導入前の課題】 顧客向けメール配信を自前で行うのはシステム的に限界があり、誤配信や到達率の不安があった。 大量配信時にサーバー負荷や送信遅延が発生し、安定し…" at bounding box center [658, 629] width 679 height 96
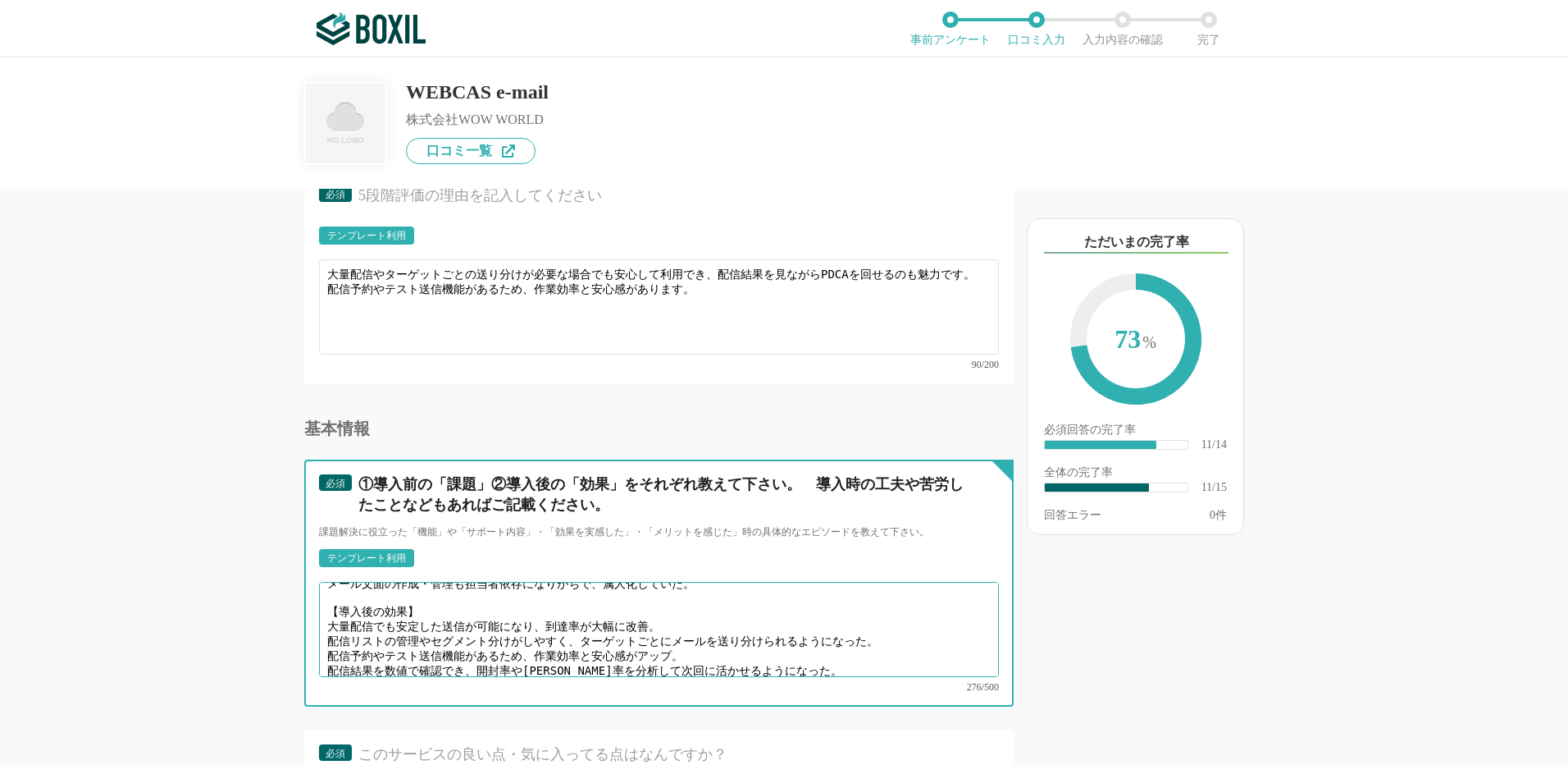
scroll to position [46, 0]
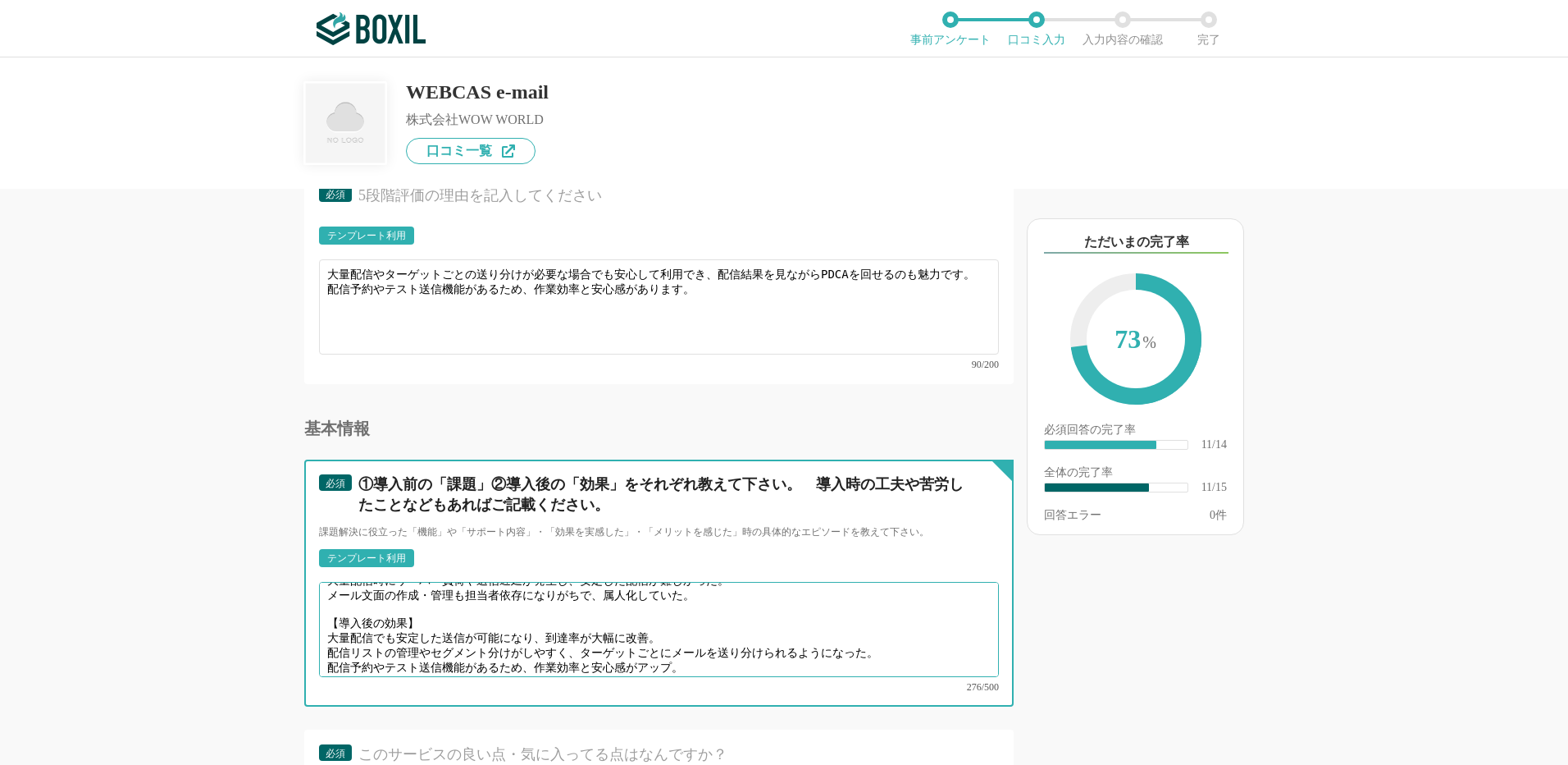
click at [809, 648] on textarea "【導入前の課題】 顧客向けメール配信を自前で行うのはシステム的に限界があり、誤配信や到達率の不安があった。 大量配信時にサーバー負荷や送信遅延が発生し、安定し…" at bounding box center [658, 629] width 679 height 96
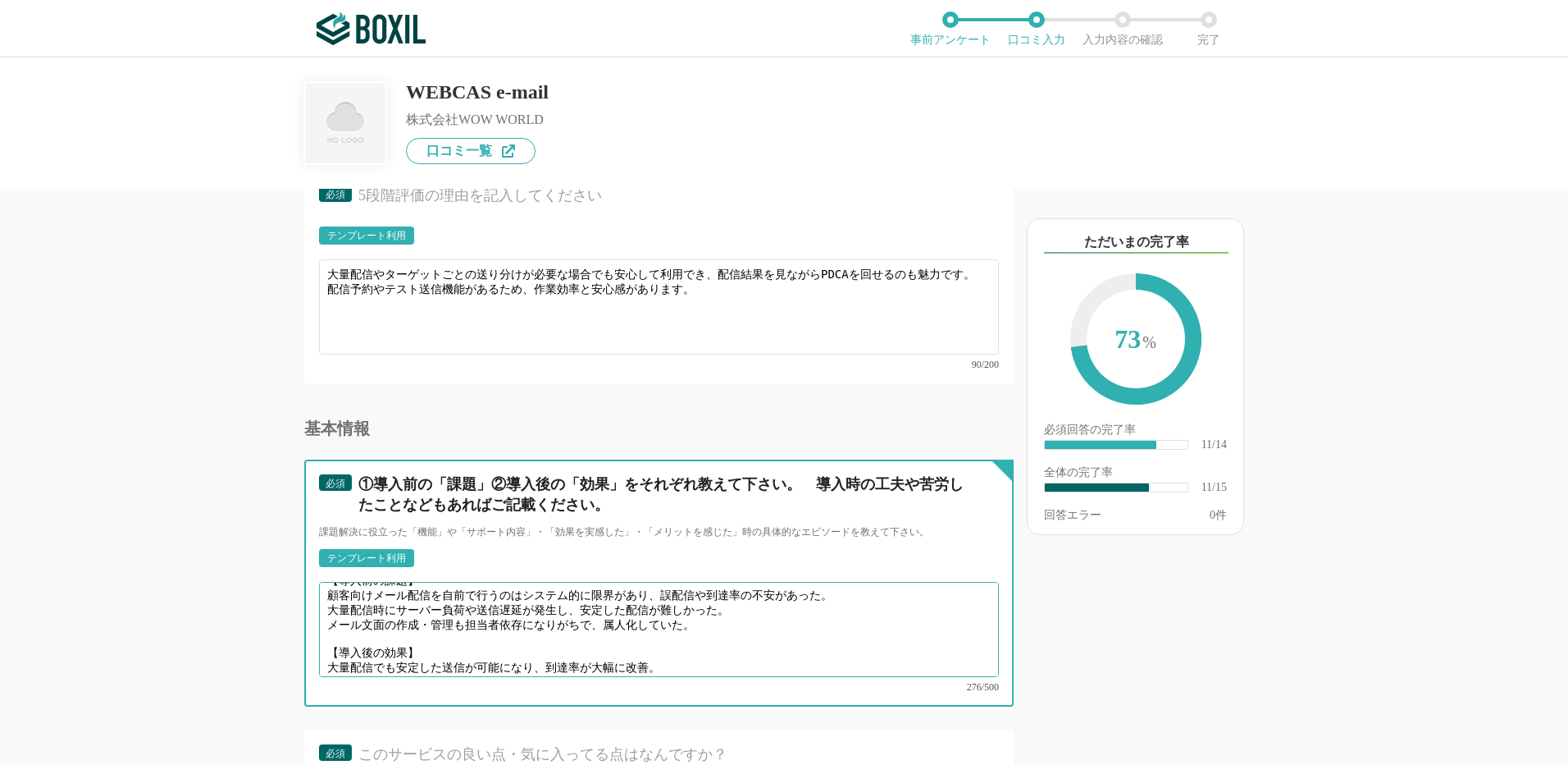
scroll to position [0, 0]
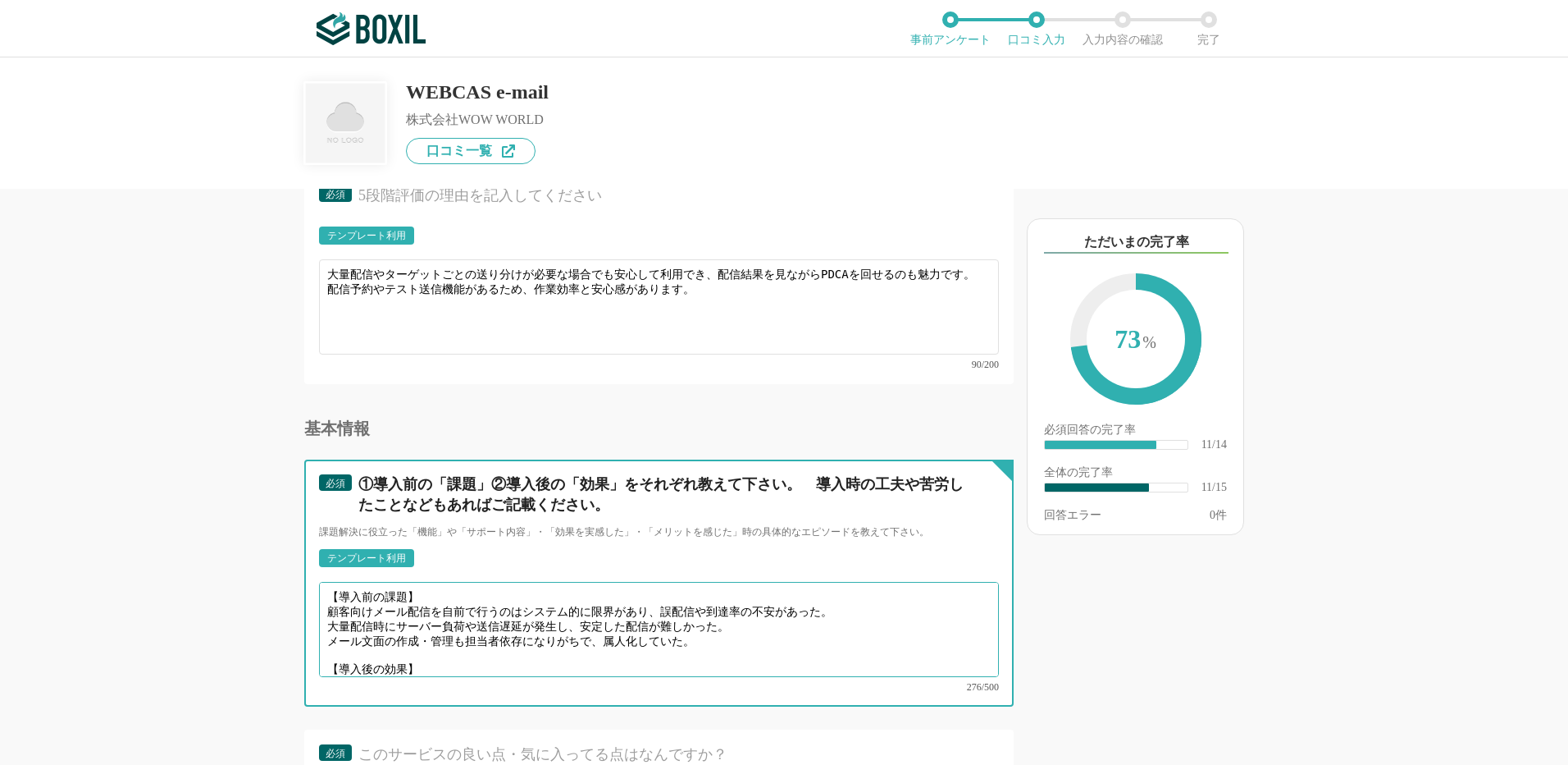
click at [321, 599] on textarea "【導入前の課題】 顧客向けメール配信を自前で行うのはシステム的に限界があり、誤配信や到達率の不安があった。 大量配信時にサーバー負荷や送信遅延が発生し、安定し…" at bounding box center [658, 629] width 679 height 96
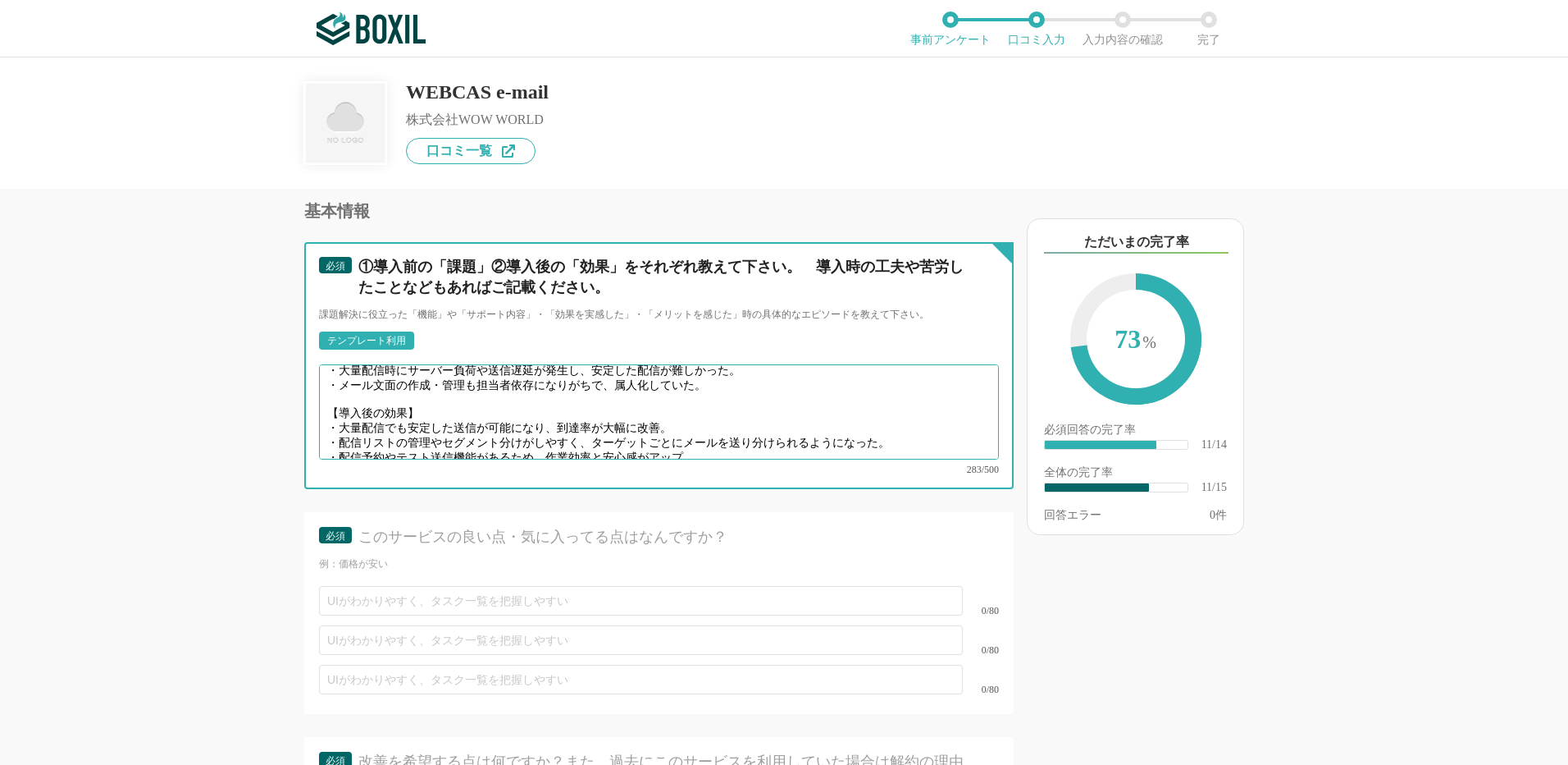
scroll to position [1887, 0]
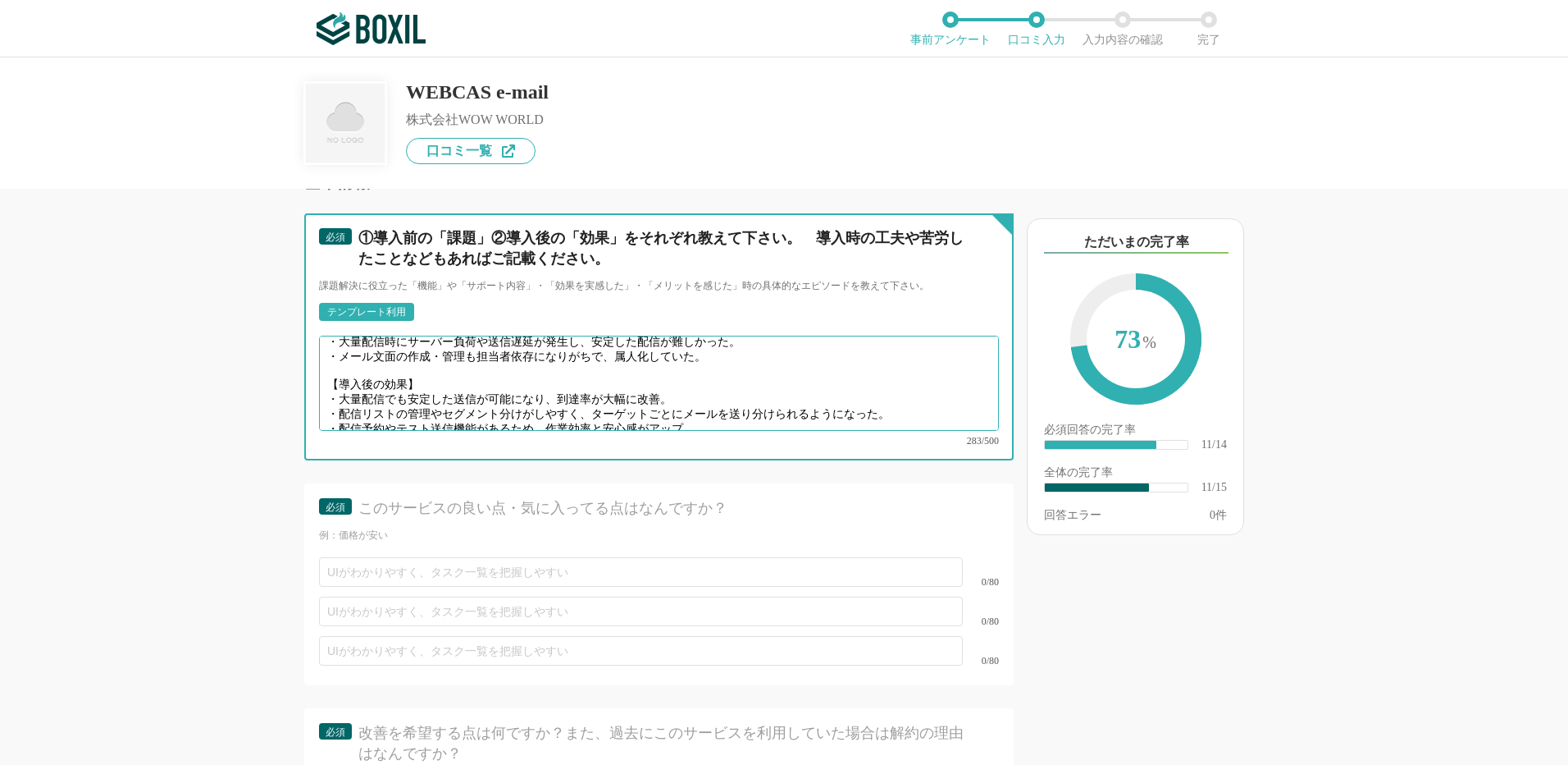
type textarea "【導入前の課題】 ・顧客向けメール配信を自前で行うのはシステム的に限界があり、誤配信や到達率の不安があった。 ・大量配信時にサーバー負荷や送信遅延が発生し、安…"
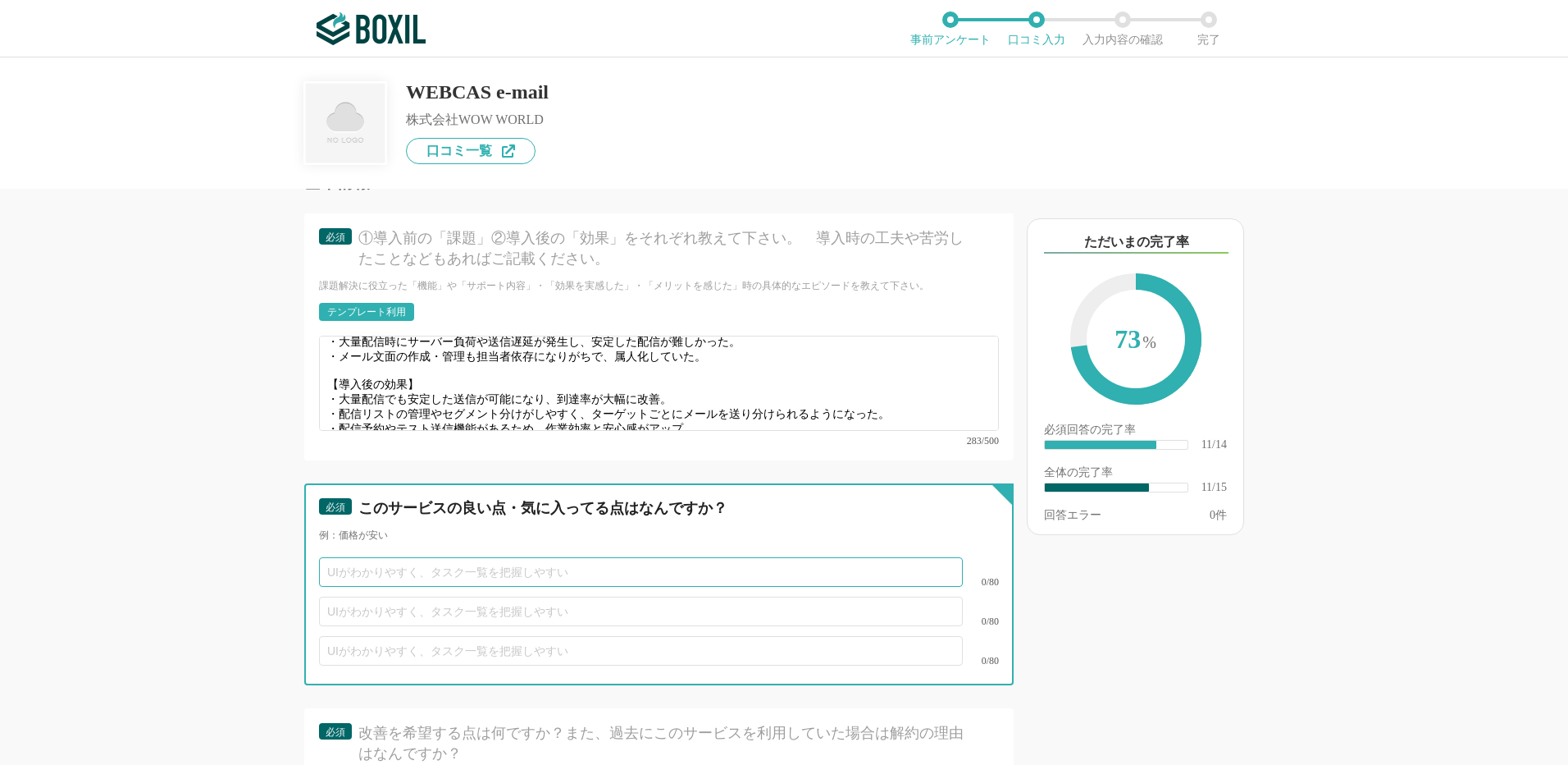
click at [442, 557] on input "text" at bounding box center [640, 572] width 644 height 30
paste input "大量メールを一括で安定配信できる点"
type input "大量メールを一括で安定配信できる点"
click at [351, 596] on input "text" at bounding box center [640, 611] width 644 height 30
paste input "予約配信・セグメント配信が直感的にできる操作性"
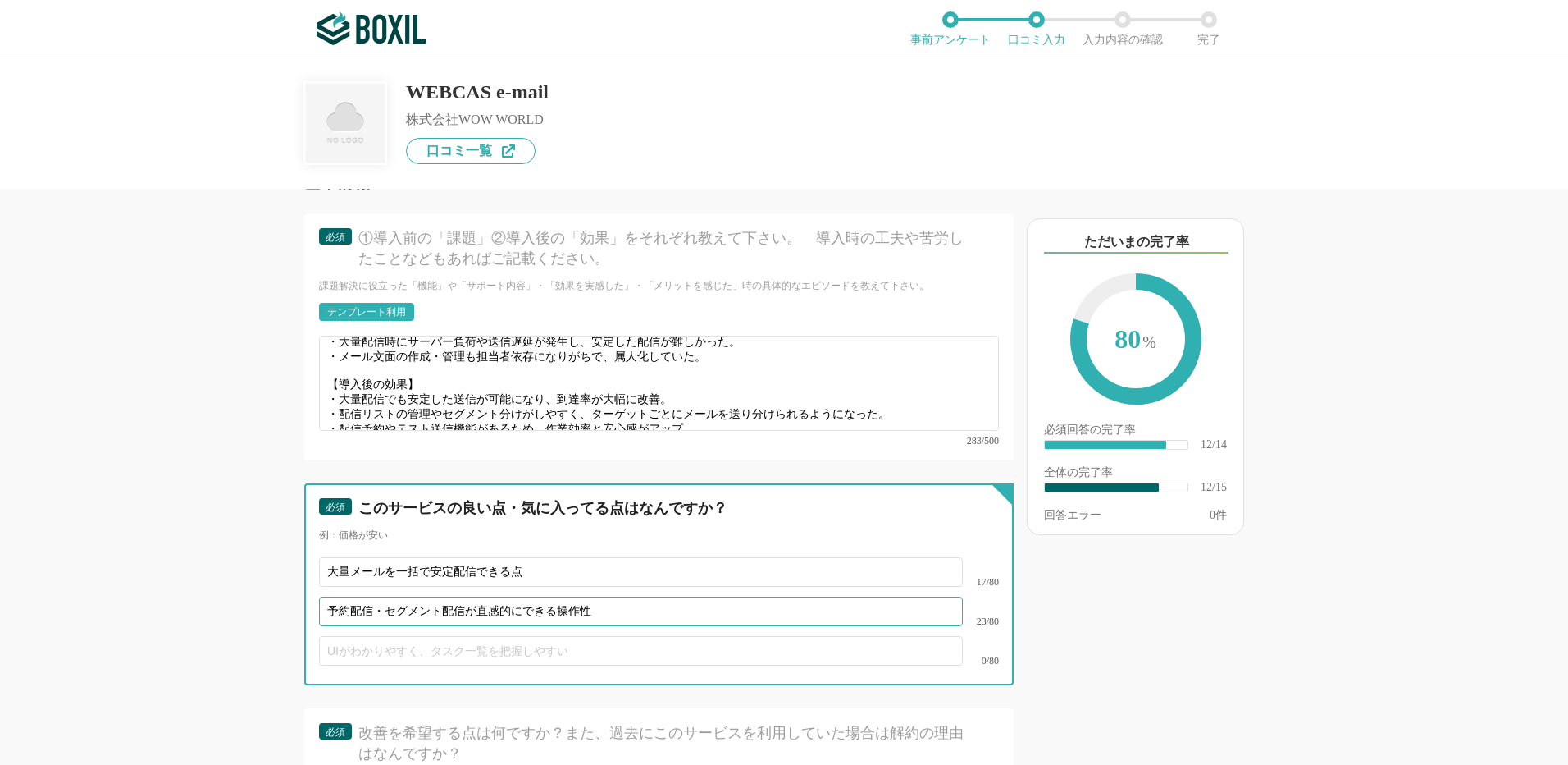
type input "予約配信・セグメント配信が直感的にできる操作性"
click at [399, 636] on input "text" at bounding box center [640, 651] width 644 height 30
paste input "安心のサポート体制（導入時のフォローやマニュアルが充実）"
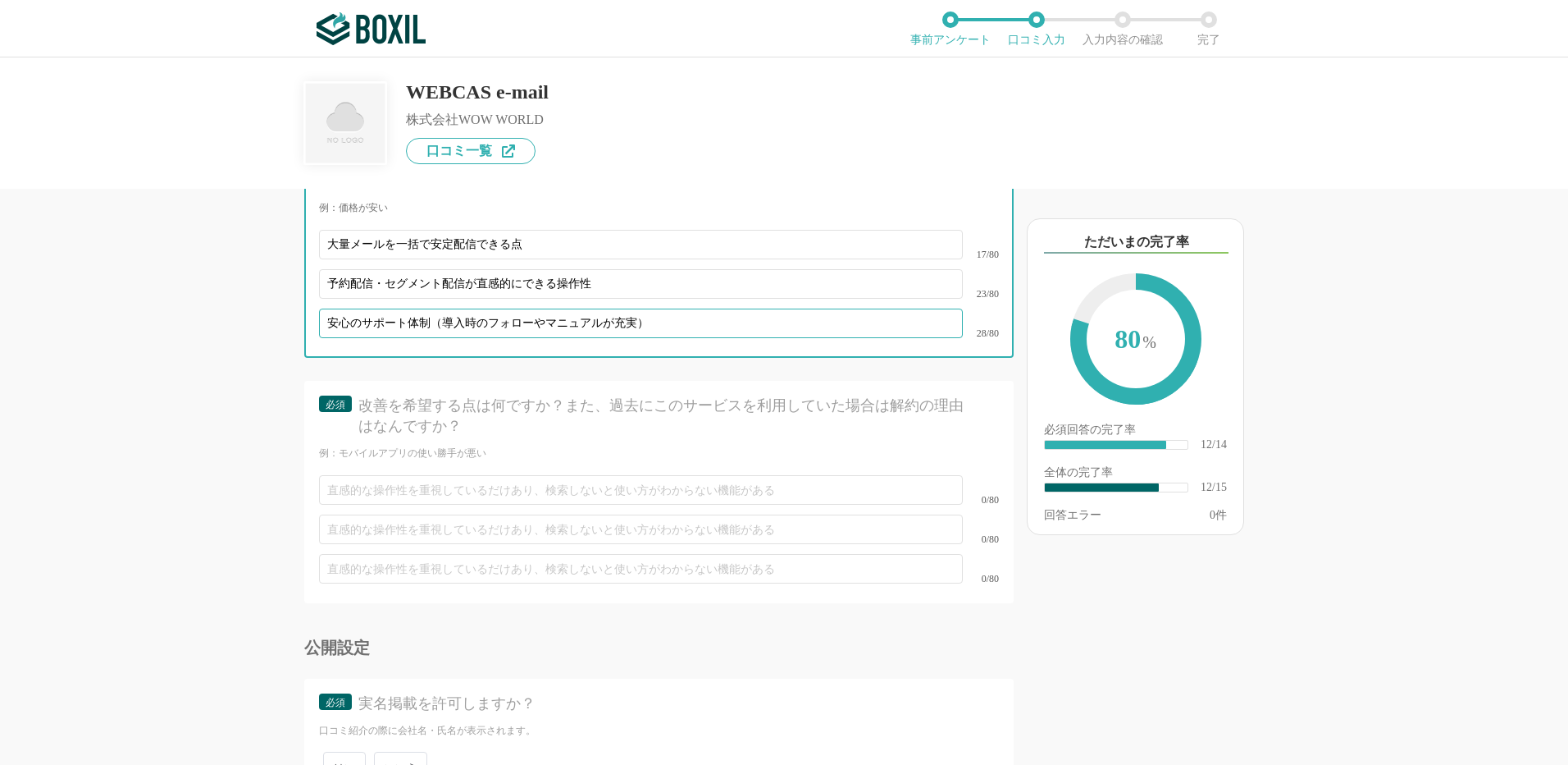
scroll to position [2215, 0]
type input "安心のサポート体制（導入時のフォローやマニュアルが充実）"
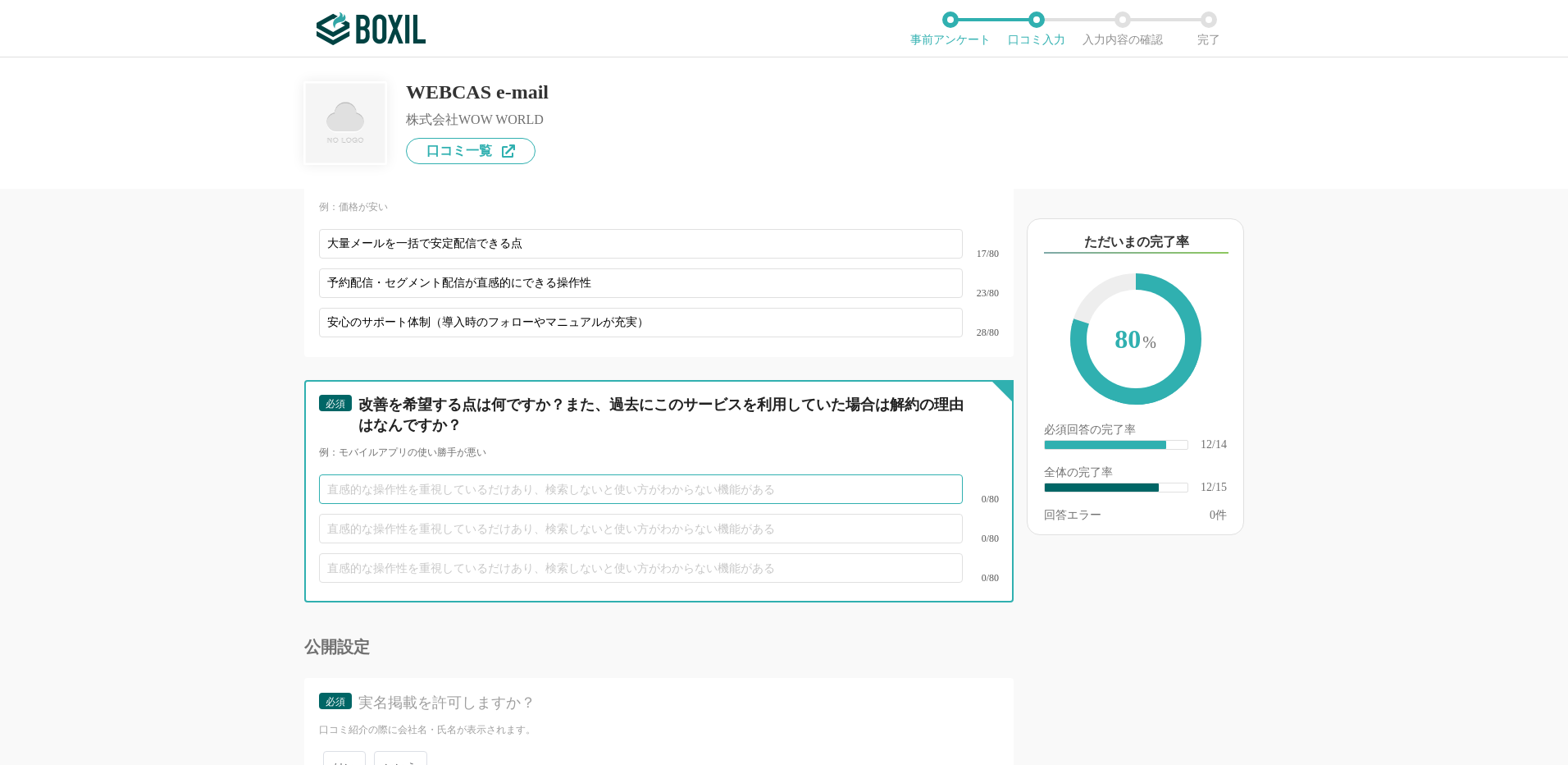
click at [380, 474] on input "text" at bounding box center [640, 489] width 644 height 30
paste input "画面UIがやや古く感じる部分があり、もう少し操作画面がモダンになるとさらに使いやすい。"
drag, startPoint x: 849, startPoint y: 462, endPoint x: 233, endPoint y: 500, distance: 617.2
click at [233, 500] on div "他のサービス・ツールと連携していますか？ ※複数選択可 例：Slack、Salesforce 選択したサービス 未選択 必須 使いやすさ（５点満点） 直感的に…" at bounding box center [604, 476] width 820 height 576
paste input "分析機能は基本的な数値は見られるが、詳細なレポートや可視化の幅が広がると便利"
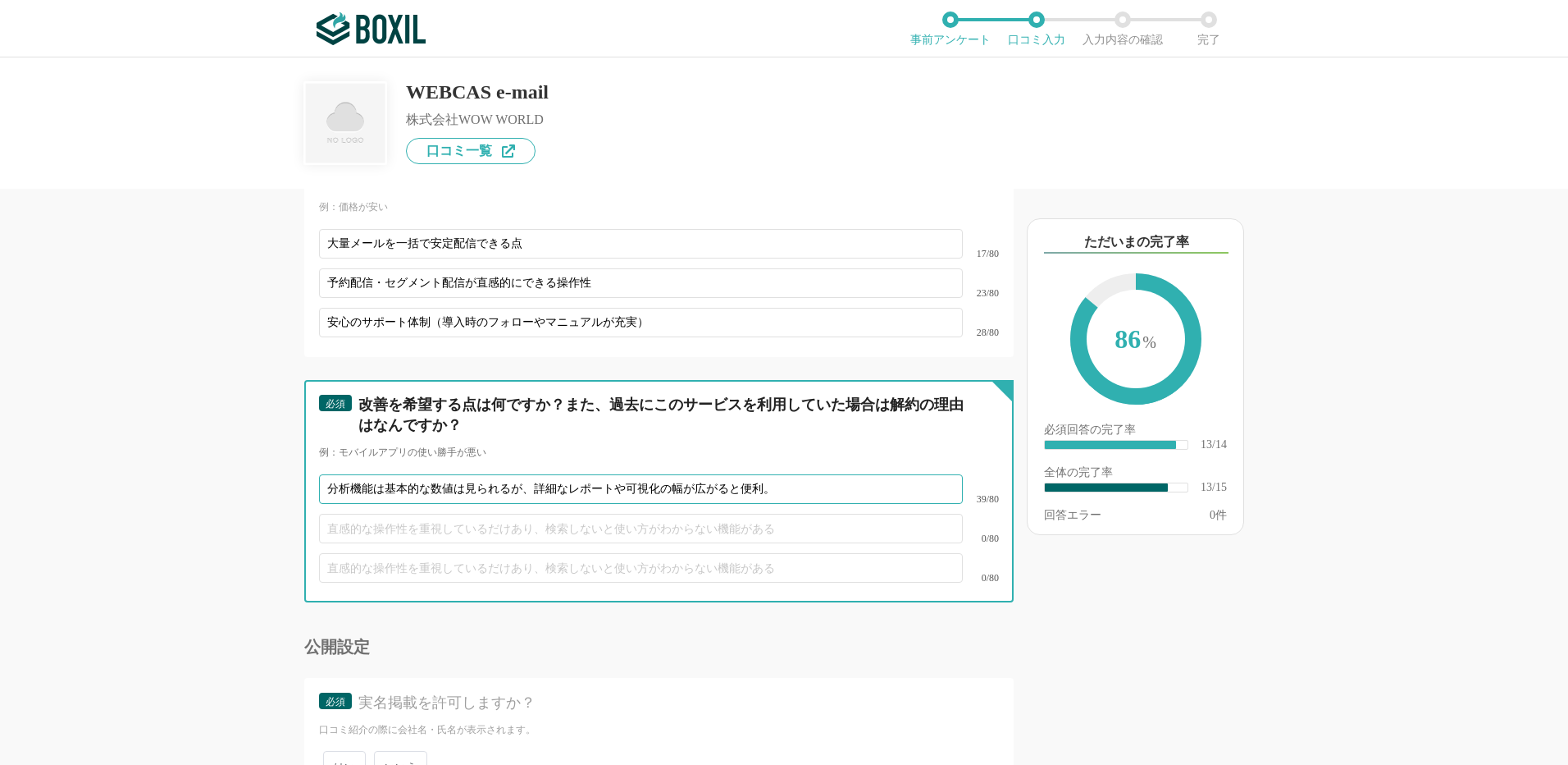
type input "分析機能は基本的な数値は見られるが、詳細なレポートや可視化の幅が広がると便利。"
click at [407, 516] on input "text" at bounding box center [640, 529] width 644 height 30
paste input "配信設定の権限管理がもっと柔軟にできると、大規模チームでの利用時にありがたい。"
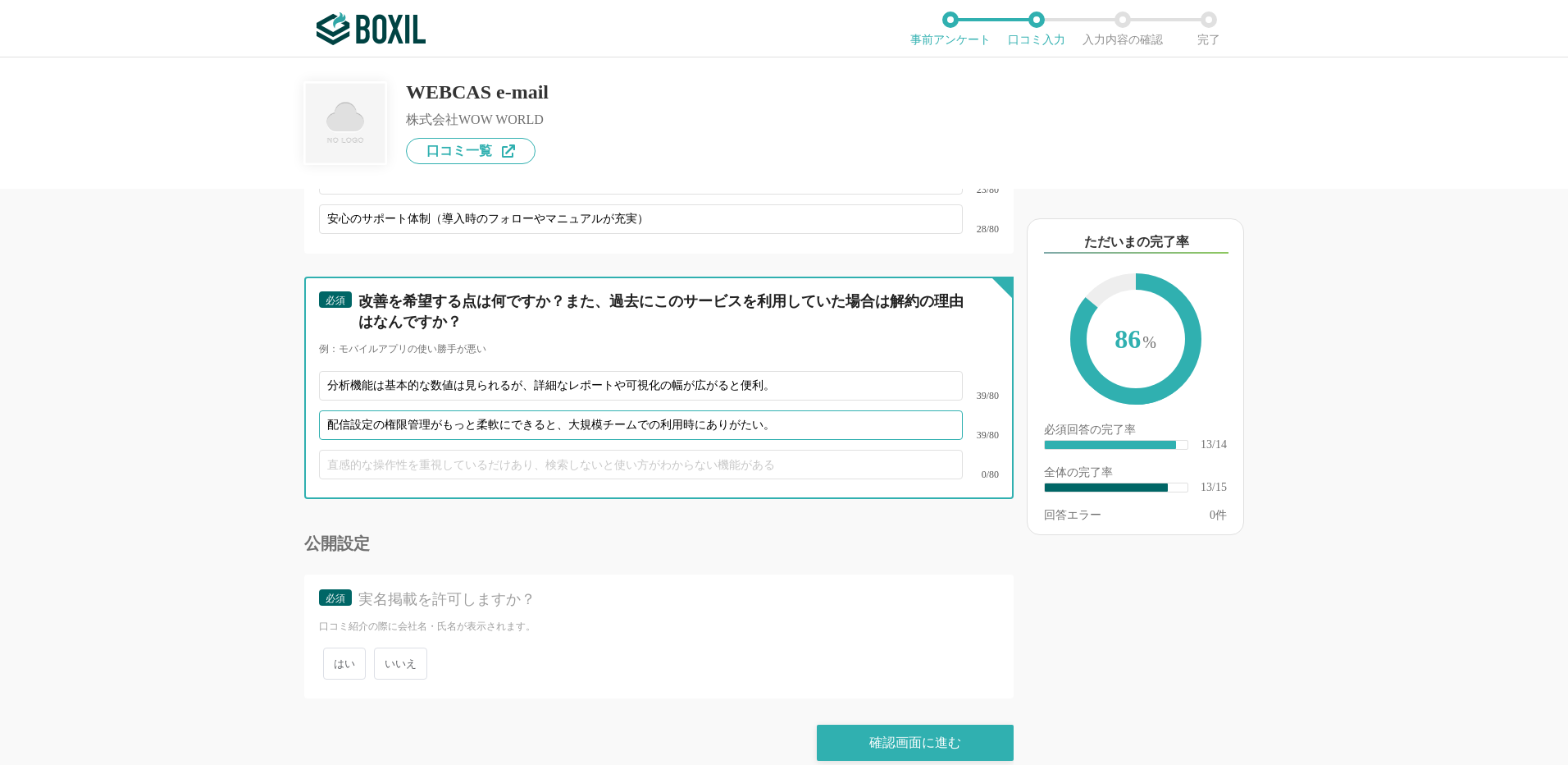
scroll to position [2319, 0]
type input "配信設定の権限管理がもっと柔軟にできると、大規模チームでの利用時にありがたい。"
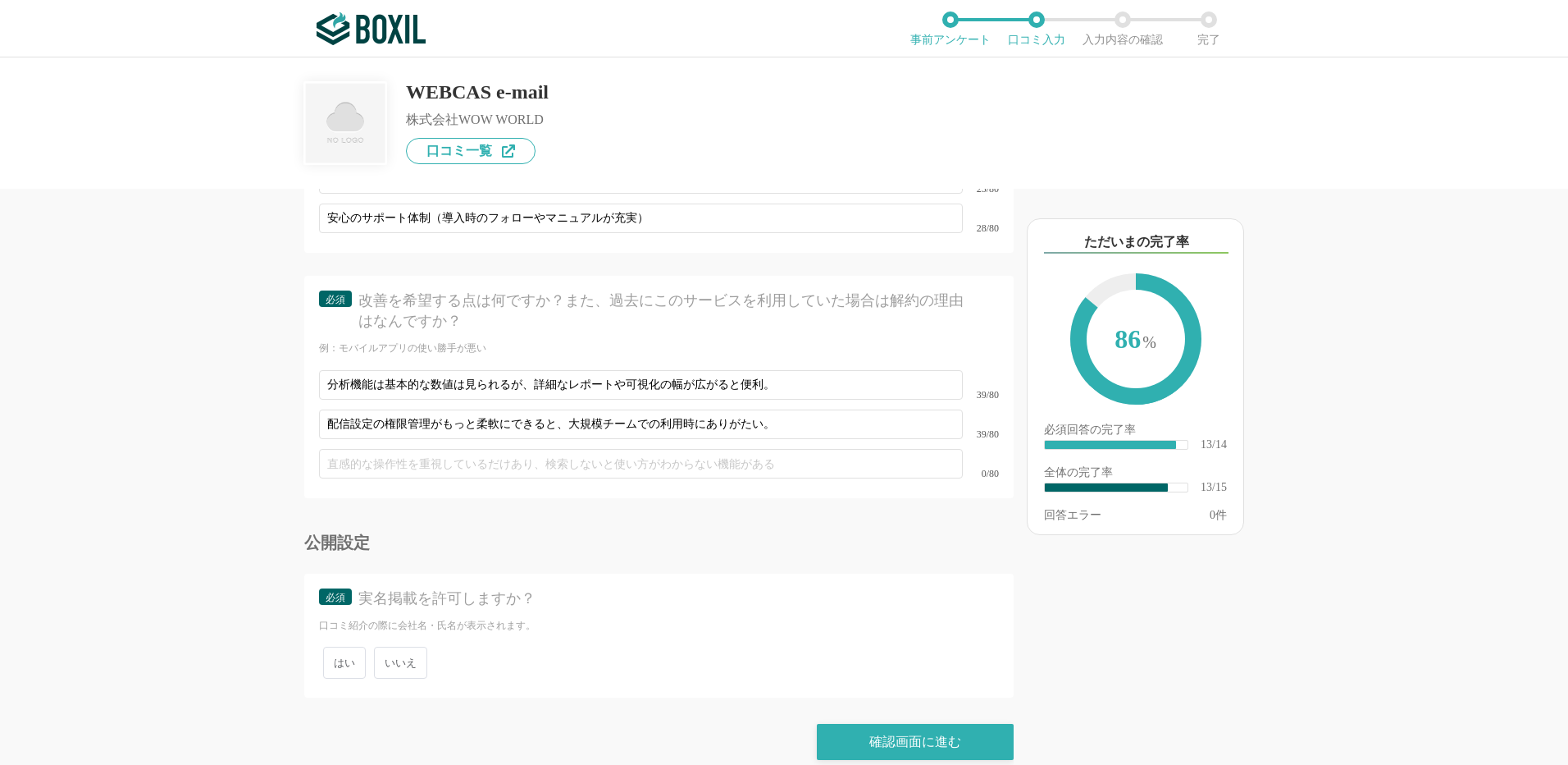
click at [391, 647] on span "いいえ" at bounding box center [400, 663] width 53 height 32
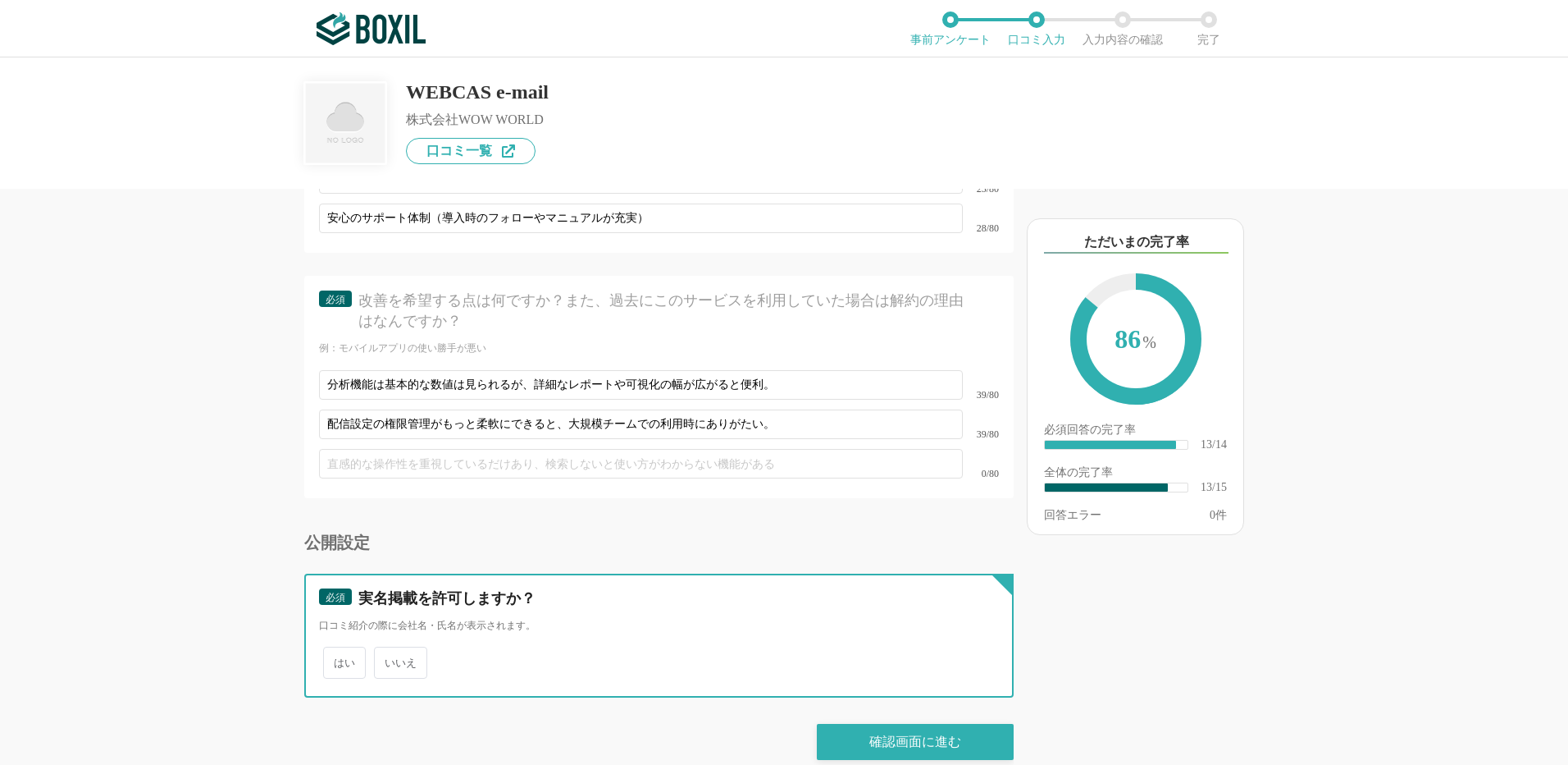
click at [389, 649] on input "いいえ" at bounding box center [382, 653] width 10 height 10
radio input "true"
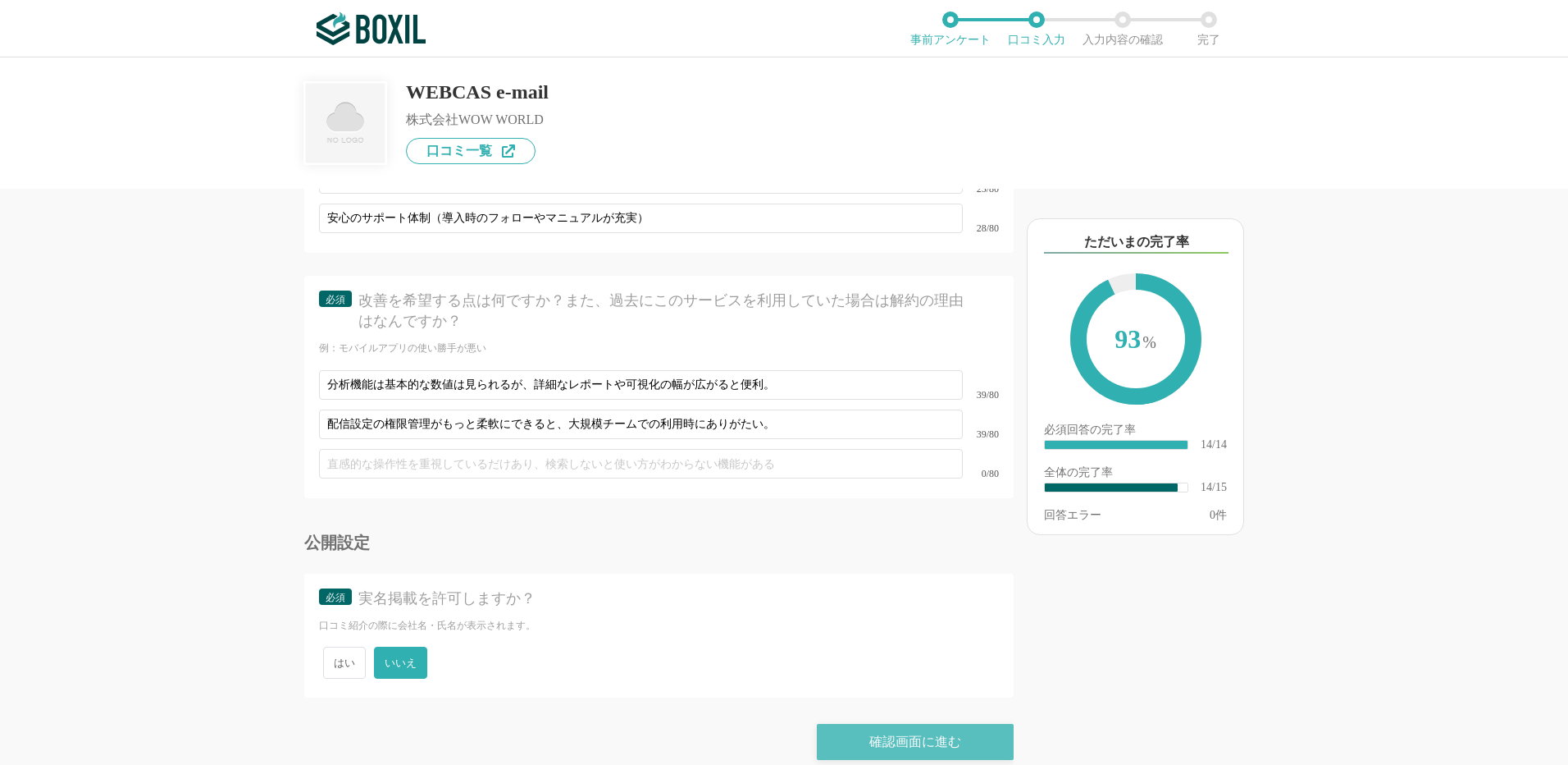
click at [903, 724] on div "確認画面に進む" at bounding box center [916, 742] width 197 height 37
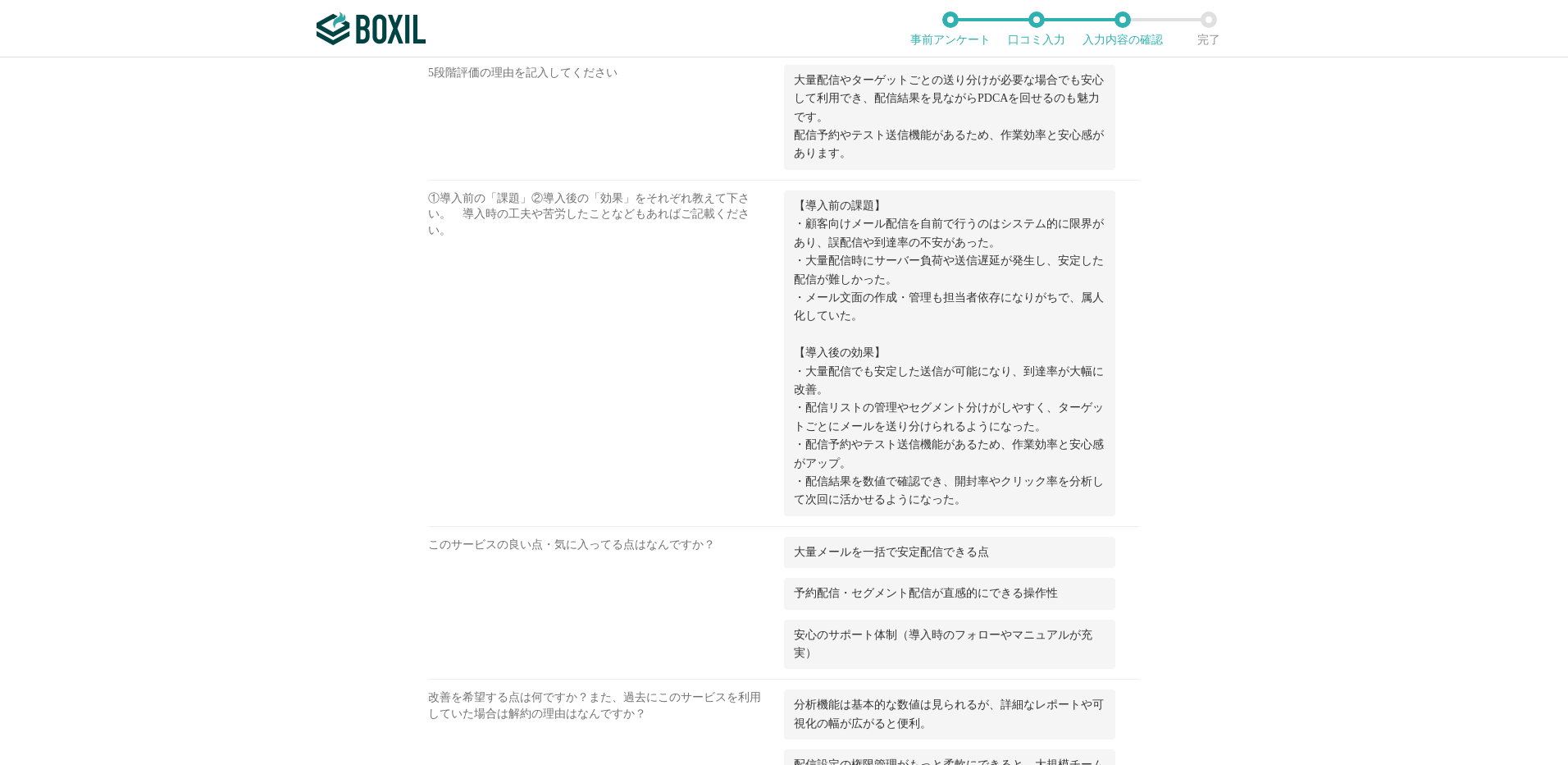
scroll to position [1312, 0]
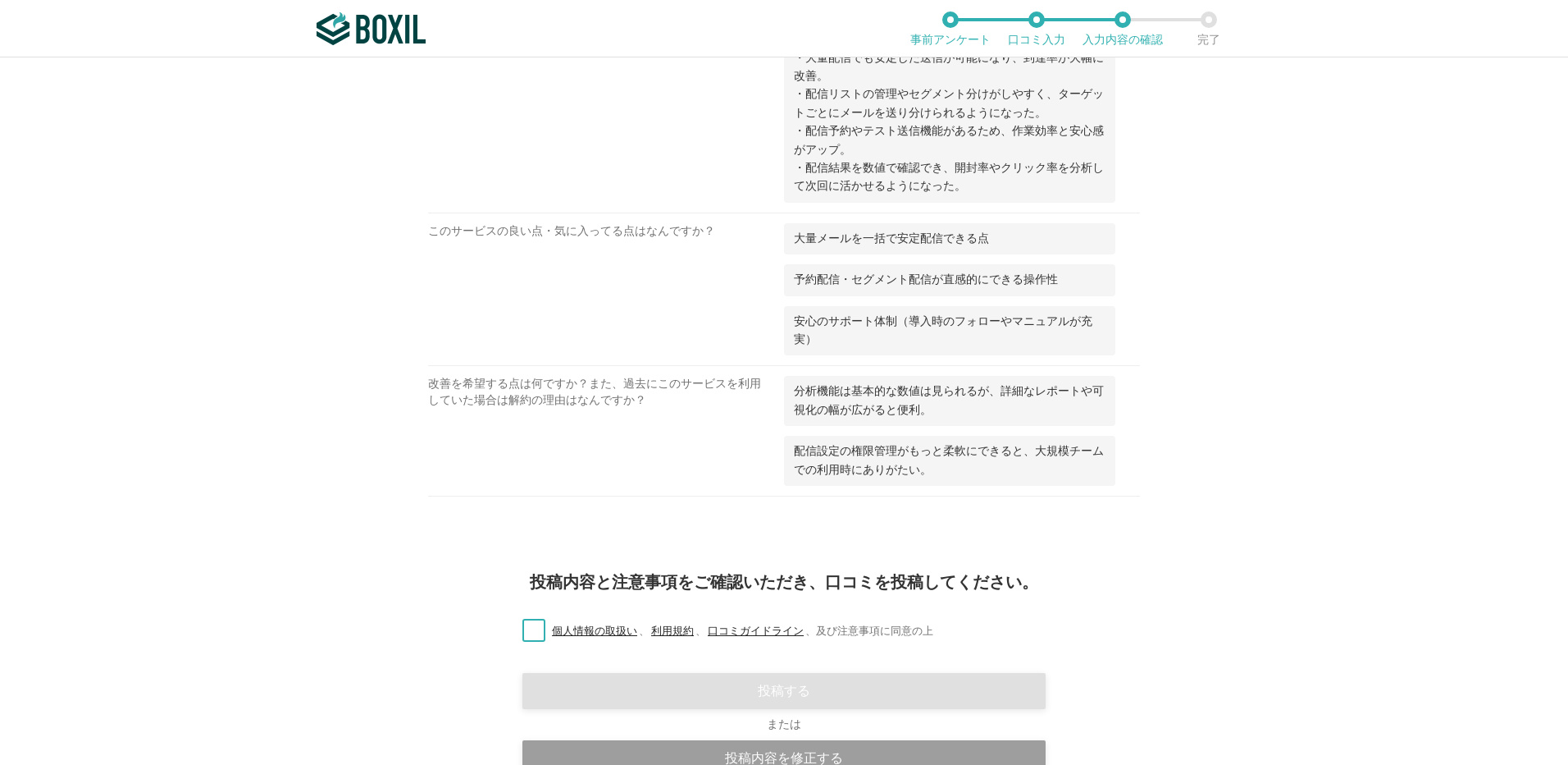
click at [519, 636] on label "個人情報の取扱い 、 利用規約 、 口コミガイドライン 、 及び注意事項に同意の上" at bounding box center [721, 631] width 424 height 17
click at [0, 0] on input "個人情報の取扱い 、 利用規約 、 口コミガイドライン 、 及び注意事項に同意の上" at bounding box center [0, 0] width 0 height 0
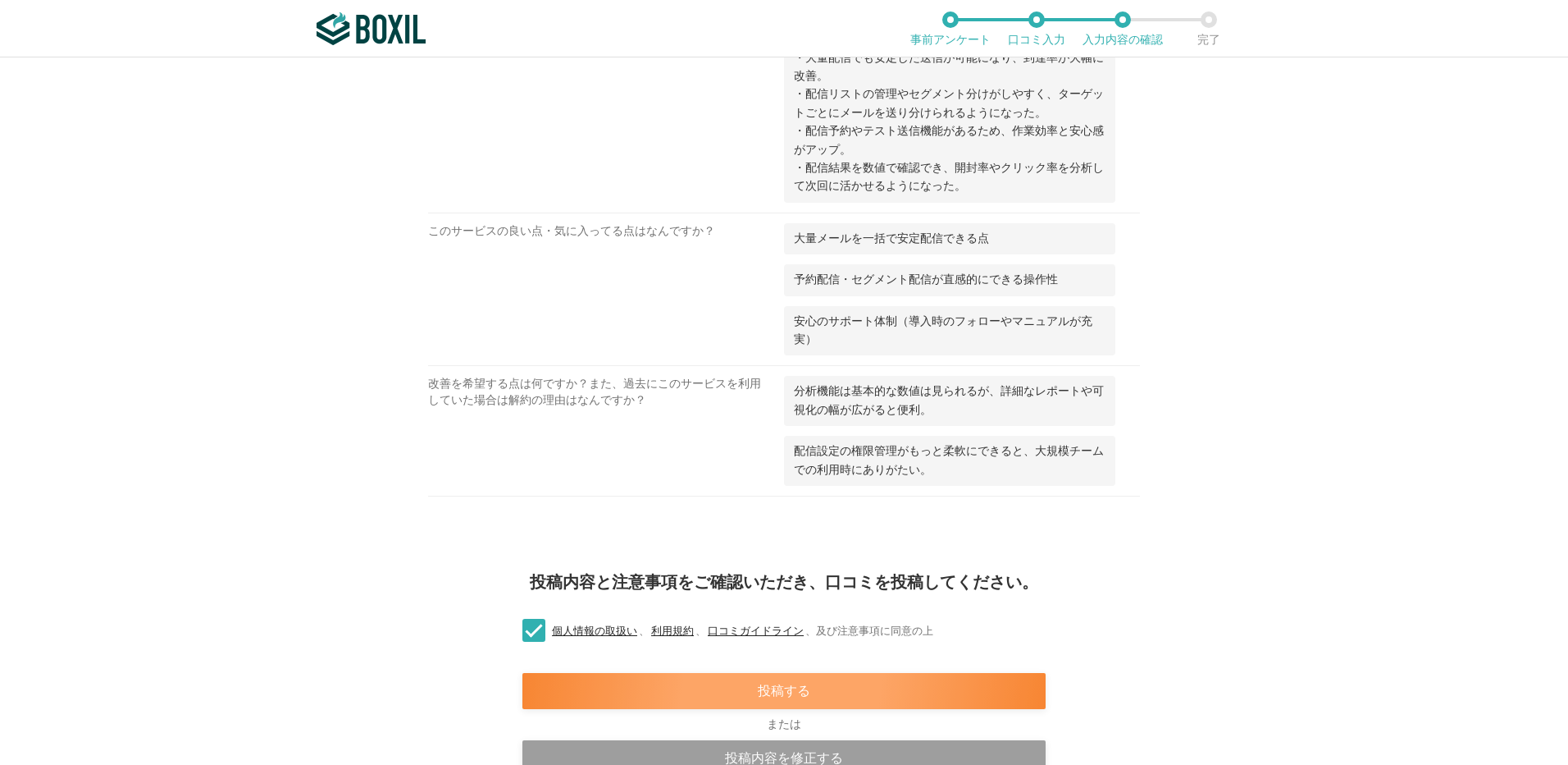
click at [760, 692] on div "投稿する" at bounding box center [784, 691] width 523 height 37
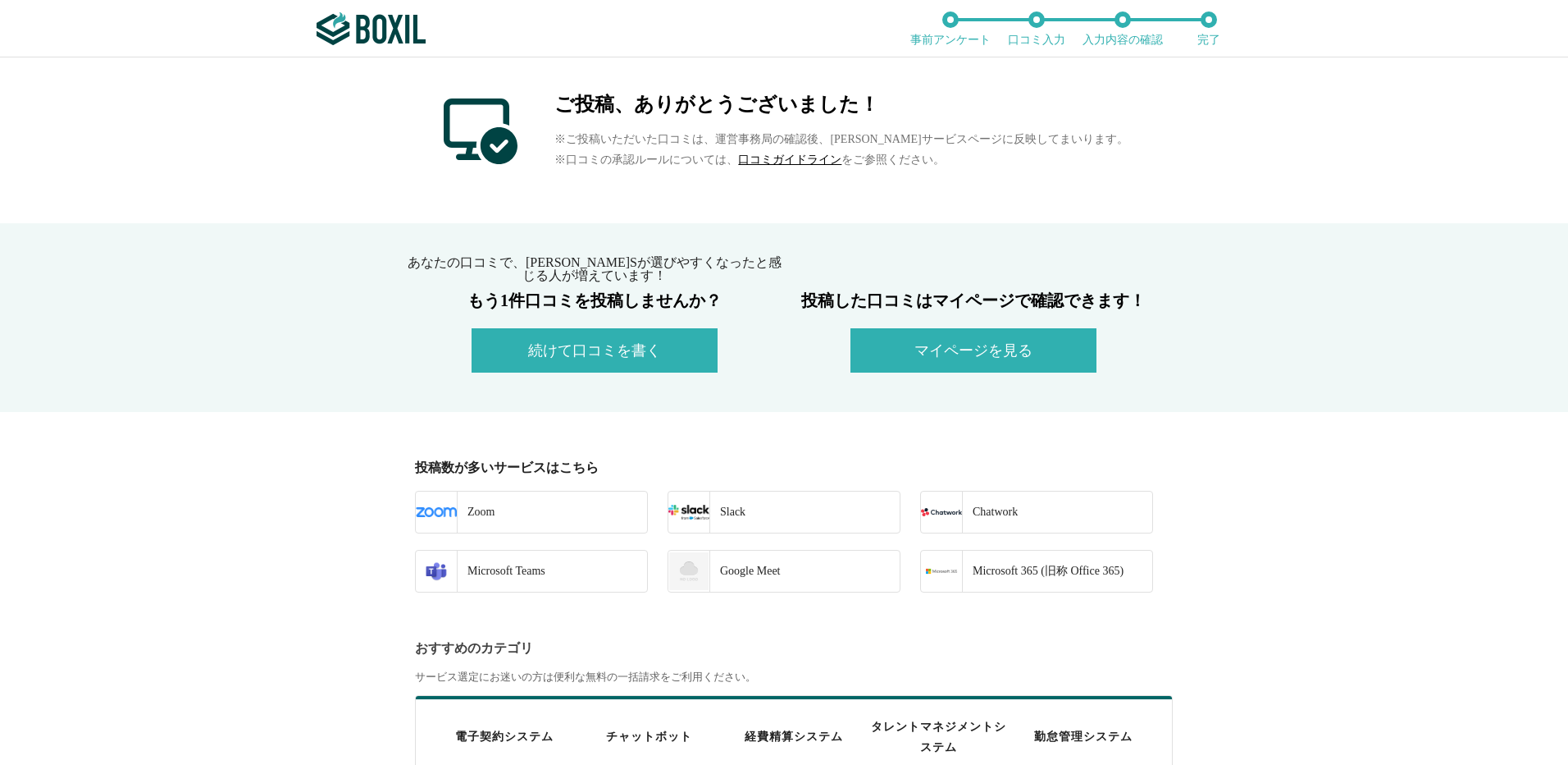
click at [622, 348] on button "続けて口コミを書く" at bounding box center [594, 350] width 246 height 44
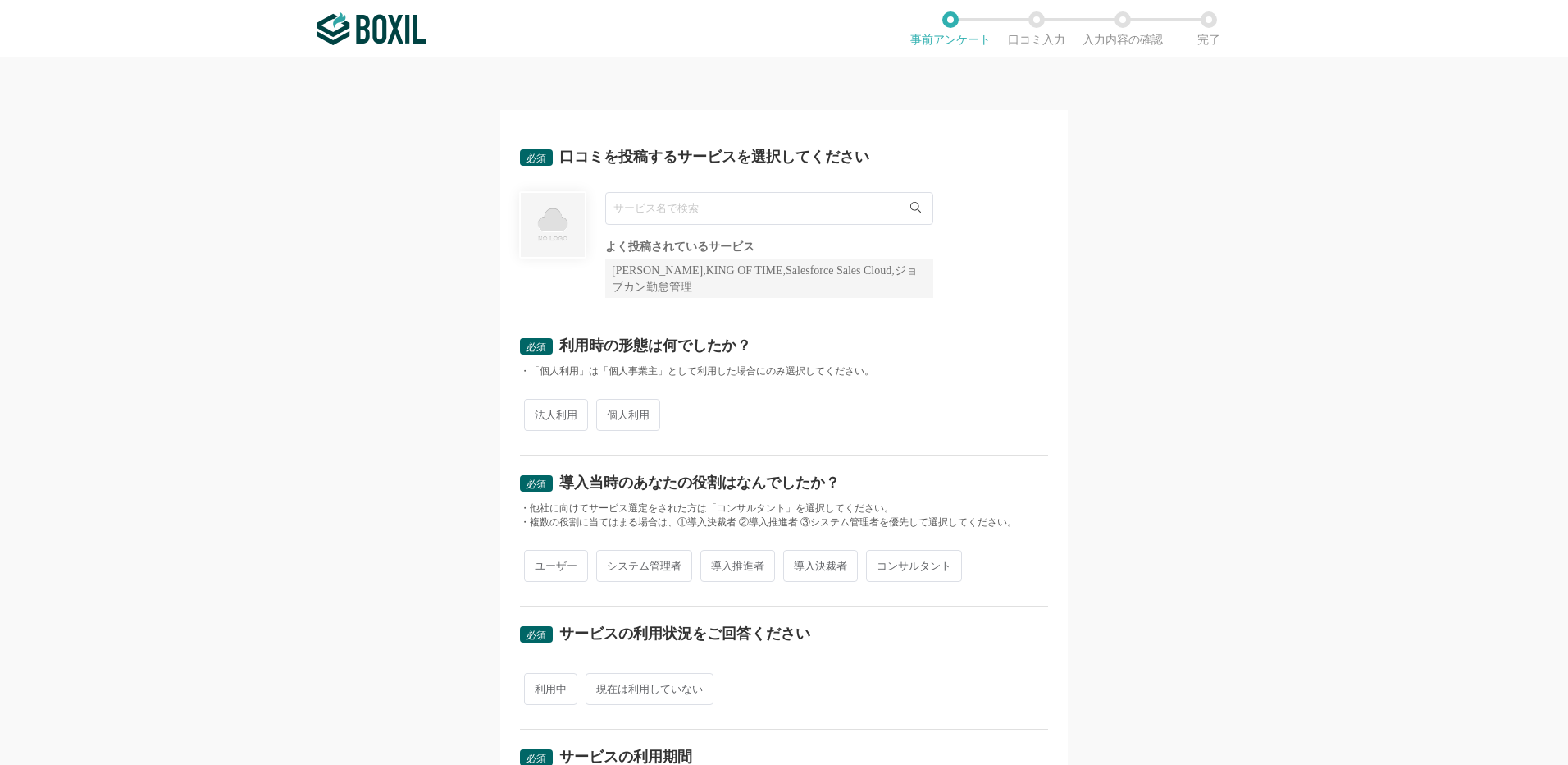
click at [657, 214] on input "text" at bounding box center [769, 208] width 328 height 33
type input "Zoom"
click at [646, 242] on li "Zoom" at bounding box center [769, 242] width 326 height 33
click at [559, 419] on span "法人利用" at bounding box center [556, 414] width 64 height 32
click at [539, 412] on input "法人利用" at bounding box center [533, 406] width 10 height 10
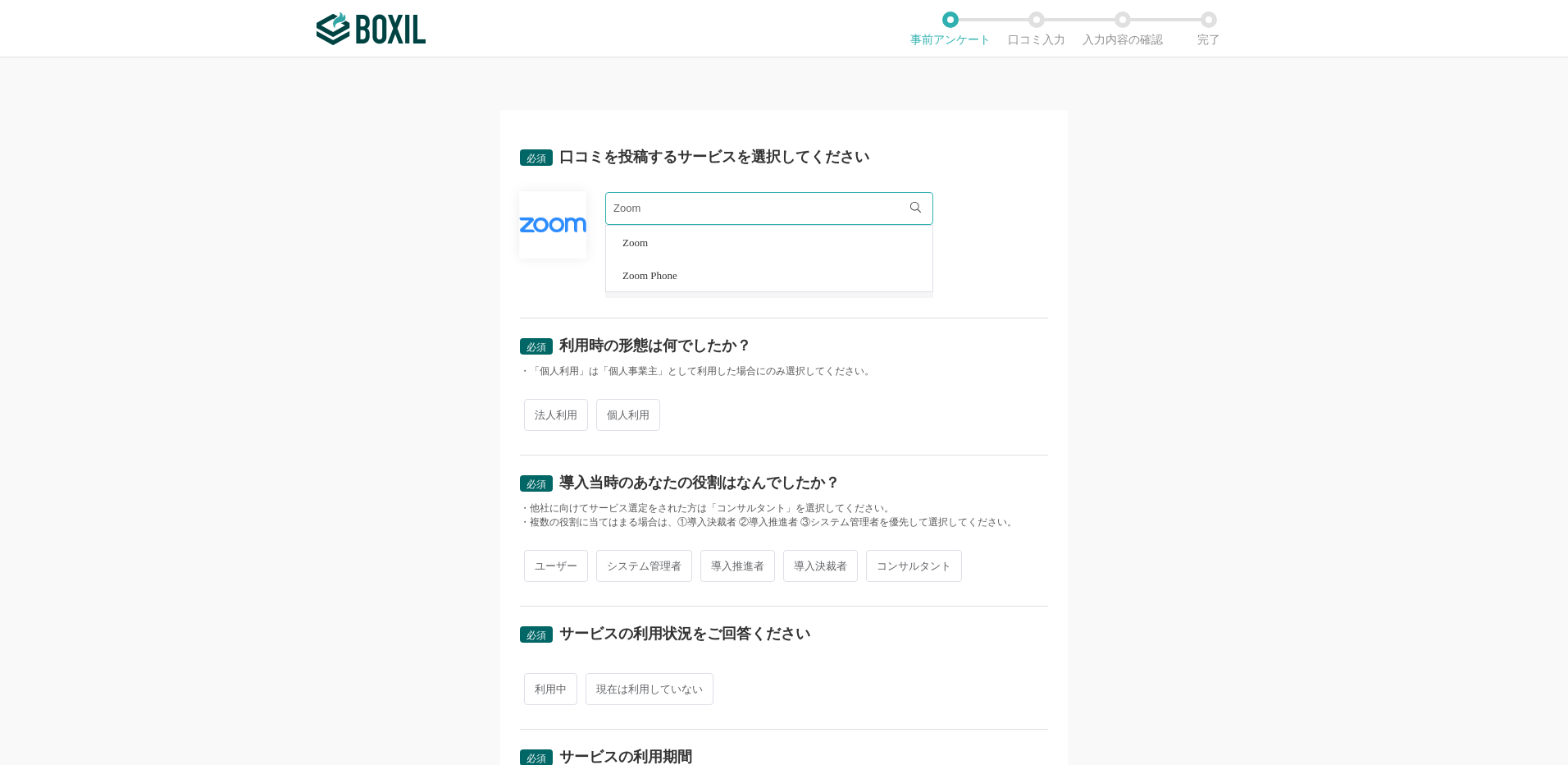
radio input "true"
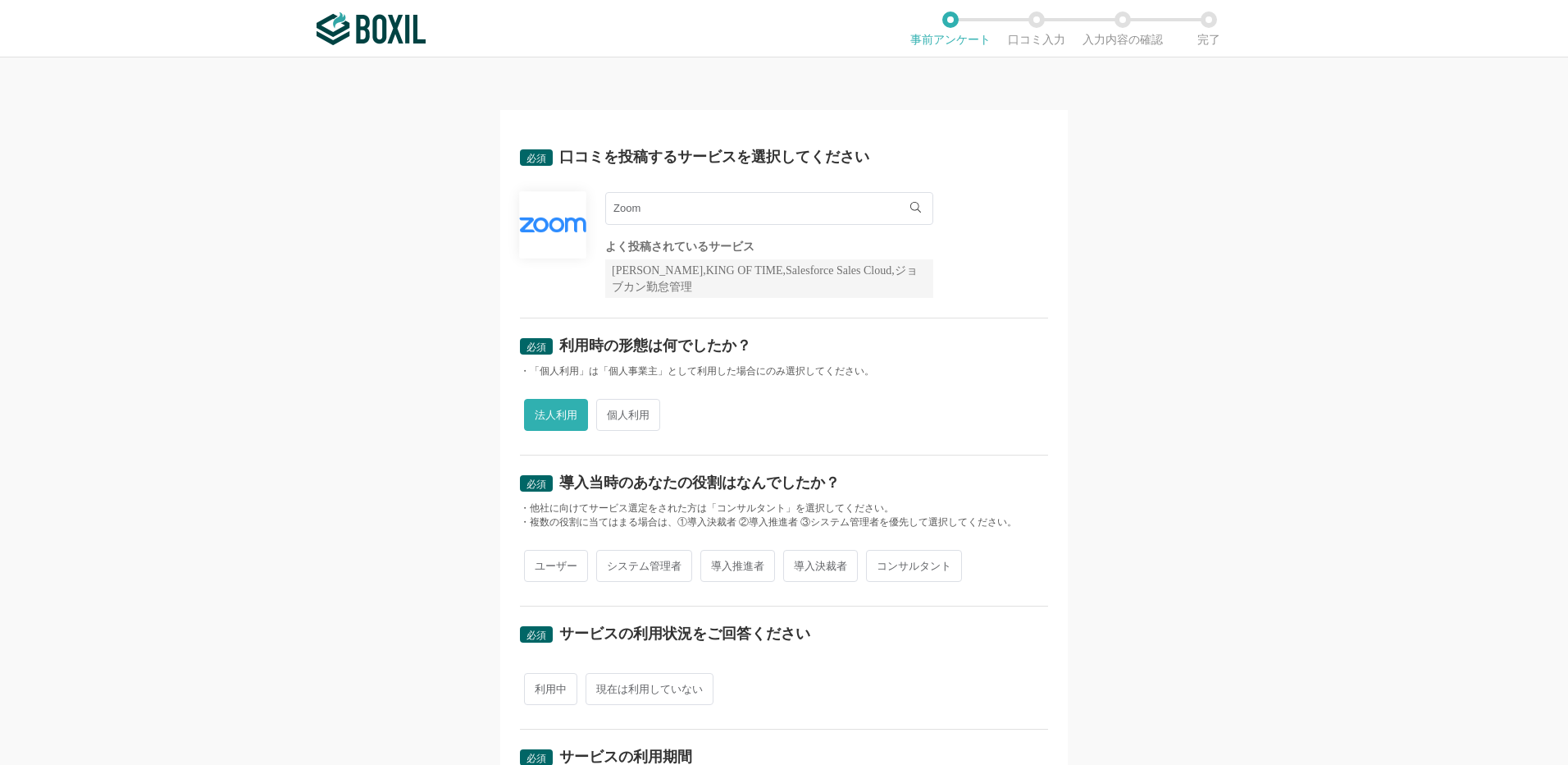
click at [557, 563] on span "ユーザー" at bounding box center [556, 565] width 64 height 32
click at [539, 562] on input "ユーザー" at bounding box center [533, 557] width 10 height 10
radio input "true"
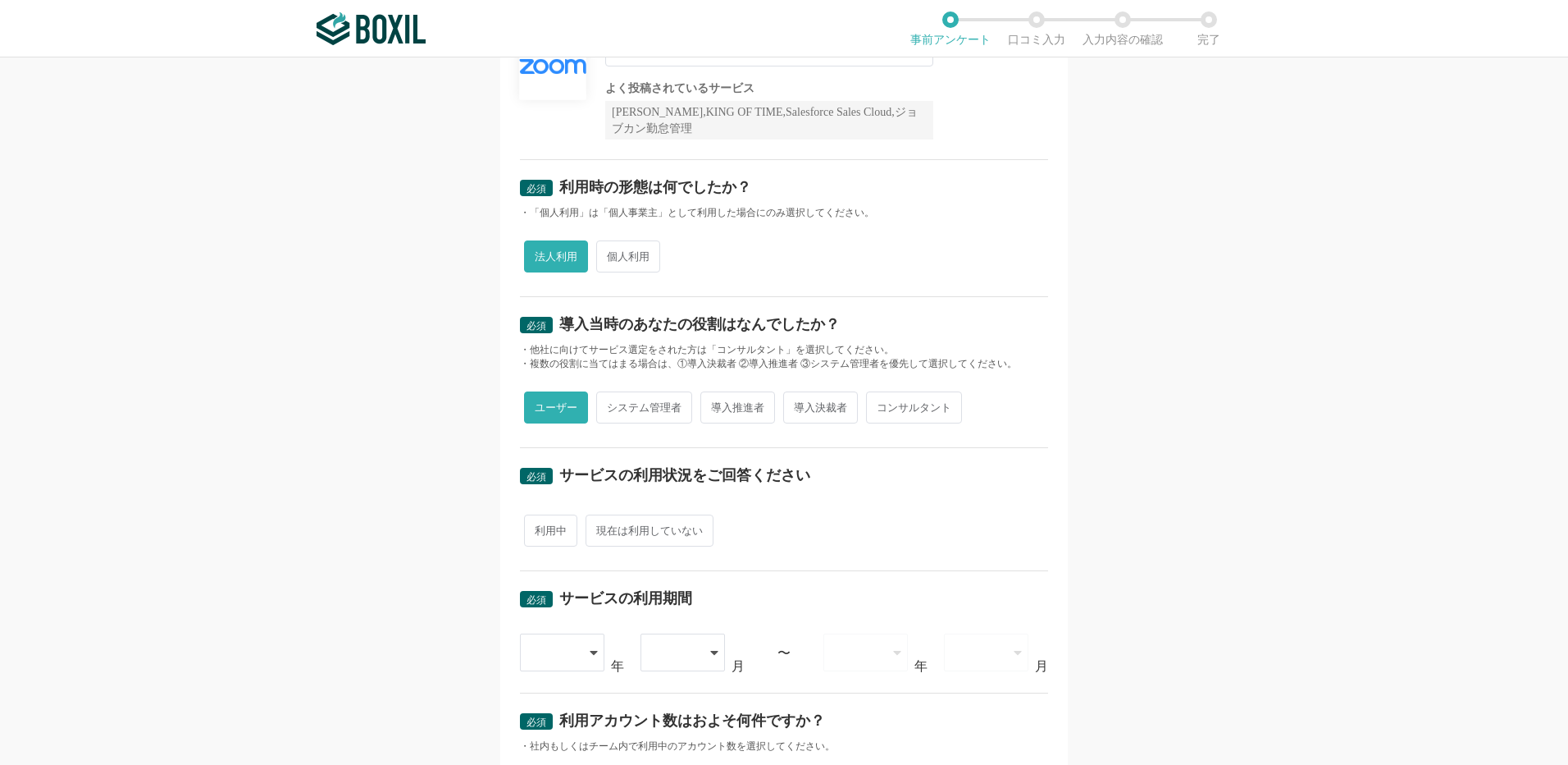
scroll to position [164, 0]
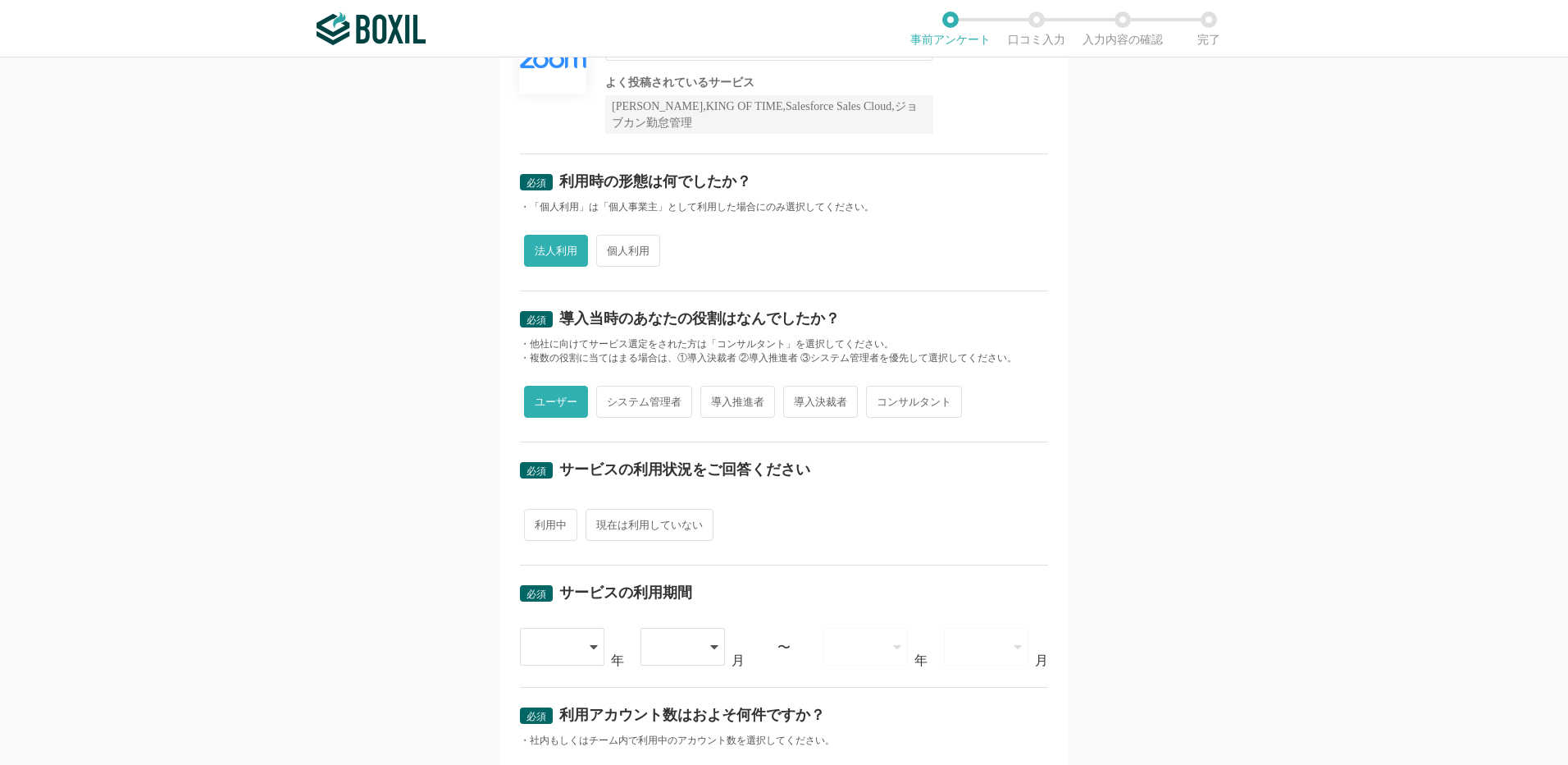
click at [554, 522] on span "利用中" at bounding box center [550, 525] width 53 height 32
click at [539, 522] on input "利用中" at bounding box center [533, 516] width 10 height 10
radio input "true"
click at [591, 647] on icon at bounding box center [595, 647] width 7 height 4
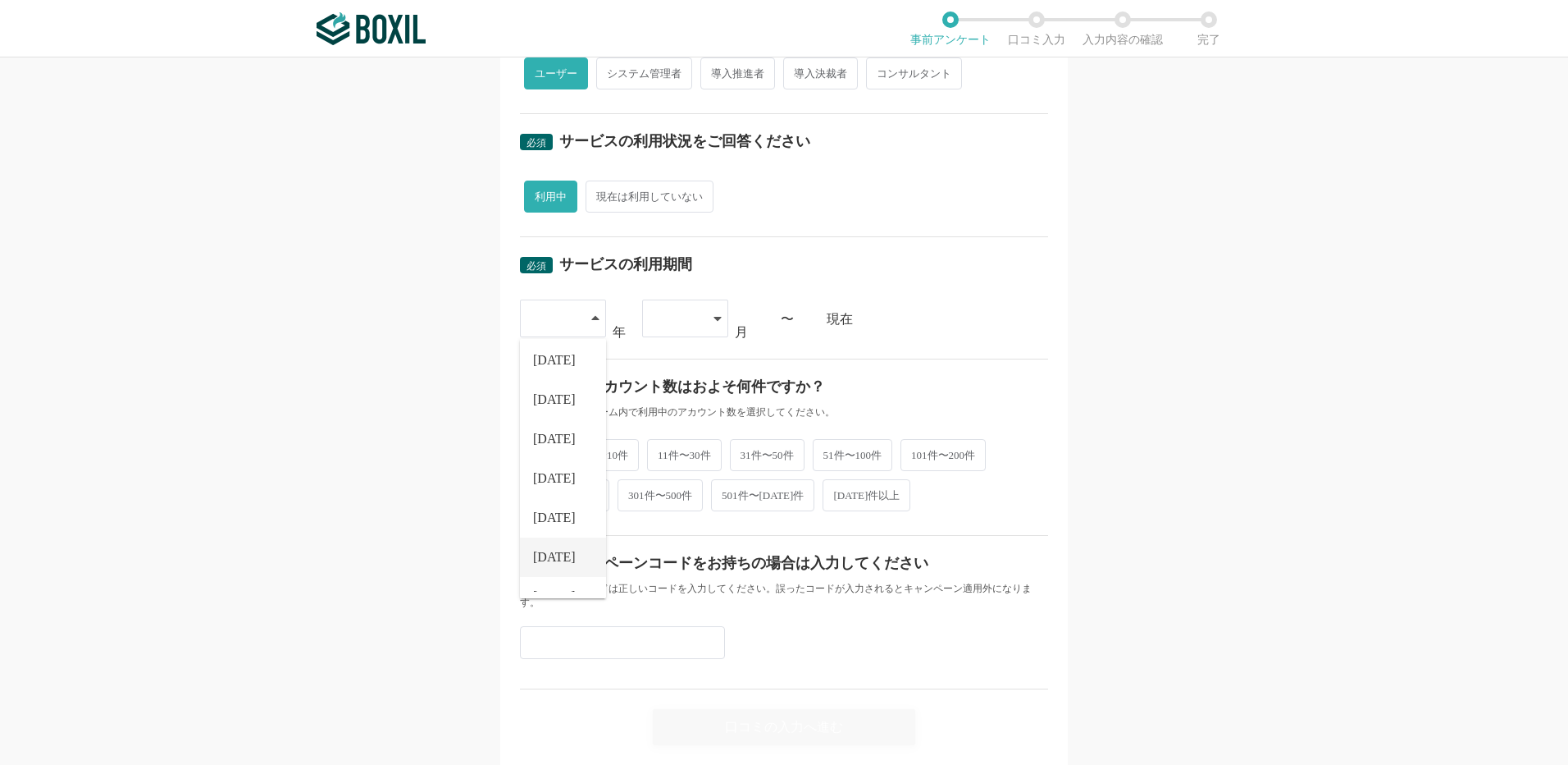
scroll to position [188, 0]
click at [562, 534] on li "[DATE]" at bounding box center [563, 532] width 86 height 39
click at [699, 319] on div at bounding box center [685, 318] width 86 height 38
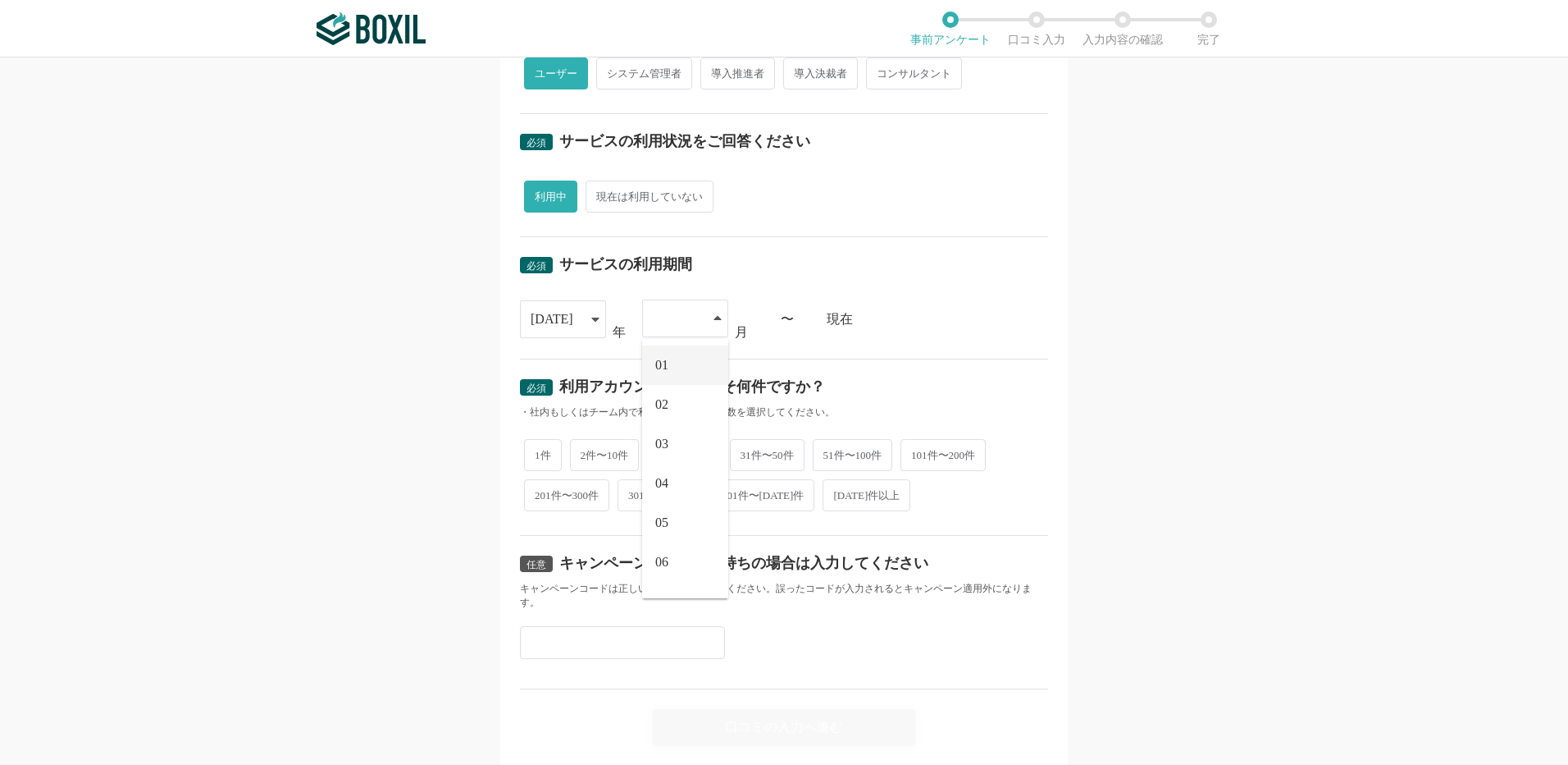
click at [666, 368] on li "01" at bounding box center [685, 365] width 86 height 39
click at [749, 497] on span "501件〜[DATE]件" at bounding box center [763, 493] width 103 height 32
click at [725, 490] on input "501件〜[DATE]件" at bounding box center [720, 485] width 10 height 10
radio input "true"
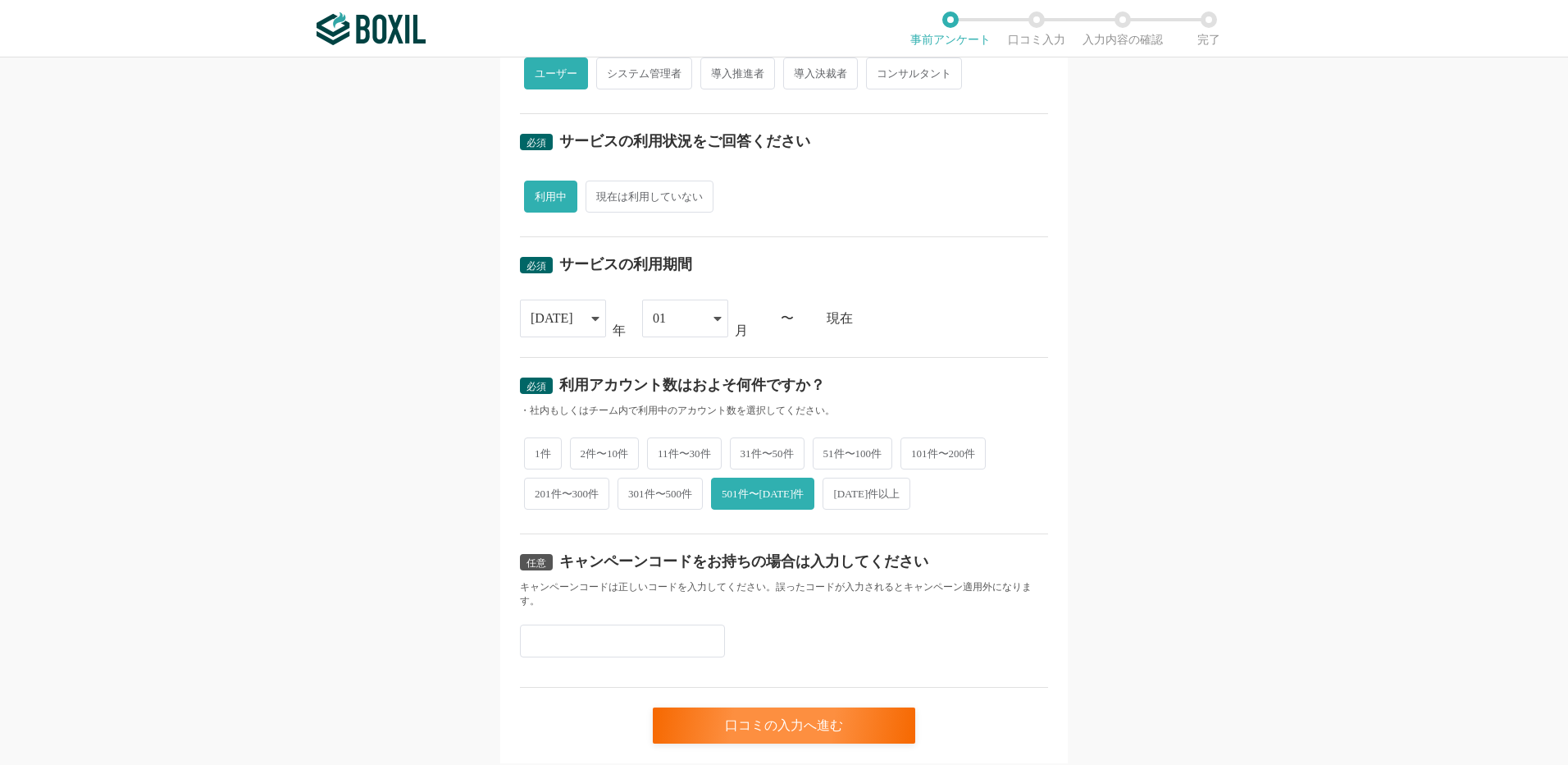
click at [686, 513] on div "1件 2件〜10件 11件〜30件 31件〜50件 51件〜100件 101件〜200件 201件〜300件 301件〜500件 501件〜[DATE]件 […" at bounding box center [784, 473] width 529 height 81
click at [682, 498] on span "301件〜500件" at bounding box center [660, 493] width 85 height 32
click at [633, 490] on input "301件〜500件" at bounding box center [626, 485] width 10 height 10
radio input "true"
radio input "false"
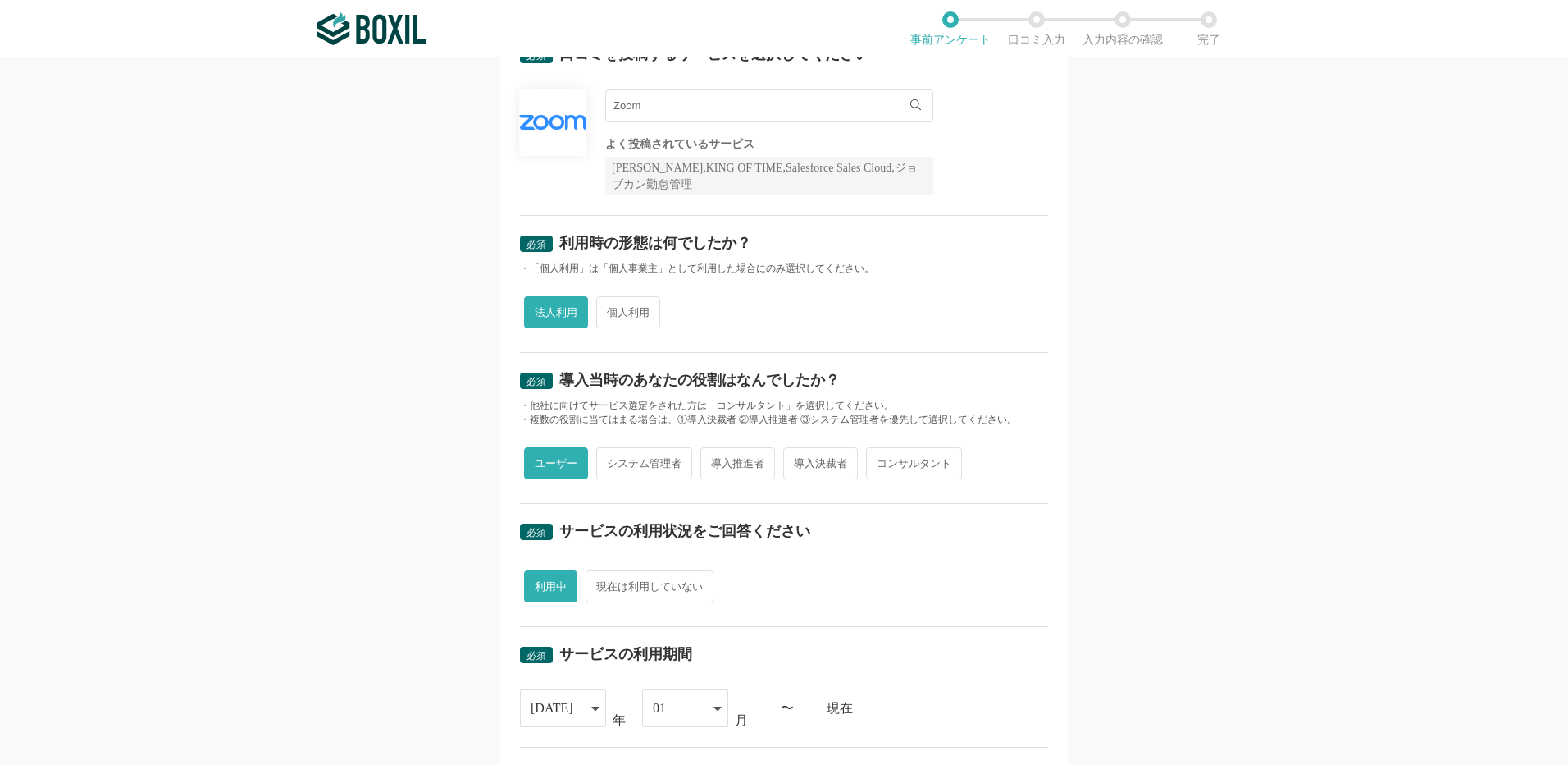
scroll to position [0, 0]
